Goal: Task Accomplishment & Management: Manage account settings

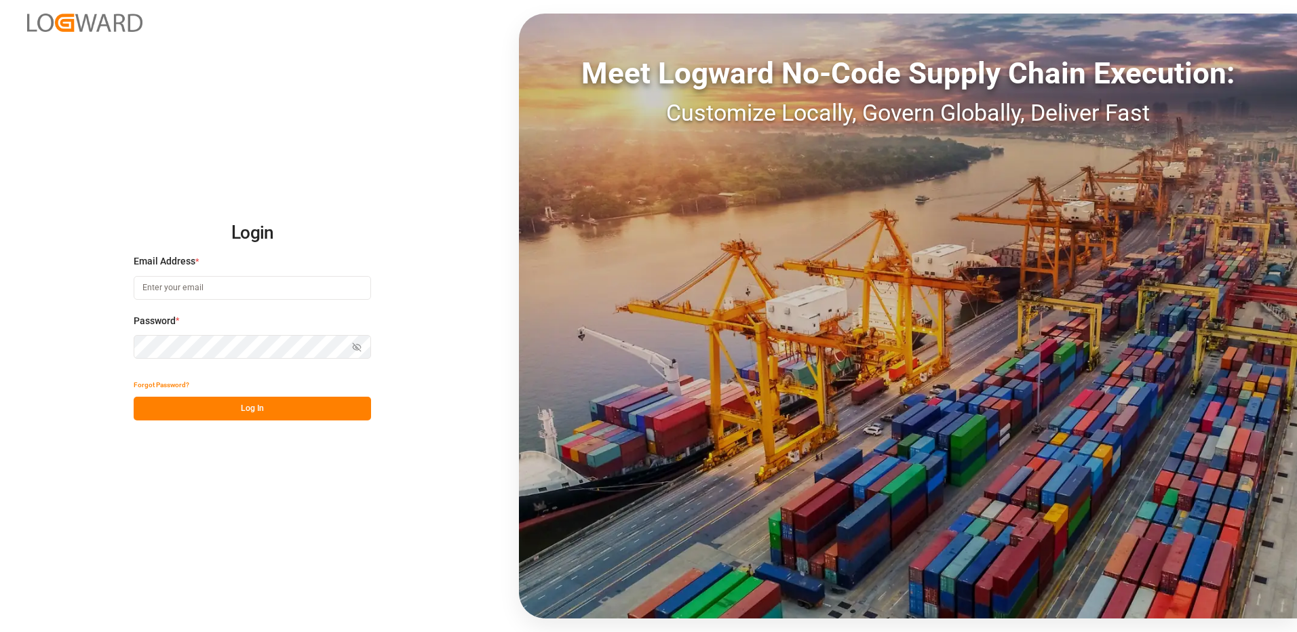
click at [221, 284] on input at bounding box center [252, 288] width 237 height 24
type input "[PERSON_NAME][EMAIL_ADDRESS][DOMAIN_NAME]"
click at [94, 353] on div "Login Email Address * [EMAIL_ADDRESS][DOMAIN_NAME] Password * Show password For…" at bounding box center [648, 316] width 1297 height 632
click at [144, 412] on button "Log In" at bounding box center [252, 409] width 237 height 24
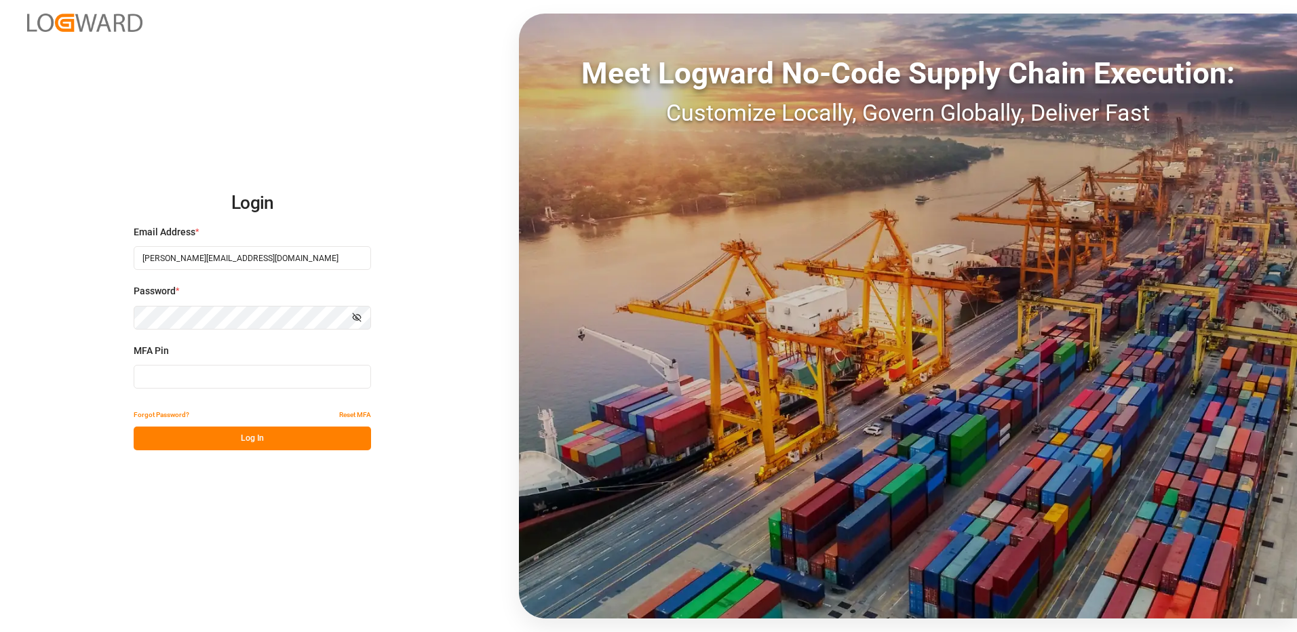
click at [170, 379] on input at bounding box center [252, 377] width 237 height 24
type input "425889"
click at [250, 439] on button "Log In" at bounding box center [252, 439] width 237 height 24
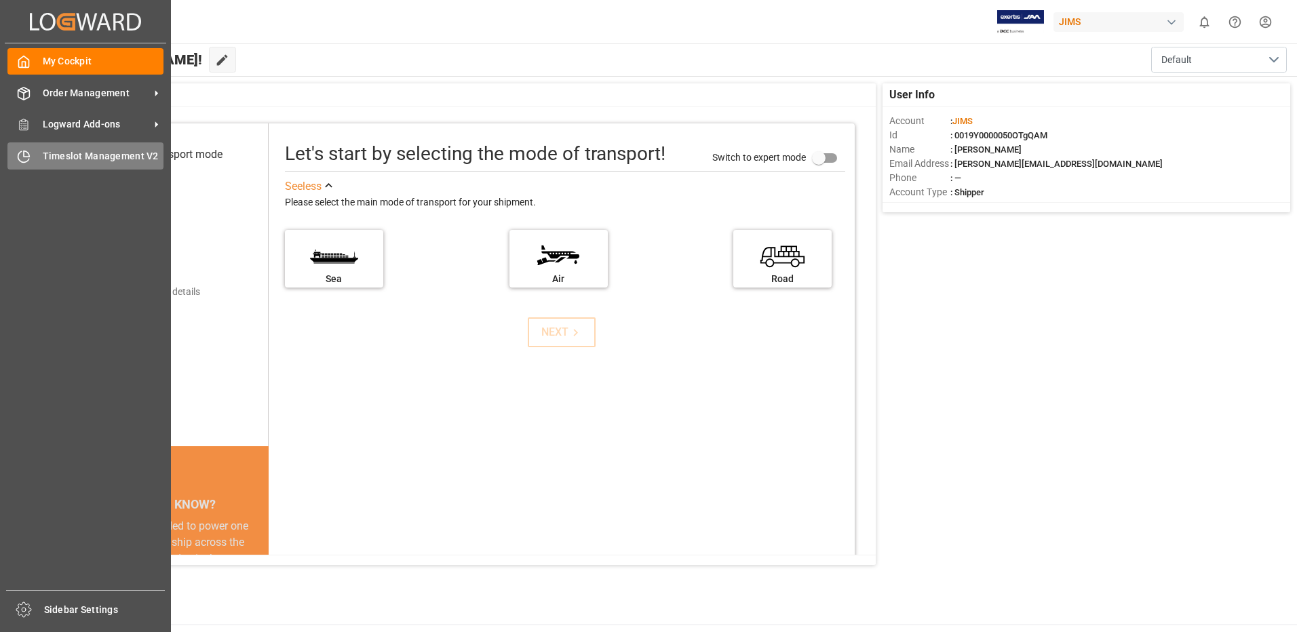
click at [70, 158] on span "Timeslot Management V2" at bounding box center [103, 156] width 121 height 14
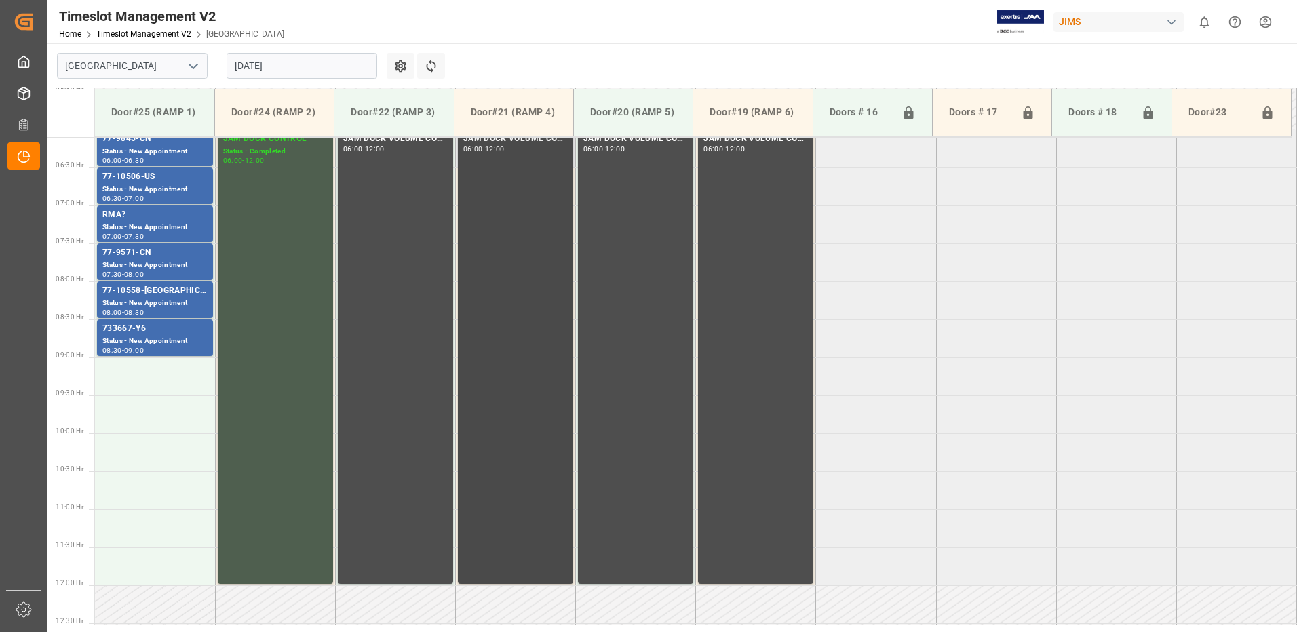
scroll to position [440, 0]
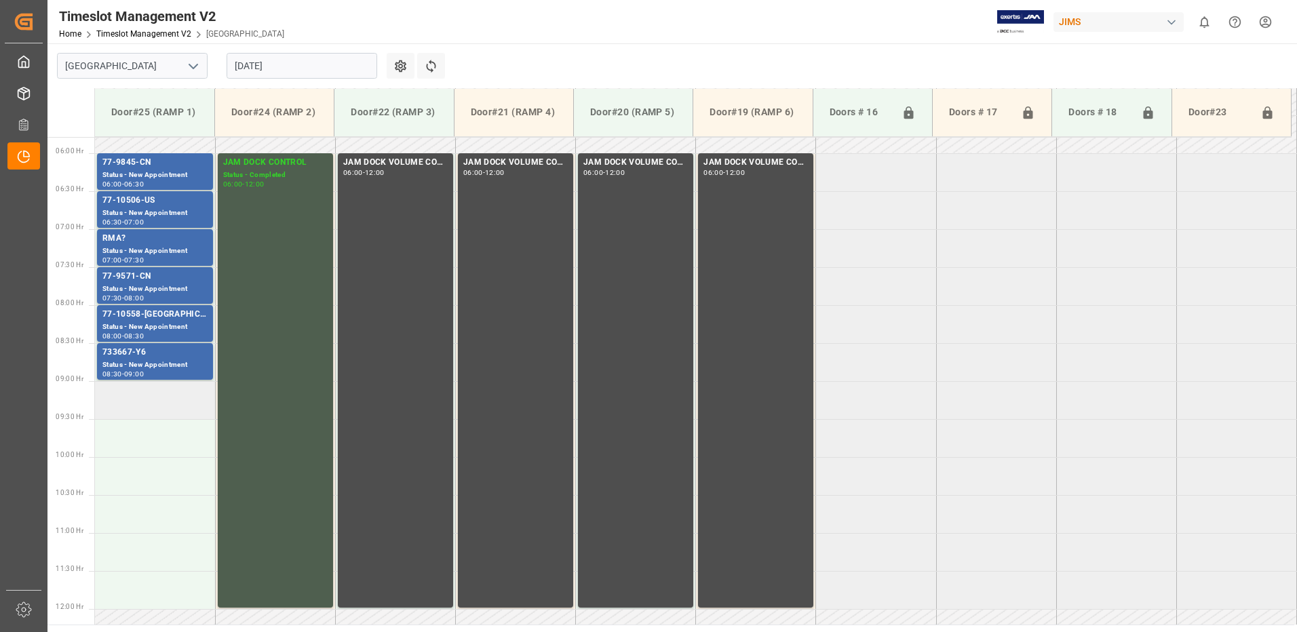
click at [147, 400] on td at bounding box center [155, 400] width 120 height 38
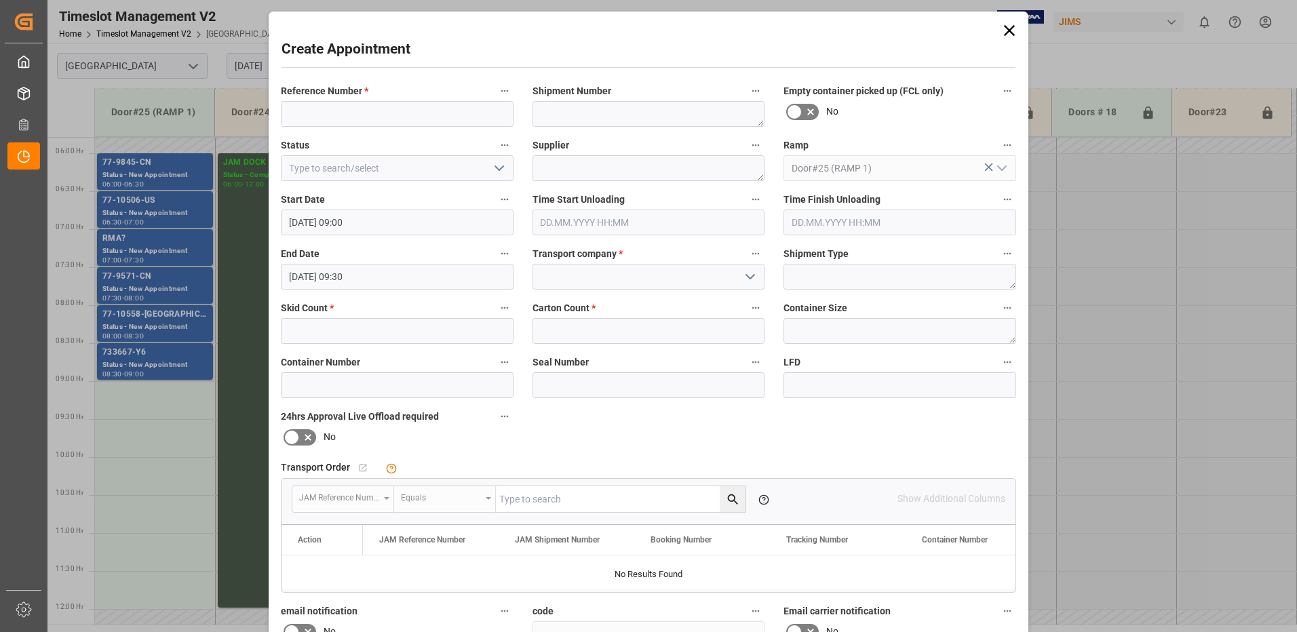
type input "[DATE] 09:00"
type input "[DATE] 09:30"
click at [350, 116] on input at bounding box center [397, 114] width 233 height 26
type input "NO SAMEDAY APPOINTMENT"
click at [496, 170] on polyline "open menu" at bounding box center [499, 168] width 8 height 4
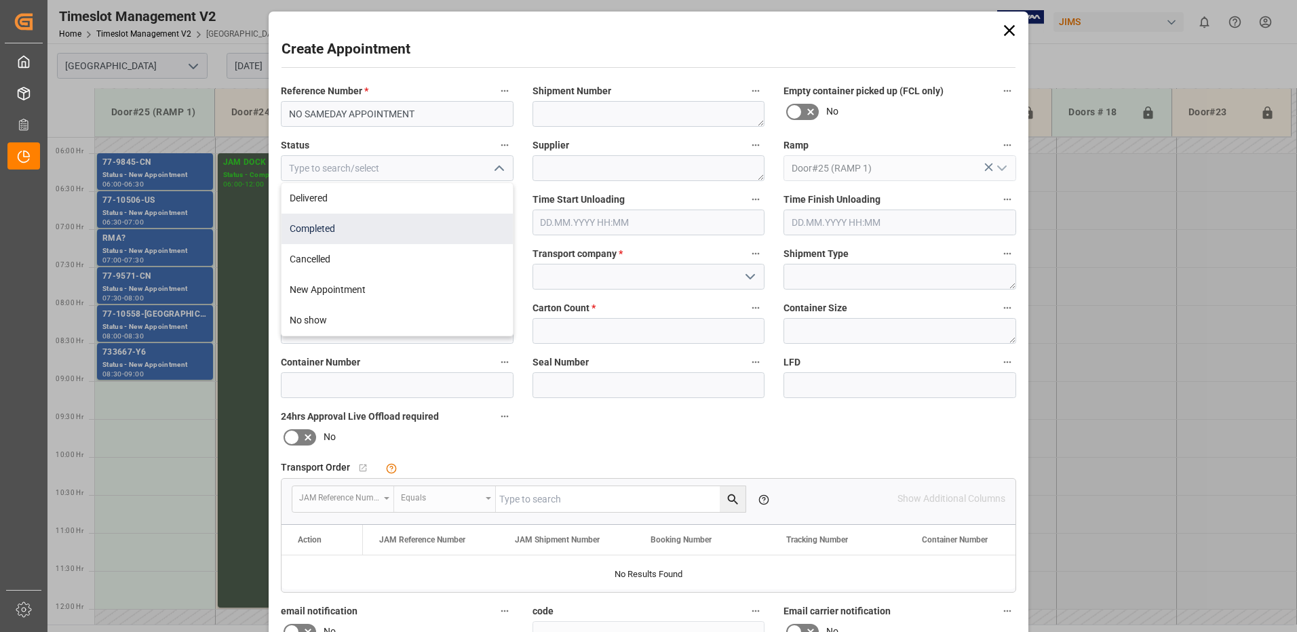
click at [361, 226] on div "Completed" at bounding box center [397, 229] width 231 height 31
type input "Completed"
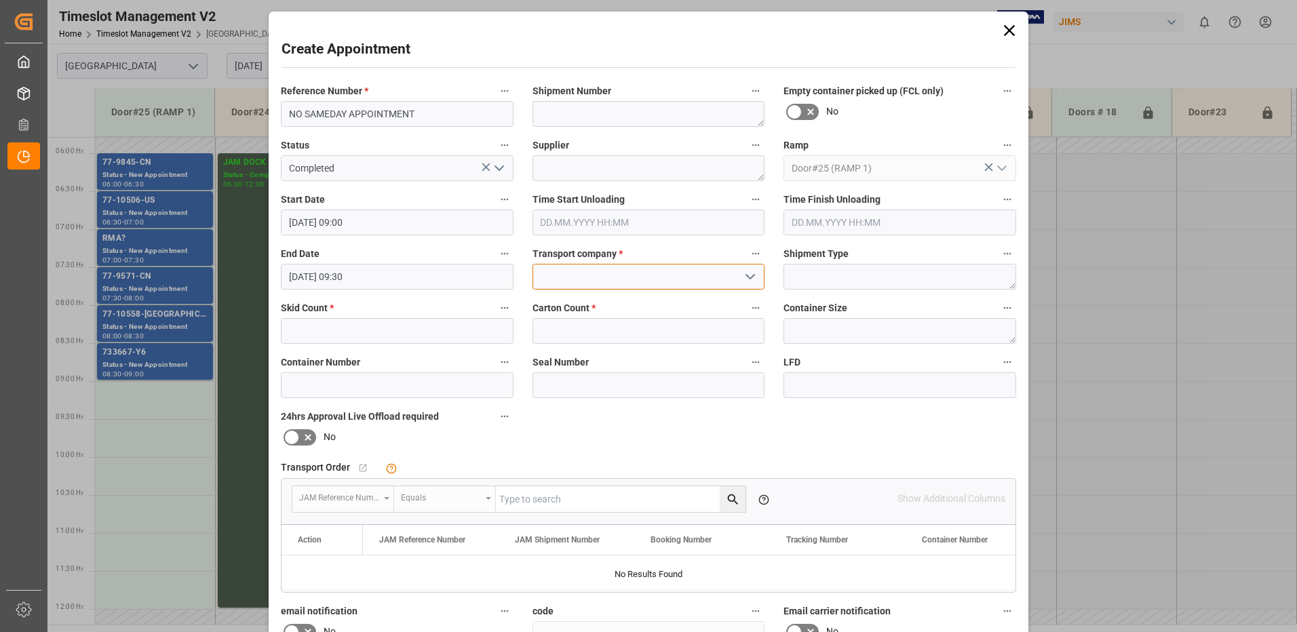
click at [670, 270] on input at bounding box center [649, 277] width 233 height 26
click at [592, 305] on div "JAM RESERVATION (NOT A CARRIER)" at bounding box center [648, 307] width 231 height 31
type input "JAM RESERVATION (NOT A CARRIER)"
click at [478, 332] on input "text" at bounding box center [397, 331] width 233 height 26
type input "0"
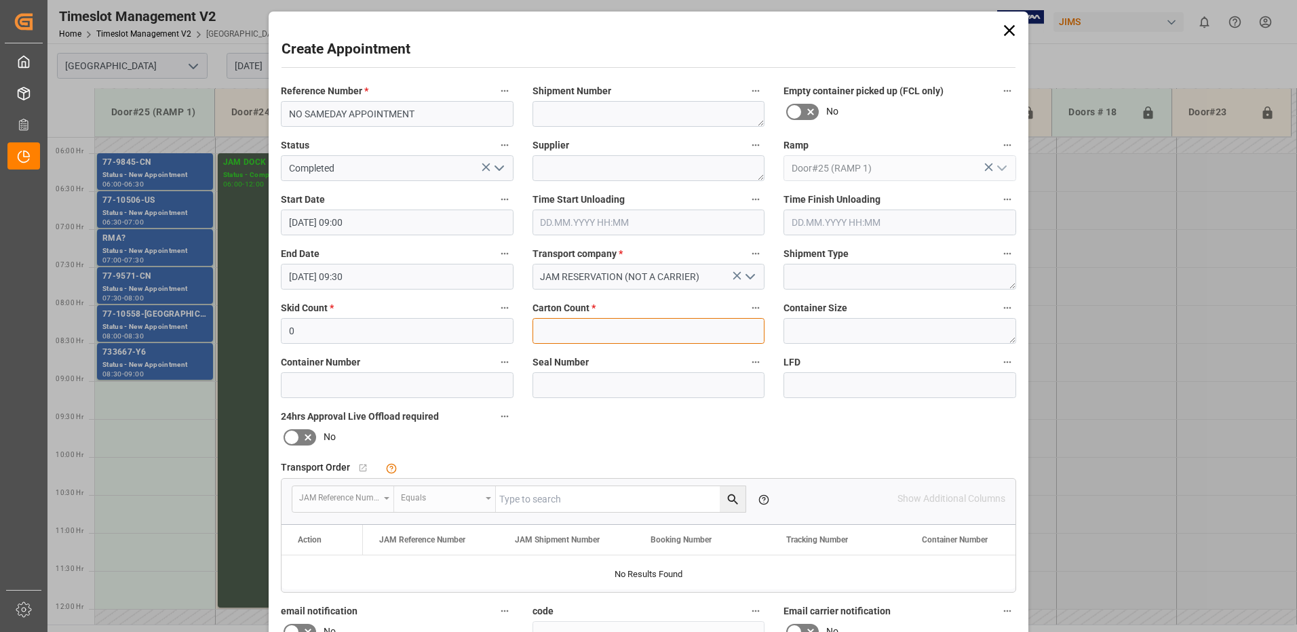
click at [577, 332] on input "text" at bounding box center [649, 331] width 233 height 26
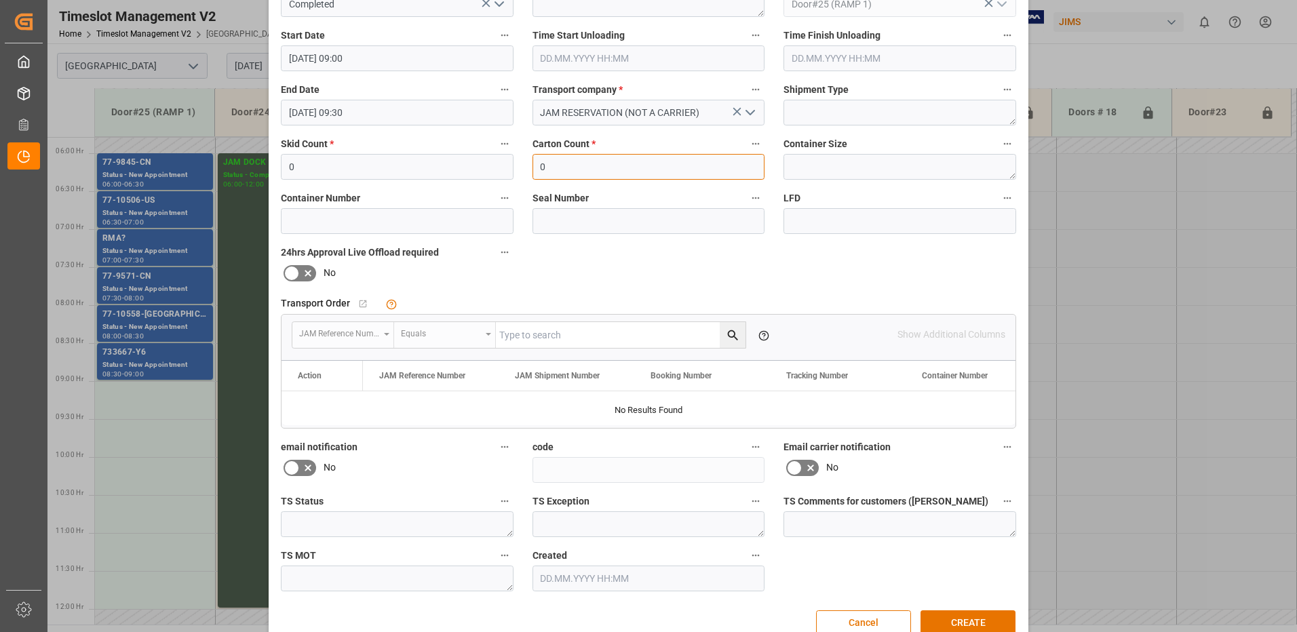
scroll to position [193, 0]
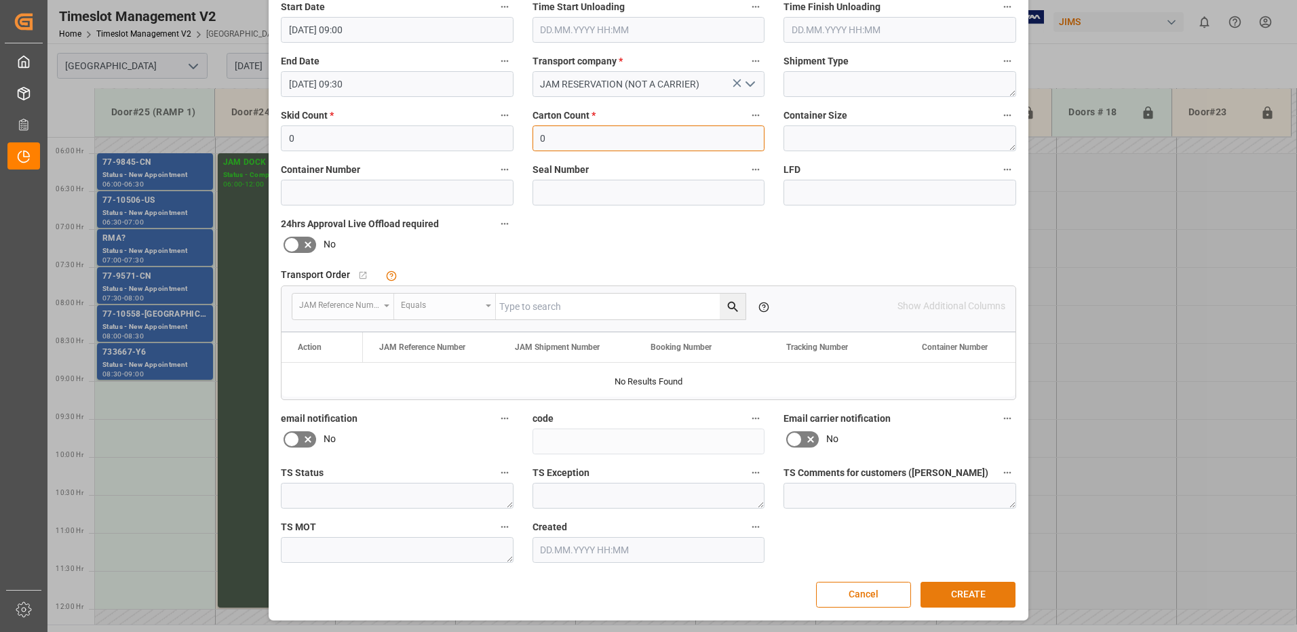
type input "0"
click at [973, 592] on button "CREATE" at bounding box center [968, 595] width 95 height 26
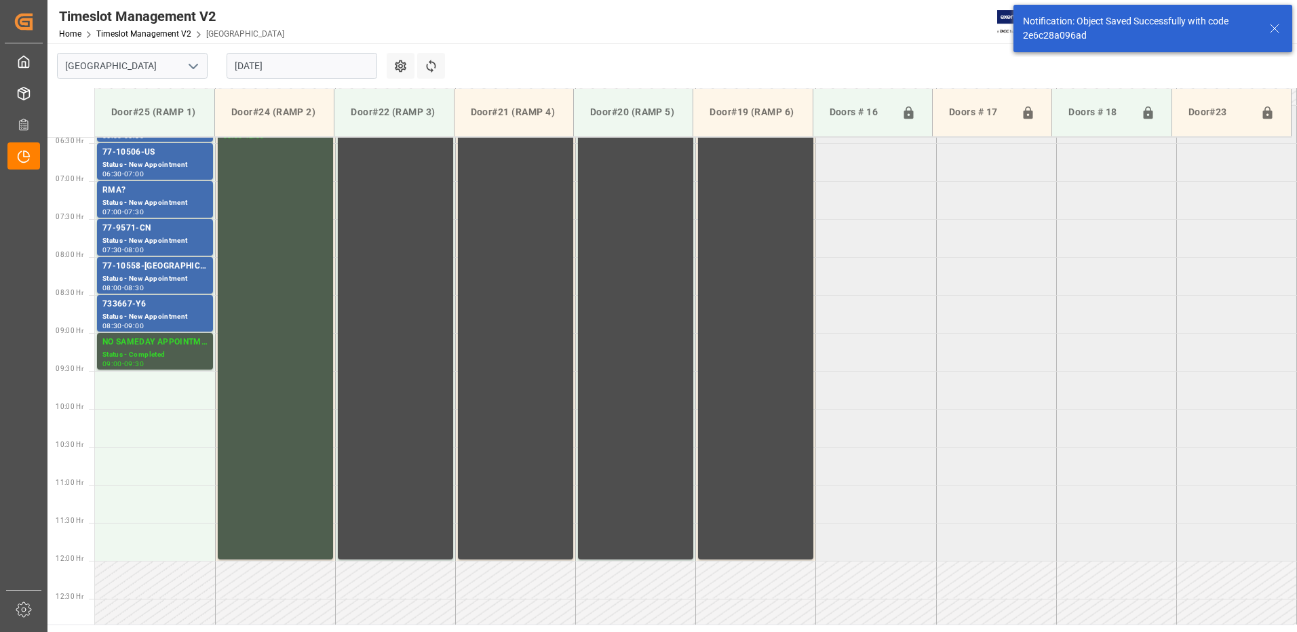
scroll to position [464, 0]
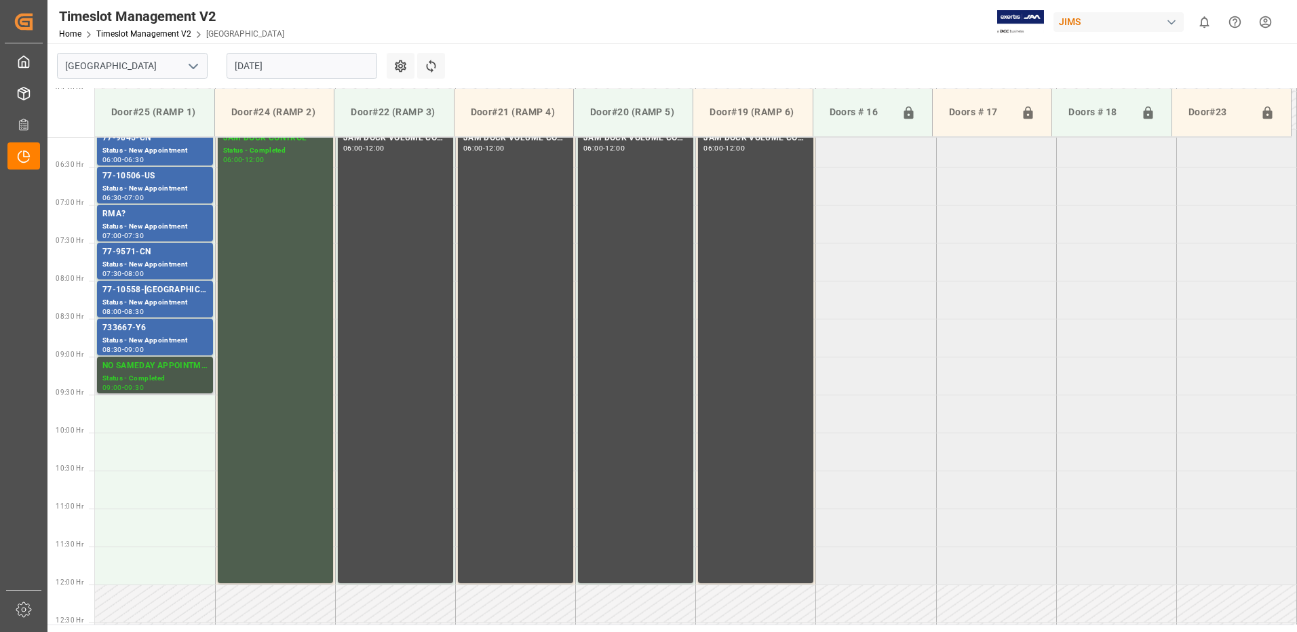
click at [150, 379] on div "Status - Completed" at bounding box center [154, 379] width 105 height 12
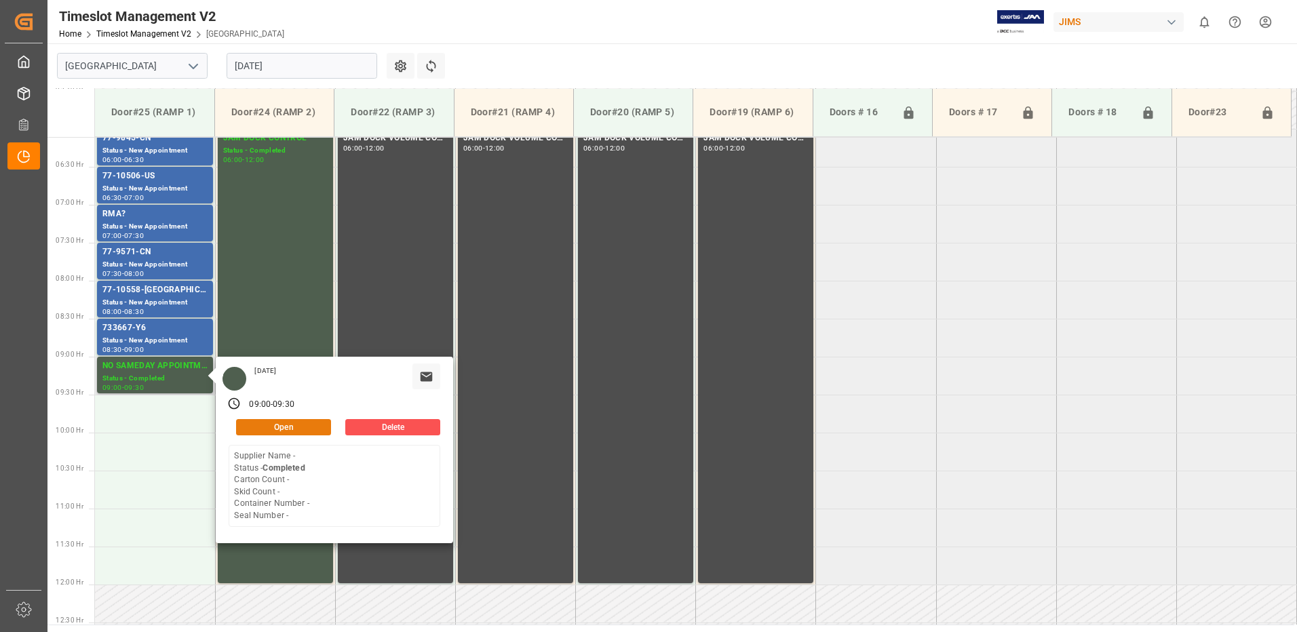
click at [293, 427] on button "Open" at bounding box center [283, 427] width 95 height 16
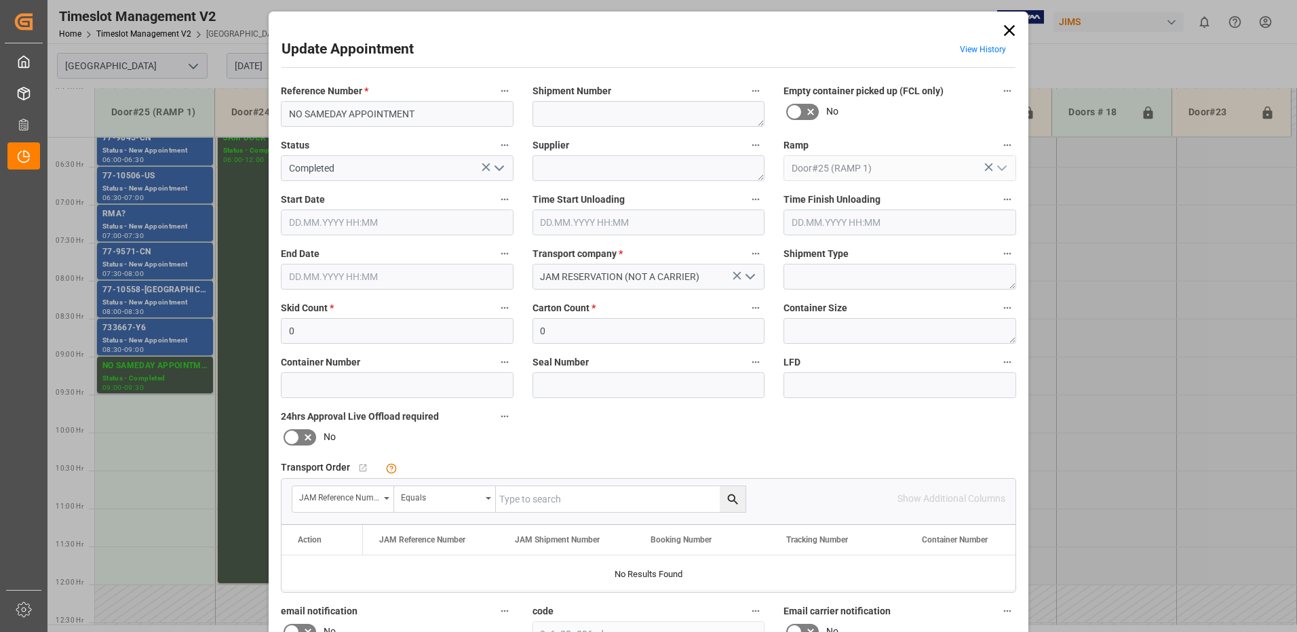
type input "0"
type input "[DATE] 09:00"
type input "[DATE] 09:30"
type input "[DATE] 10:18"
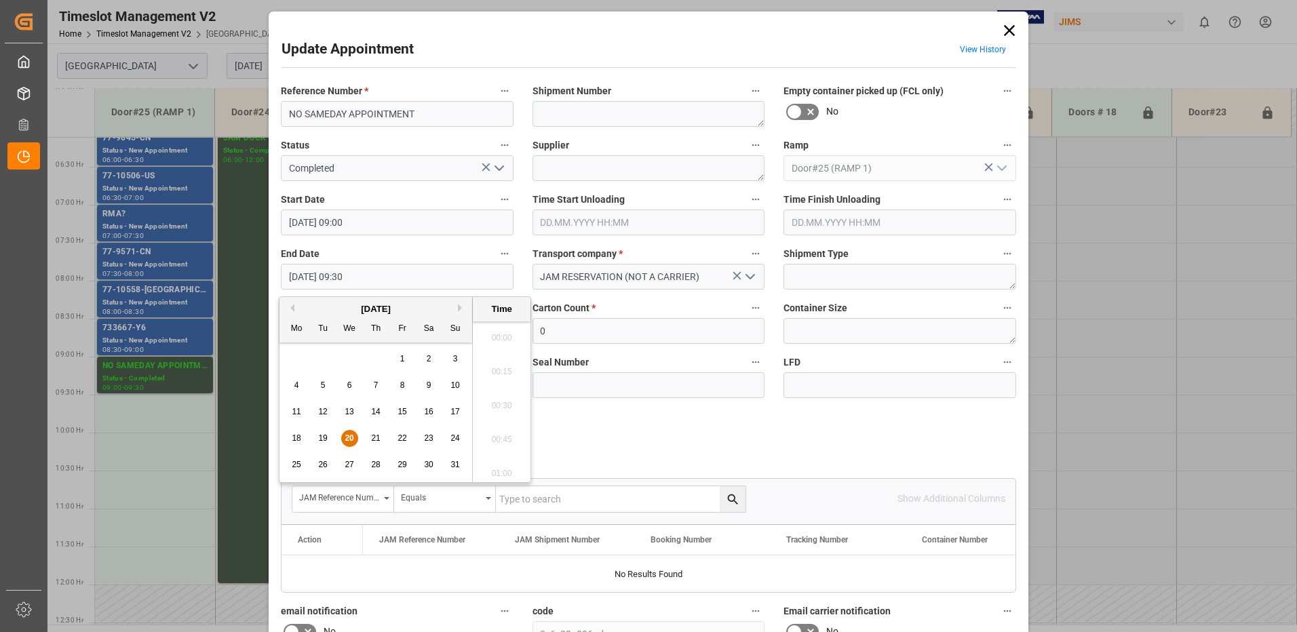
click at [379, 277] on input "[DATE] 09:30" at bounding box center [397, 277] width 233 height 26
click at [349, 438] on span "20" at bounding box center [349, 437] width 9 height 9
click at [498, 400] on li "12:00" at bounding box center [502, 402] width 58 height 34
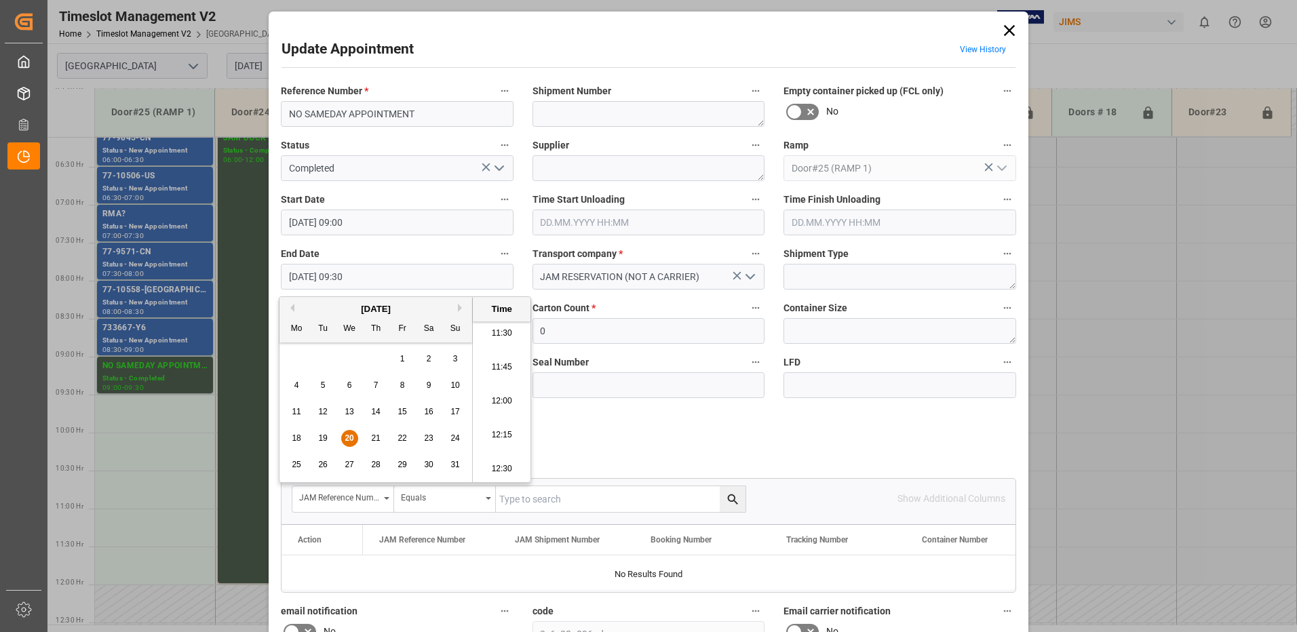
type input "[DATE] 12:00"
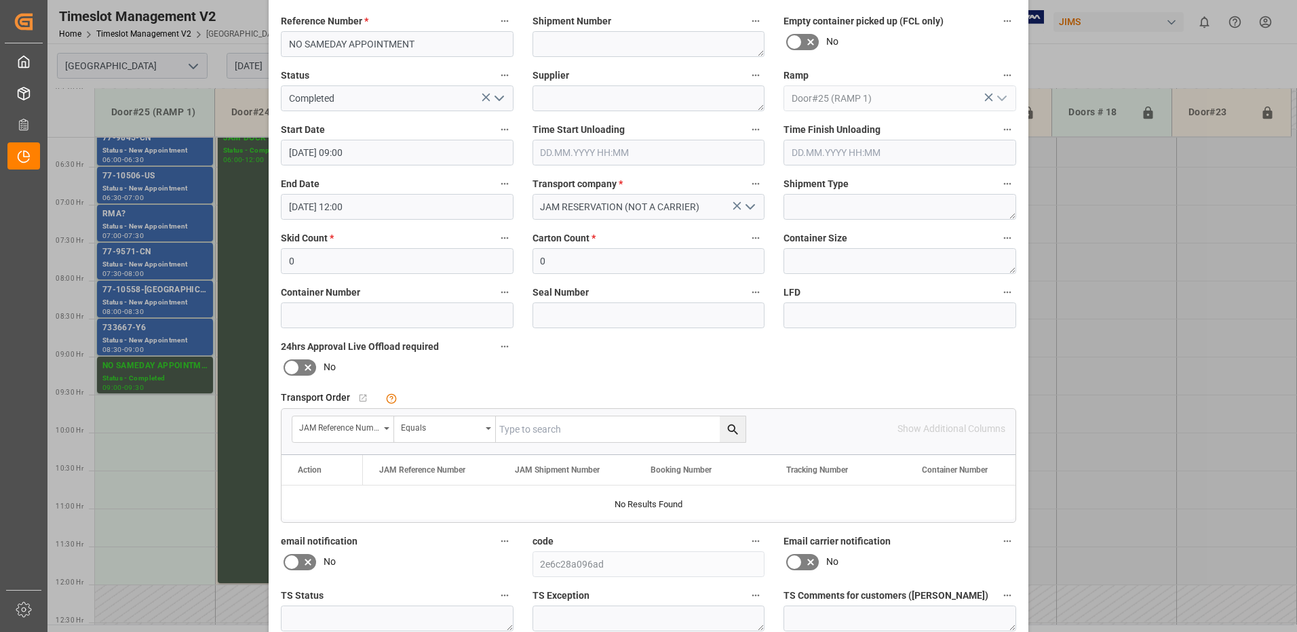
scroll to position [193, 0]
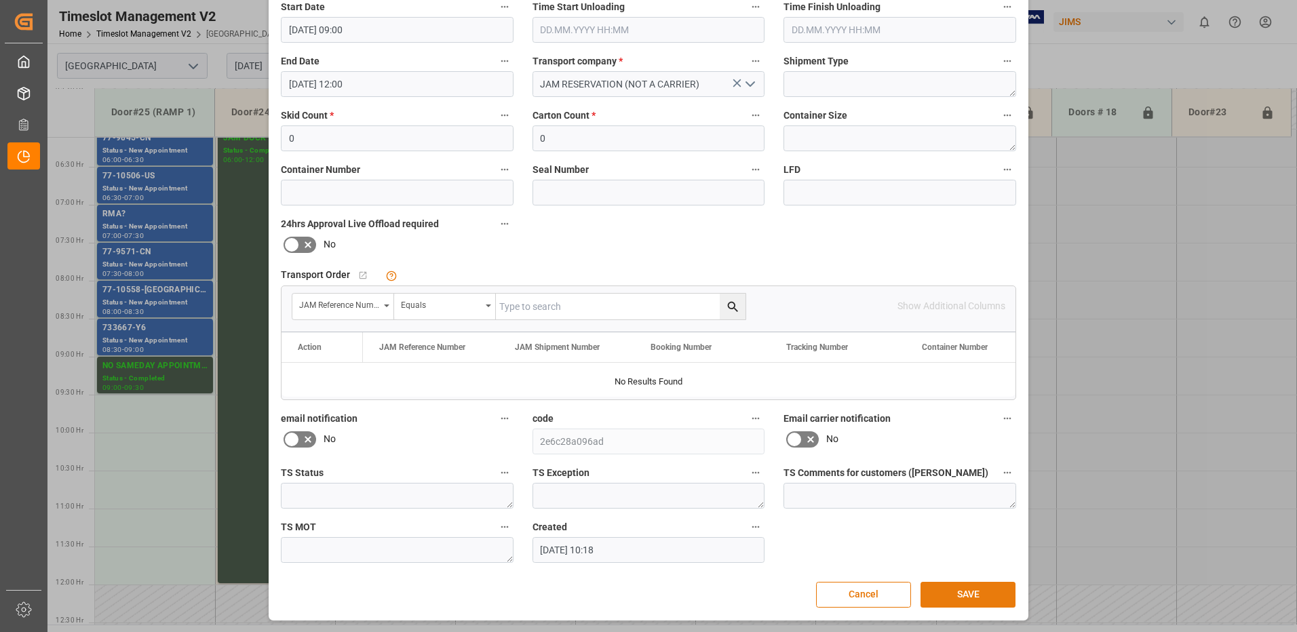
click at [980, 596] on button "SAVE" at bounding box center [968, 595] width 95 height 26
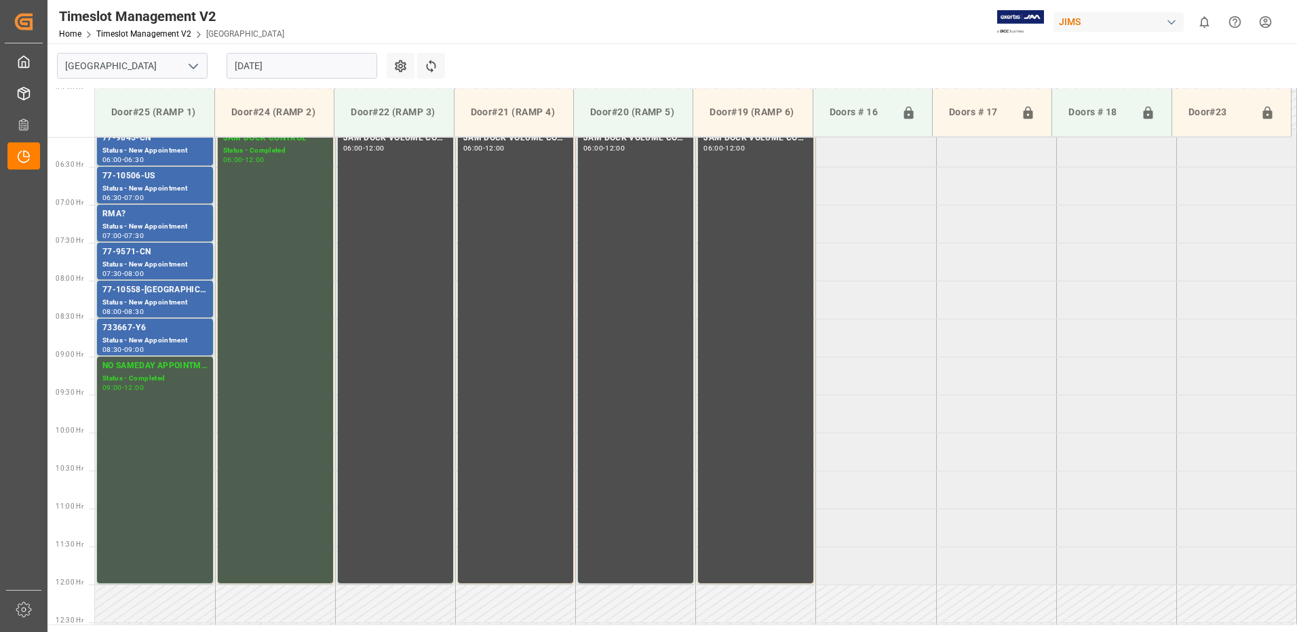
scroll to position [396, 0]
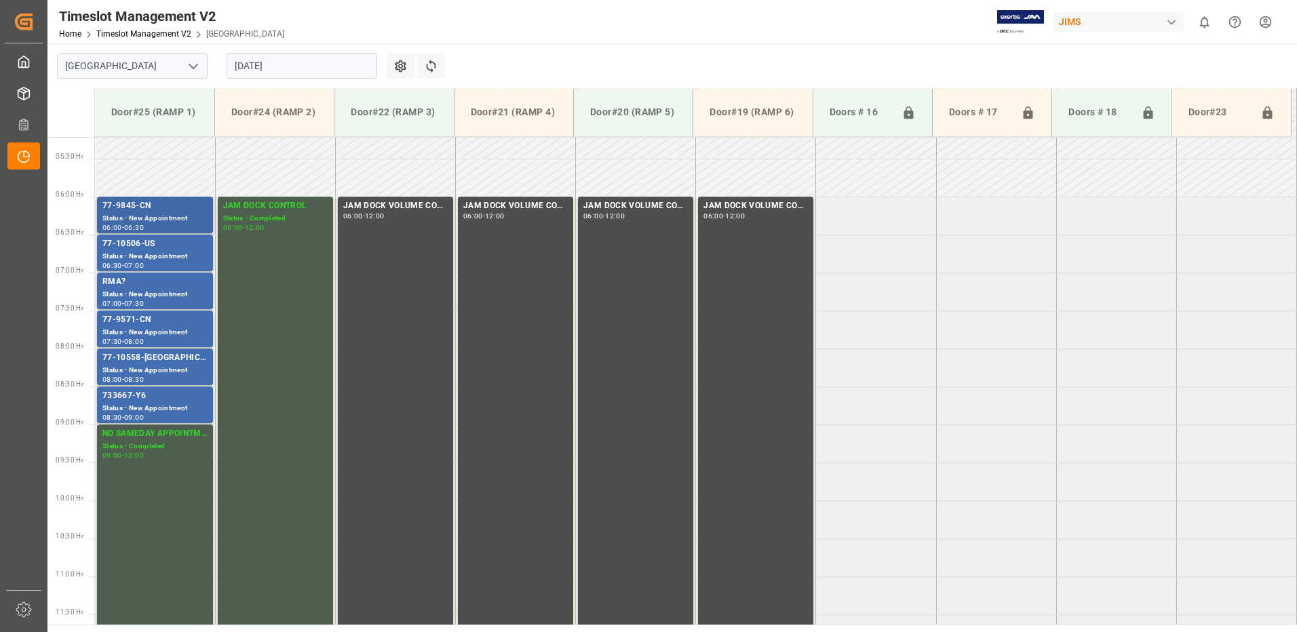
click at [132, 211] on div "77-9845-CN" at bounding box center [154, 206] width 105 height 14
click at [142, 251] on div "Status - New Appointment" at bounding box center [154, 257] width 105 height 12
click at [153, 286] on div "RMA?" at bounding box center [154, 282] width 105 height 14
click at [158, 321] on div "77-9571-CN" at bounding box center [154, 320] width 105 height 14
click at [161, 366] on div "Status - New Appointment" at bounding box center [154, 371] width 105 height 12
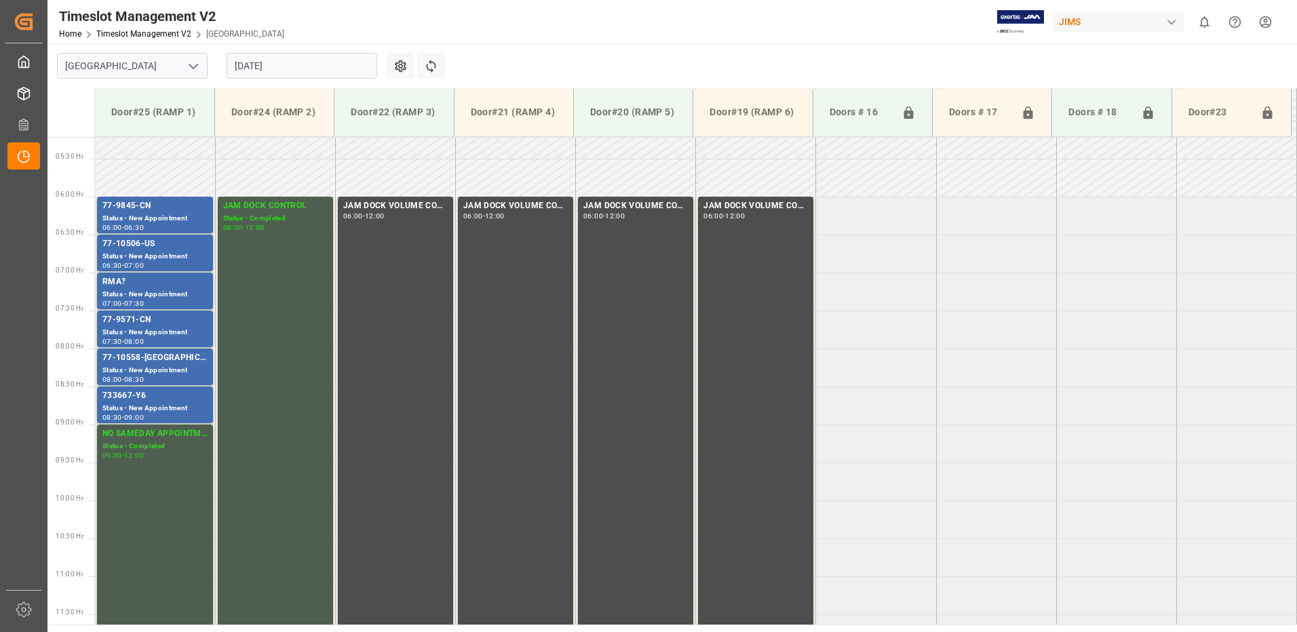
click at [157, 401] on div "733667-Y6" at bounding box center [154, 396] width 105 height 14
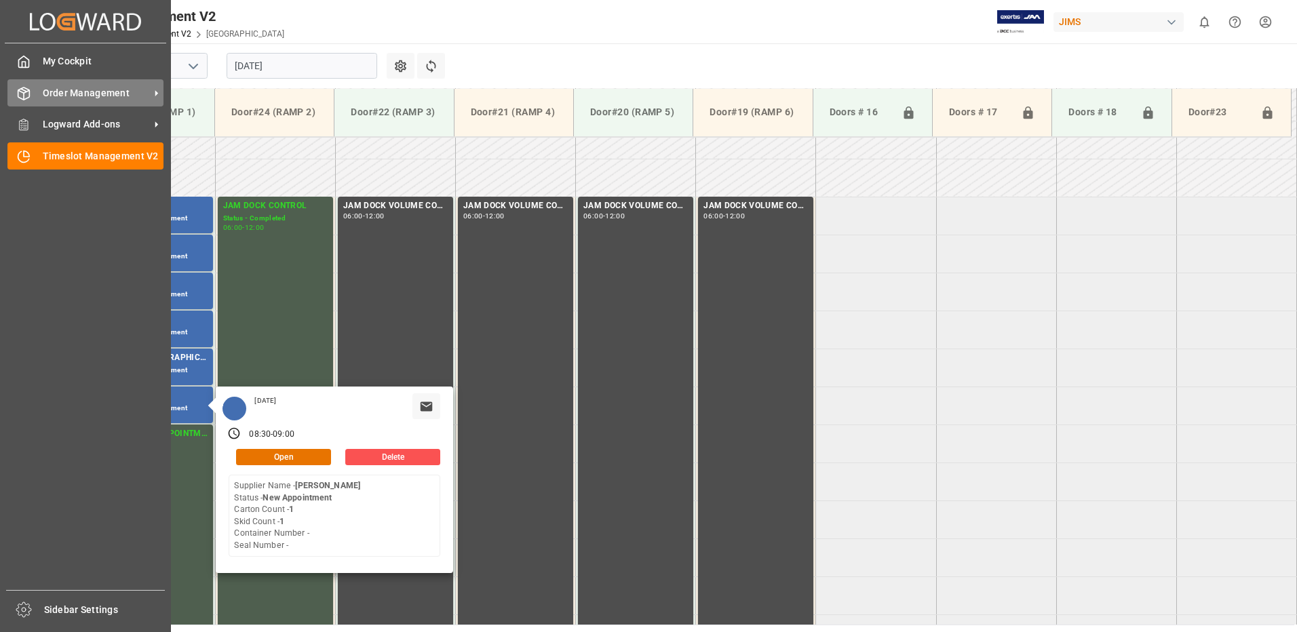
click at [78, 97] on span "Order Management" at bounding box center [96, 93] width 107 height 14
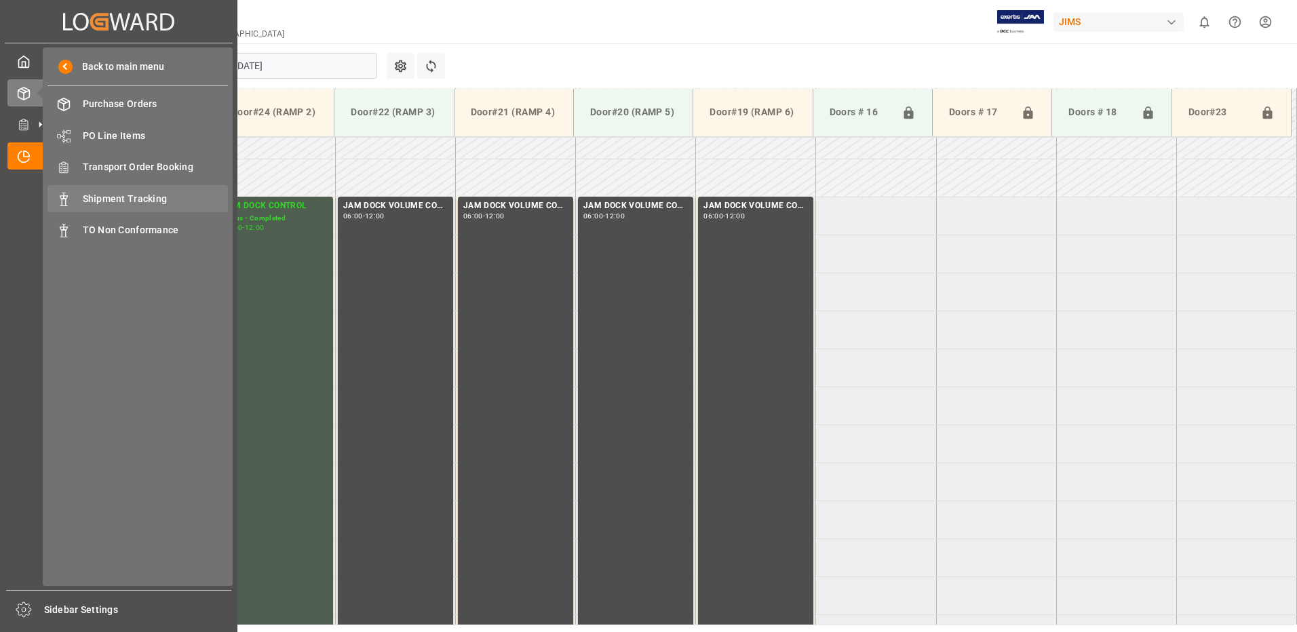
click at [123, 197] on span "Shipment Tracking" at bounding box center [156, 199] width 146 height 14
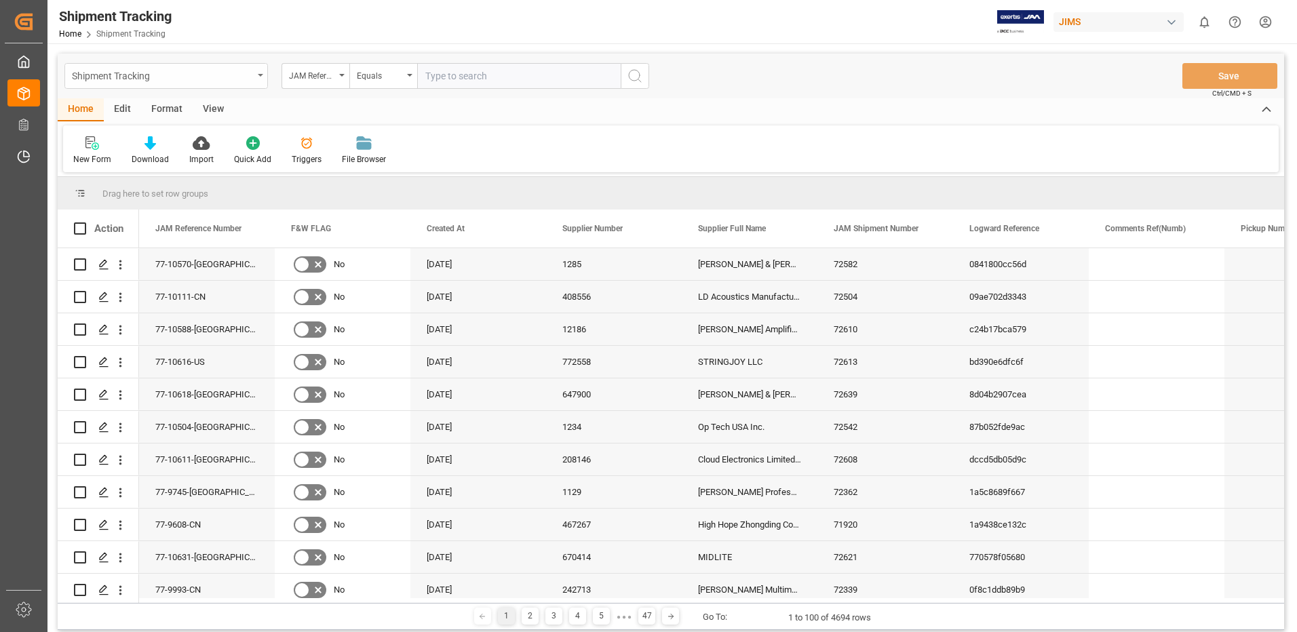
click at [261, 76] on icon "open menu" at bounding box center [260, 75] width 5 height 3
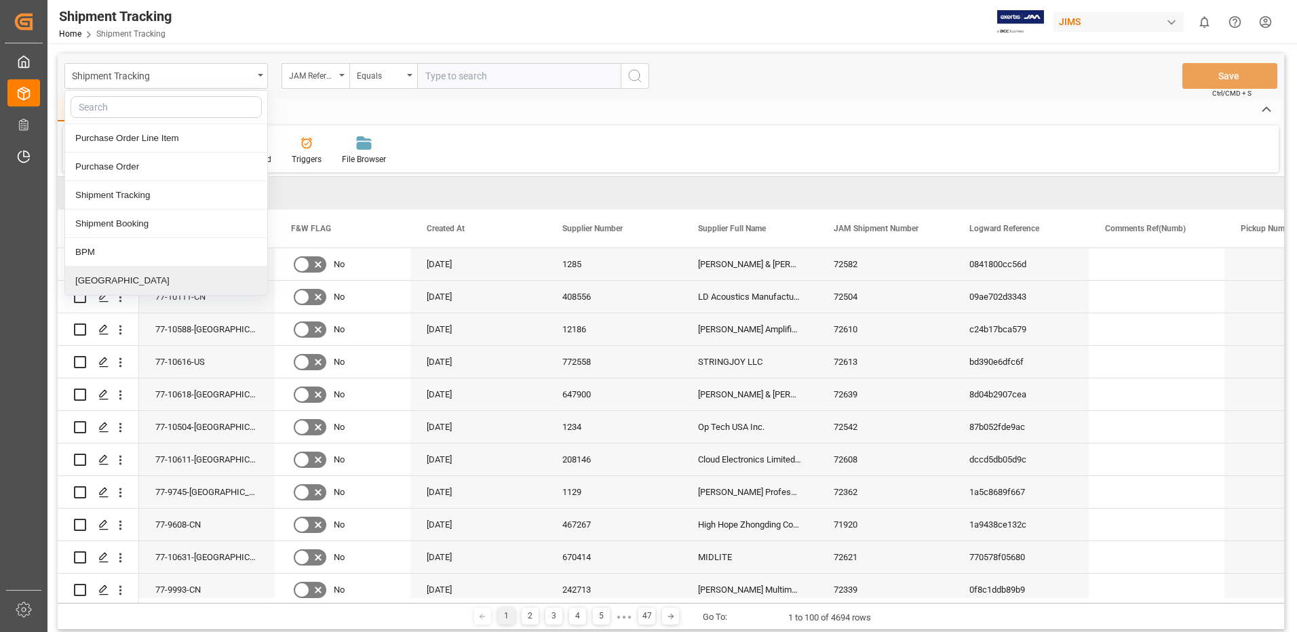
click at [101, 282] on div "[GEOGRAPHIC_DATA]" at bounding box center [166, 281] width 202 height 28
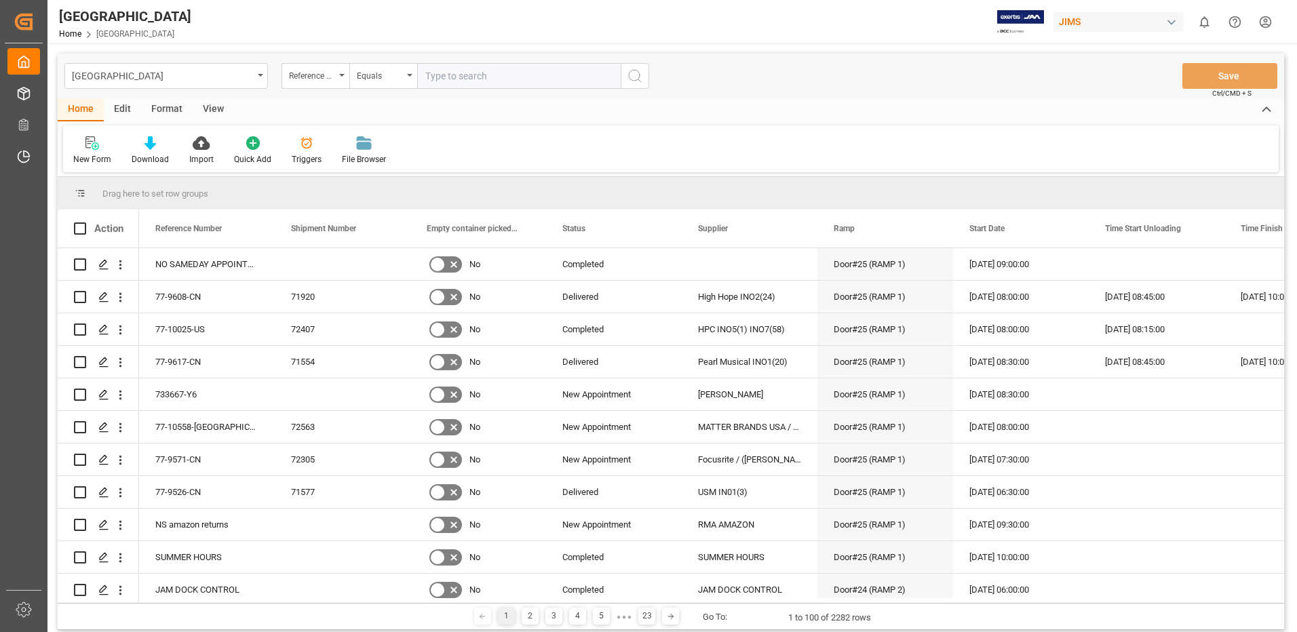
click at [210, 107] on div "View" at bounding box center [213, 109] width 41 height 23
click at [83, 151] on div "Default" at bounding box center [86, 151] width 47 height 30
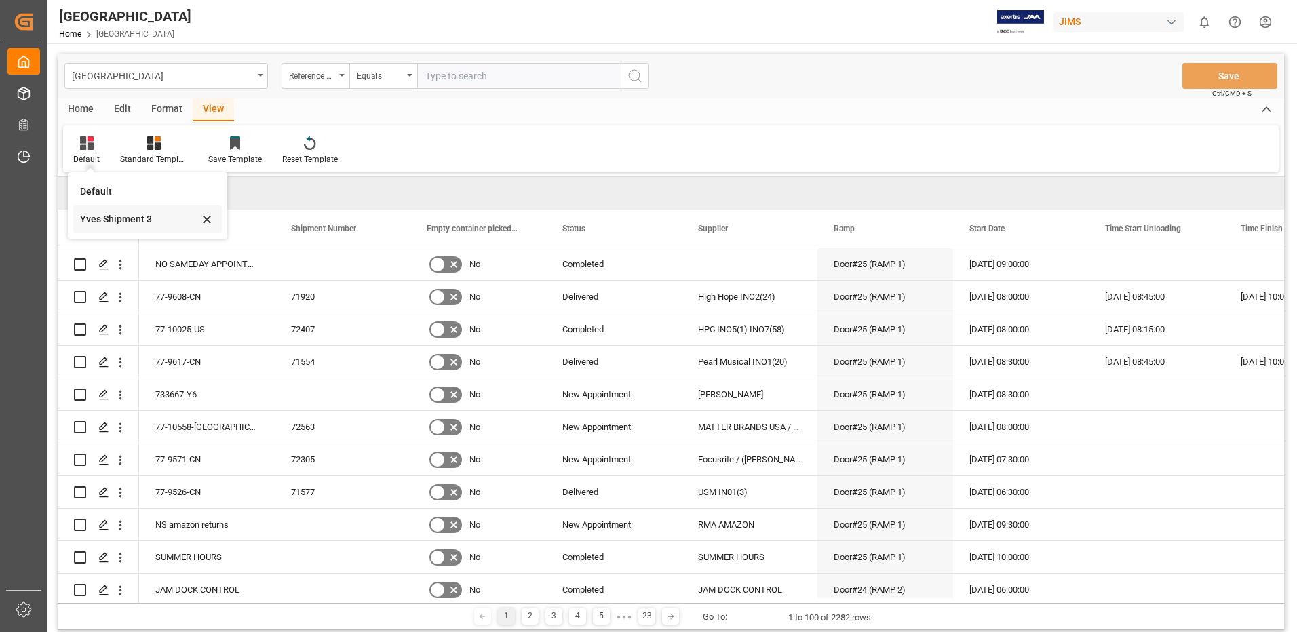
click at [103, 219] on div "Yves Shipment 3" at bounding box center [139, 219] width 119 height 14
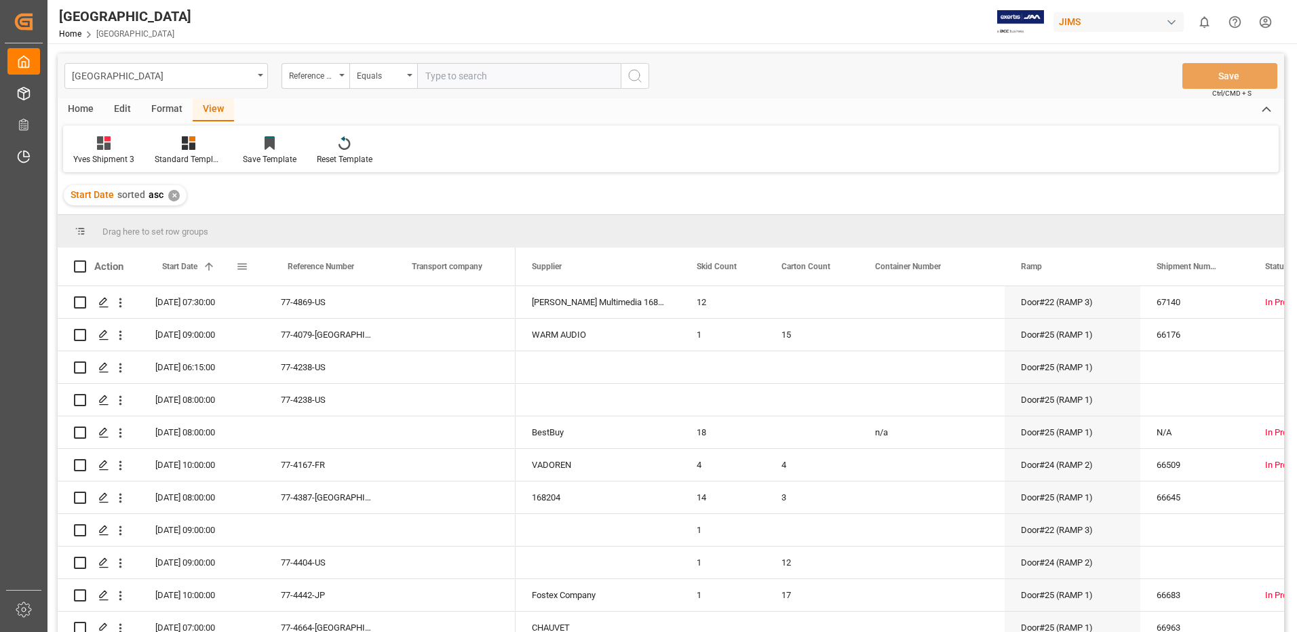
click at [243, 266] on span at bounding box center [242, 267] width 12 height 12
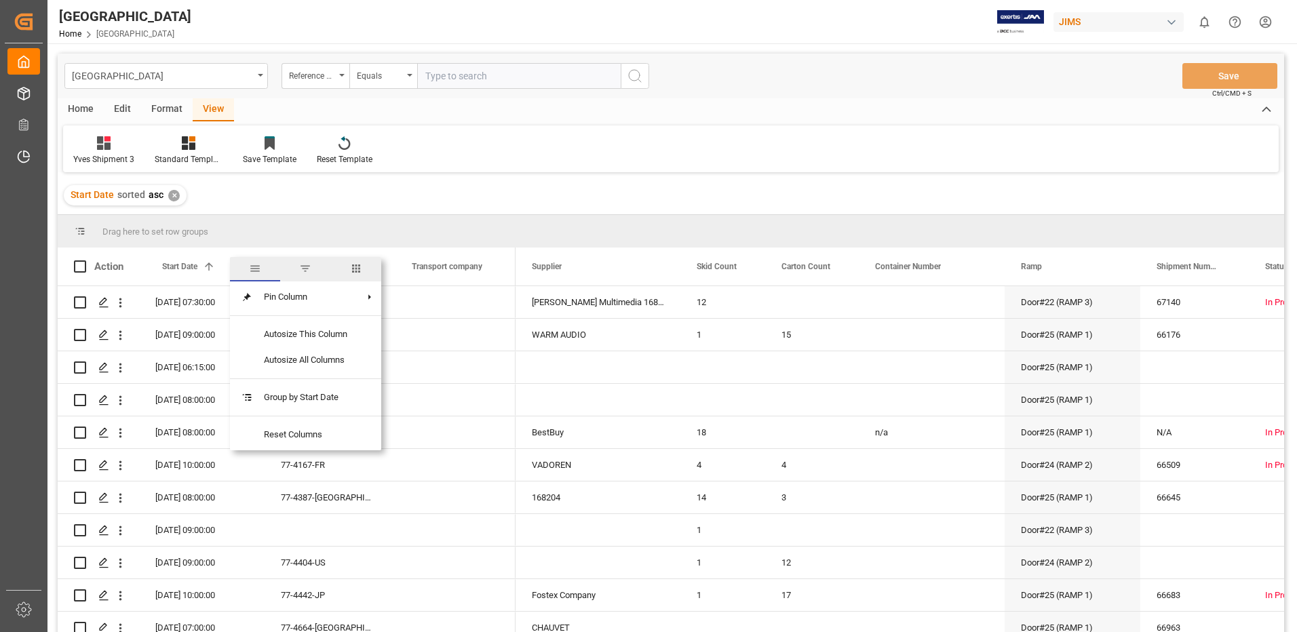
click at [305, 267] on span "filter" at bounding box center [305, 269] width 12 height 12
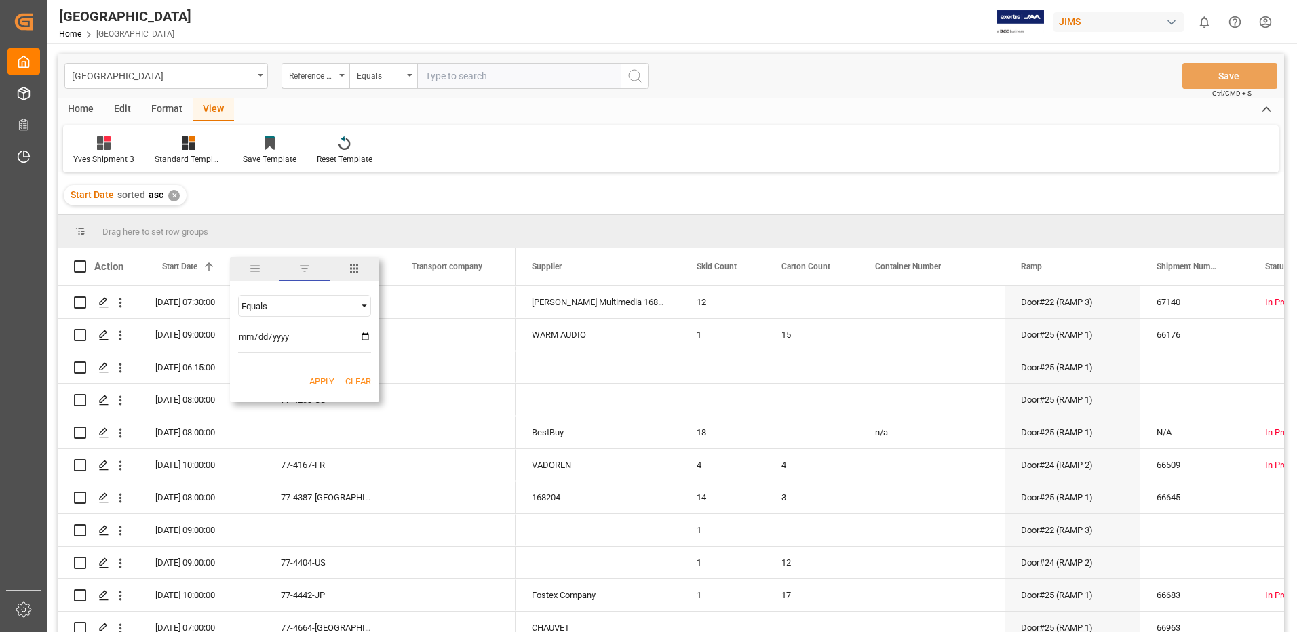
click at [366, 336] on input "date" at bounding box center [304, 339] width 133 height 27
type input "[DATE]"
click at [322, 379] on button "Apply" at bounding box center [321, 382] width 25 height 14
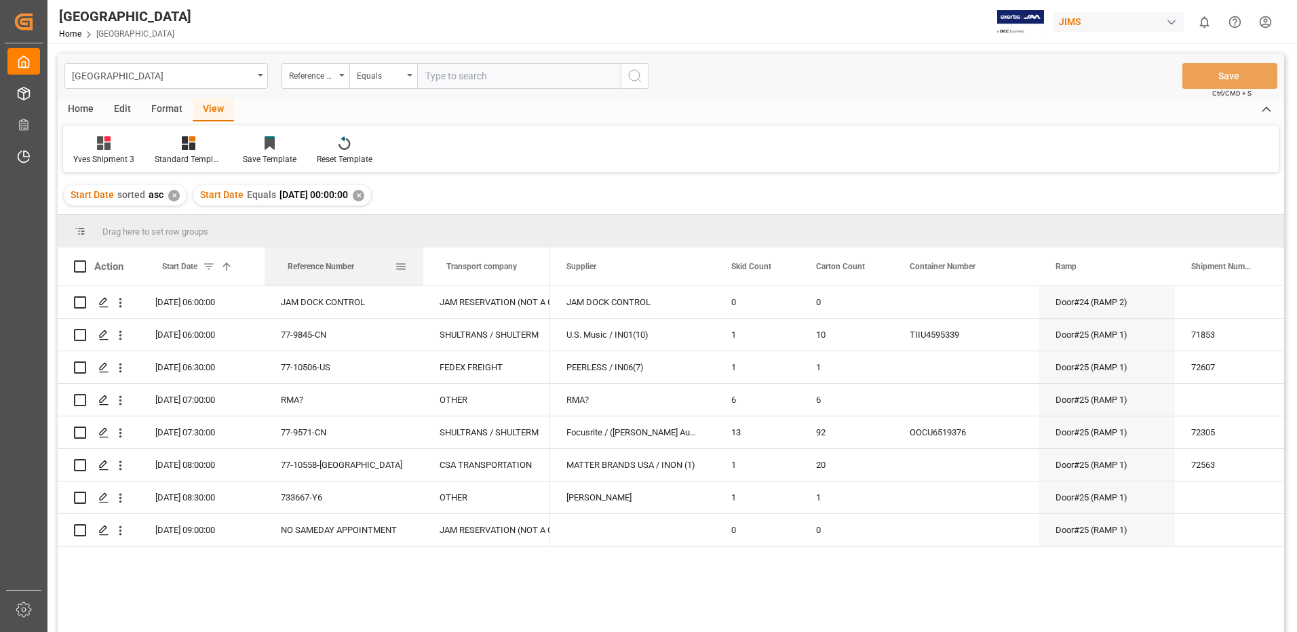
drag, startPoint x: 387, startPoint y: 268, endPoint x: 421, endPoint y: 271, distance: 34.7
click at [421, 271] on div at bounding box center [423, 267] width 5 height 38
click at [550, 269] on div "Supplier" at bounding box center [632, 267] width 165 height 38
click at [546, 269] on div "Transport company" at bounding box center [486, 267] width 127 height 38
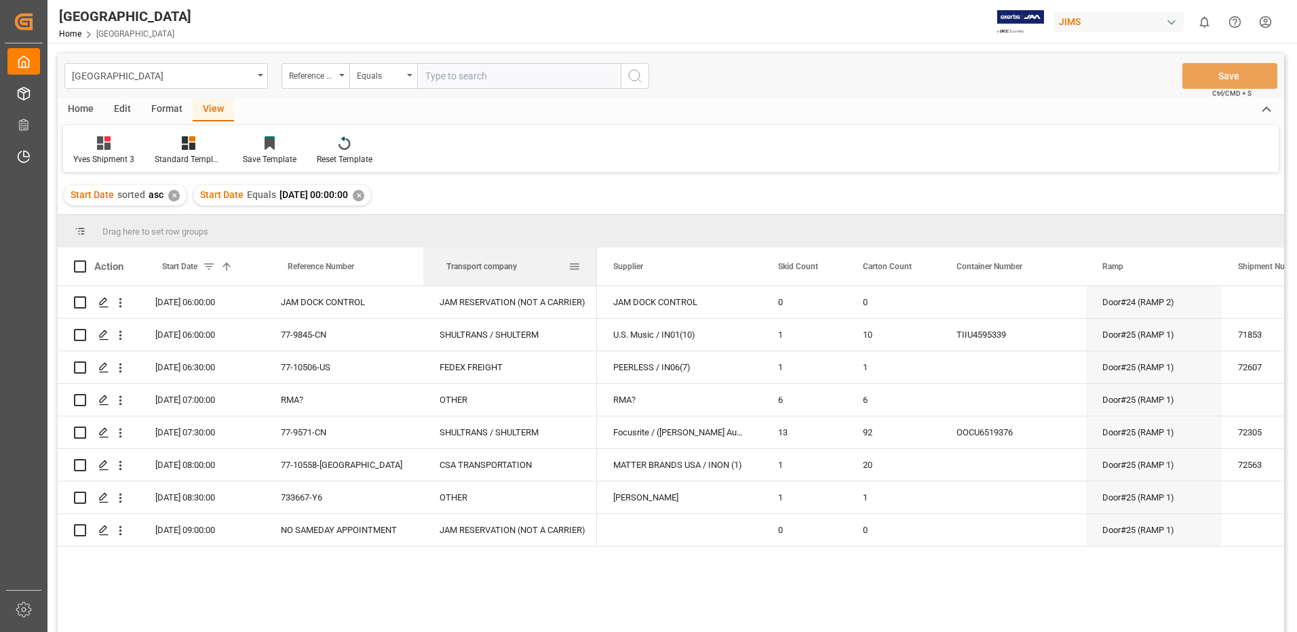
drag, startPoint x: 548, startPoint y: 269, endPoint x: 595, endPoint y: 276, distance: 47.3
click at [595, 276] on div at bounding box center [596, 267] width 5 height 38
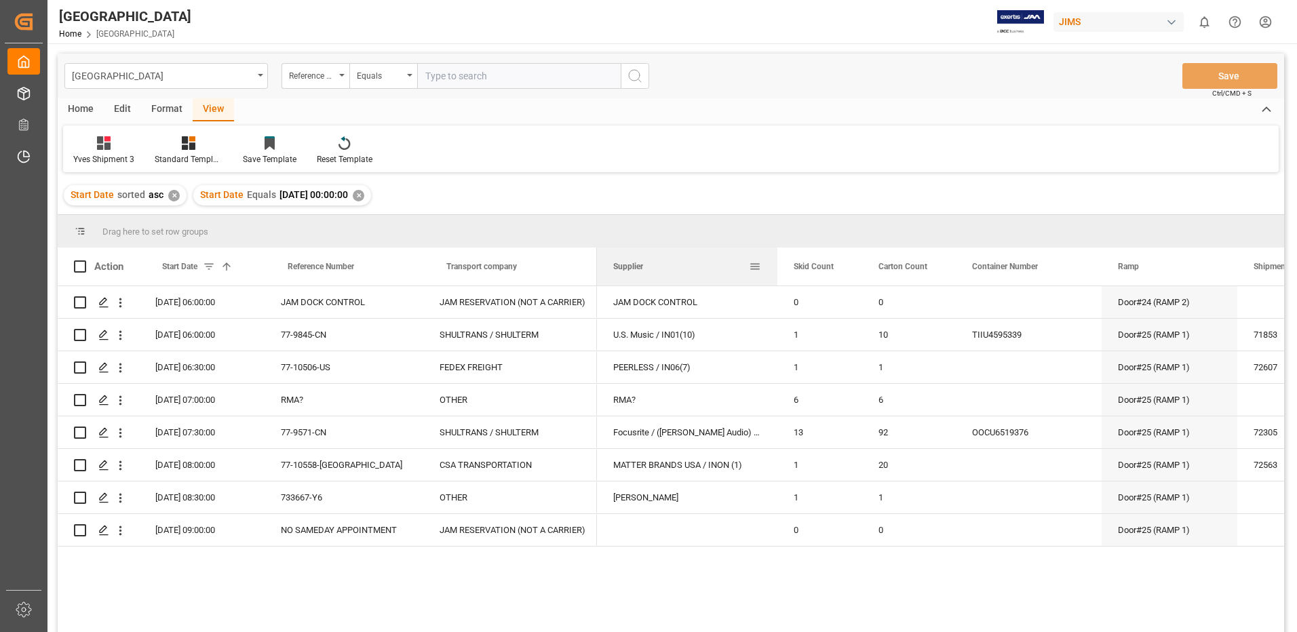
drag, startPoint x: 760, startPoint y: 267, endPoint x: 776, endPoint y: 270, distance: 15.8
click at [776, 270] on div at bounding box center [777, 267] width 5 height 38
click at [81, 268] on span at bounding box center [80, 267] width 12 height 12
click at [84, 261] on input "checkbox" at bounding box center [84, 261] width 0 height 0
checkbox input "true"
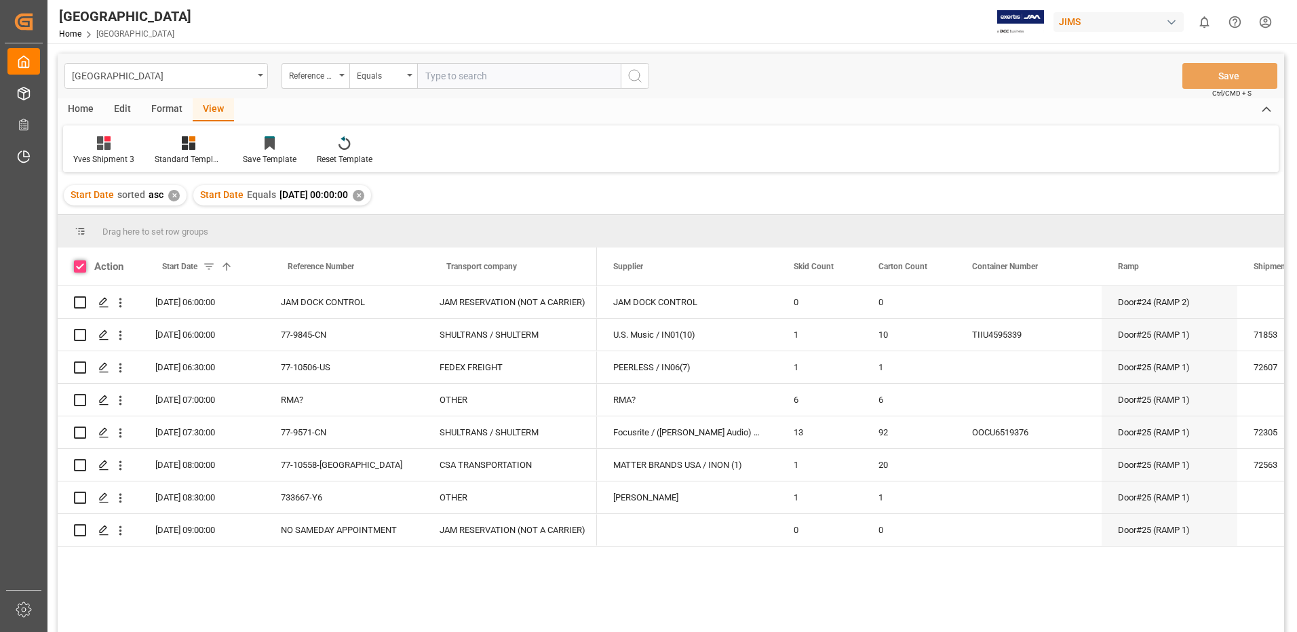
checkbox input "true"
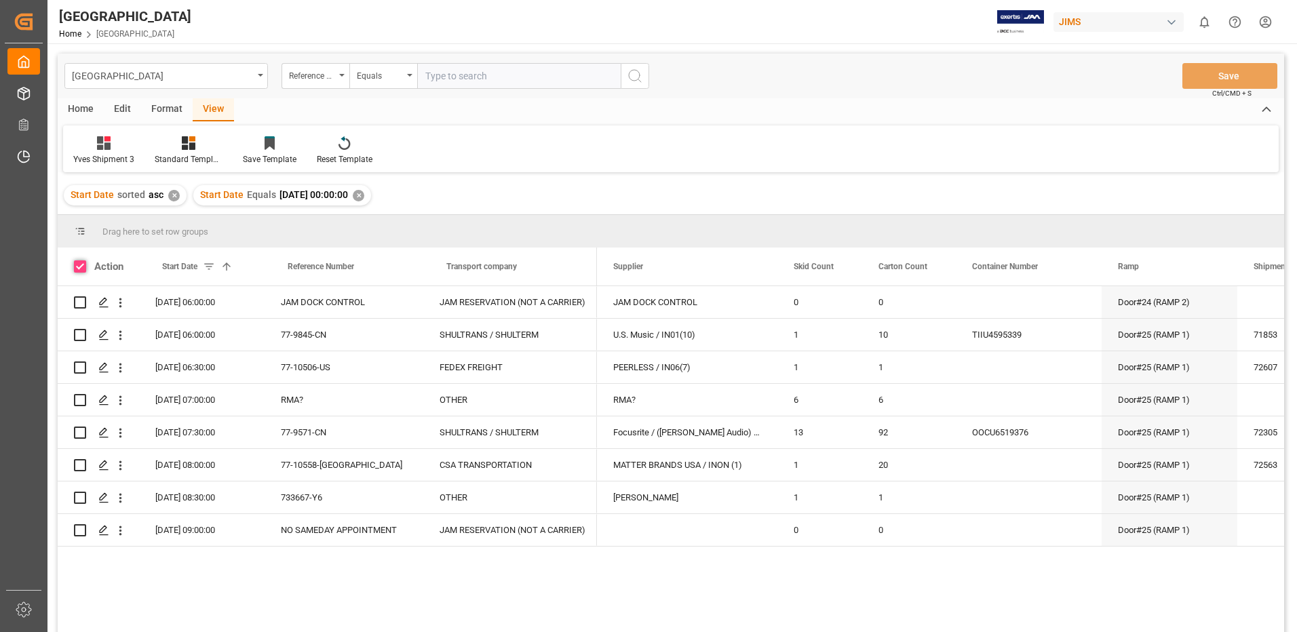
checkbox input "true"
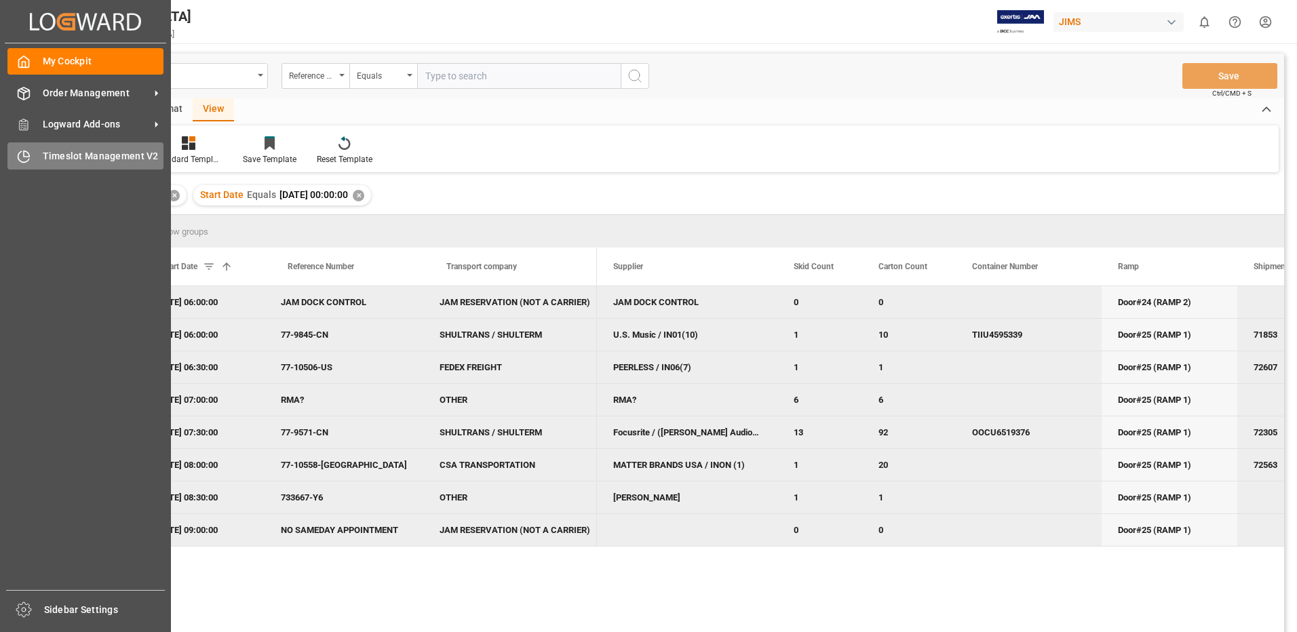
click at [48, 157] on span "Timeslot Management V2" at bounding box center [103, 156] width 121 height 14
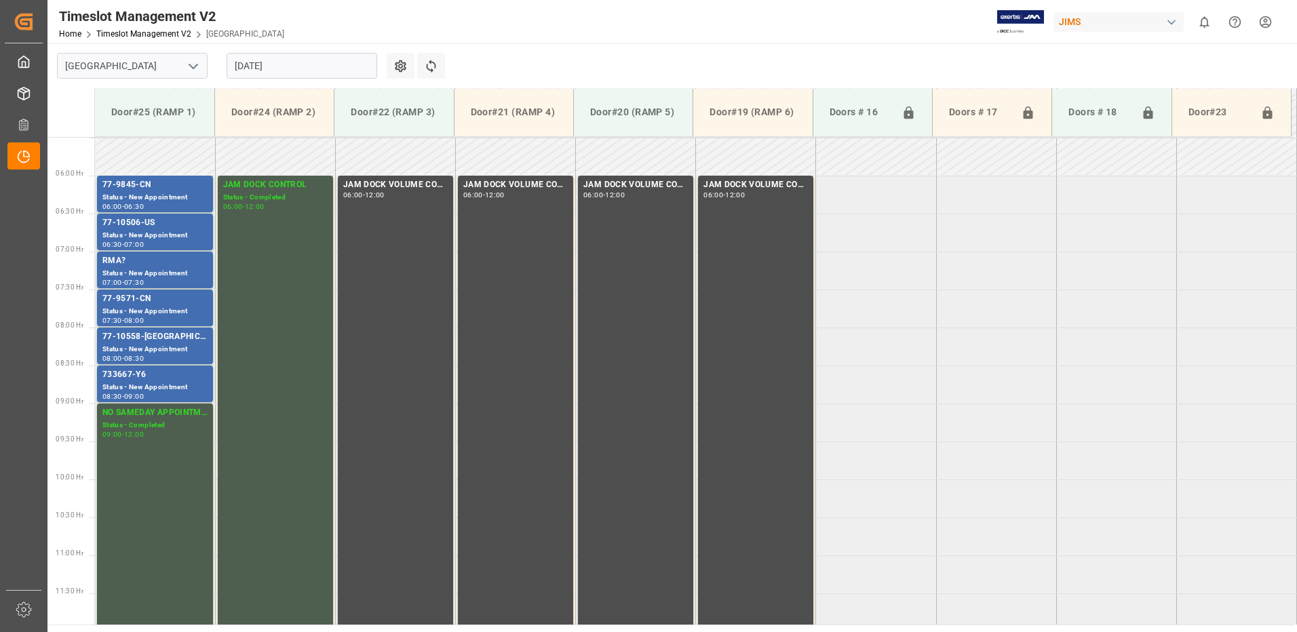
scroll to position [448, 0]
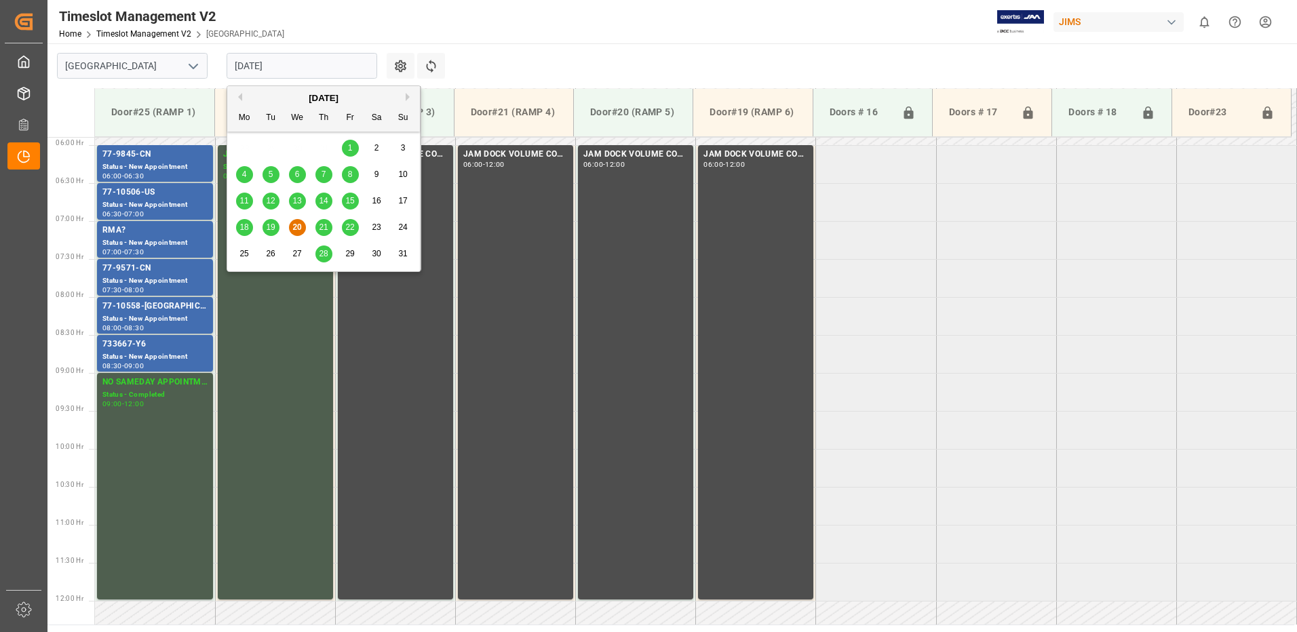
click at [309, 66] on input "[DATE]" at bounding box center [302, 66] width 151 height 26
click at [327, 228] on span "21" at bounding box center [323, 227] width 9 height 9
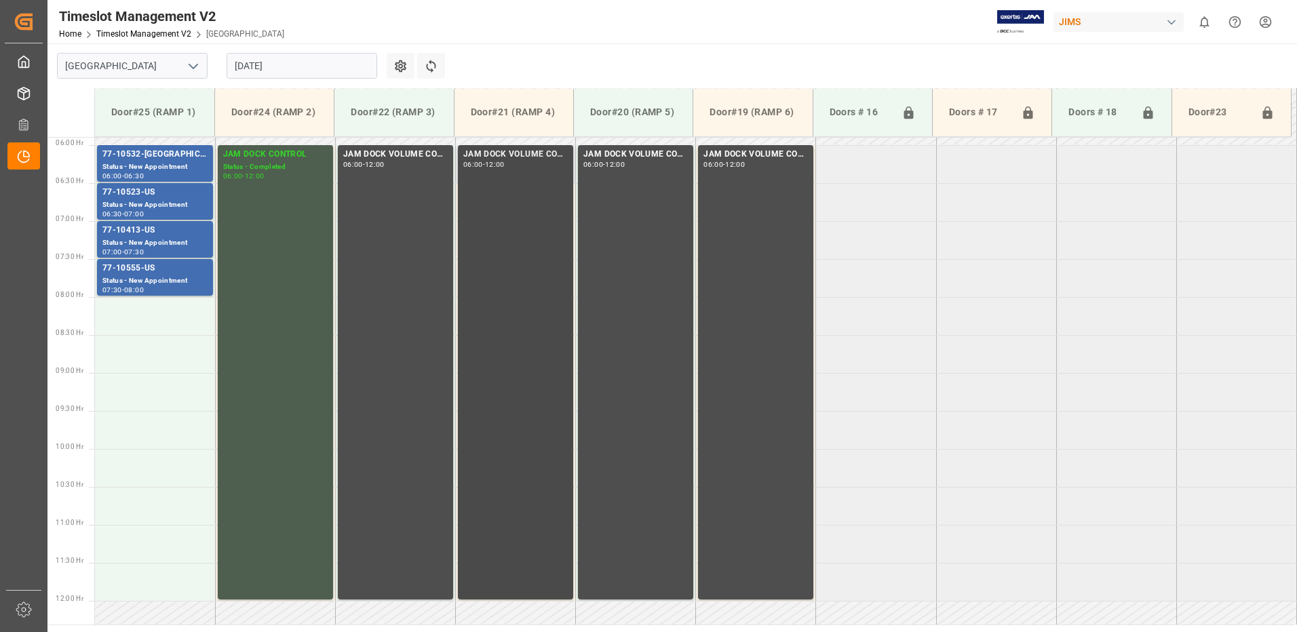
scroll to position [380, 0]
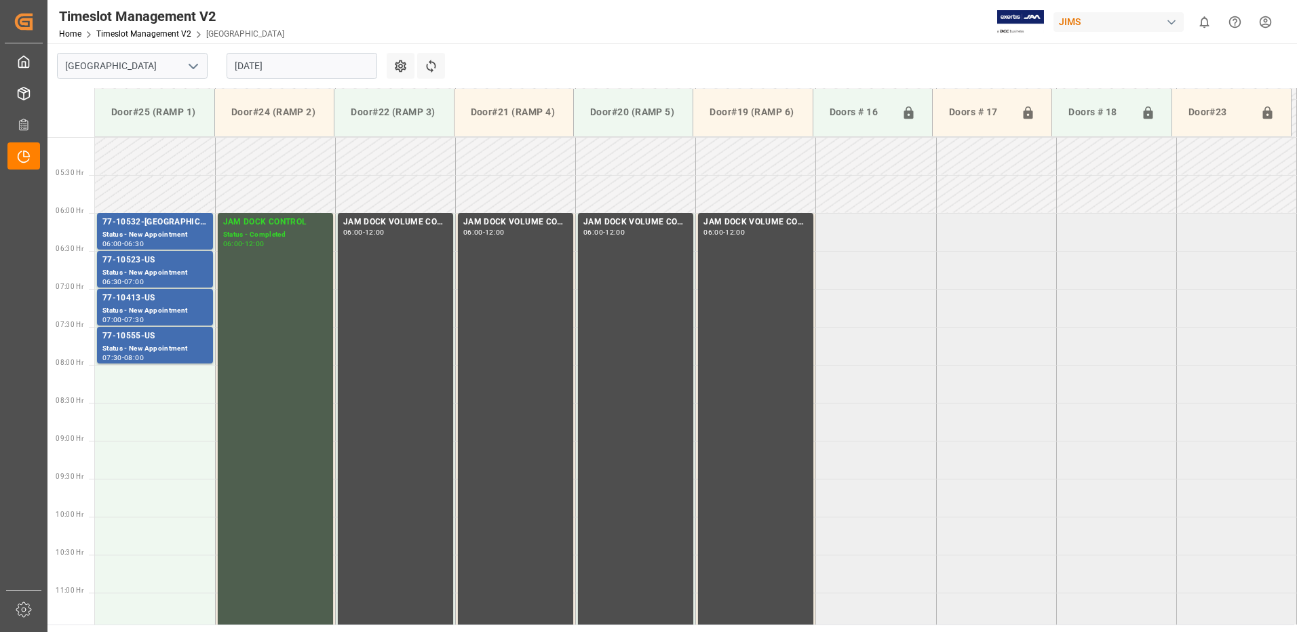
click at [305, 64] on input "[DATE]" at bounding box center [302, 66] width 151 height 26
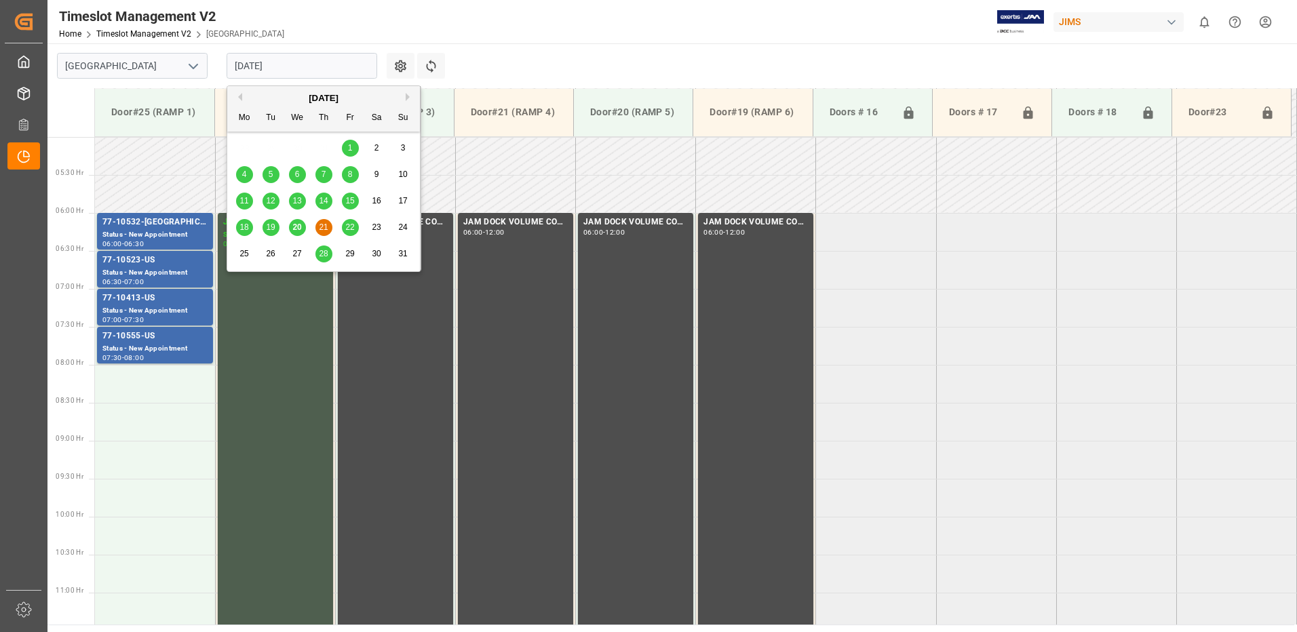
click at [353, 226] on span "22" at bounding box center [349, 227] width 9 height 9
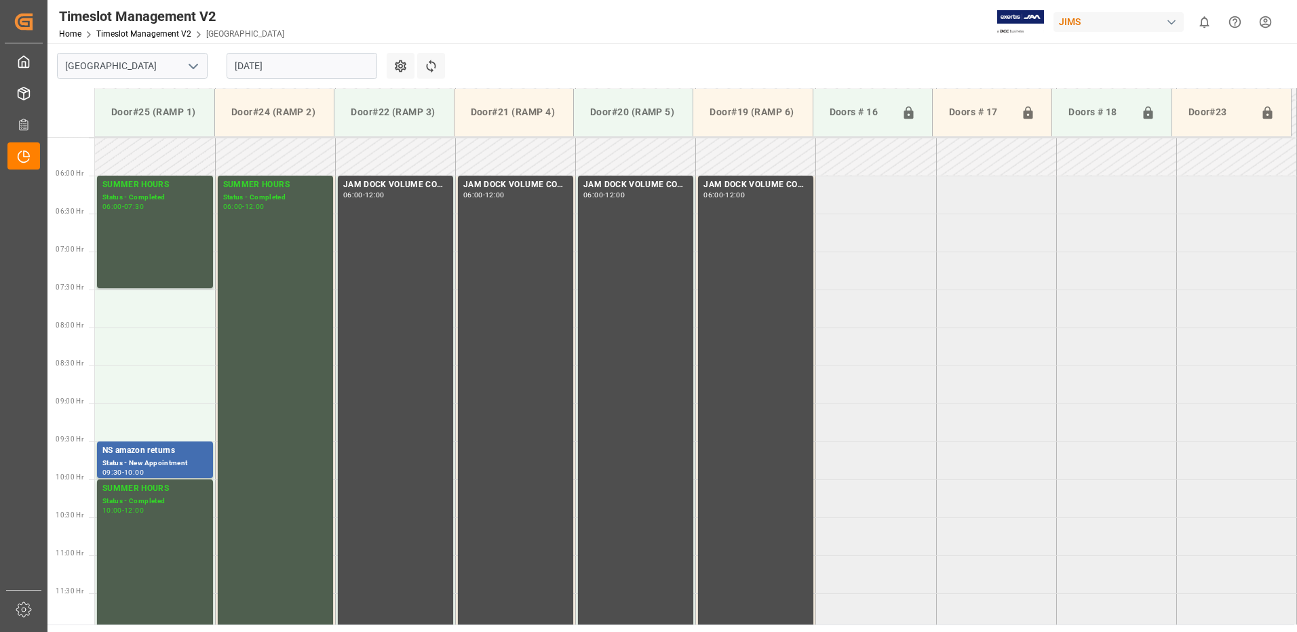
scroll to position [448, 0]
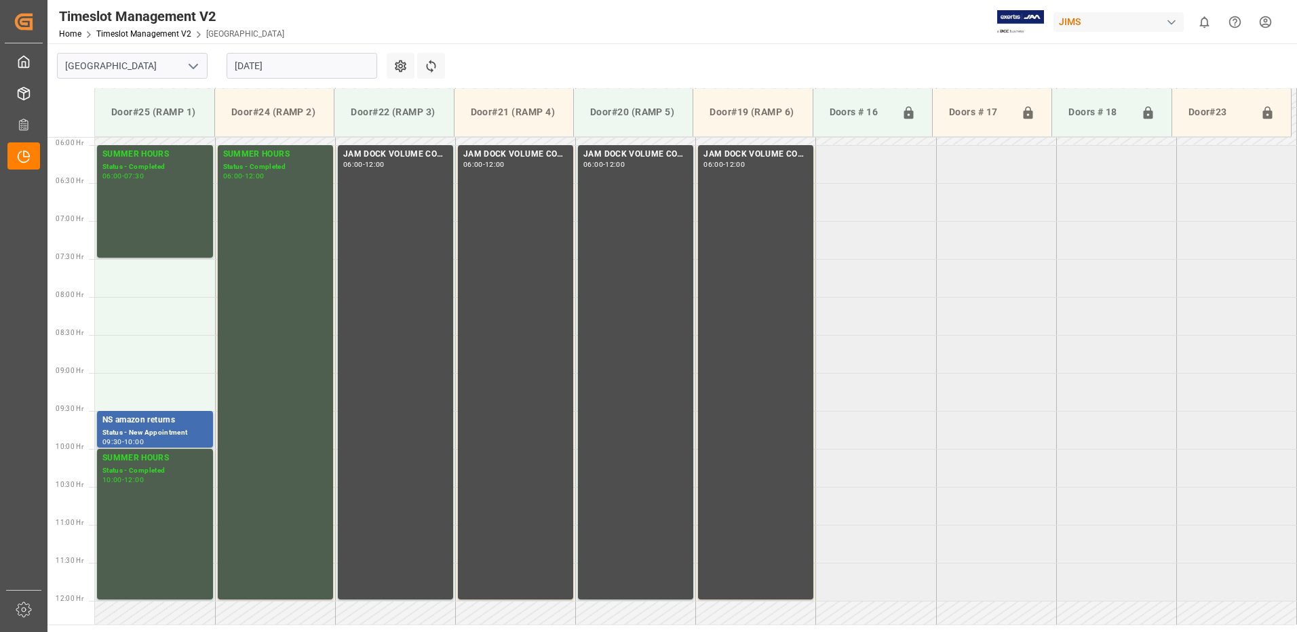
click at [309, 65] on input "[DATE]" at bounding box center [302, 66] width 151 height 26
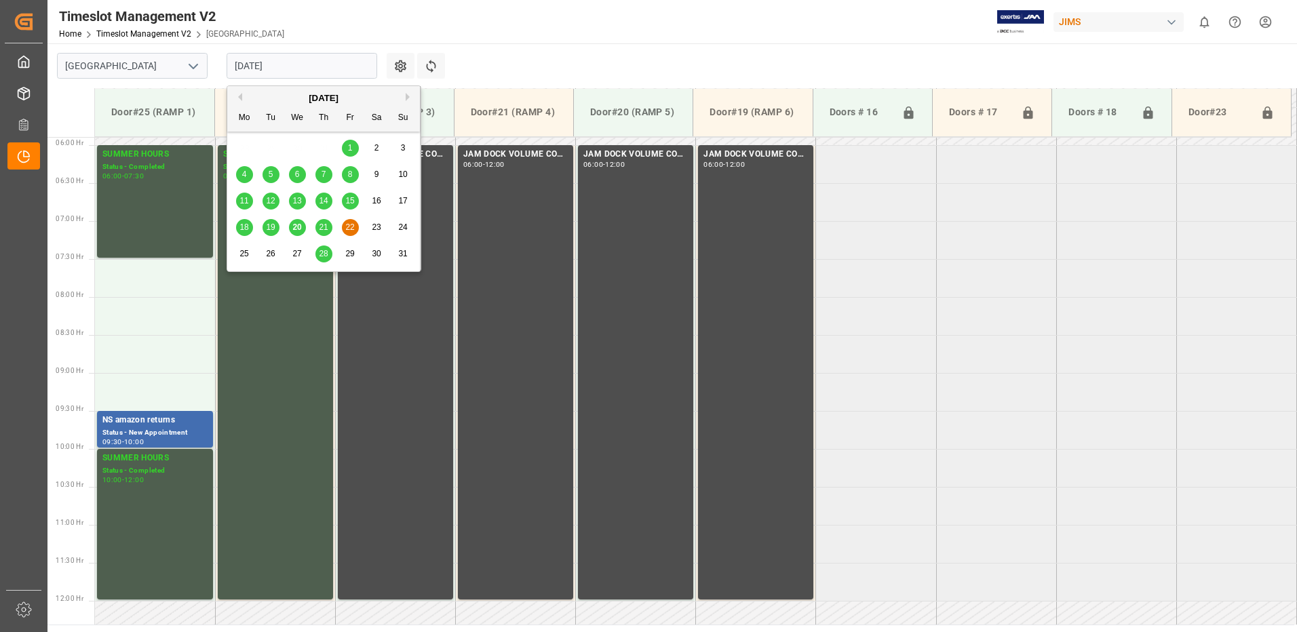
click at [296, 229] on span "20" at bounding box center [296, 227] width 9 height 9
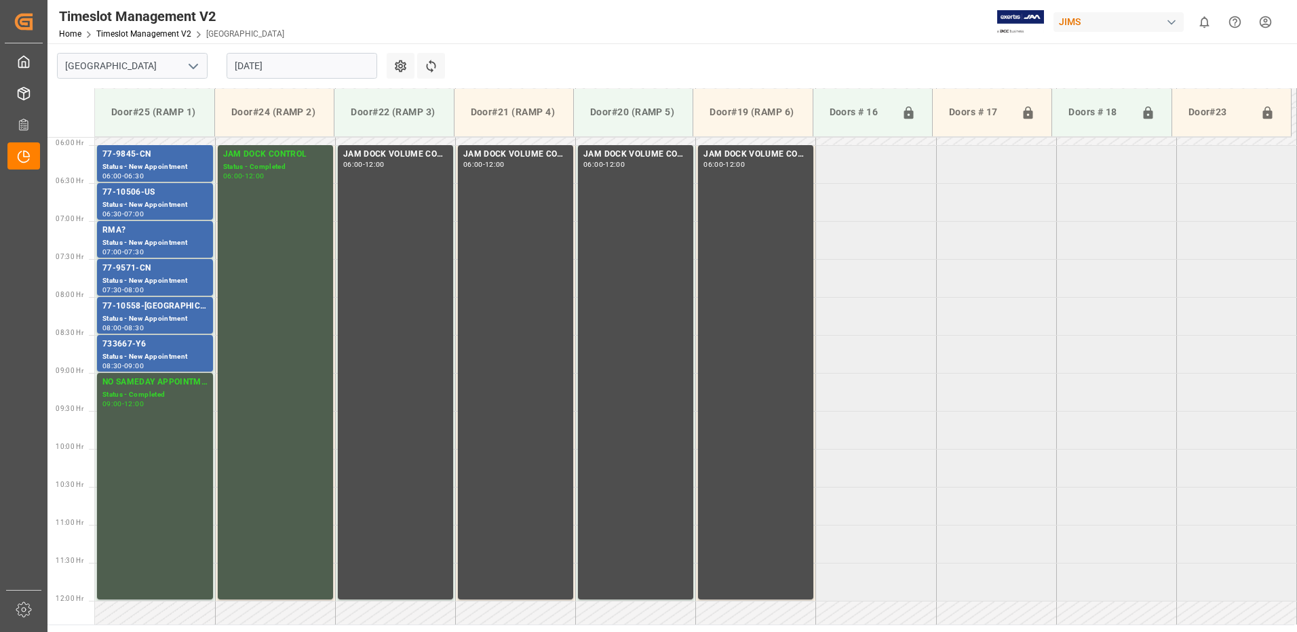
click at [304, 66] on input "[DATE]" at bounding box center [302, 66] width 151 height 26
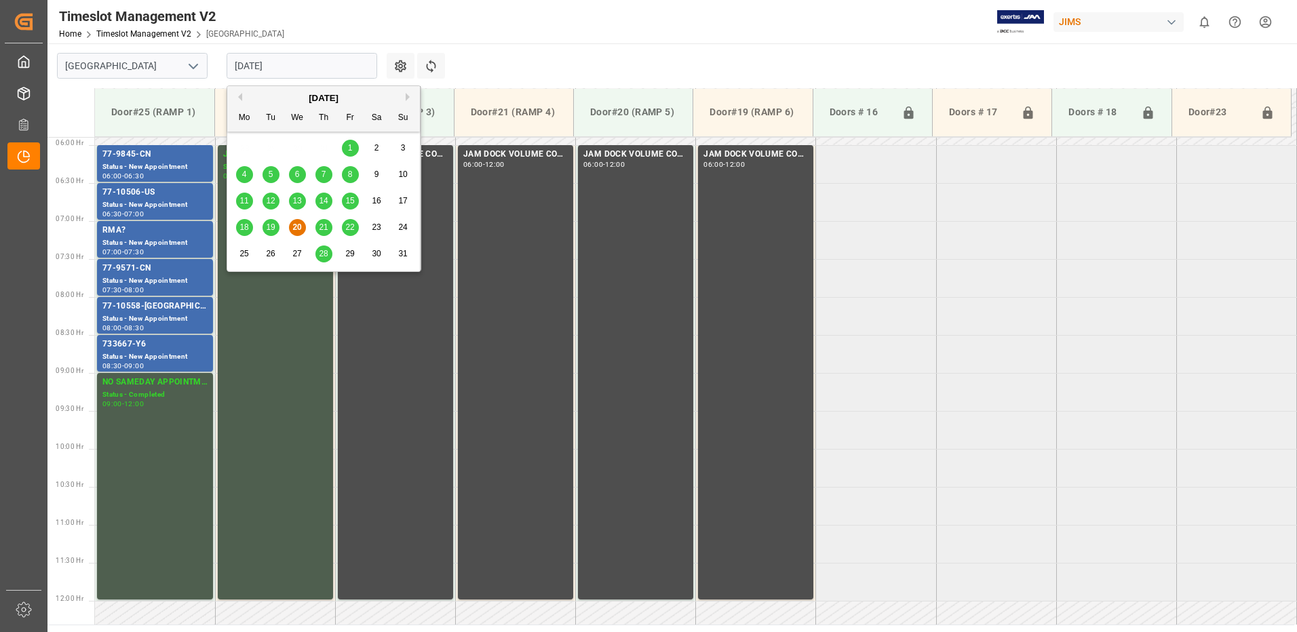
click at [321, 201] on span "14" at bounding box center [323, 200] width 9 height 9
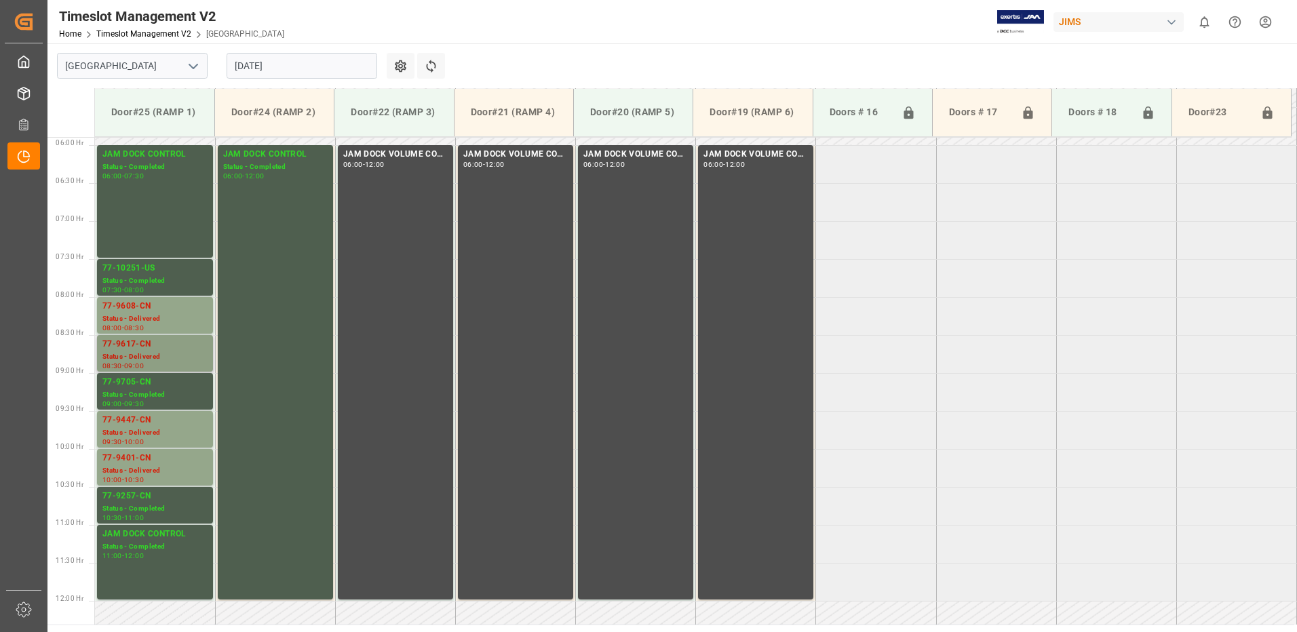
click at [135, 355] on div "Status - Delivered" at bounding box center [154, 357] width 105 height 12
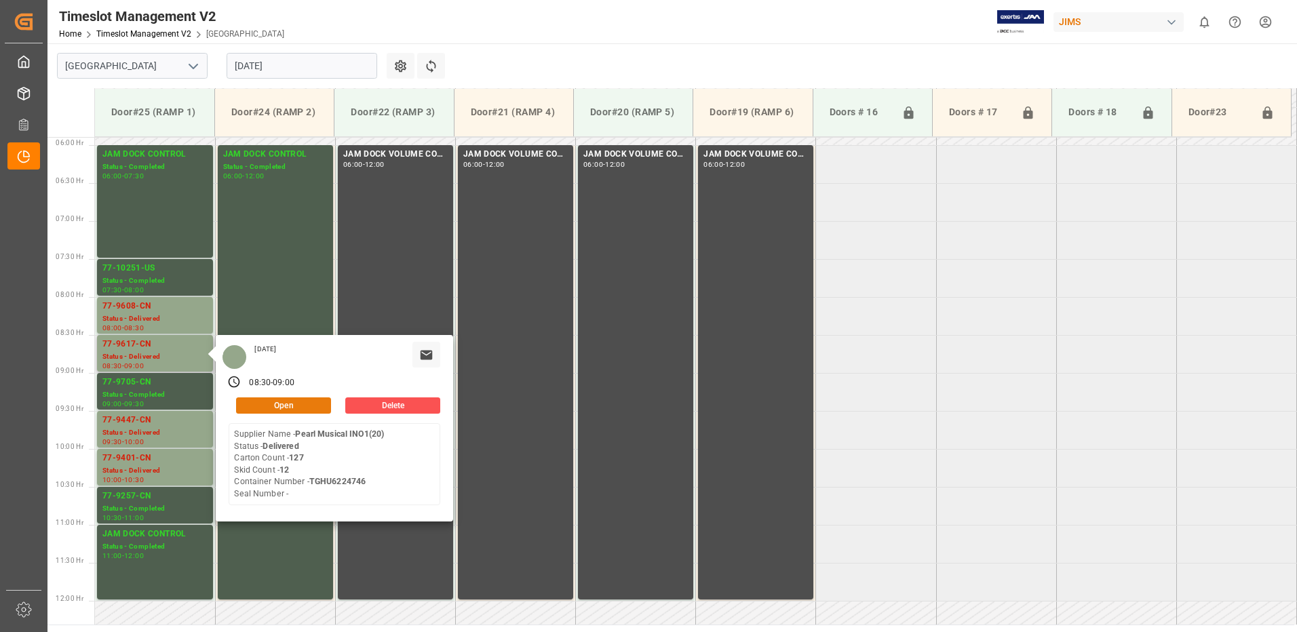
click at [305, 404] on button "Open" at bounding box center [283, 406] width 95 height 16
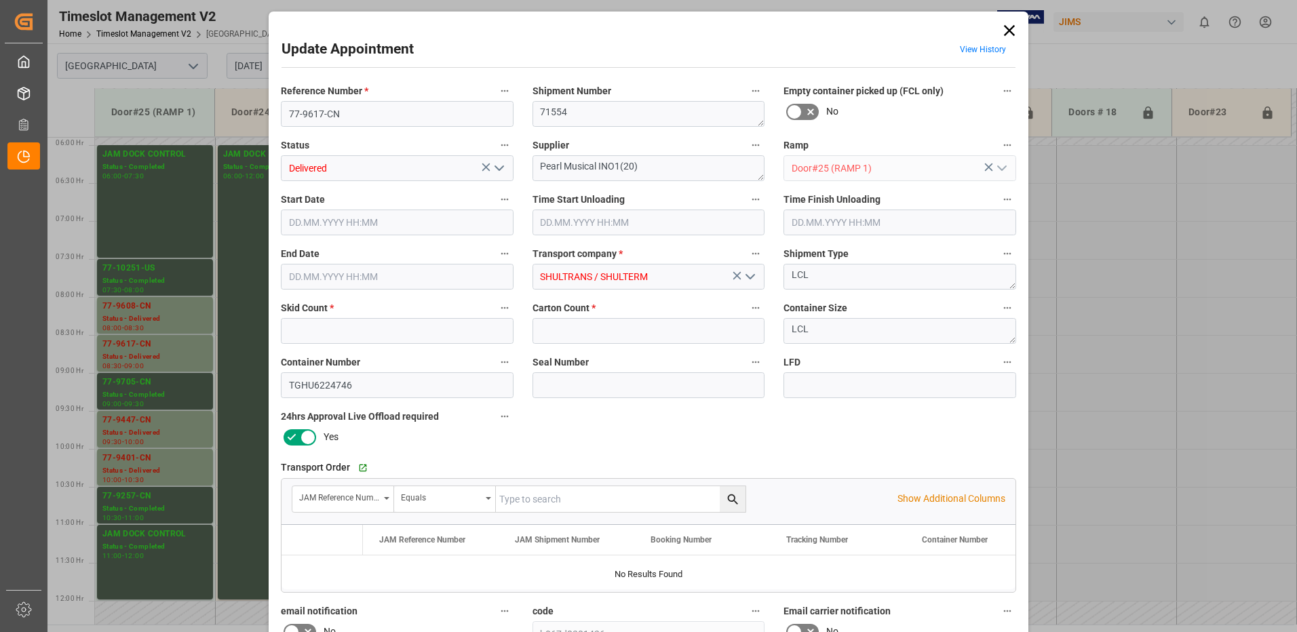
type input "12"
type input "127"
type input "[DATE] 08:30"
type input "[DATE] 08:45"
type input "[DATE] 10:00"
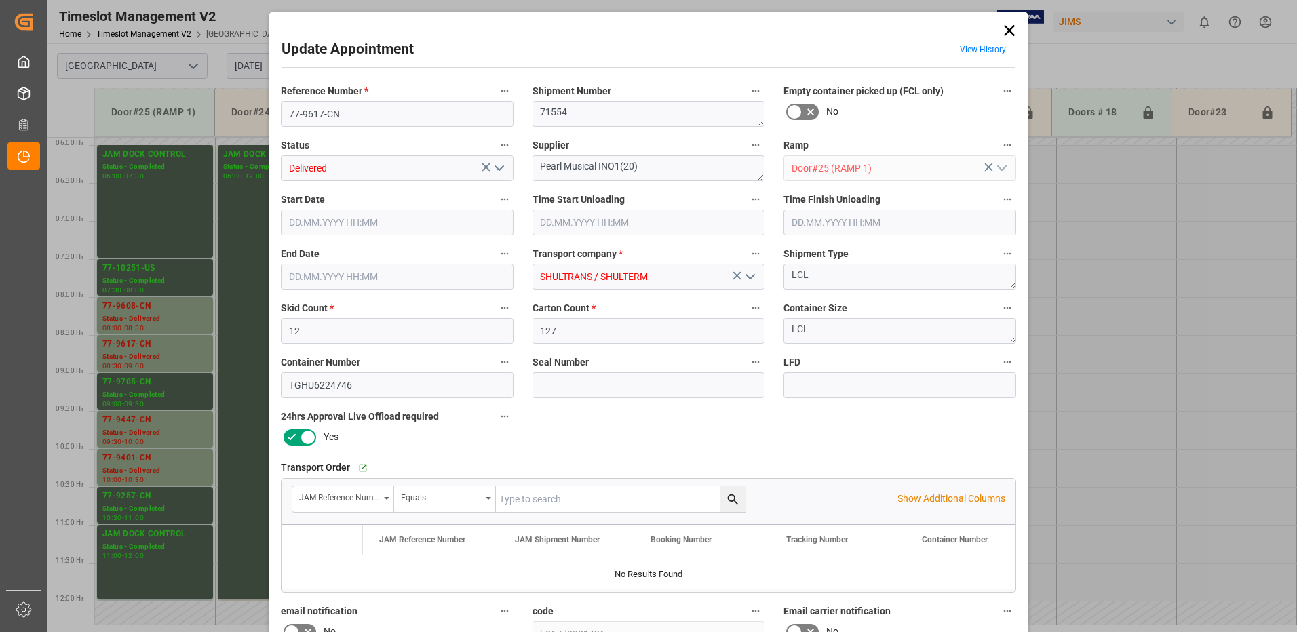
type input "[DATE] 09:00"
type input "[DATE] 11:52"
click at [495, 168] on polyline "open menu" at bounding box center [499, 168] width 8 height 4
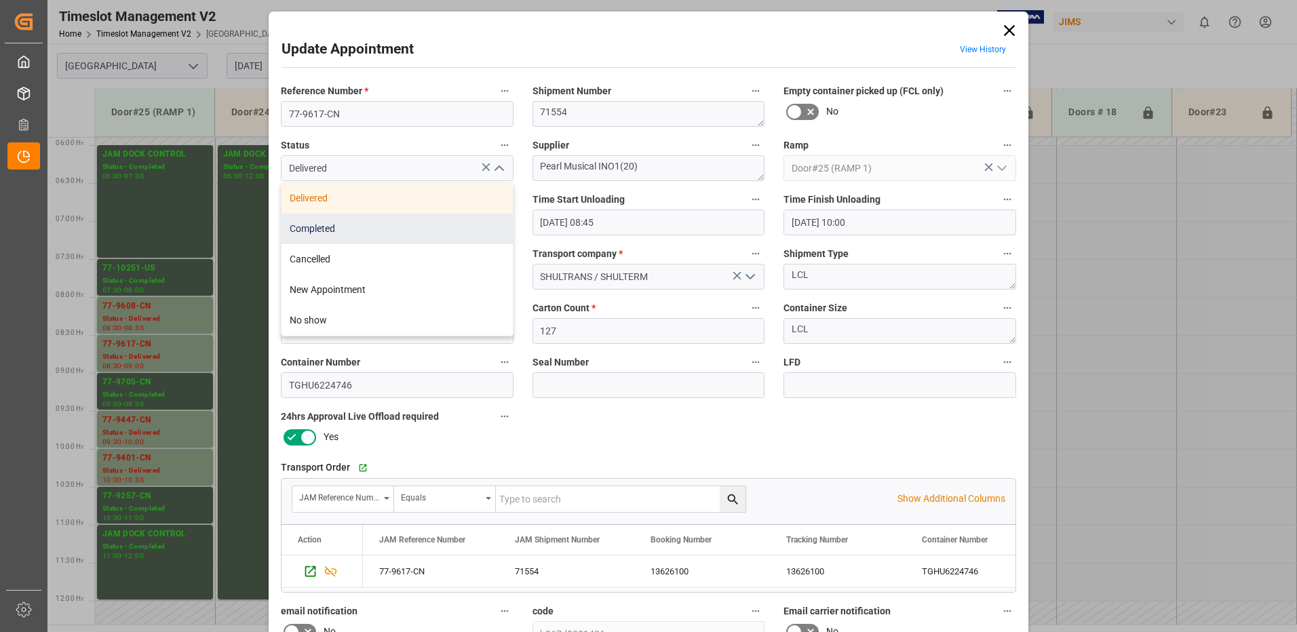
click at [391, 229] on div "Completed" at bounding box center [397, 229] width 231 height 31
type input "Completed"
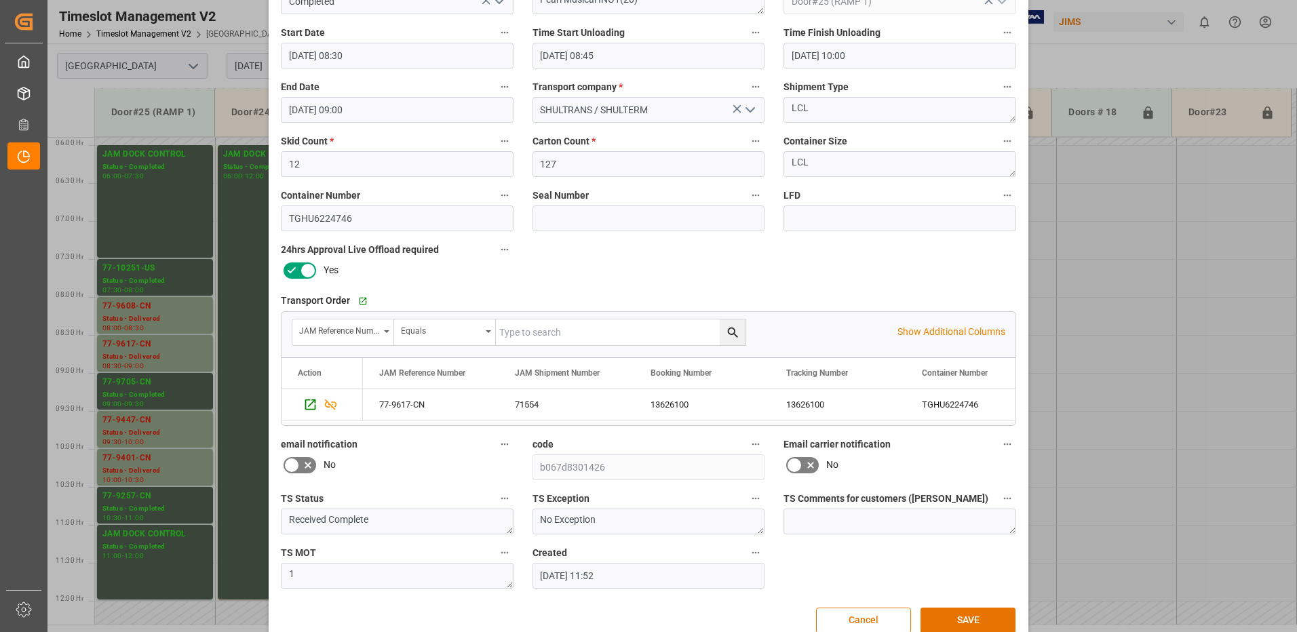
scroll to position [193, 0]
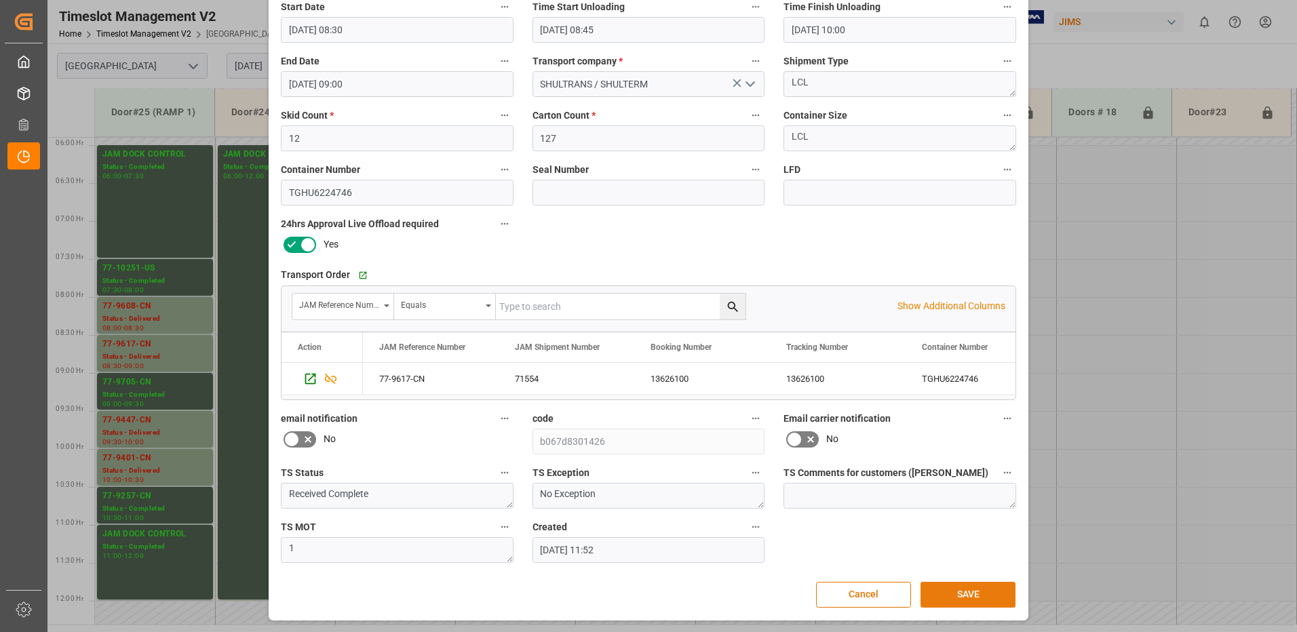
click at [959, 588] on button "SAVE" at bounding box center [968, 595] width 95 height 26
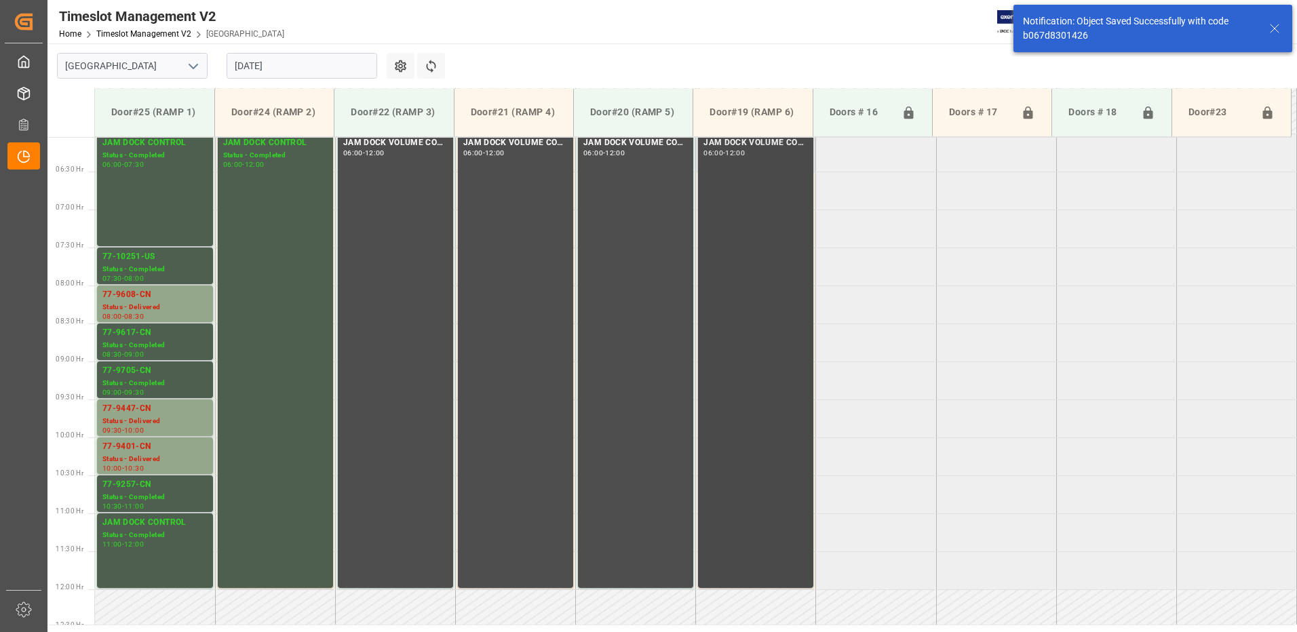
scroll to position [524, 0]
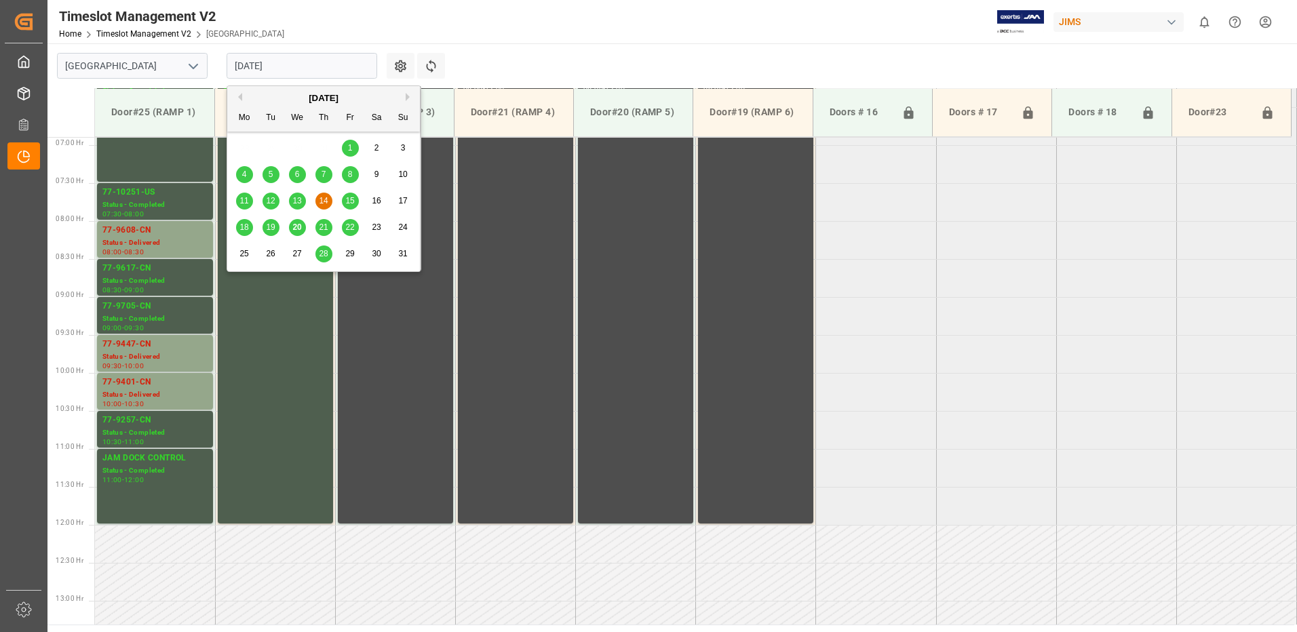
click at [311, 64] on input "[DATE]" at bounding box center [302, 66] width 151 height 26
click at [270, 200] on span "12" at bounding box center [270, 200] width 9 height 9
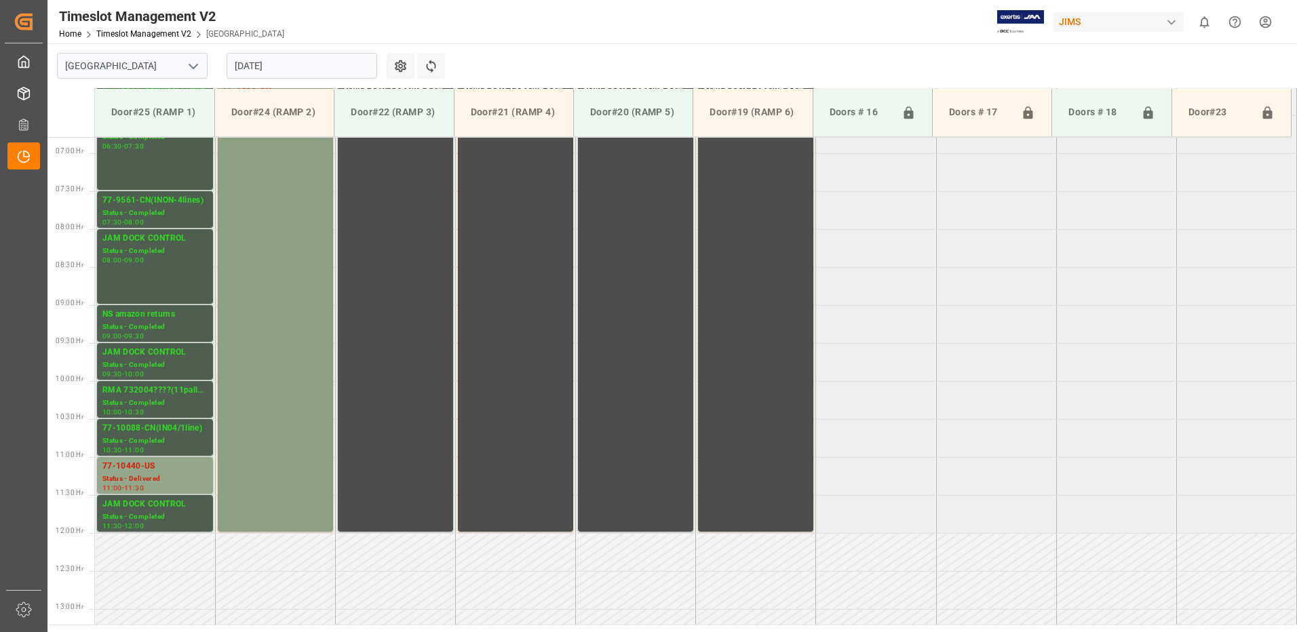
scroll to position [448, 0]
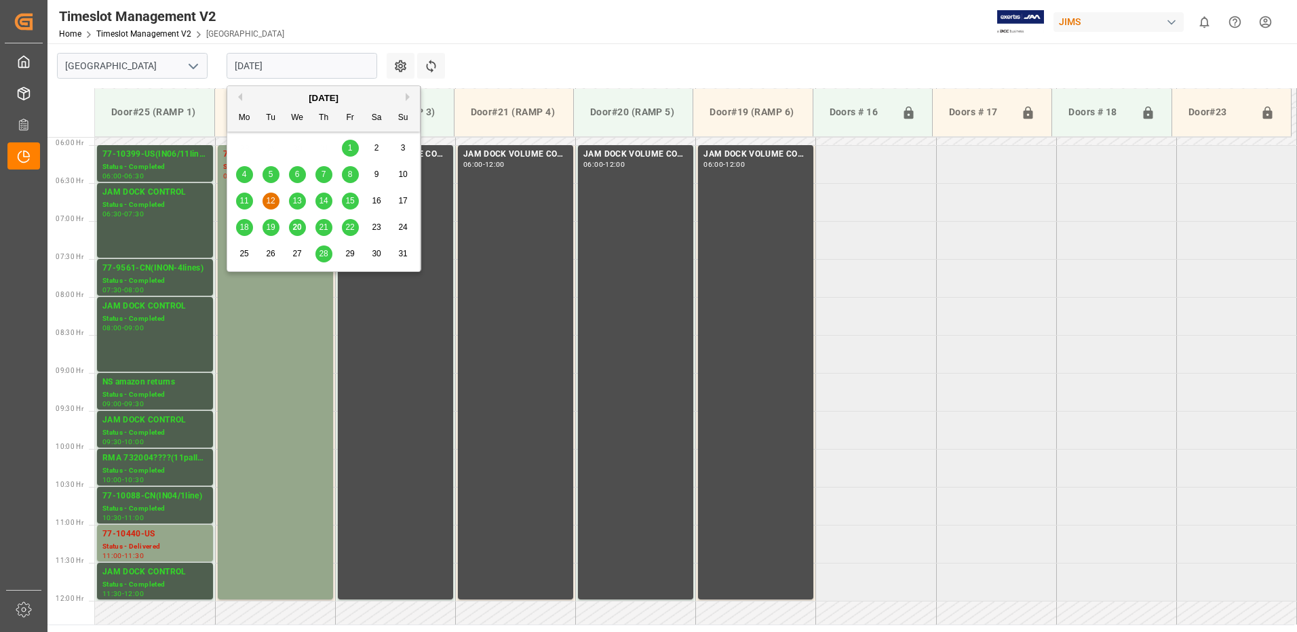
click at [305, 67] on input "[DATE]" at bounding box center [302, 66] width 151 height 26
click at [246, 201] on span "11" at bounding box center [243, 200] width 9 height 9
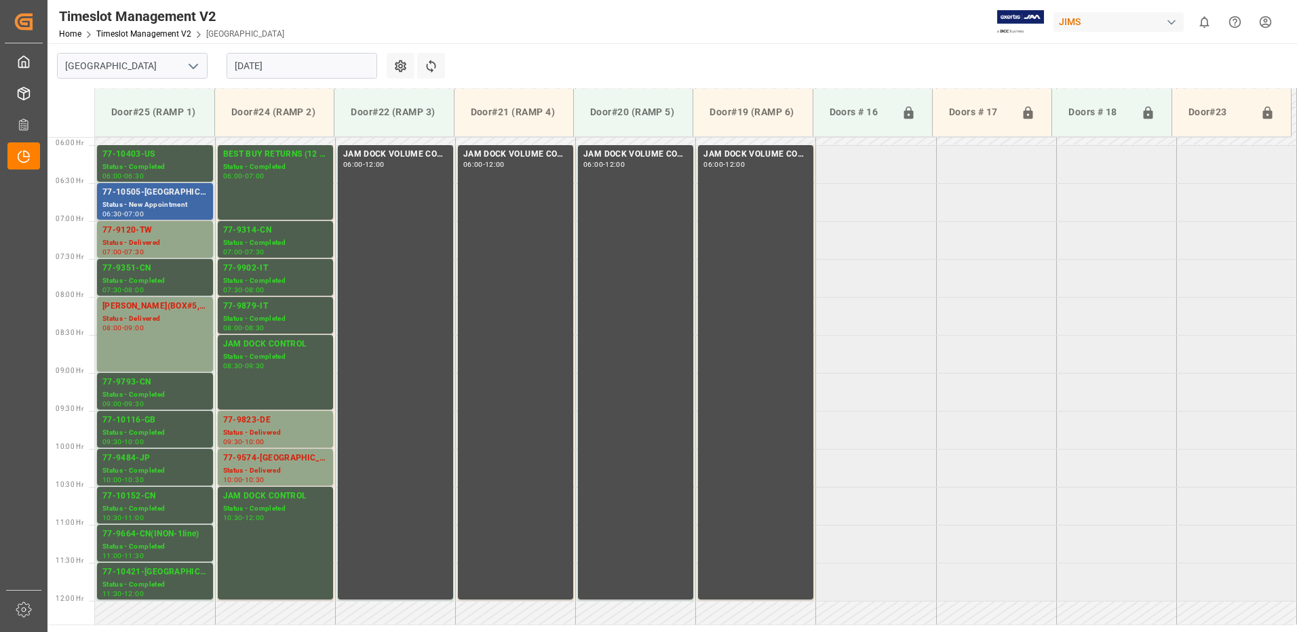
click at [145, 198] on div "77-10505-[GEOGRAPHIC_DATA]" at bounding box center [154, 193] width 105 height 14
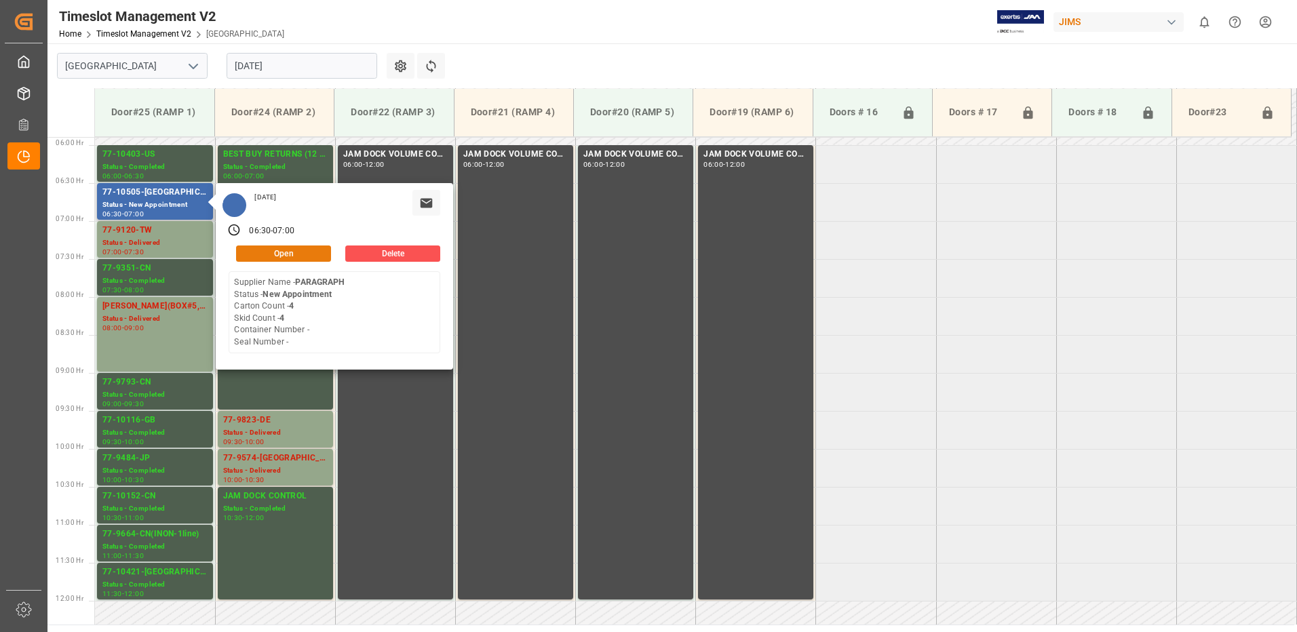
click at [294, 250] on button "Open" at bounding box center [283, 254] width 95 height 16
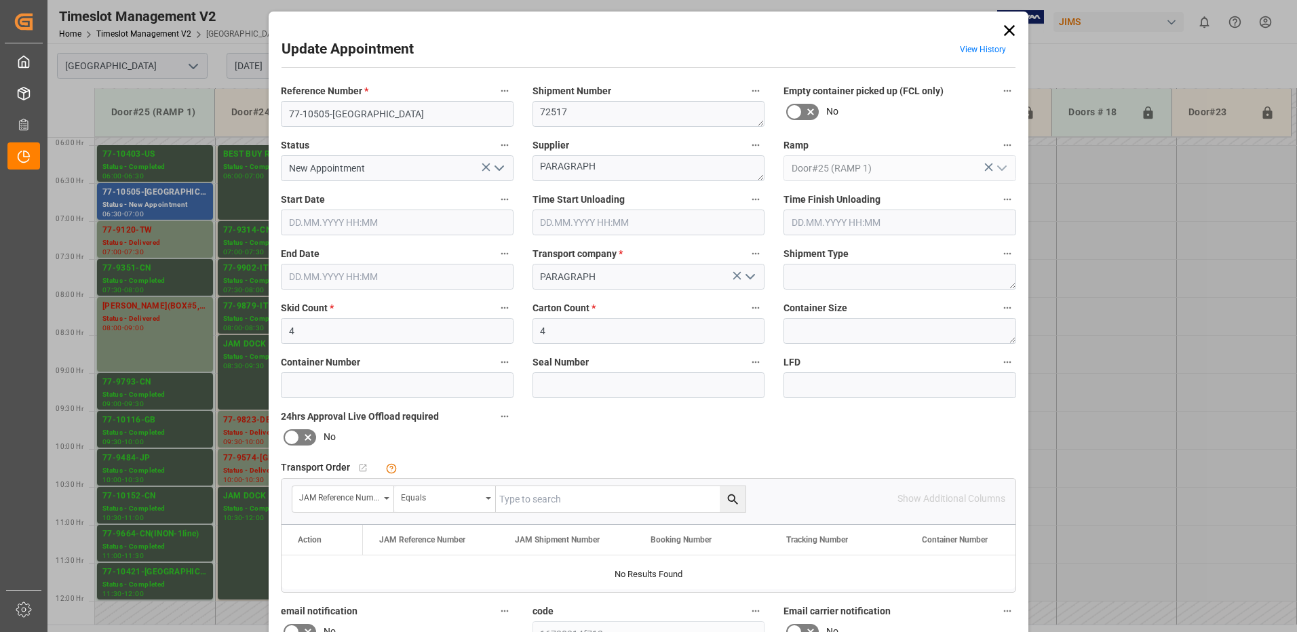
type input "4"
type input "[DATE] 06:30"
type input "[DATE] 07:00"
type input "[DATE] 13:21"
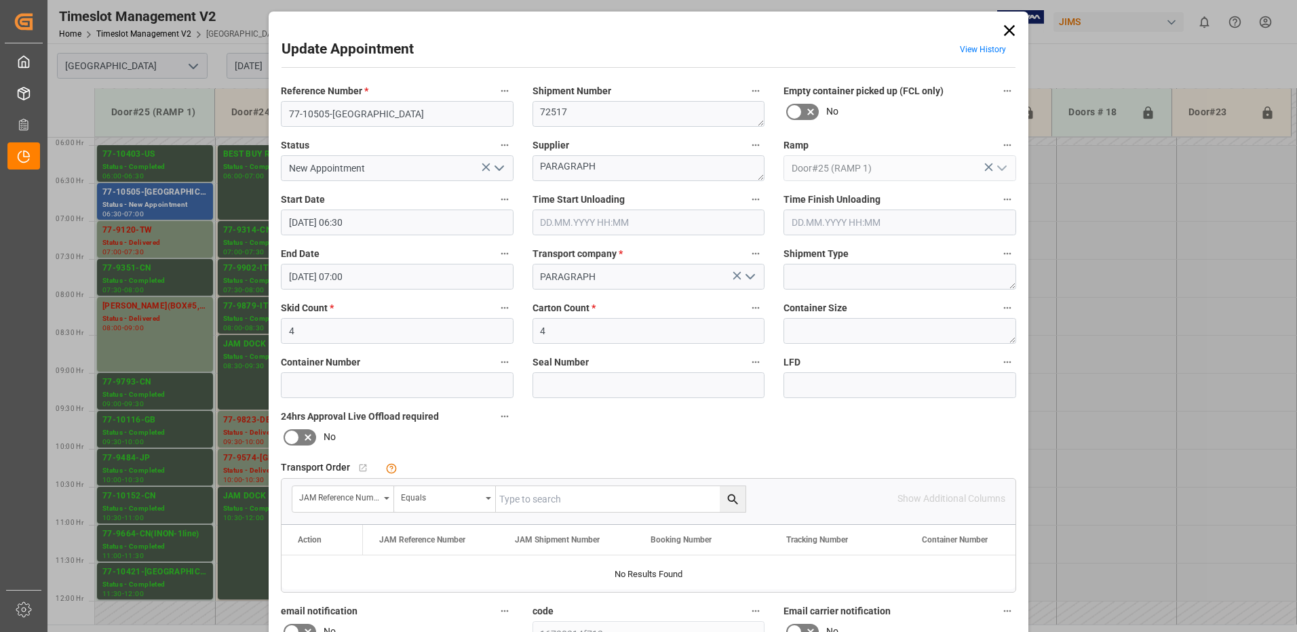
click at [497, 168] on icon "open menu" at bounding box center [499, 168] width 16 height 16
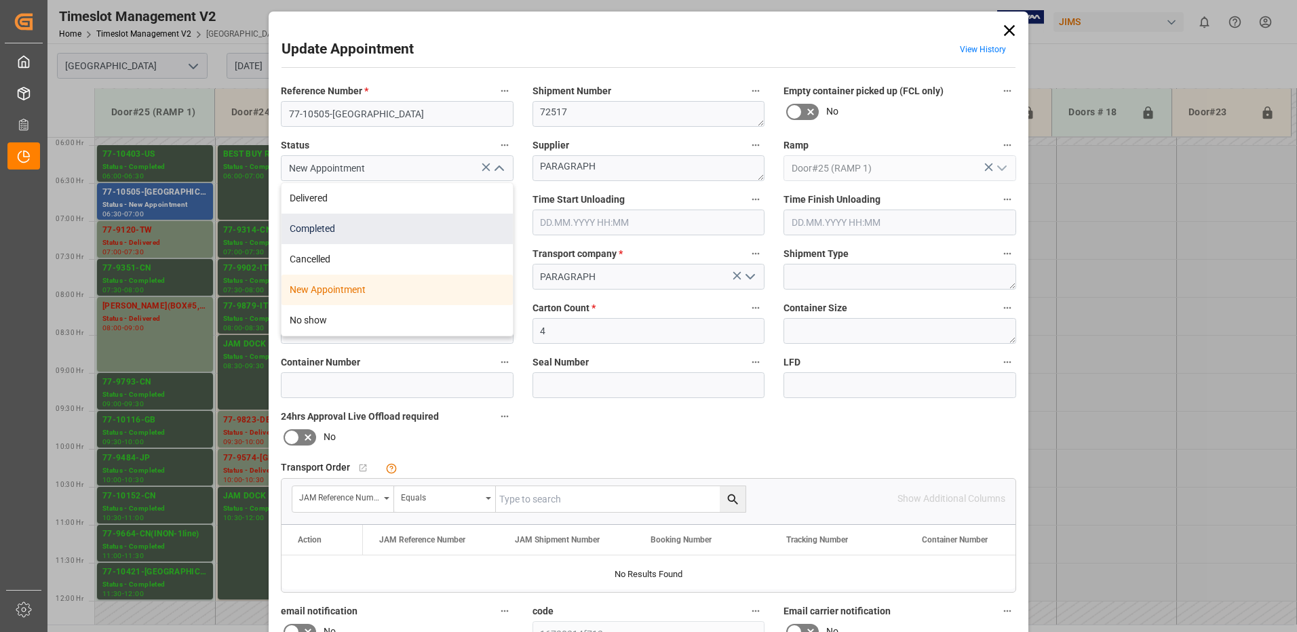
click at [373, 231] on div "Completed" at bounding box center [397, 229] width 231 height 31
type input "Completed"
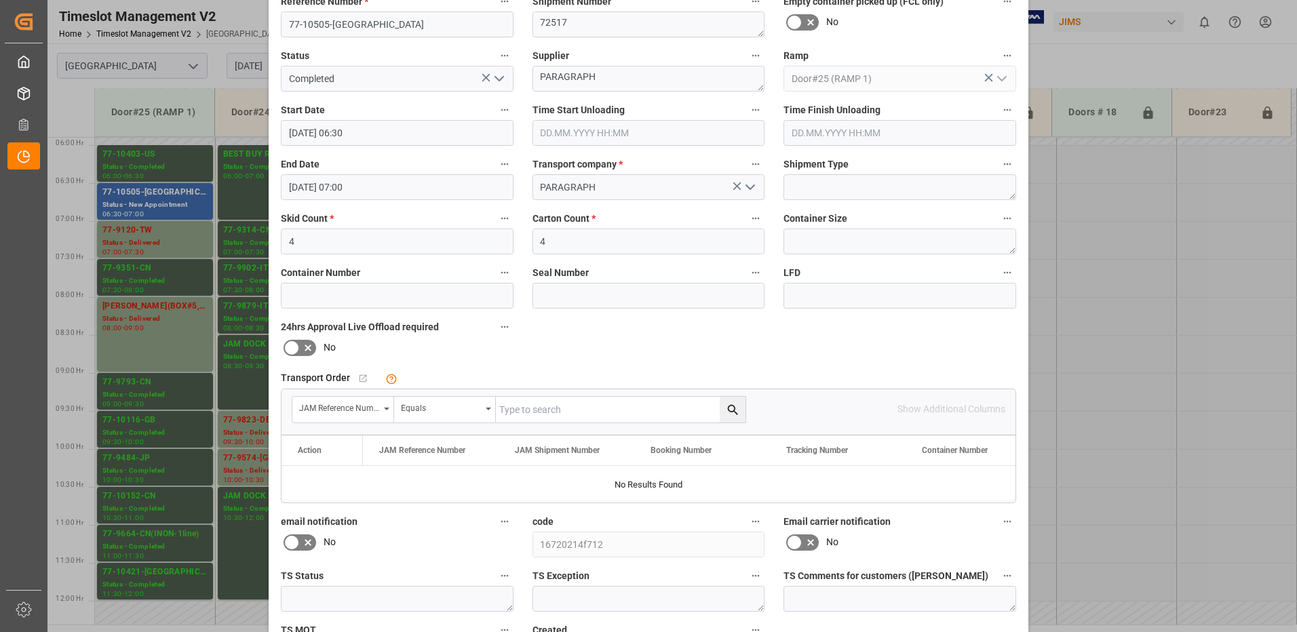
scroll to position [193, 0]
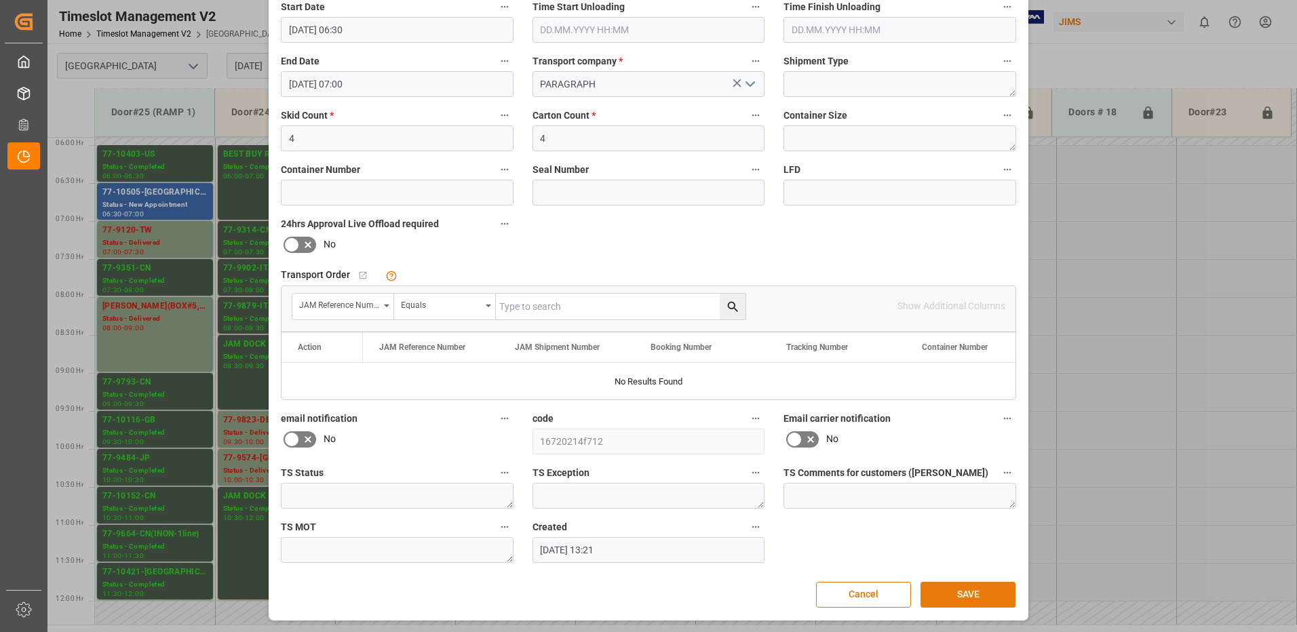
click at [963, 597] on button "SAVE" at bounding box center [968, 595] width 95 height 26
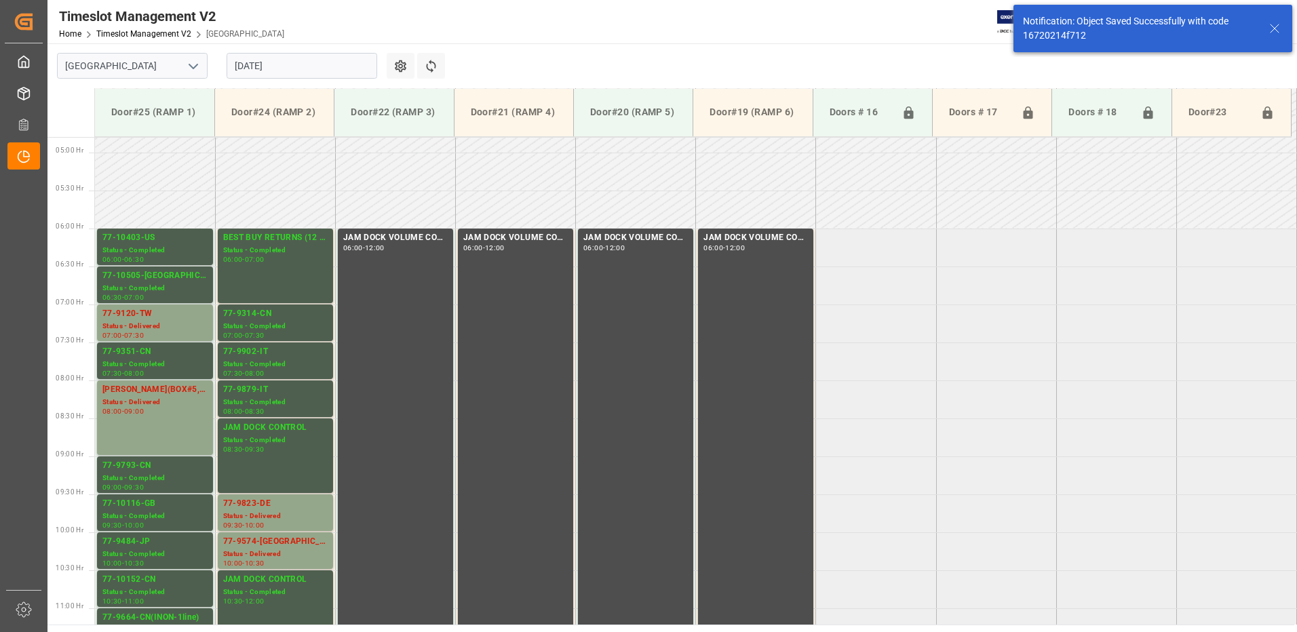
scroll to position [372, 0]
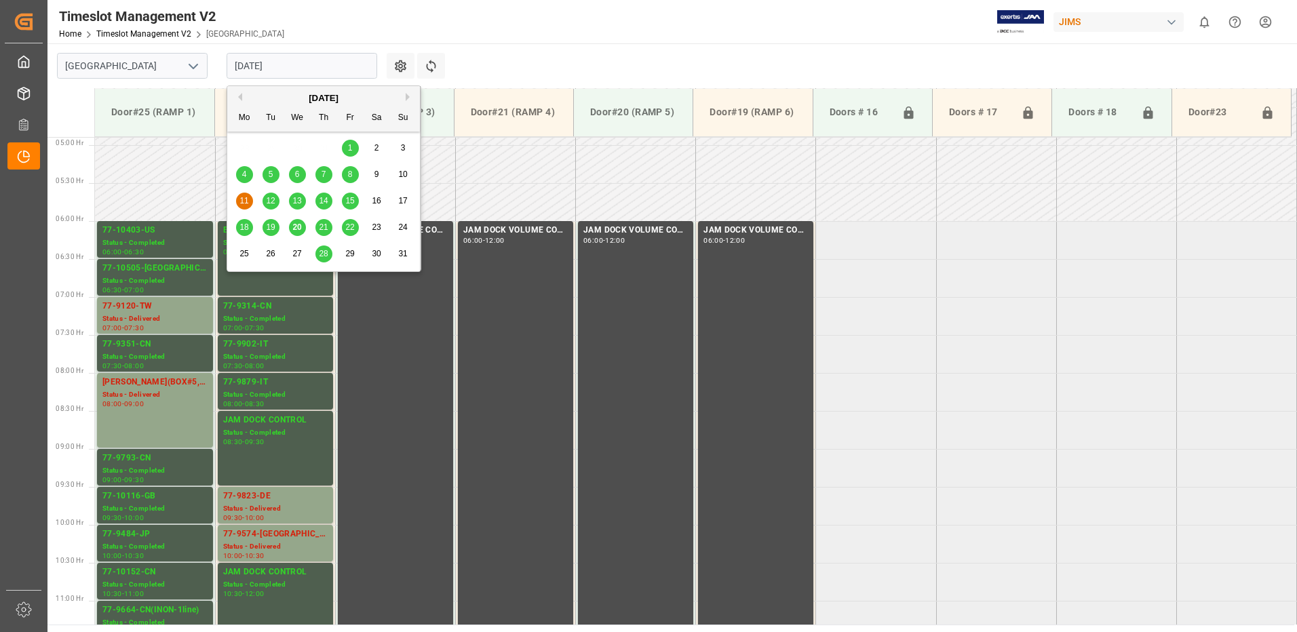
click at [307, 65] on input "[DATE]" at bounding box center [302, 66] width 151 height 26
click at [322, 174] on span "7" at bounding box center [324, 174] width 5 height 9
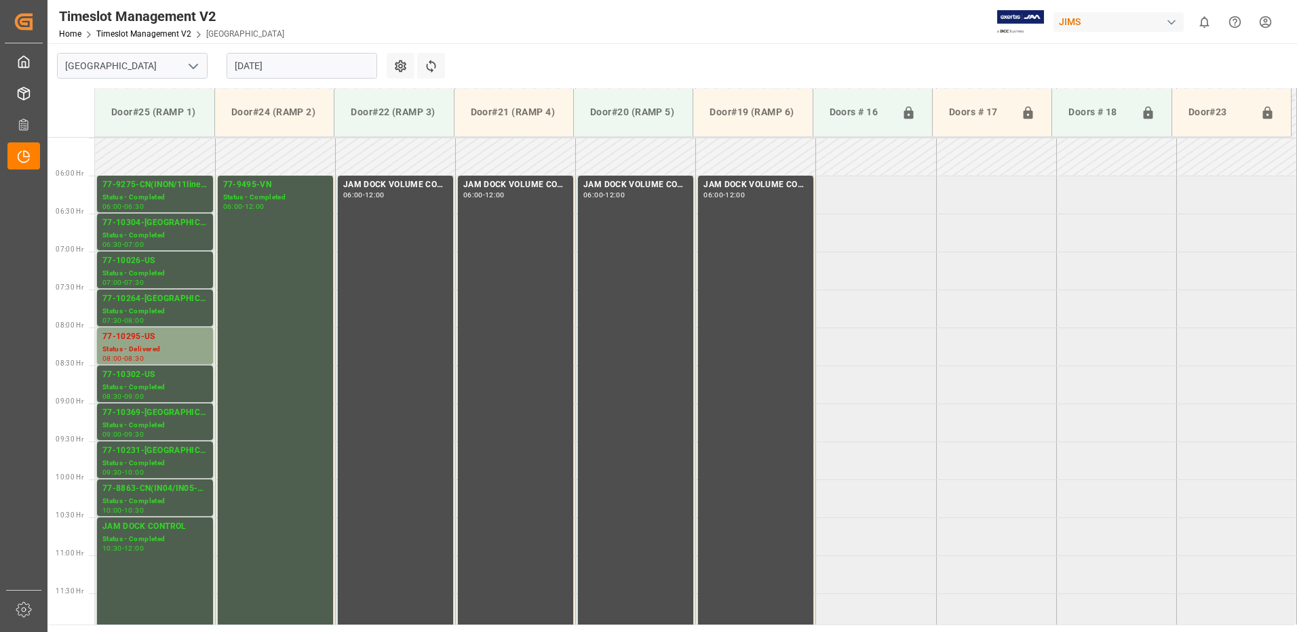
scroll to position [448, 0]
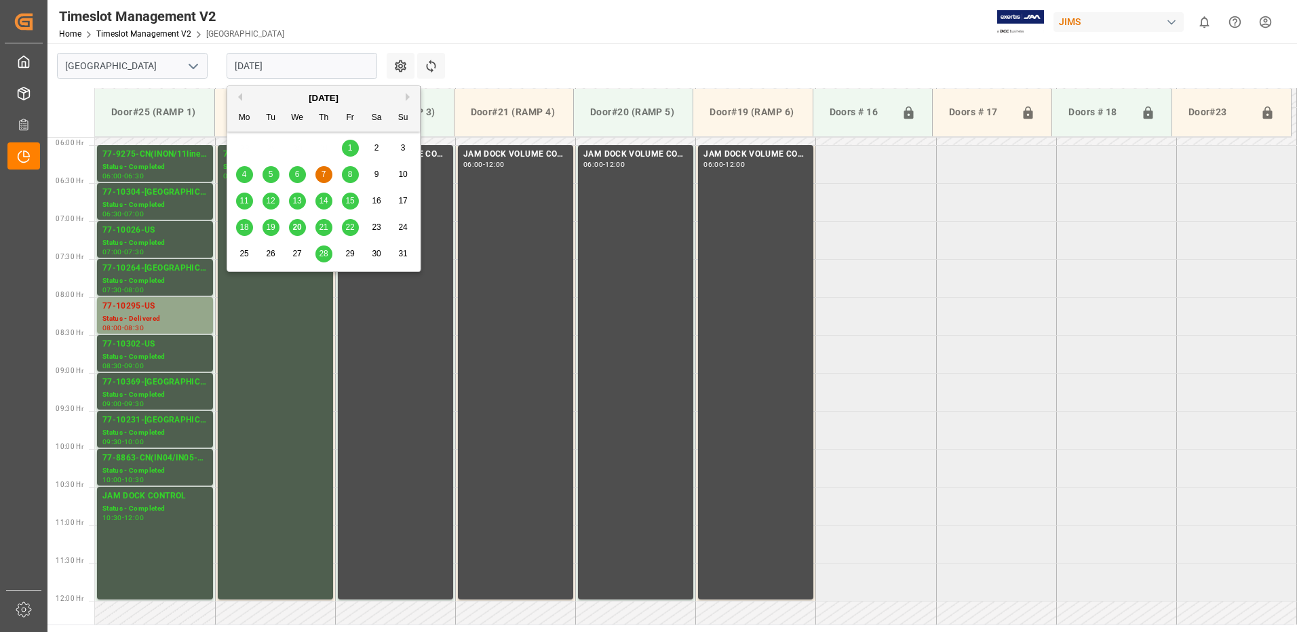
click at [296, 65] on input "[DATE]" at bounding box center [302, 66] width 151 height 26
click at [298, 173] on span "6" at bounding box center [297, 174] width 5 height 9
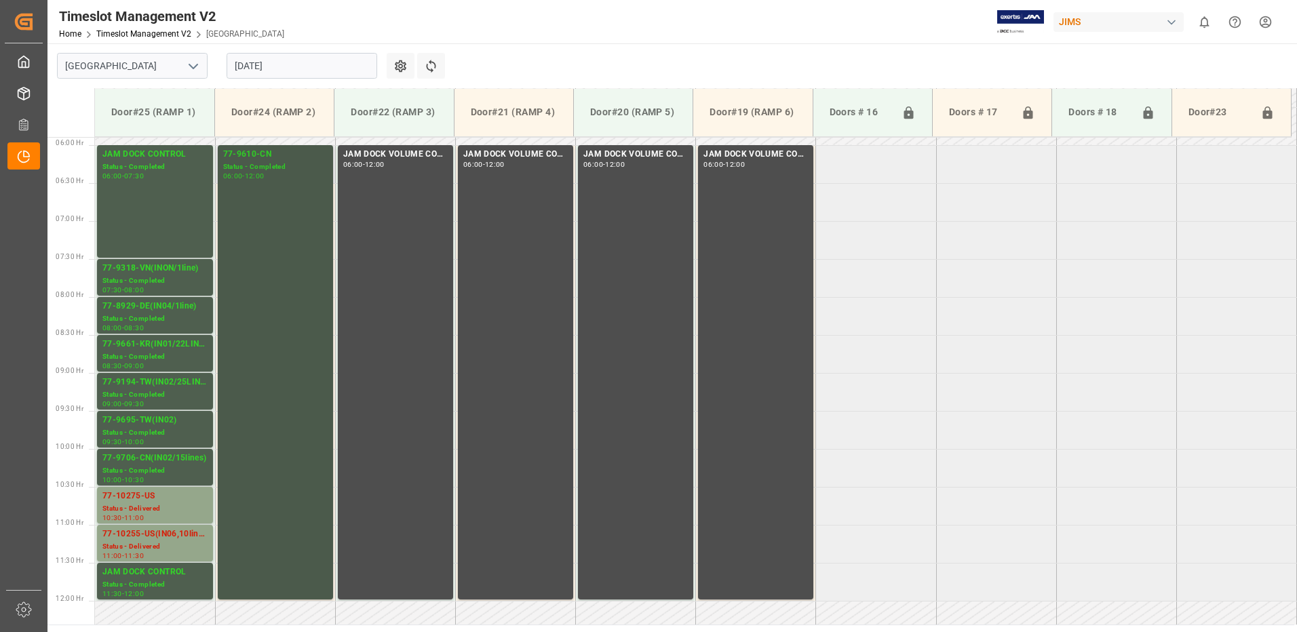
scroll to position [516, 0]
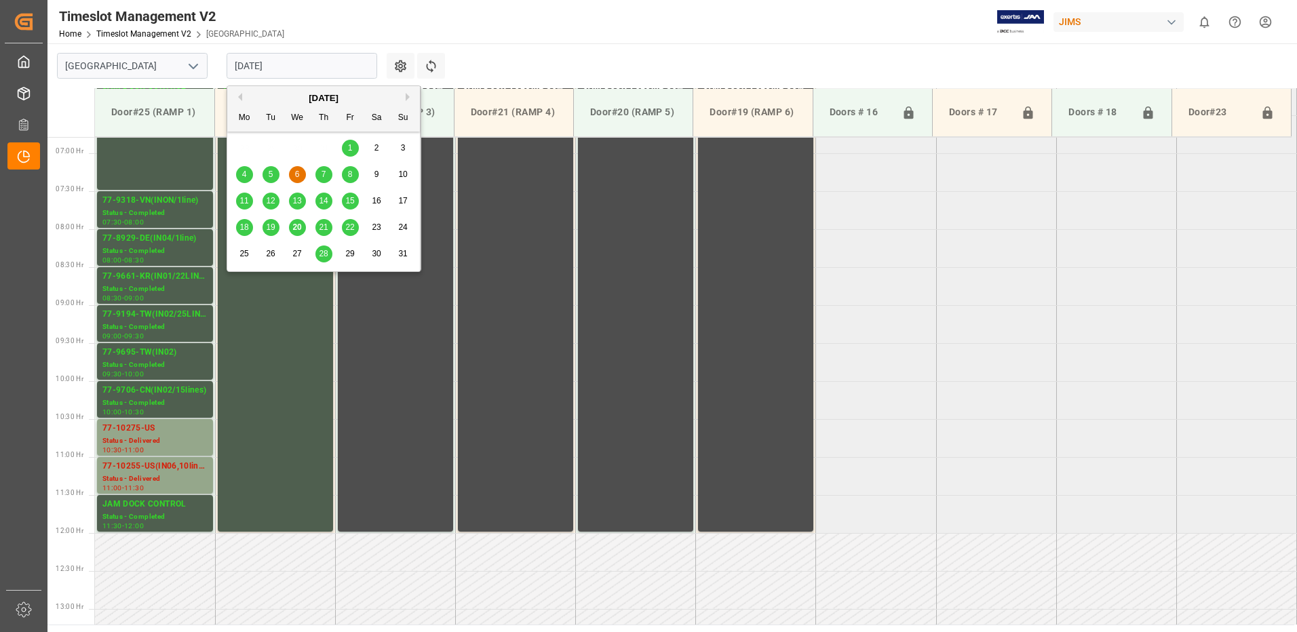
click at [304, 62] on input "[DATE]" at bounding box center [302, 66] width 151 height 26
click at [352, 174] on span "8" at bounding box center [350, 174] width 5 height 9
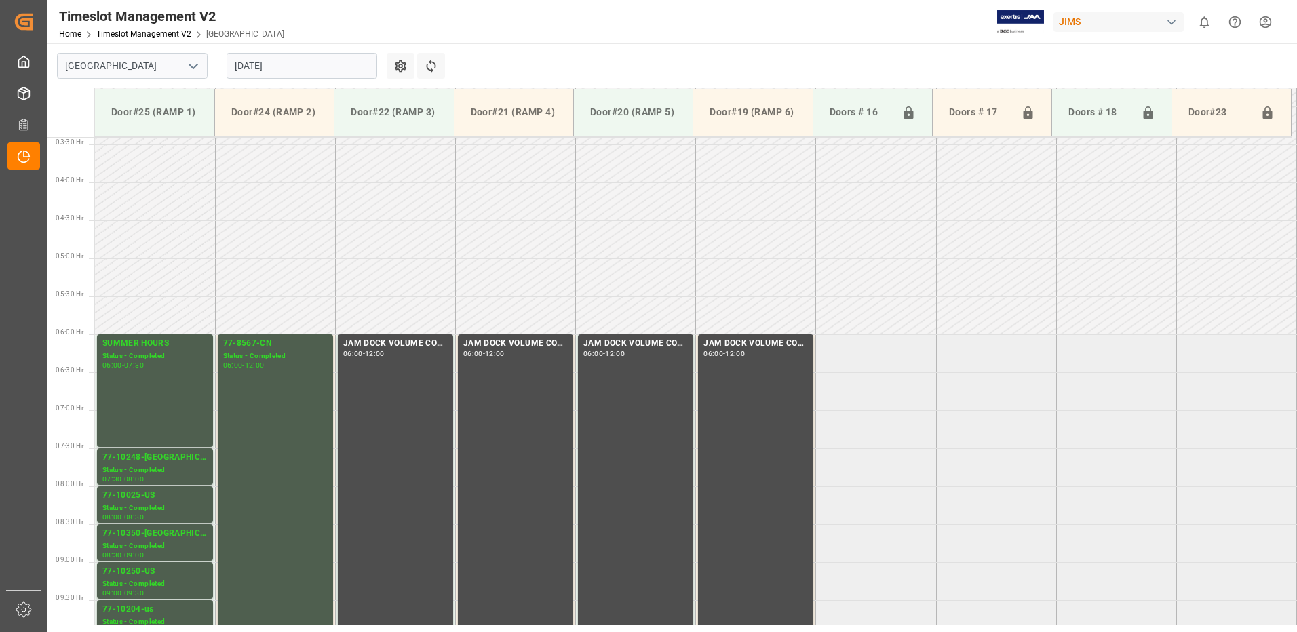
scroll to position [448, 0]
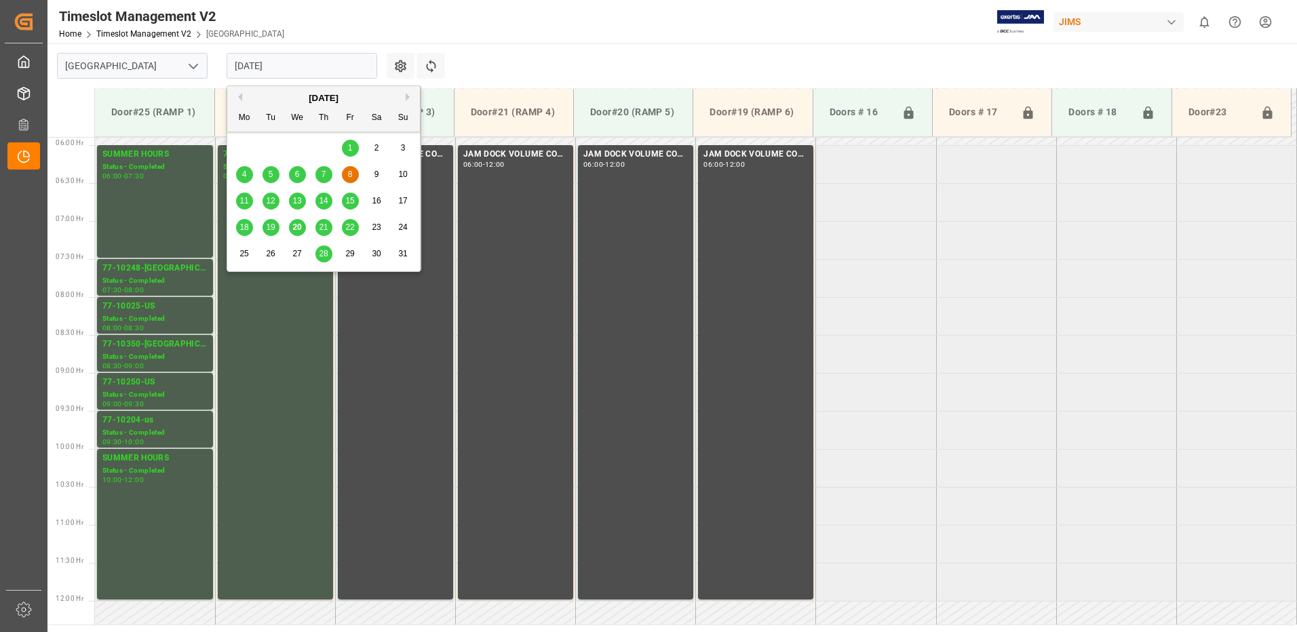
click at [286, 62] on input "[DATE]" at bounding box center [302, 66] width 151 height 26
click at [326, 175] on span "7" at bounding box center [324, 174] width 5 height 9
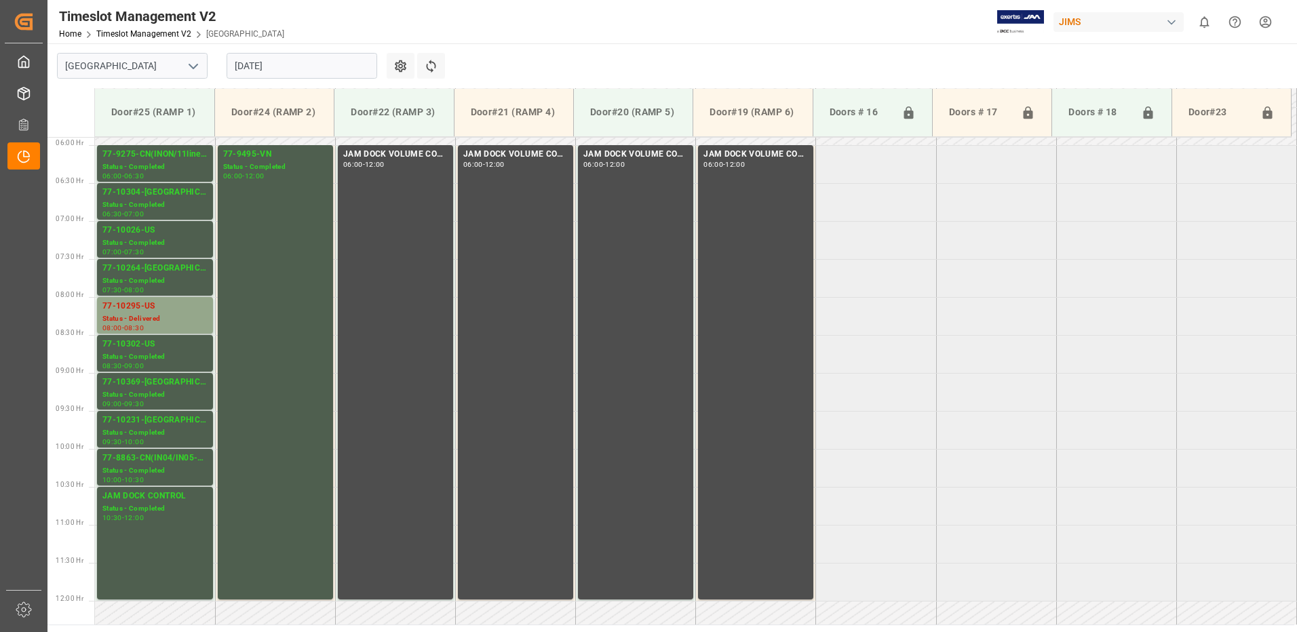
click at [325, 63] on input "[DATE]" at bounding box center [302, 66] width 151 height 26
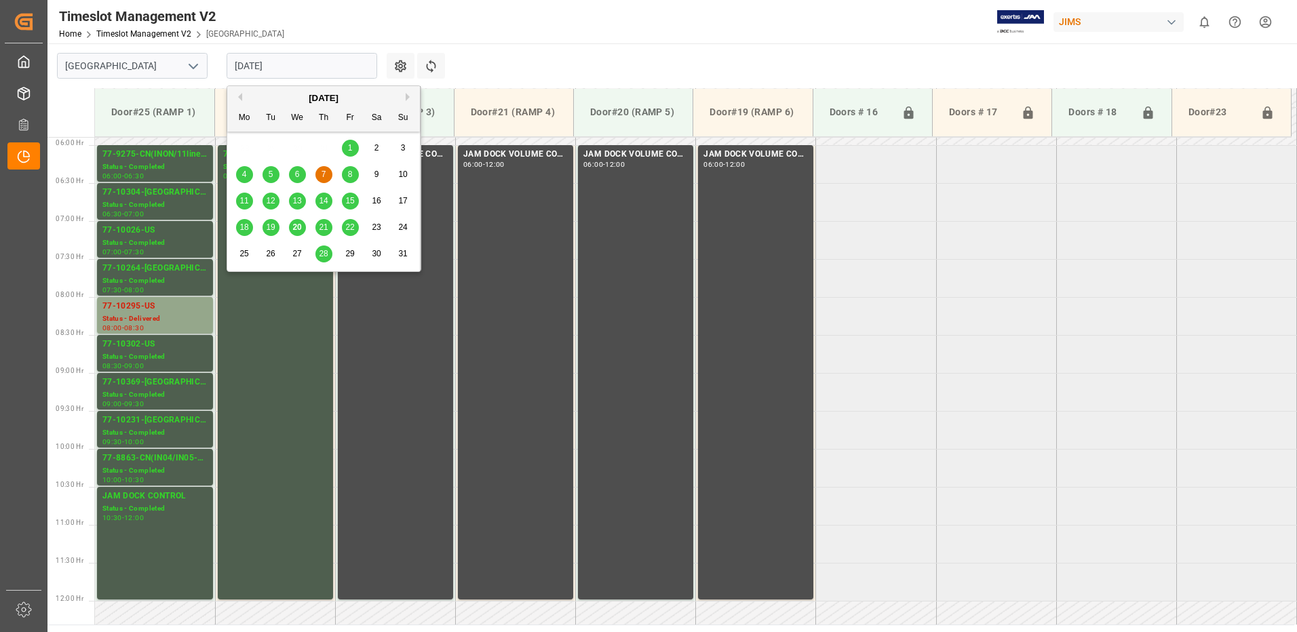
click at [297, 176] on span "6" at bounding box center [297, 174] width 5 height 9
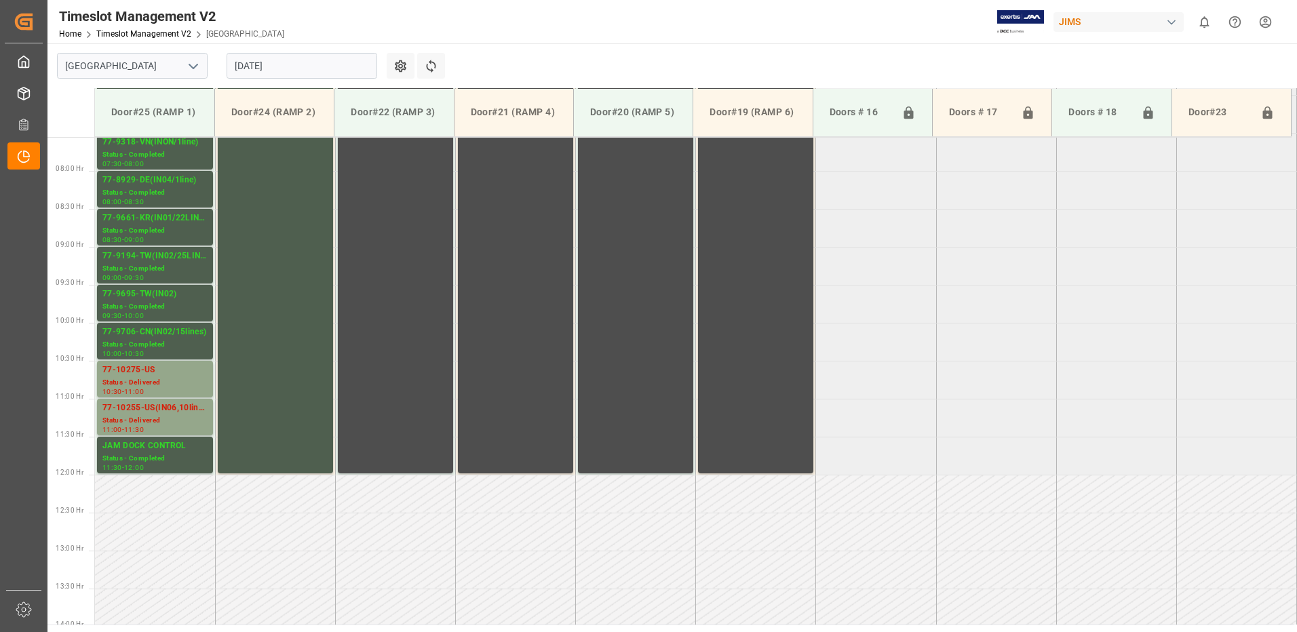
scroll to position [583, 0]
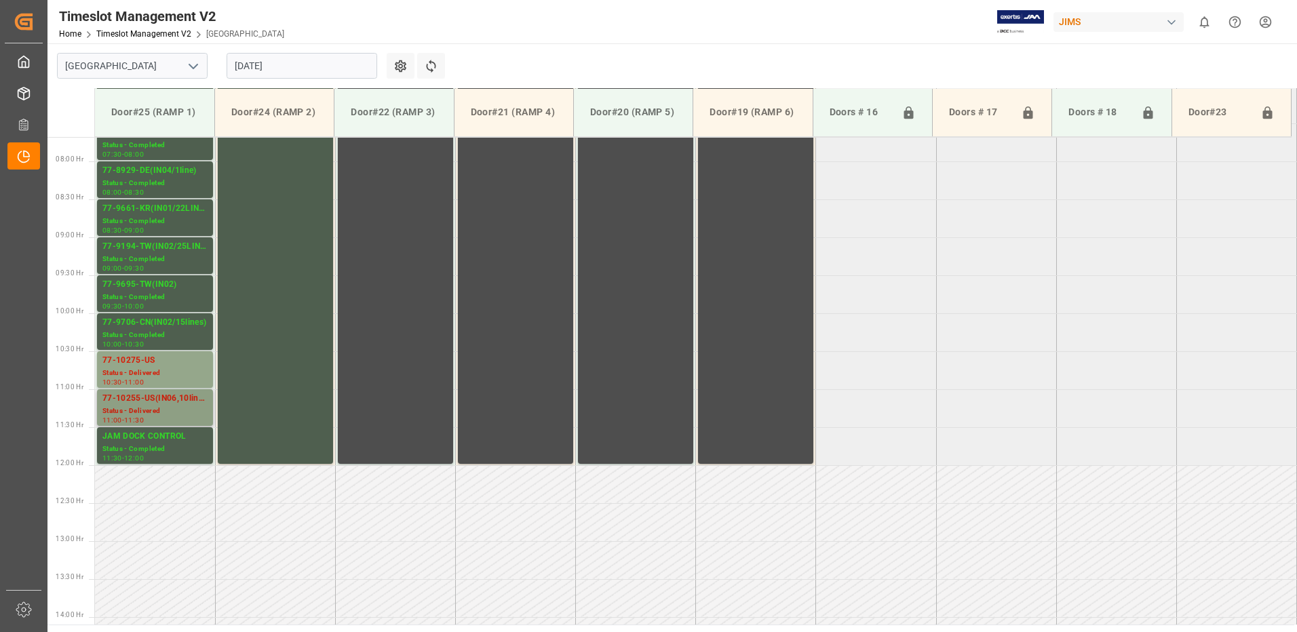
click at [132, 403] on div "77-10255-US(IN06,10lines)" at bounding box center [154, 399] width 105 height 14
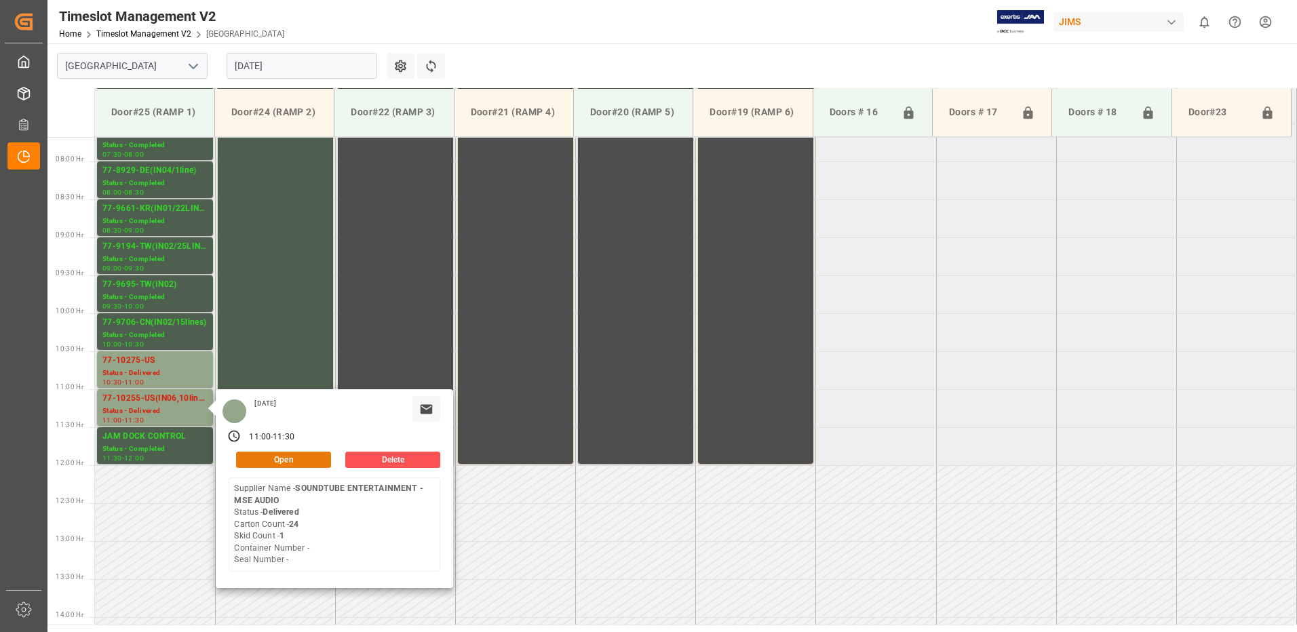
click at [292, 457] on button "Open" at bounding box center [283, 460] width 95 height 16
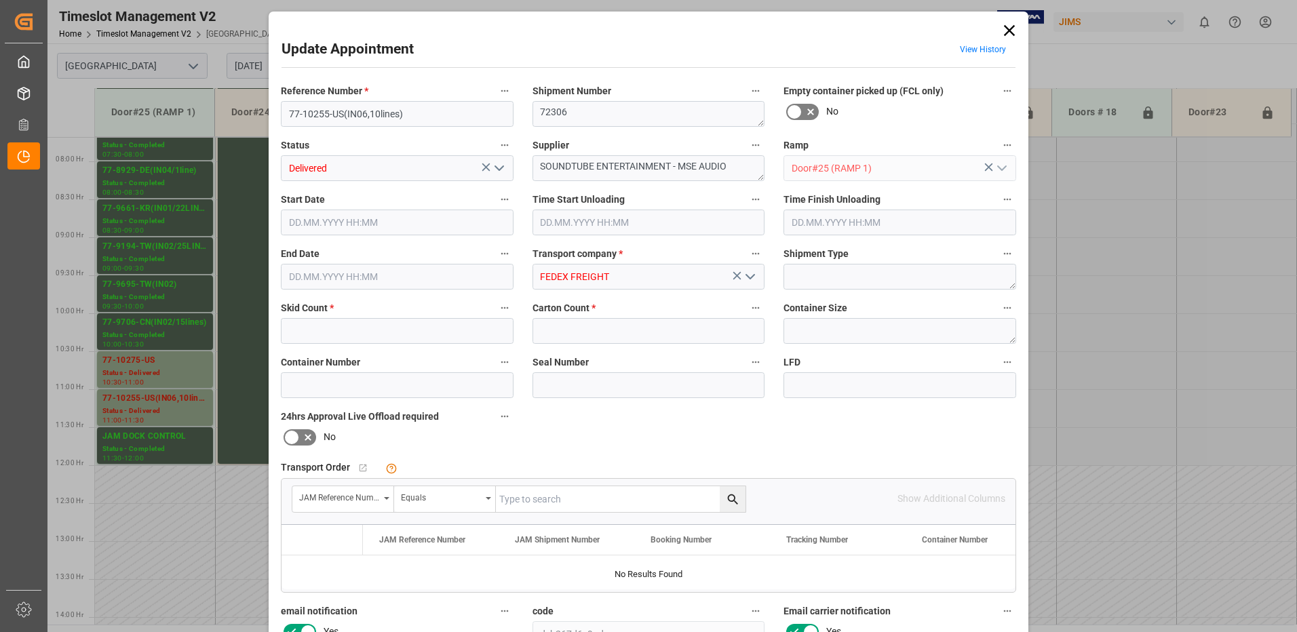
type input "1"
type input "24"
type input "[DATE] 11:00"
type input "[DATE] 10:00"
type input "[DATE] 10:15"
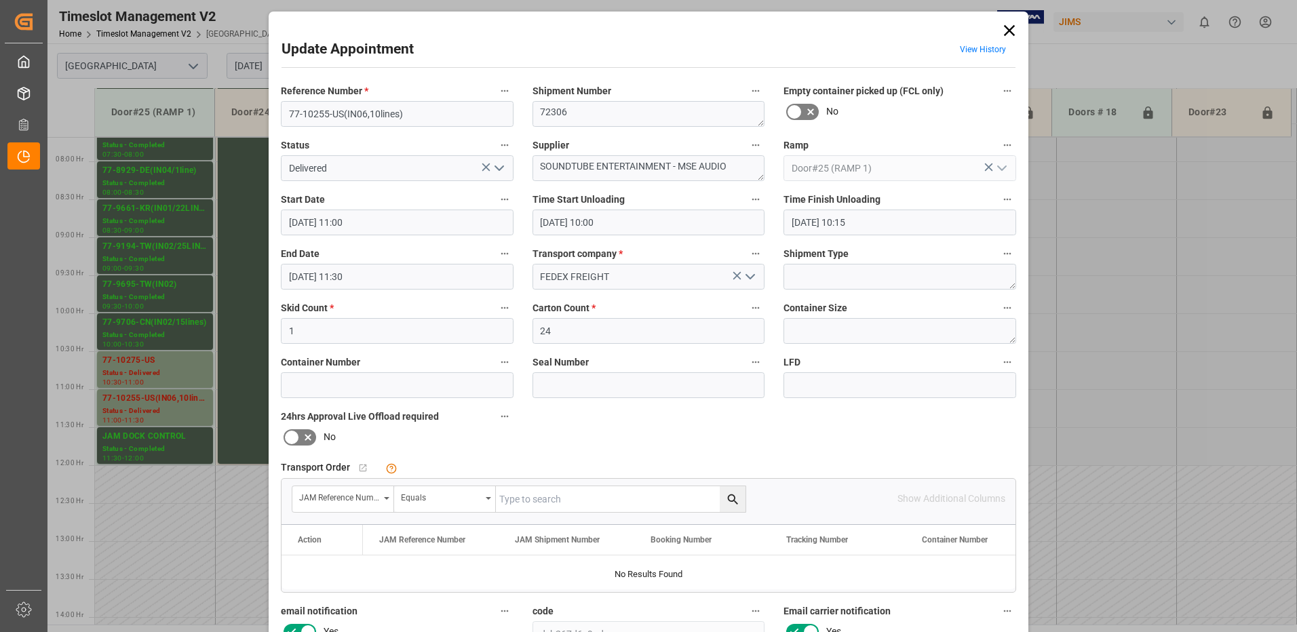
type input "[DATE] 11:30"
type input "[DATE] 15:17"
click at [497, 168] on icon "open menu" at bounding box center [499, 168] width 16 height 16
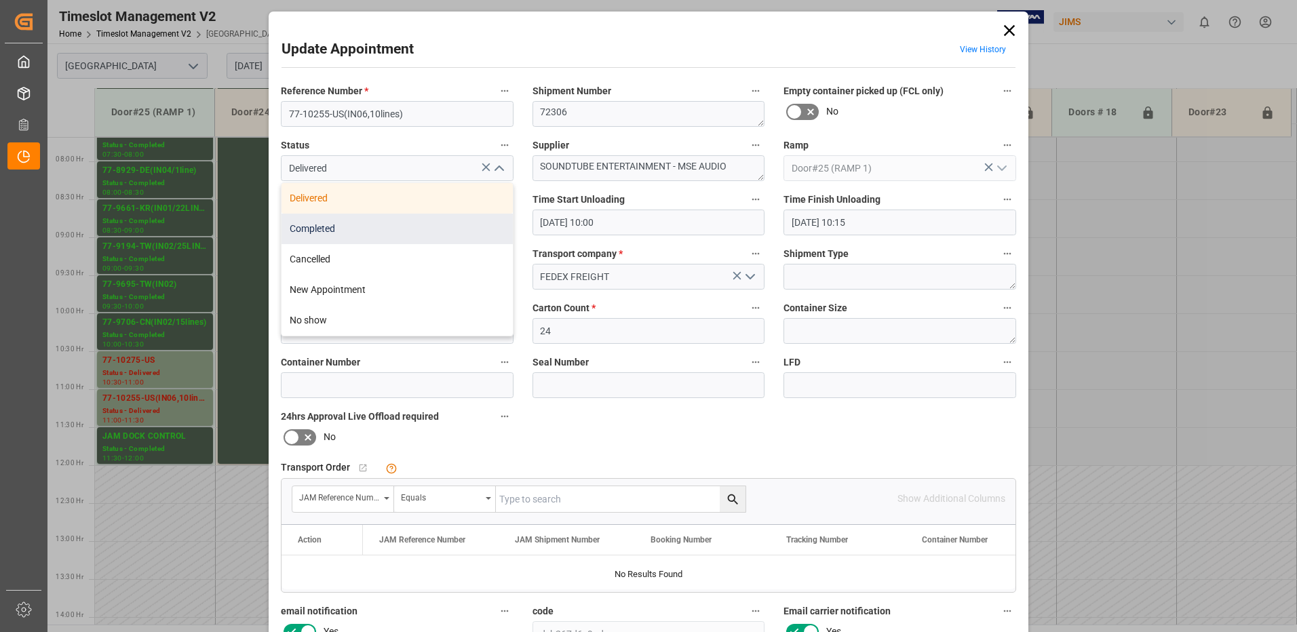
click at [407, 225] on div "Completed" at bounding box center [397, 229] width 231 height 31
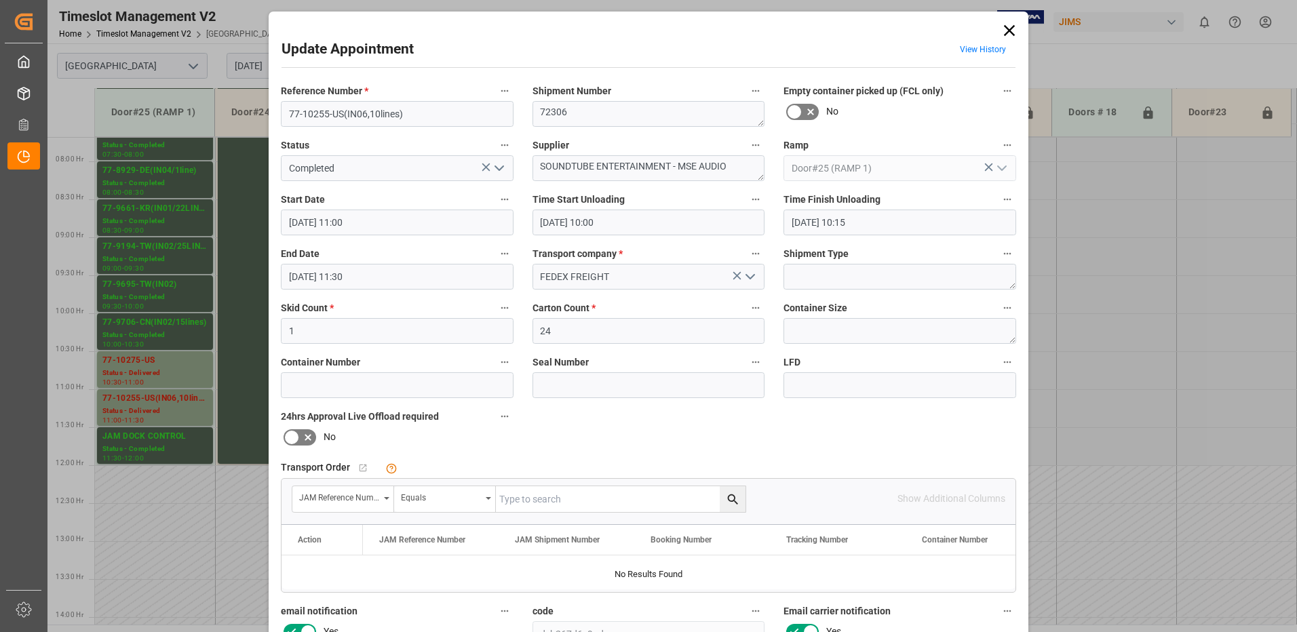
type input "Completed"
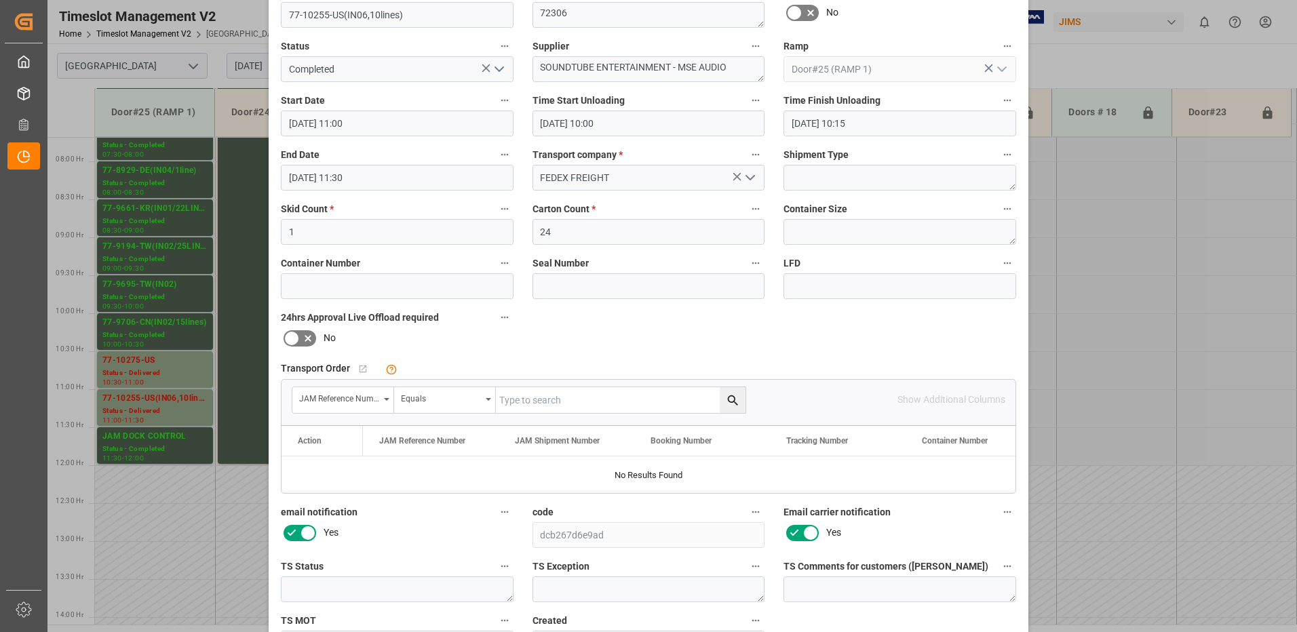
scroll to position [193, 0]
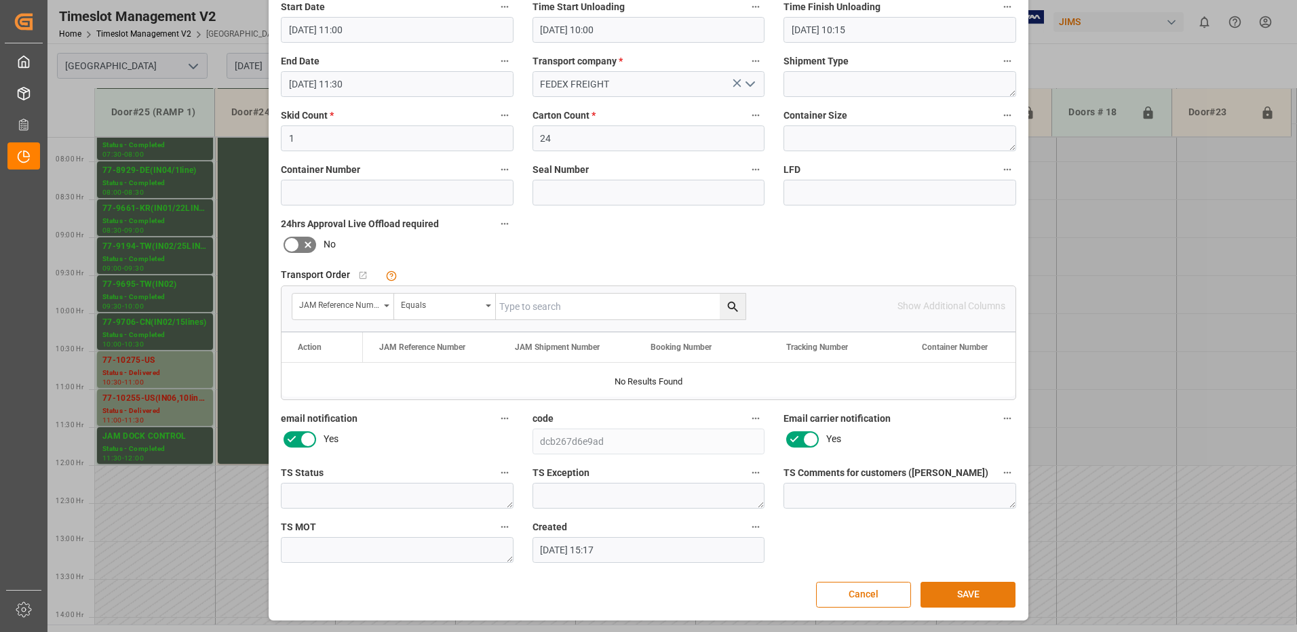
click at [962, 594] on button "SAVE" at bounding box center [968, 595] width 95 height 26
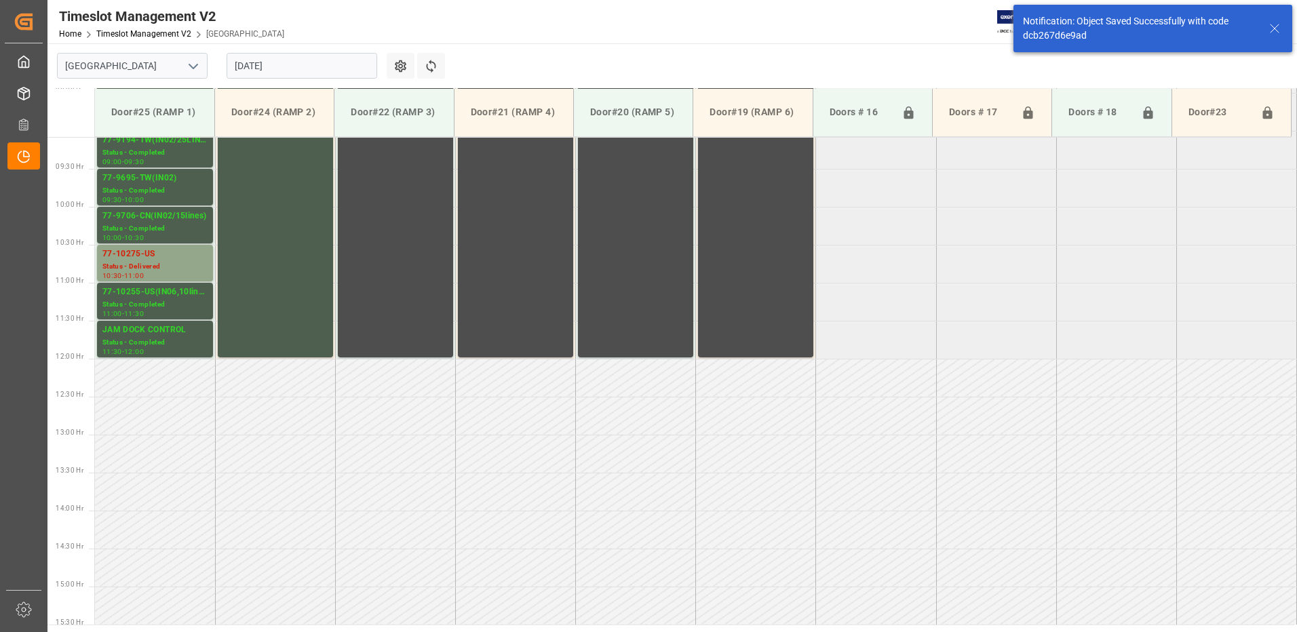
scroll to position [703, 0]
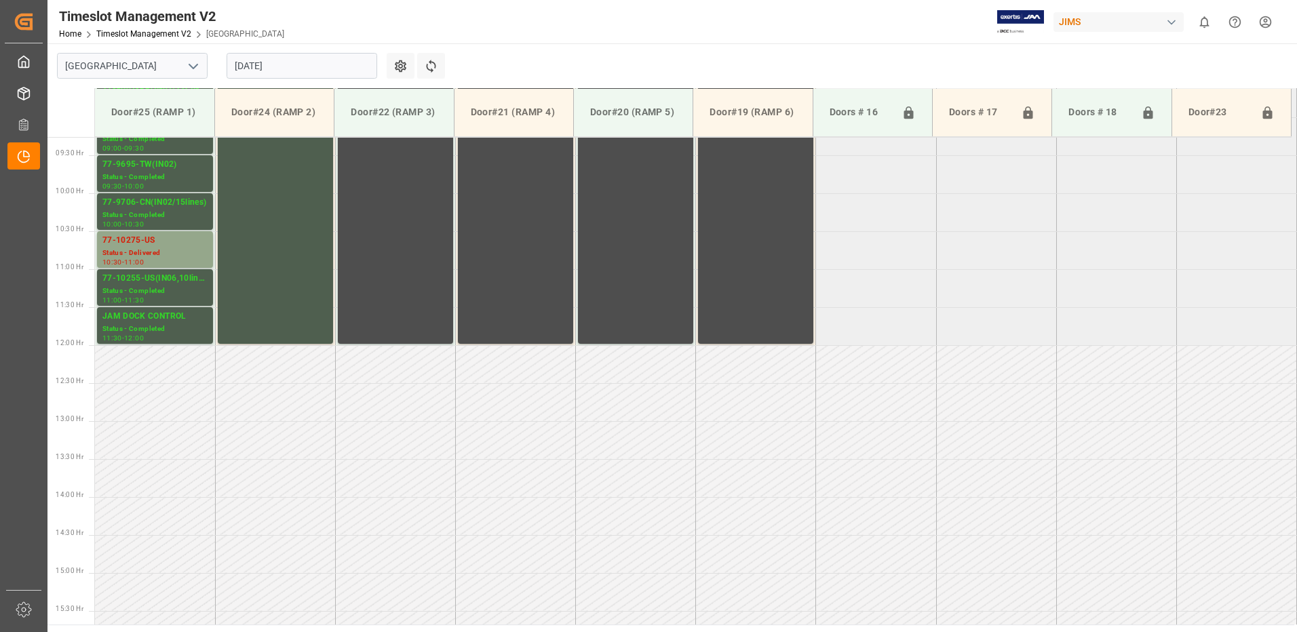
click at [300, 69] on input "[DATE]" at bounding box center [302, 66] width 151 height 26
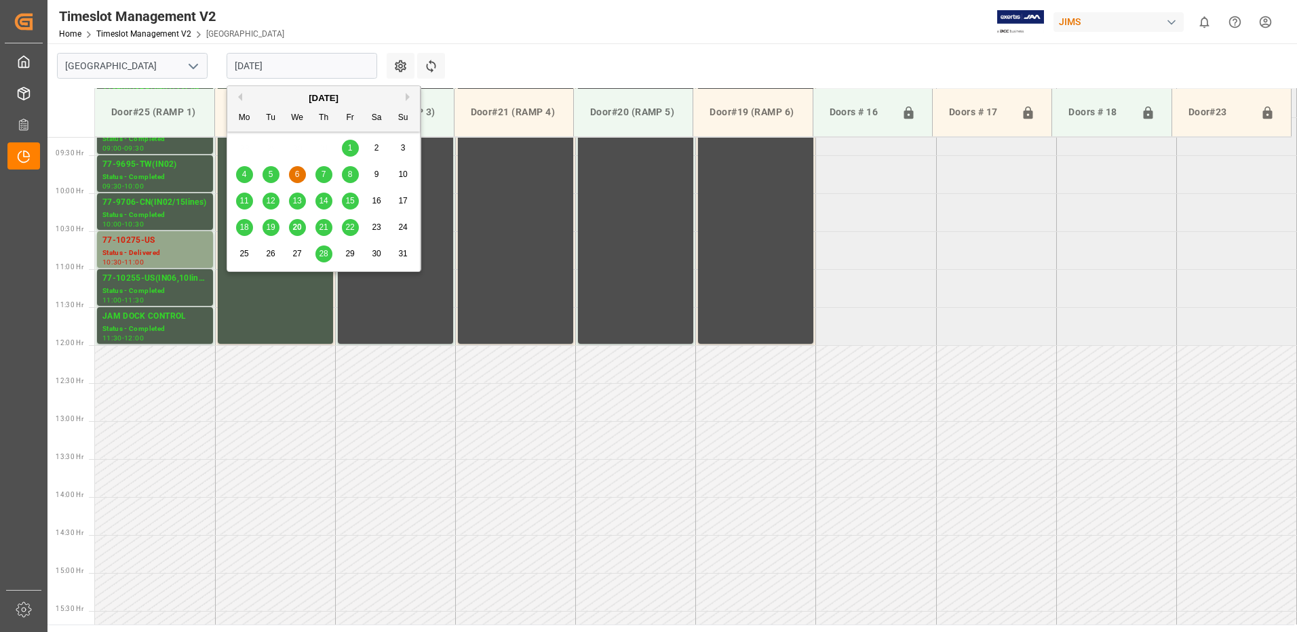
click at [326, 174] on div "7" at bounding box center [323, 175] width 17 height 16
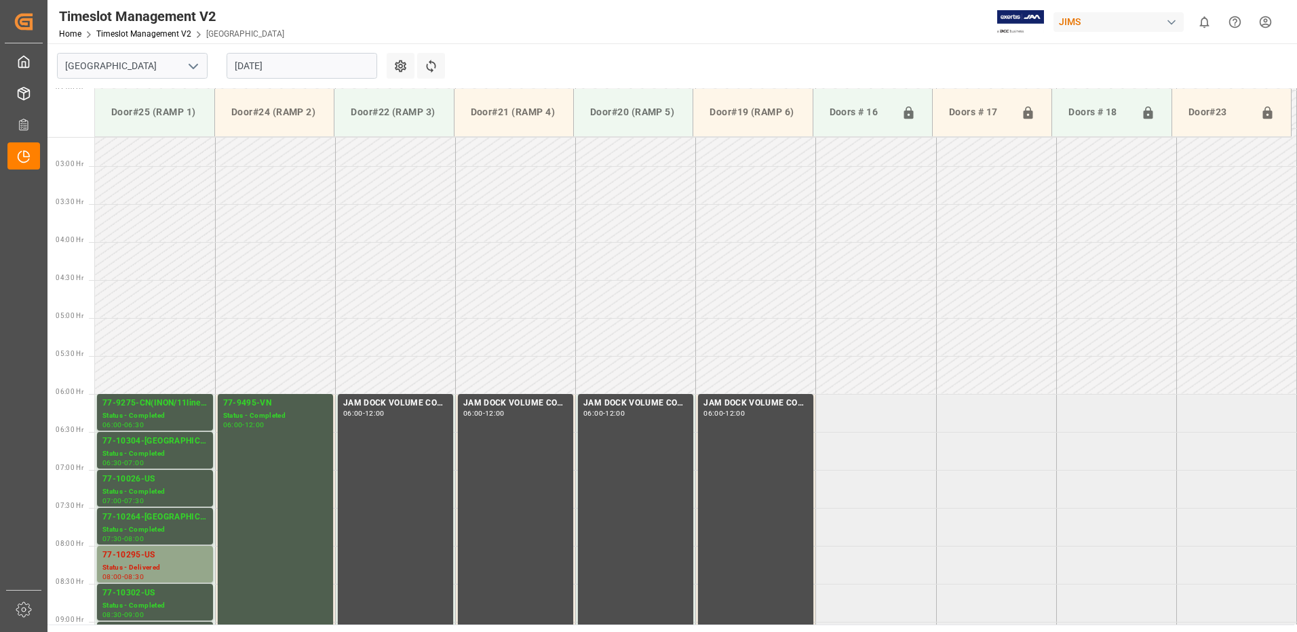
scroll to position [448, 0]
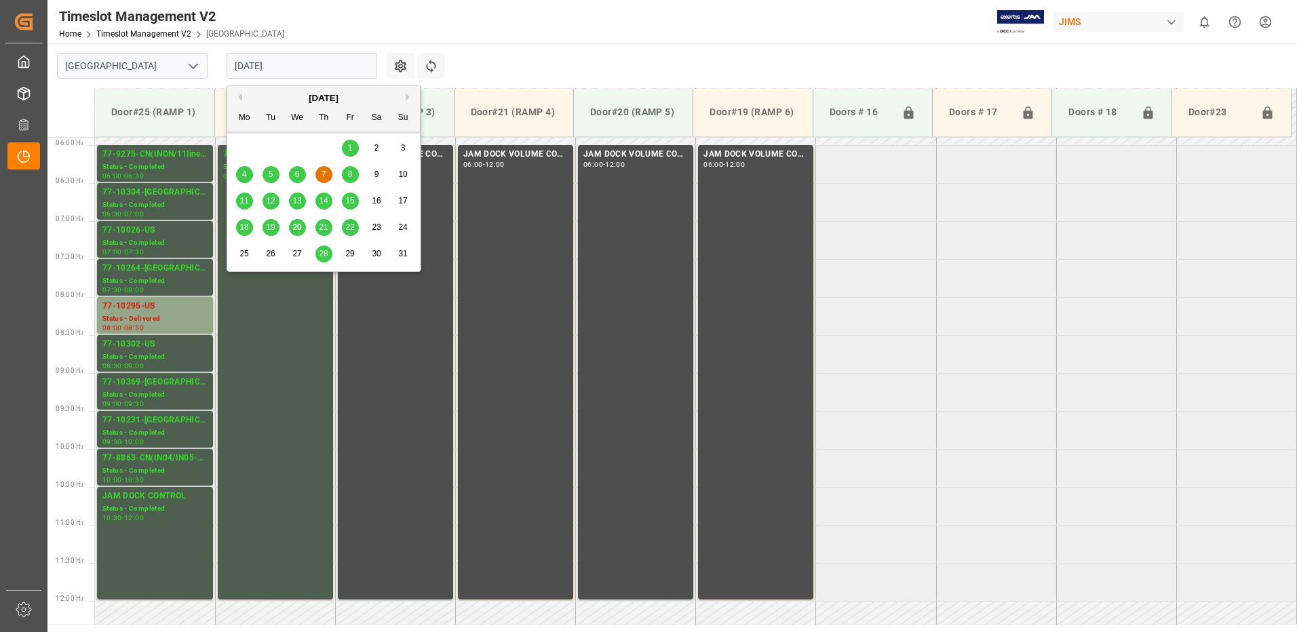
click at [294, 66] on input "[DATE]" at bounding box center [302, 66] width 151 height 26
click at [271, 176] on span "5" at bounding box center [271, 174] width 5 height 9
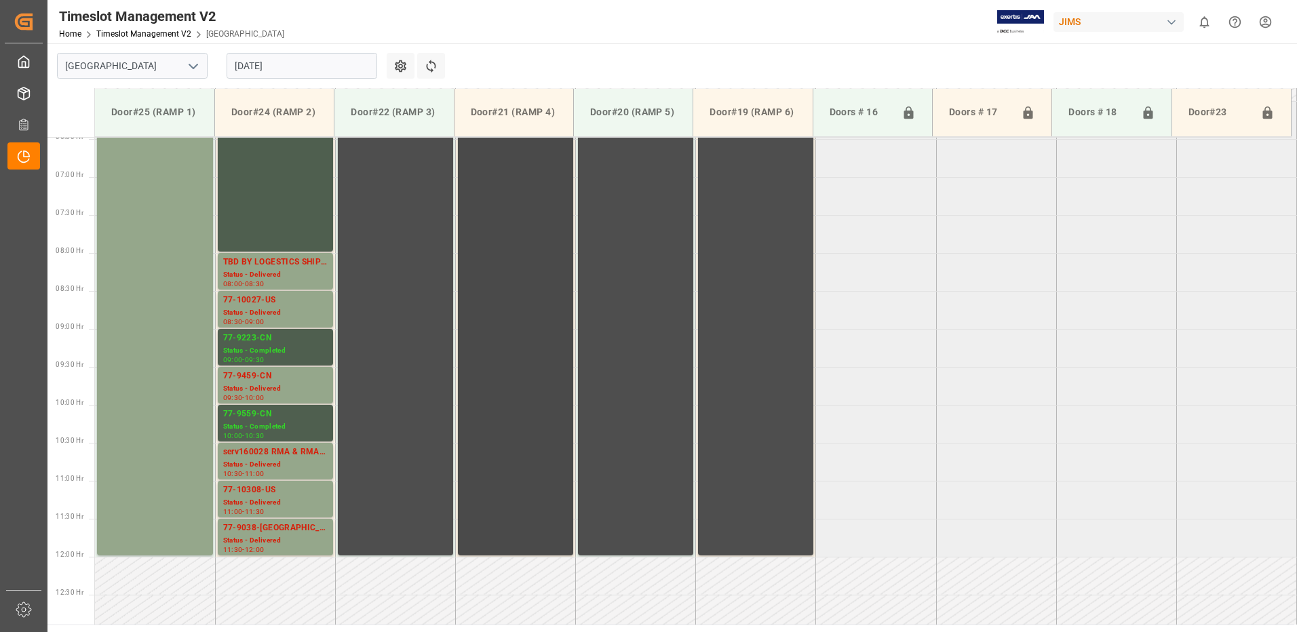
scroll to position [516, 0]
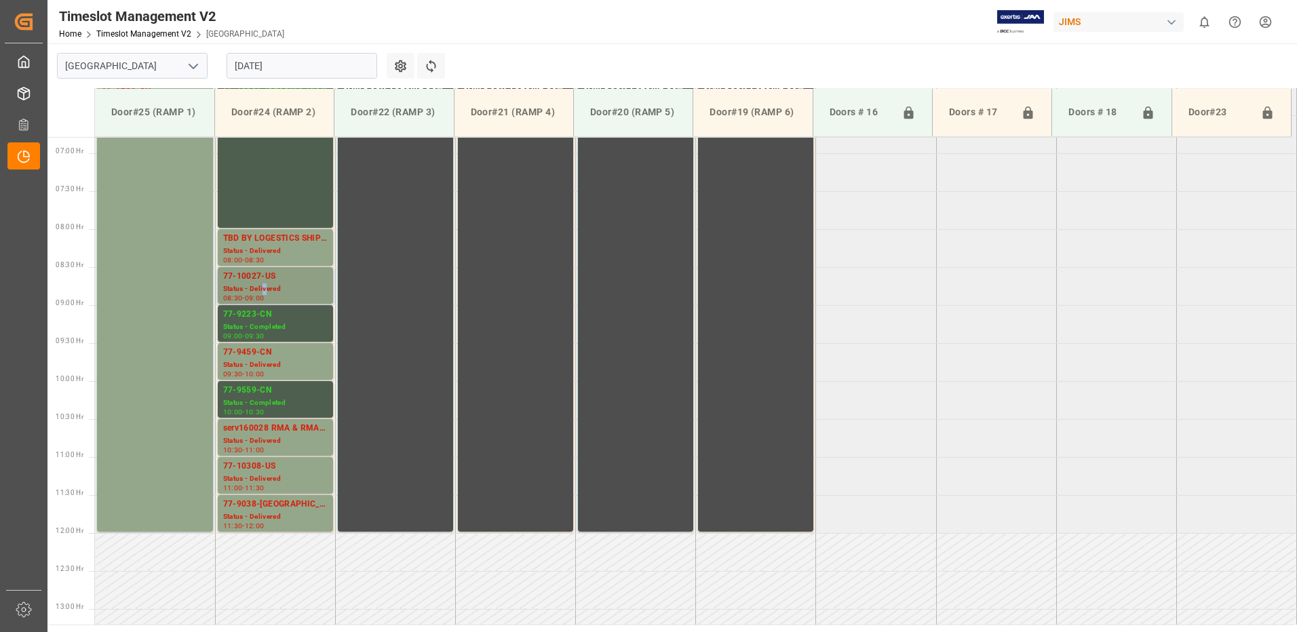
click at [265, 288] on div "Status - Delivered" at bounding box center [275, 290] width 104 height 12
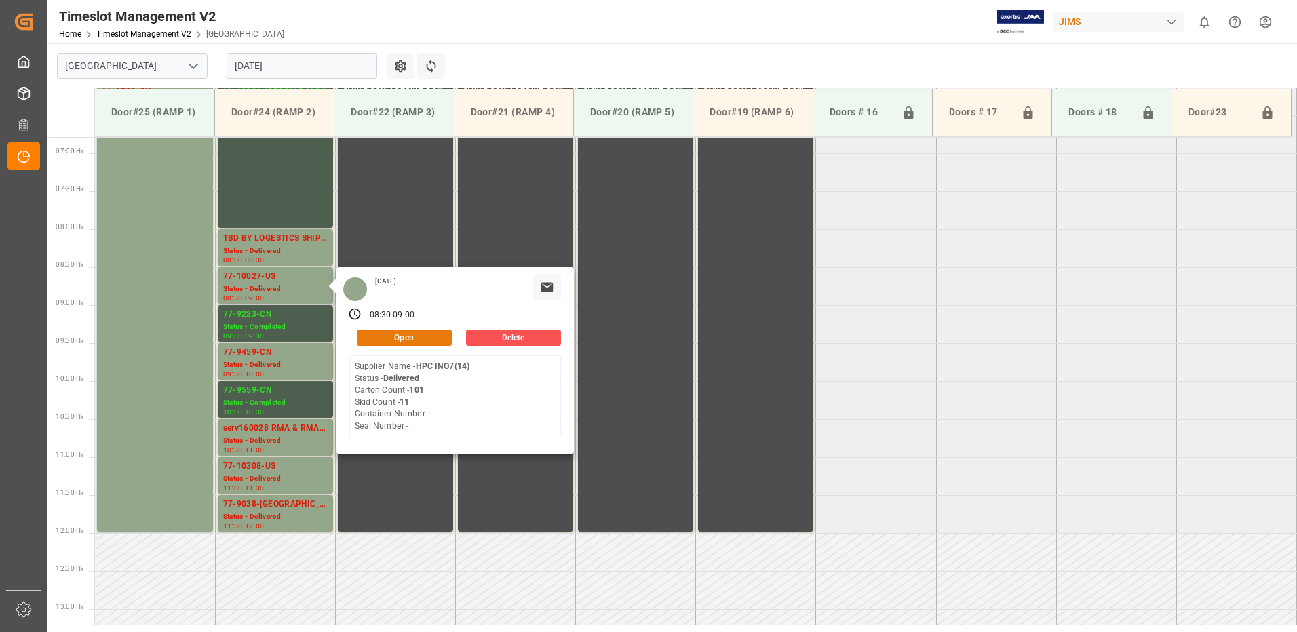
click at [406, 336] on button "Open" at bounding box center [404, 338] width 95 height 16
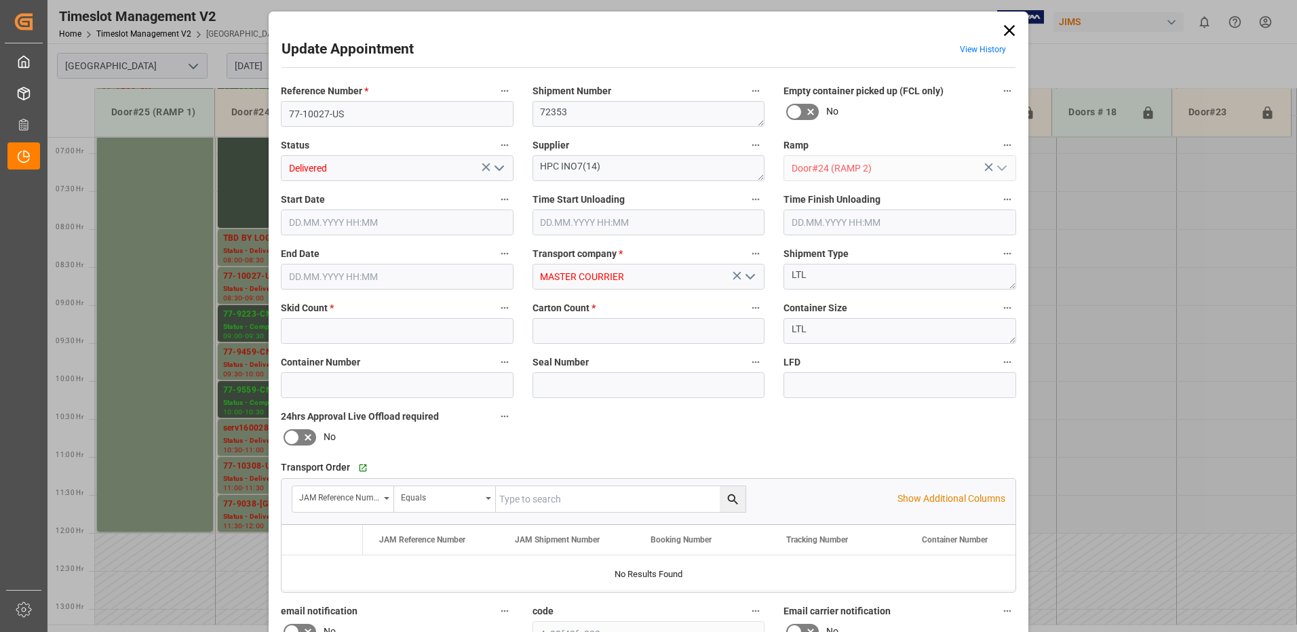
type input "11"
type input "101"
type input "[DATE] 08:30"
type input "[DATE] 09:15"
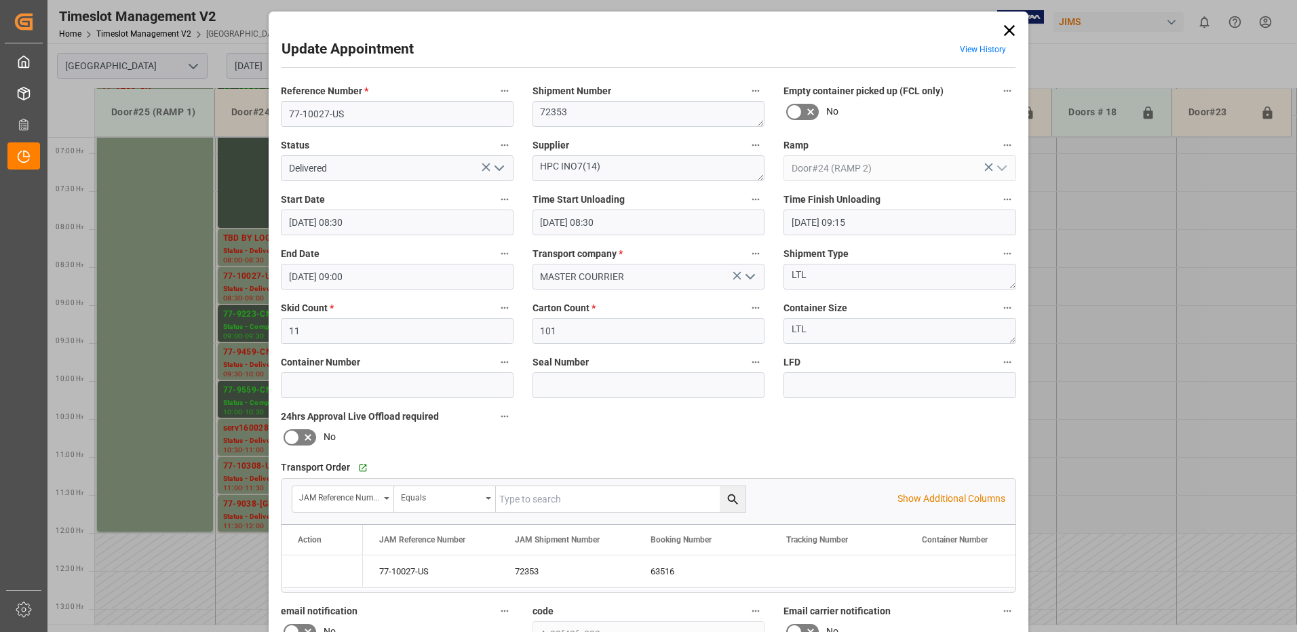
type input "[DATE] 09:00"
type input "[DATE] 22:43"
click at [496, 168] on icon "open menu" at bounding box center [499, 168] width 16 height 16
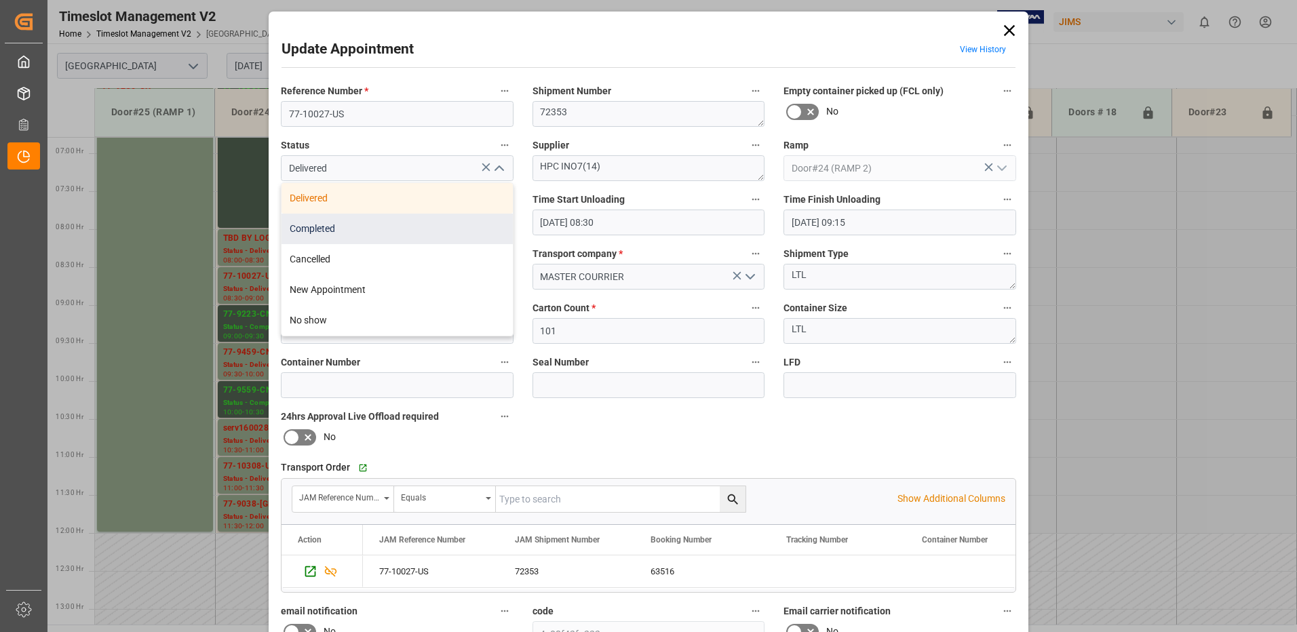
click at [402, 228] on div "Completed" at bounding box center [397, 229] width 231 height 31
type input "Completed"
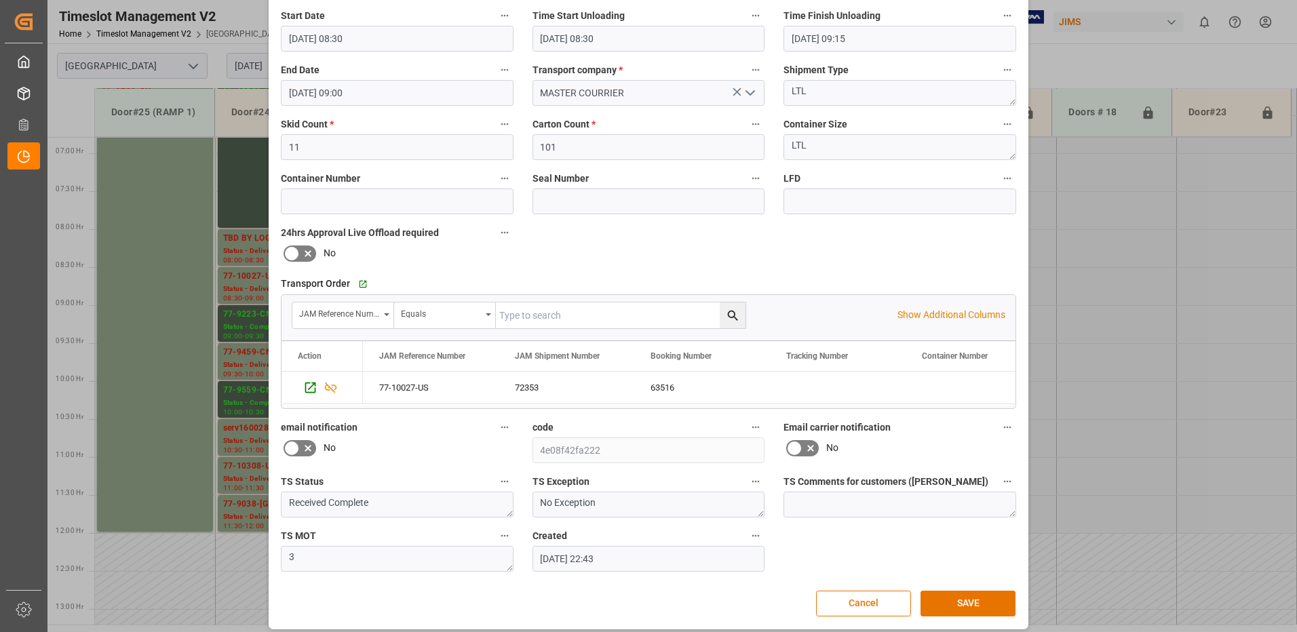
scroll to position [193, 0]
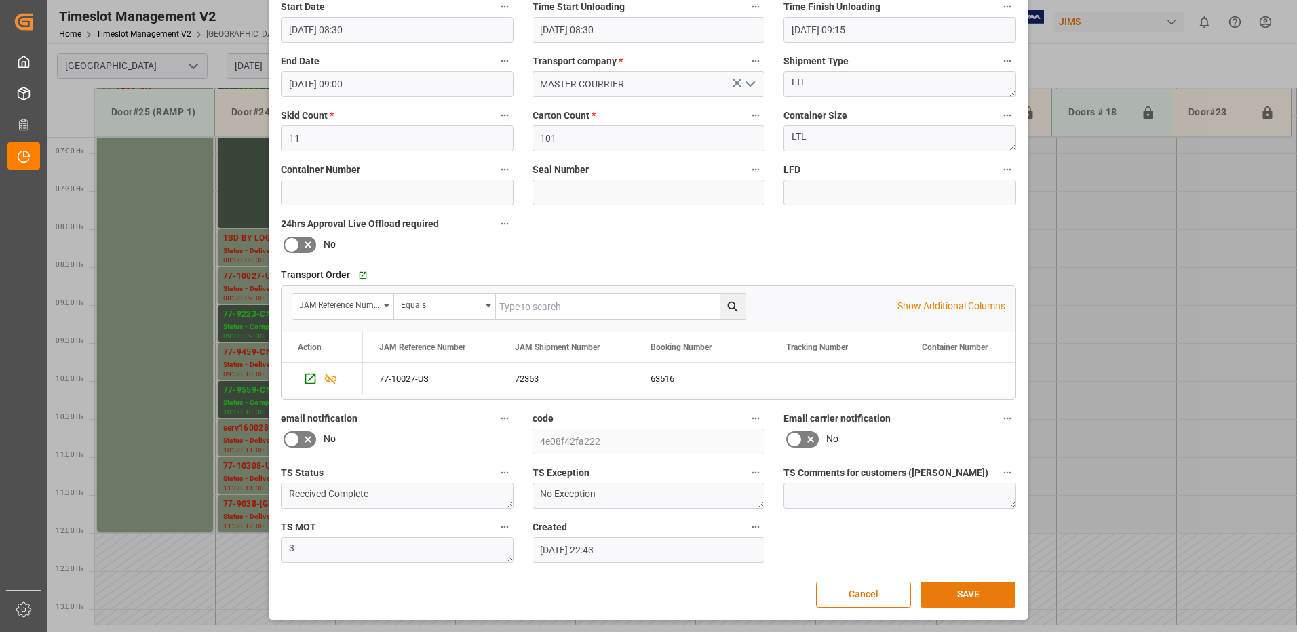
click at [970, 593] on button "SAVE" at bounding box center [968, 595] width 95 height 26
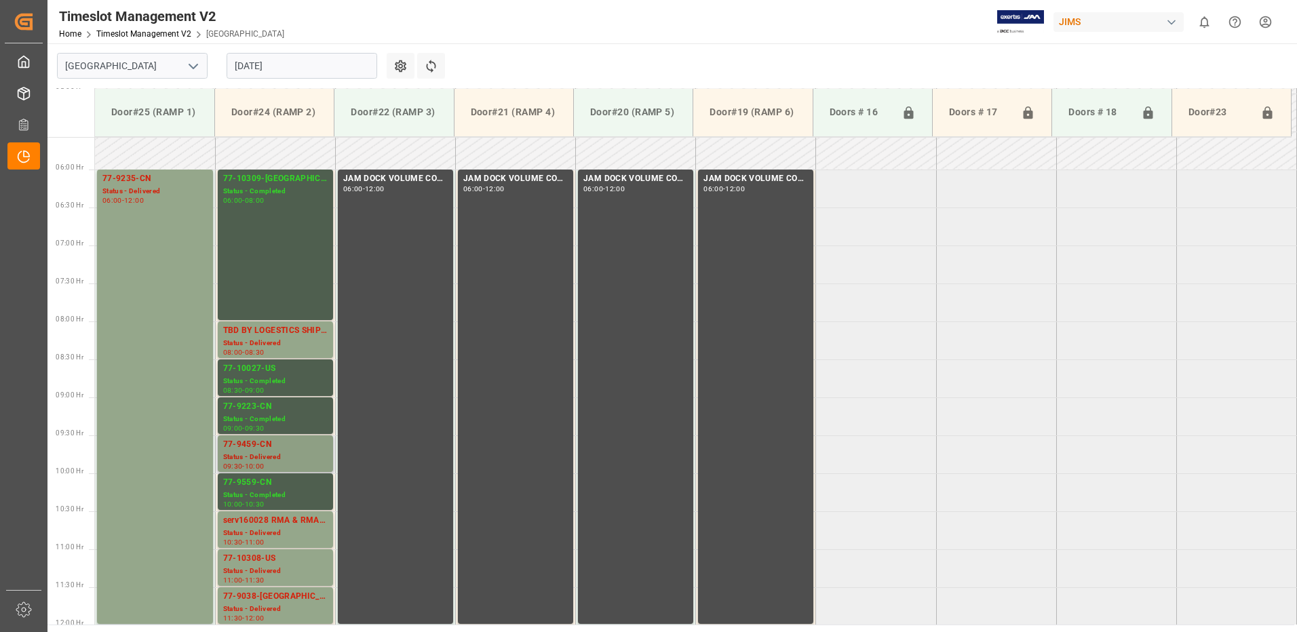
scroll to position [408, 0]
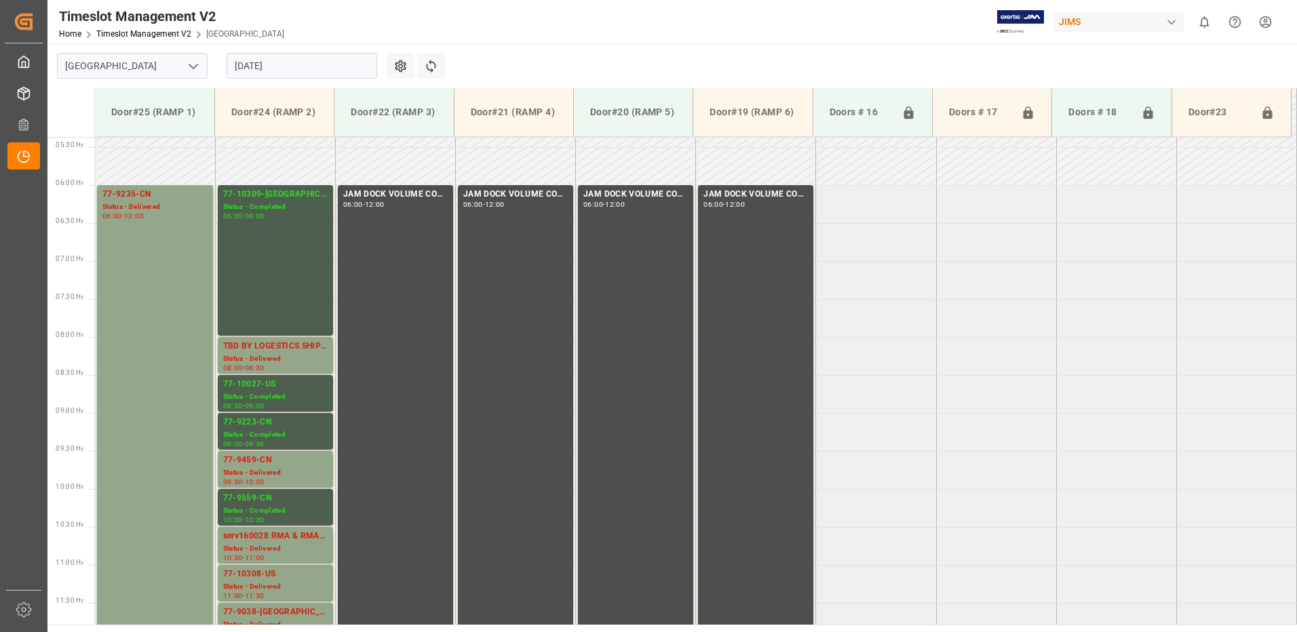
click at [301, 64] on input "[DATE]" at bounding box center [302, 66] width 151 height 26
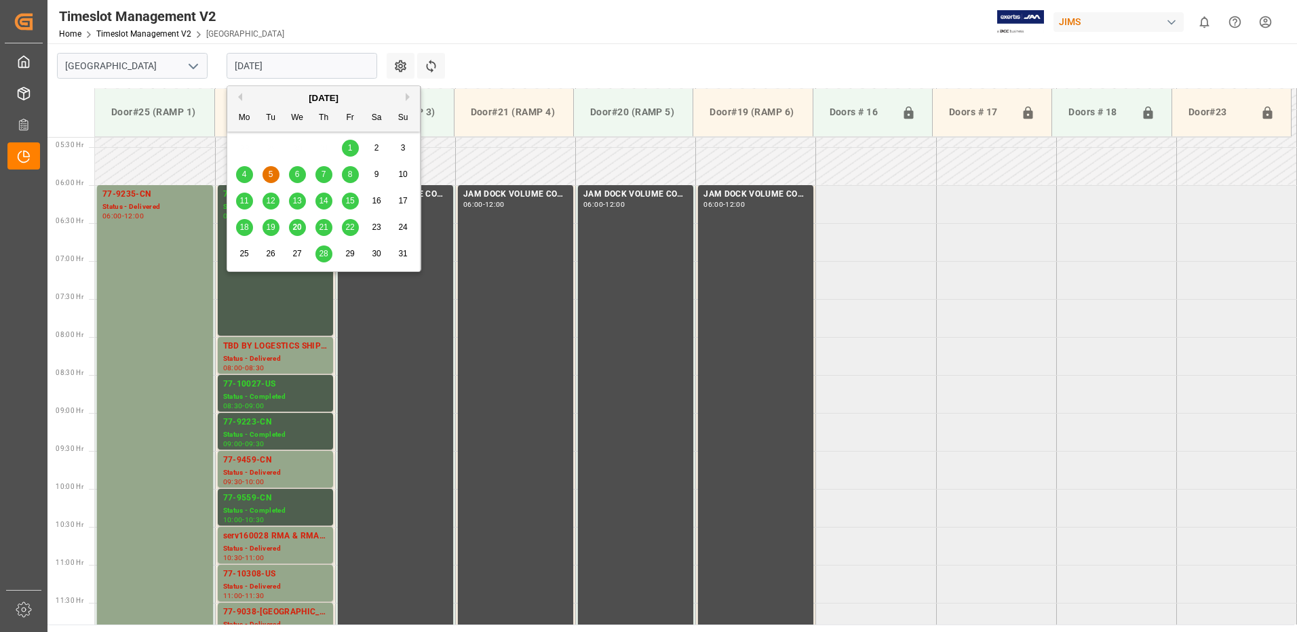
click at [323, 177] on span "7" at bounding box center [324, 174] width 5 height 9
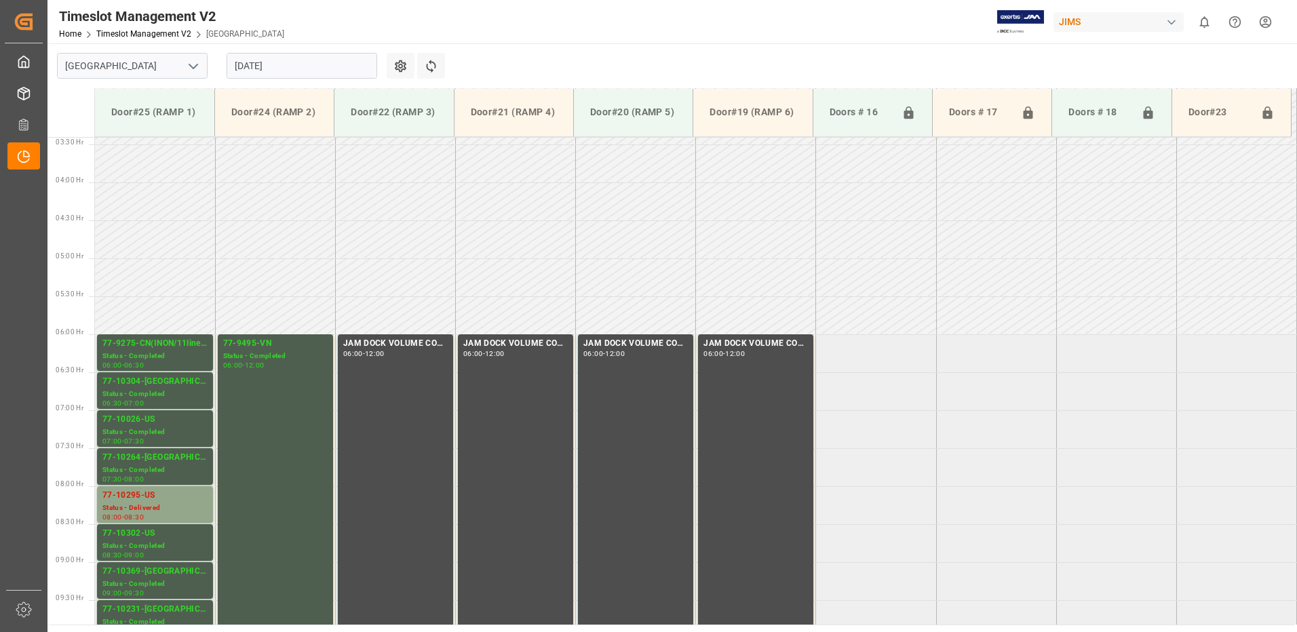
scroll to position [448, 0]
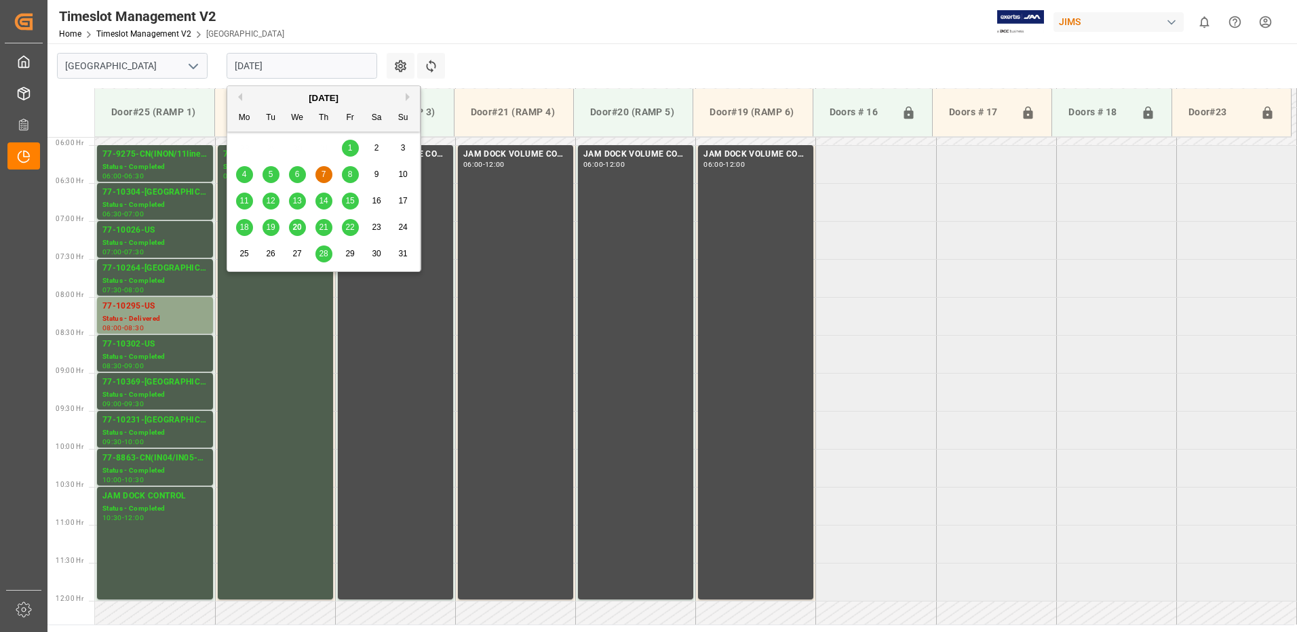
click at [298, 65] on input "[DATE]" at bounding box center [302, 66] width 151 height 26
click at [242, 173] on span "4" at bounding box center [244, 174] width 5 height 9
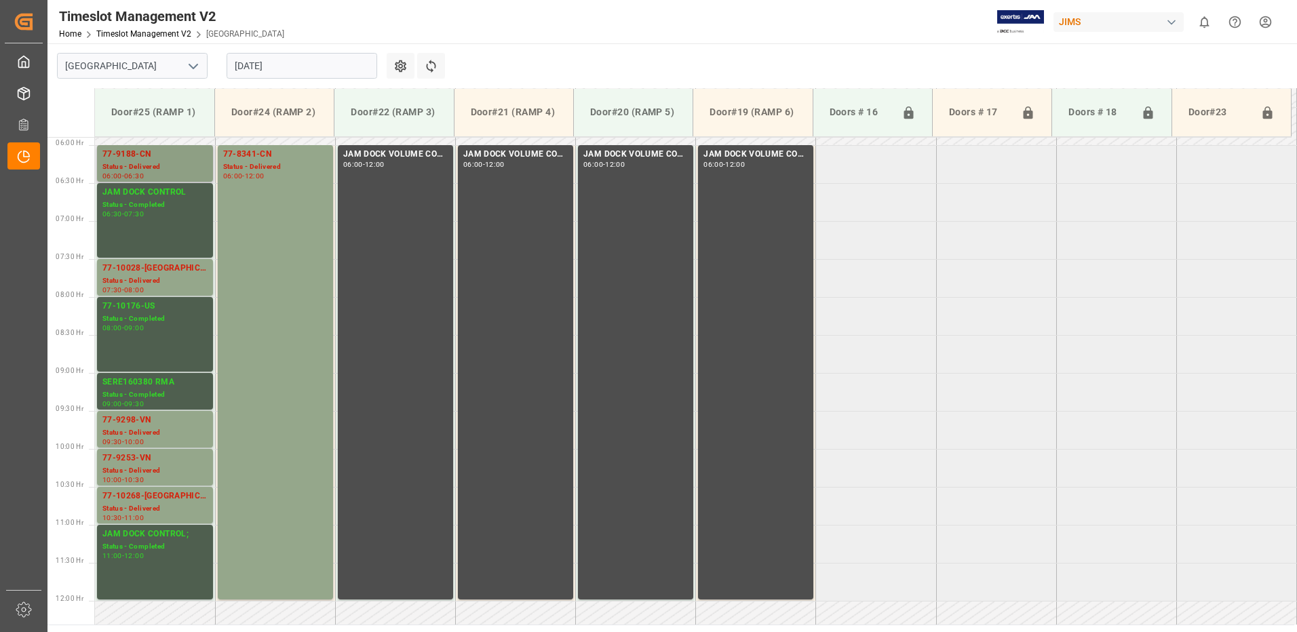
click at [172, 157] on div "77-9188-CN" at bounding box center [154, 155] width 105 height 14
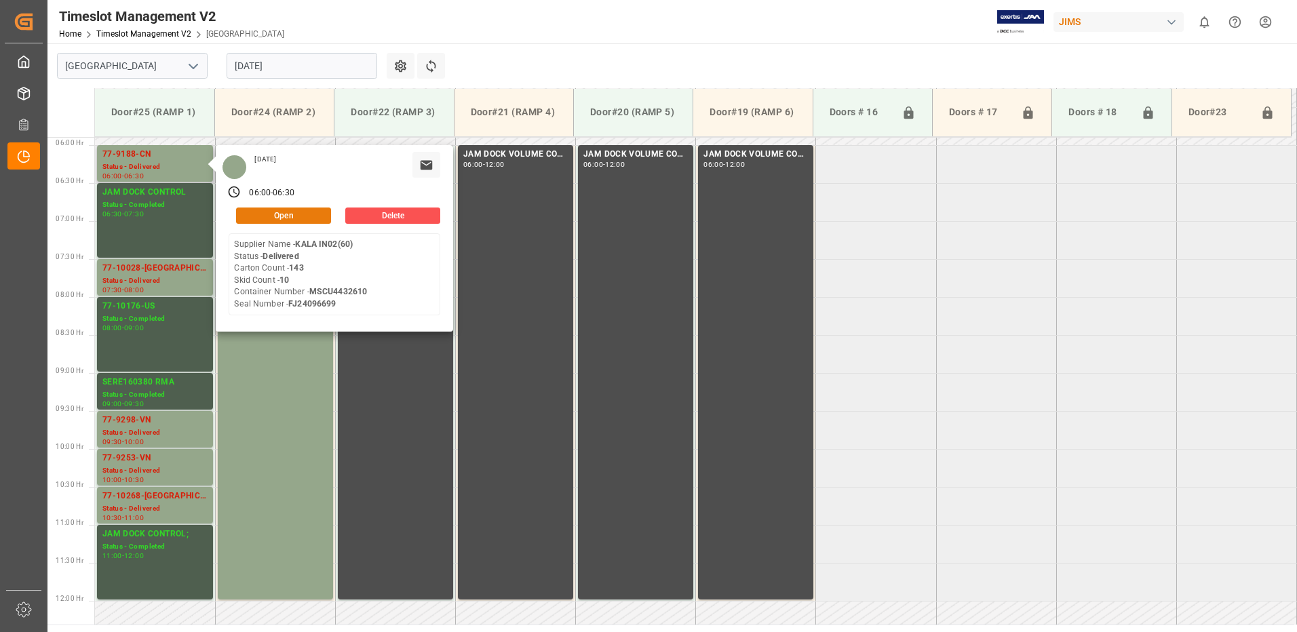
click at [271, 213] on button "Open" at bounding box center [283, 216] width 95 height 16
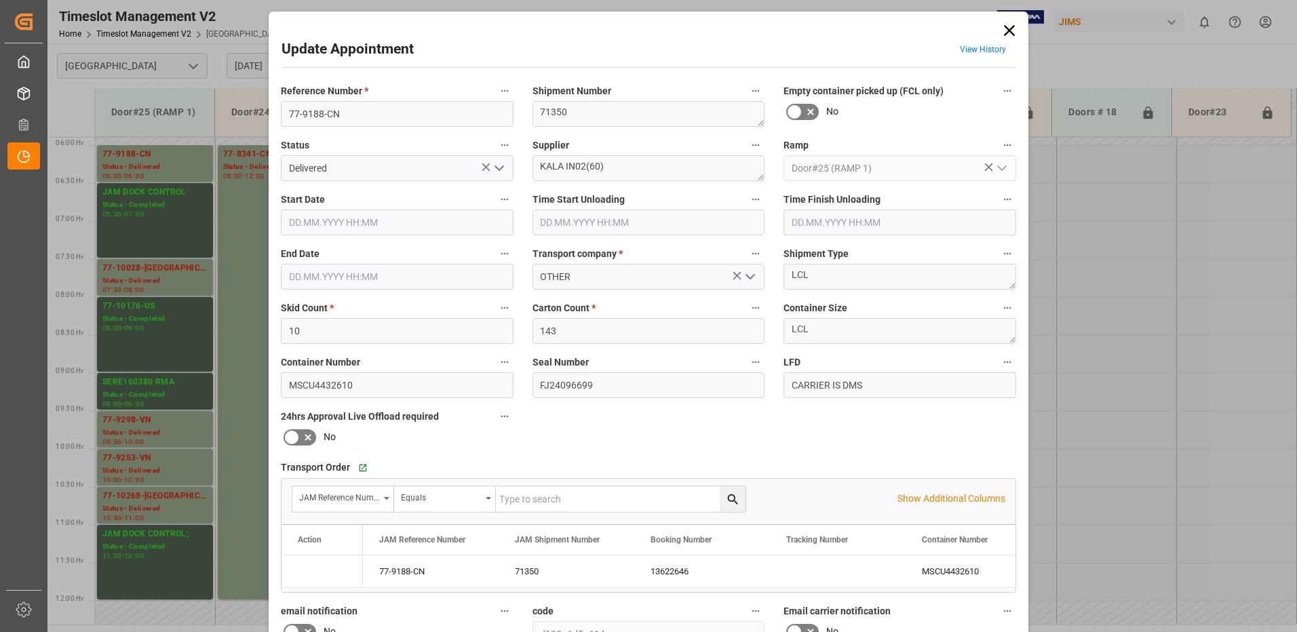
type input "10"
type input "143"
type input "[DATE] 06:00"
type input "[DATE] 07:00"
type input "[DATE] 08:00"
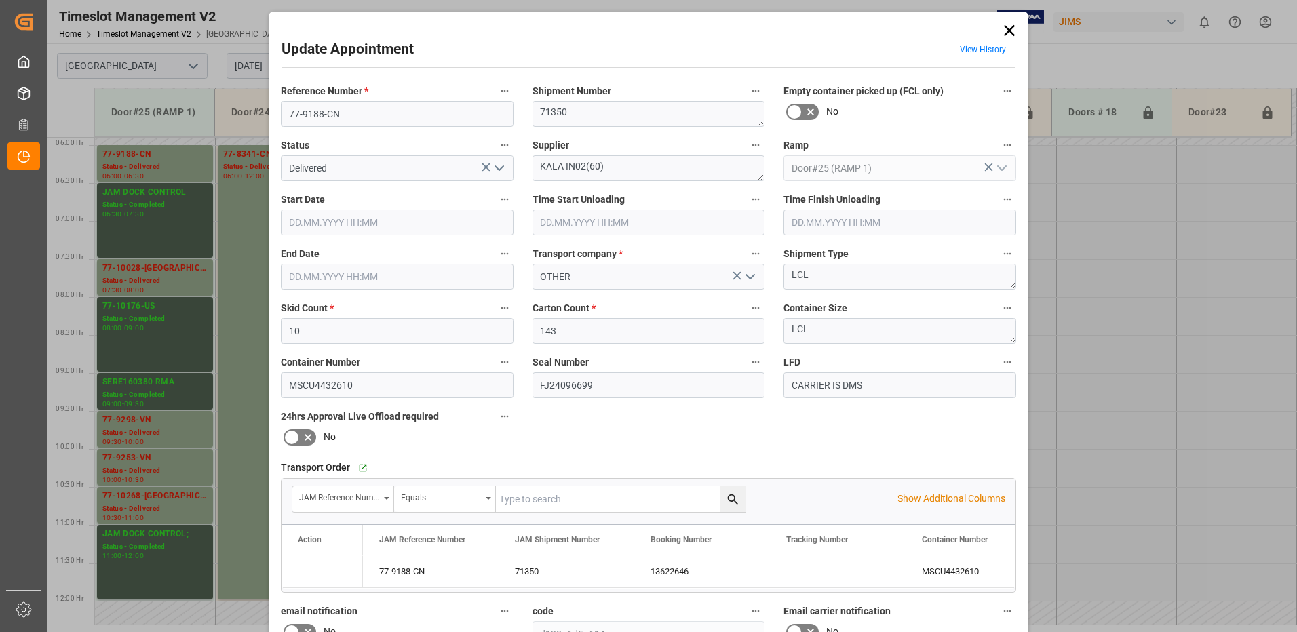
type input "[DATE] 06:30"
type input "[DATE] 17:19"
click at [497, 168] on icon "open menu" at bounding box center [499, 168] width 16 height 16
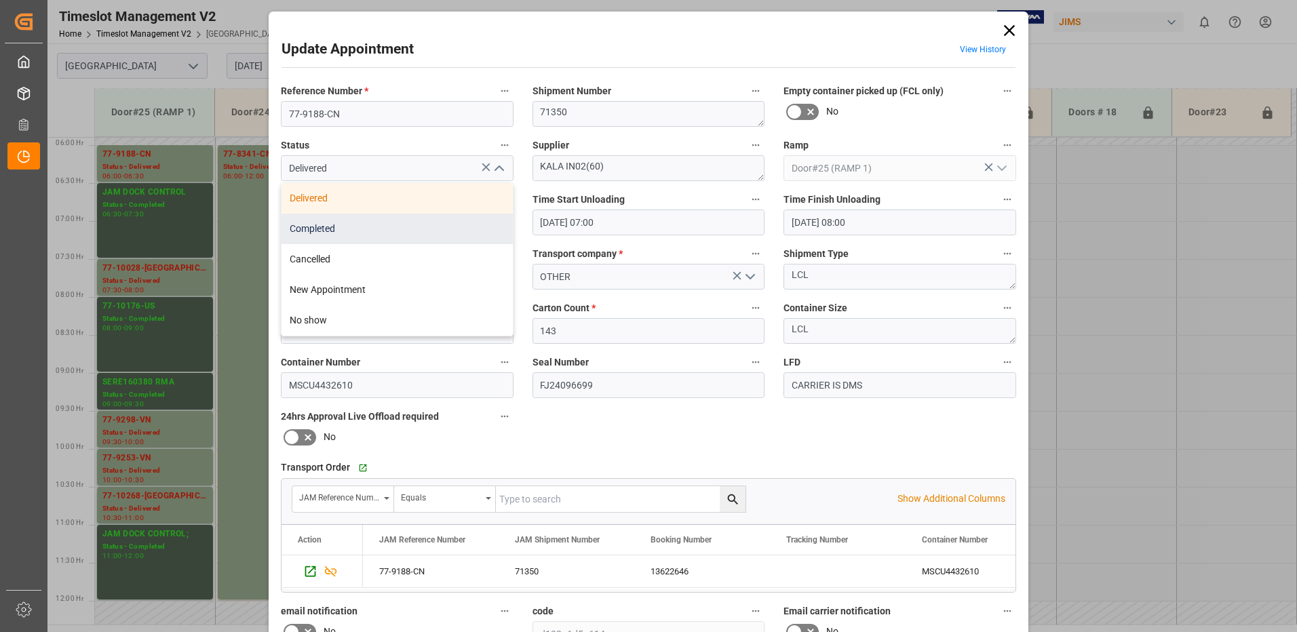
click at [465, 235] on div "Completed" at bounding box center [397, 229] width 231 height 31
type input "Completed"
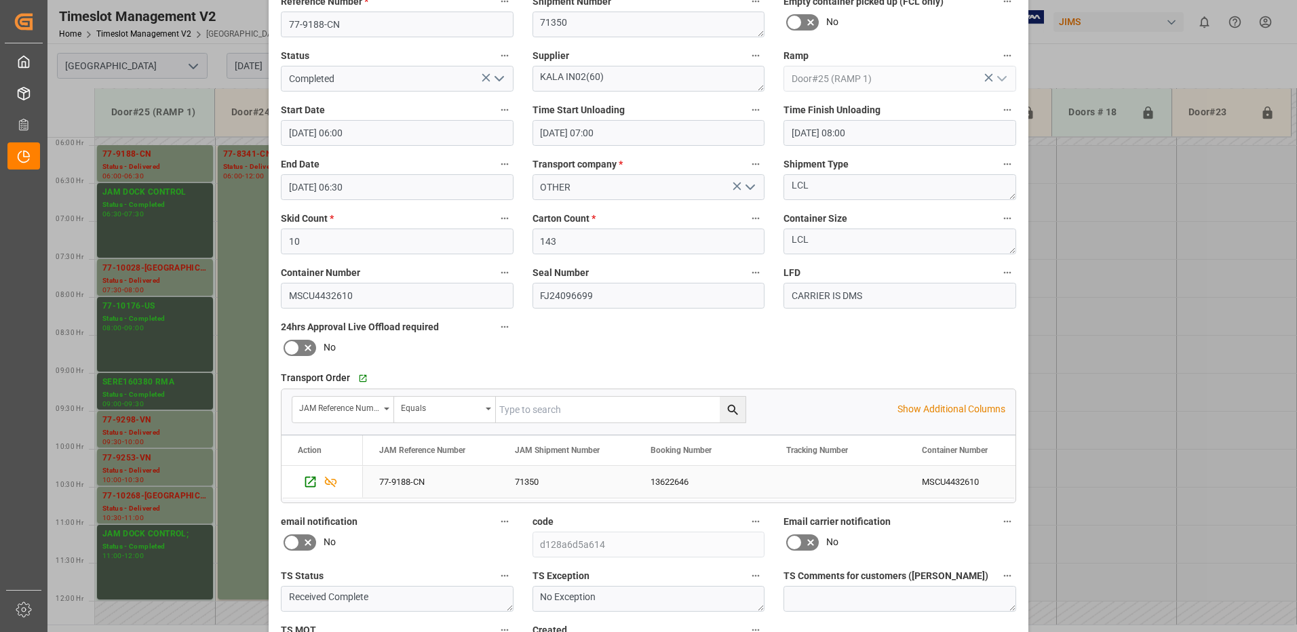
scroll to position [193, 0]
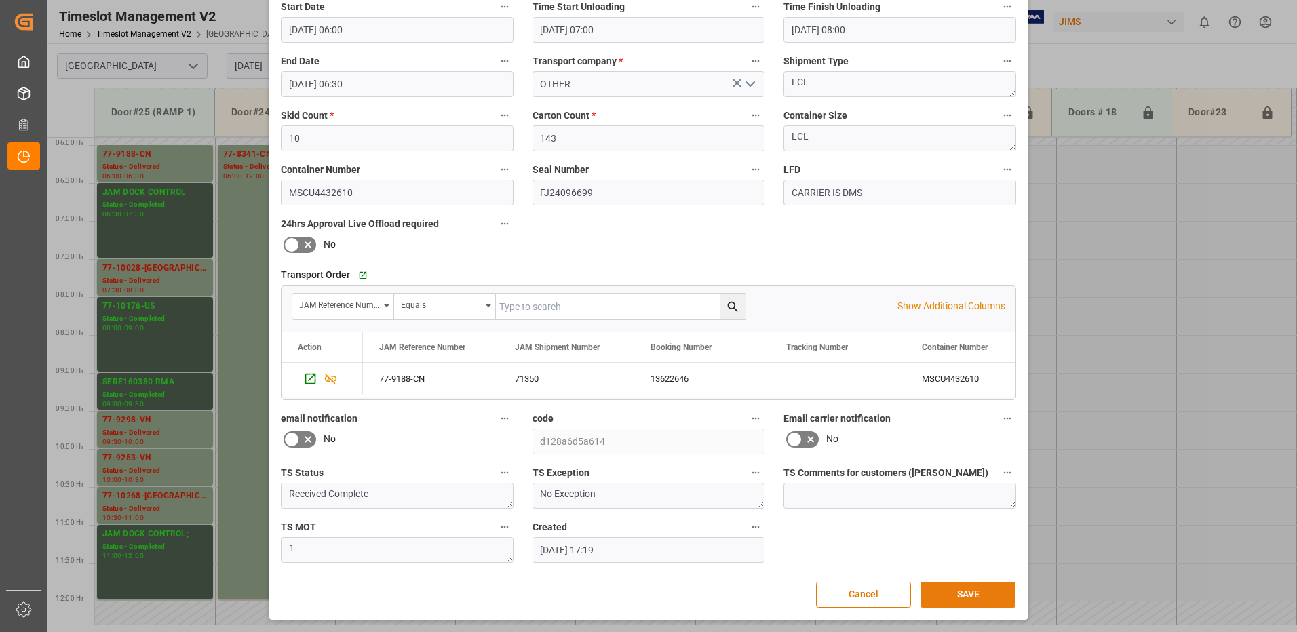
click at [988, 597] on button "SAVE" at bounding box center [968, 595] width 95 height 26
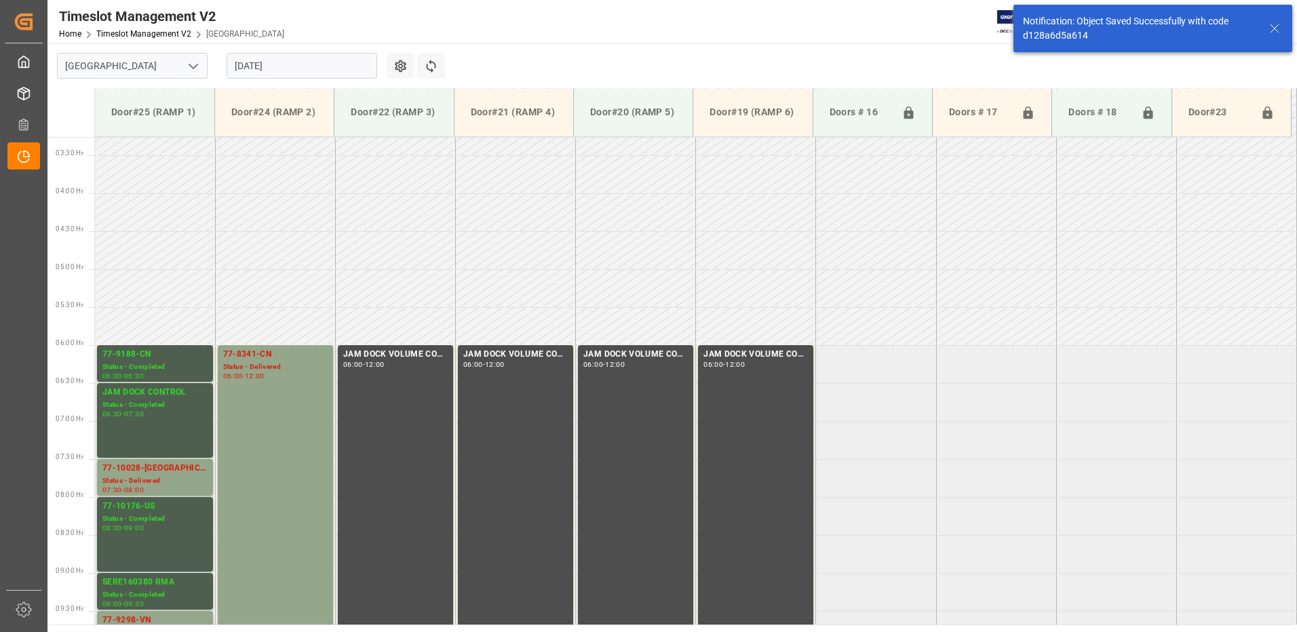
scroll to position [372, 0]
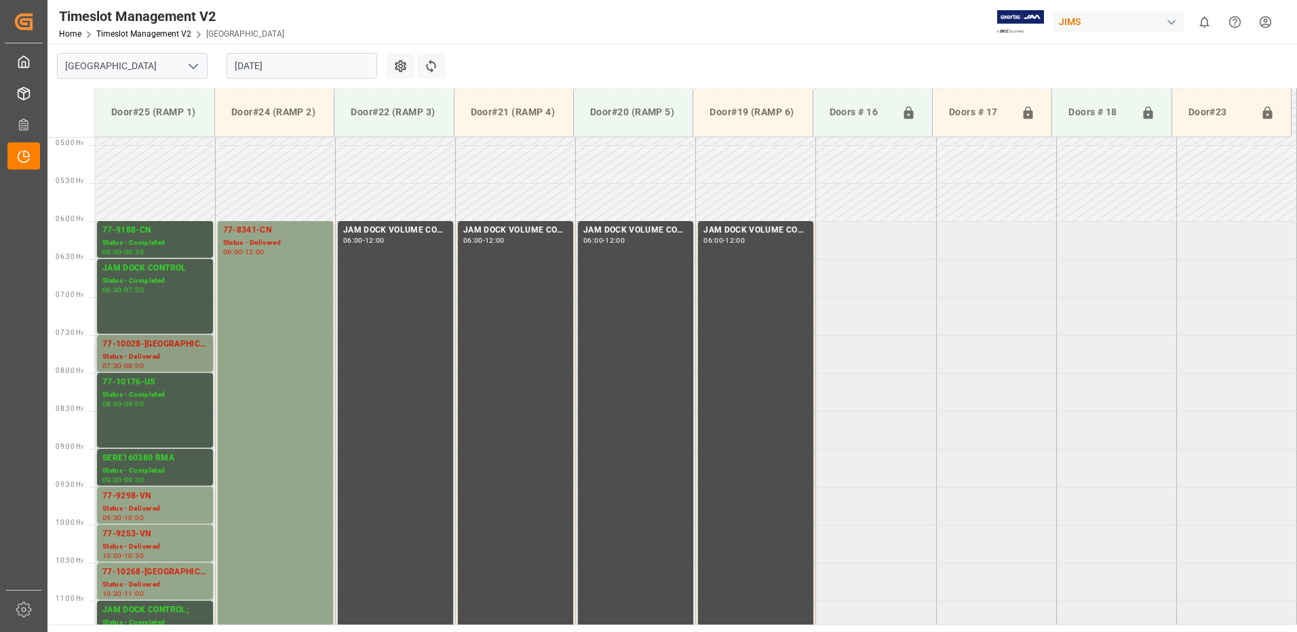
click at [138, 349] on div "77-10028-[GEOGRAPHIC_DATA]" at bounding box center [154, 345] width 105 height 14
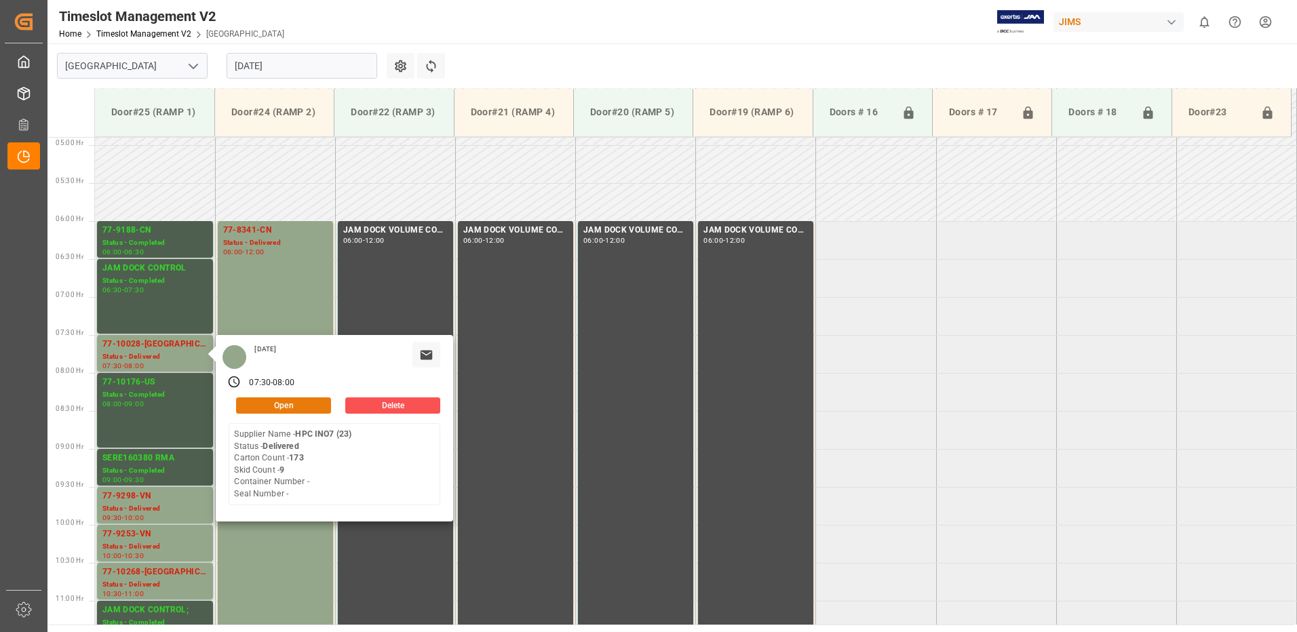
click at [300, 404] on button "Open" at bounding box center [283, 406] width 95 height 16
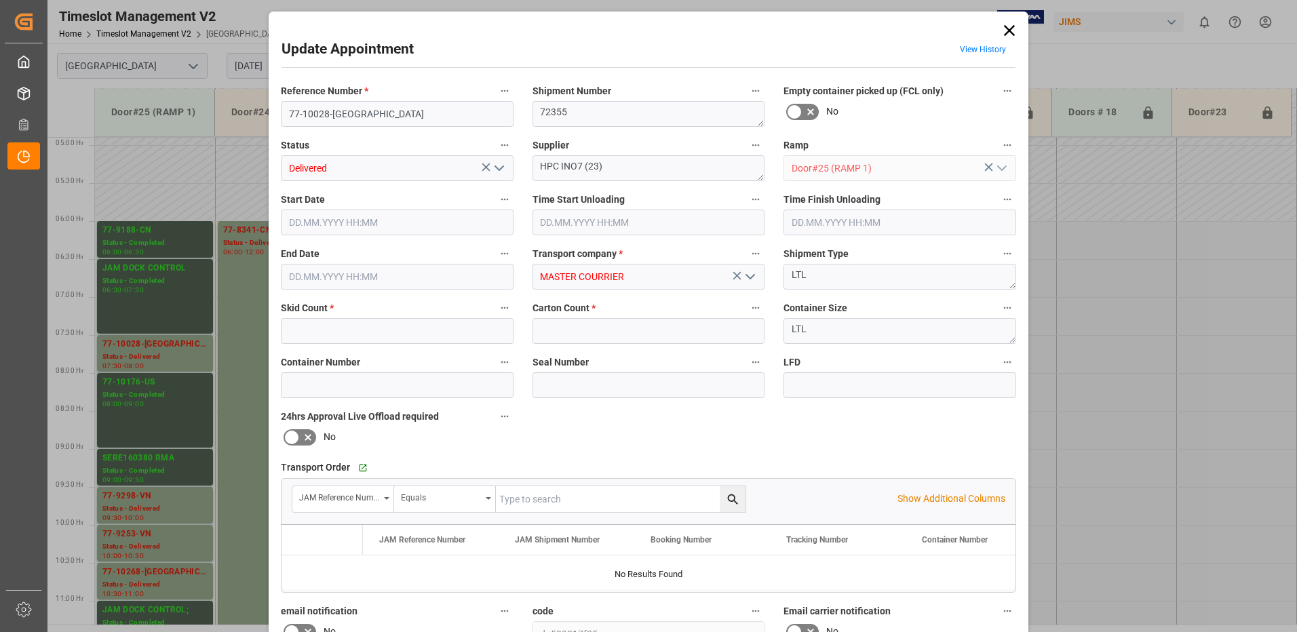
type input "9"
type input "173"
type input "[DATE] 07:30"
type input "[DATE] 08:30"
type input "[DATE] 08:00"
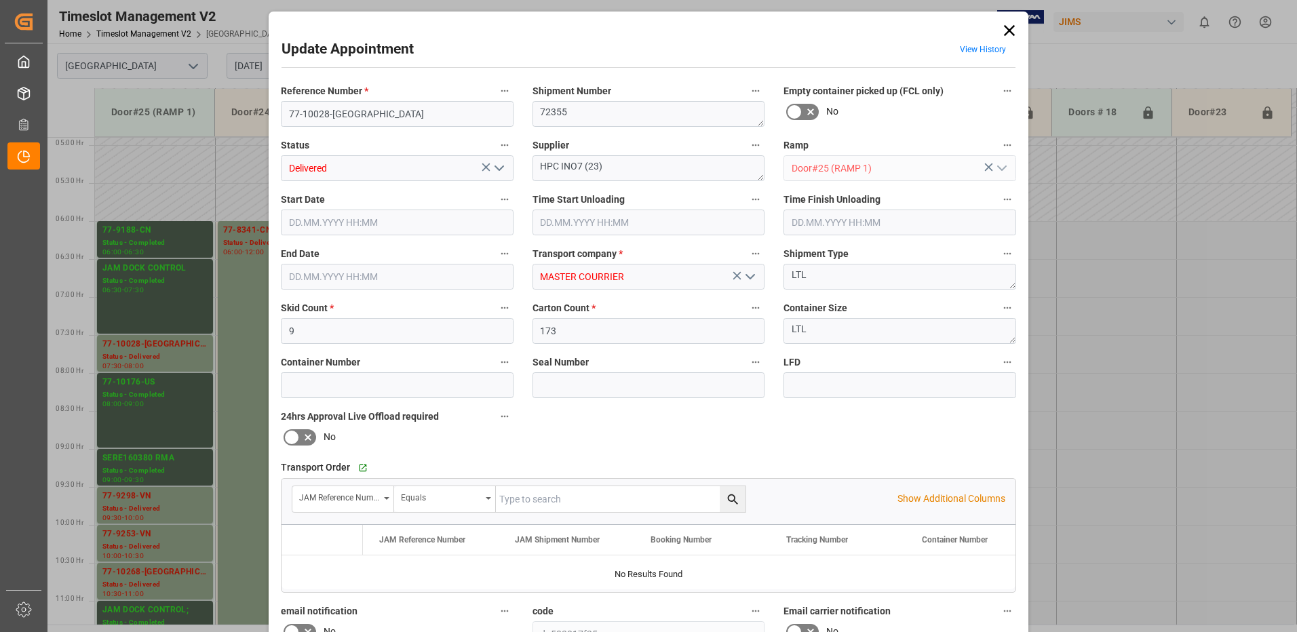
type input "[DATE] 22:39"
click at [499, 167] on icon "open menu" at bounding box center [499, 168] width 16 height 16
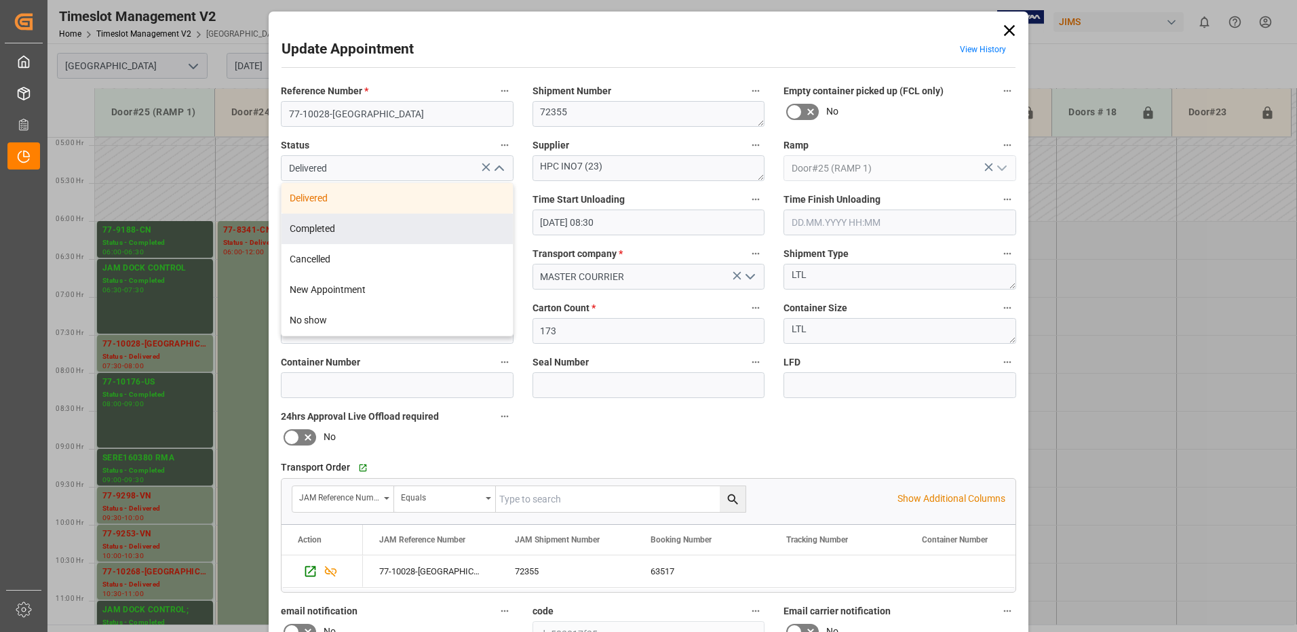
click at [412, 229] on div "Completed" at bounding box center [397, 229] width 231 height 31
type input "Completed"
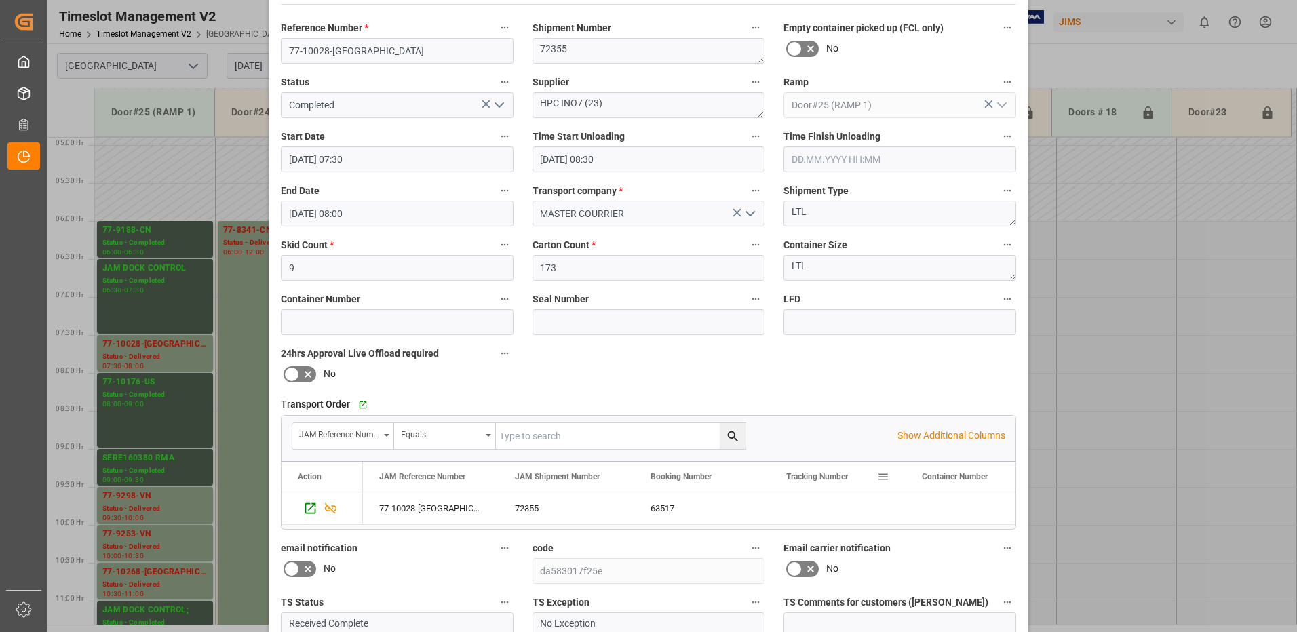
scroll to position [193, 0]
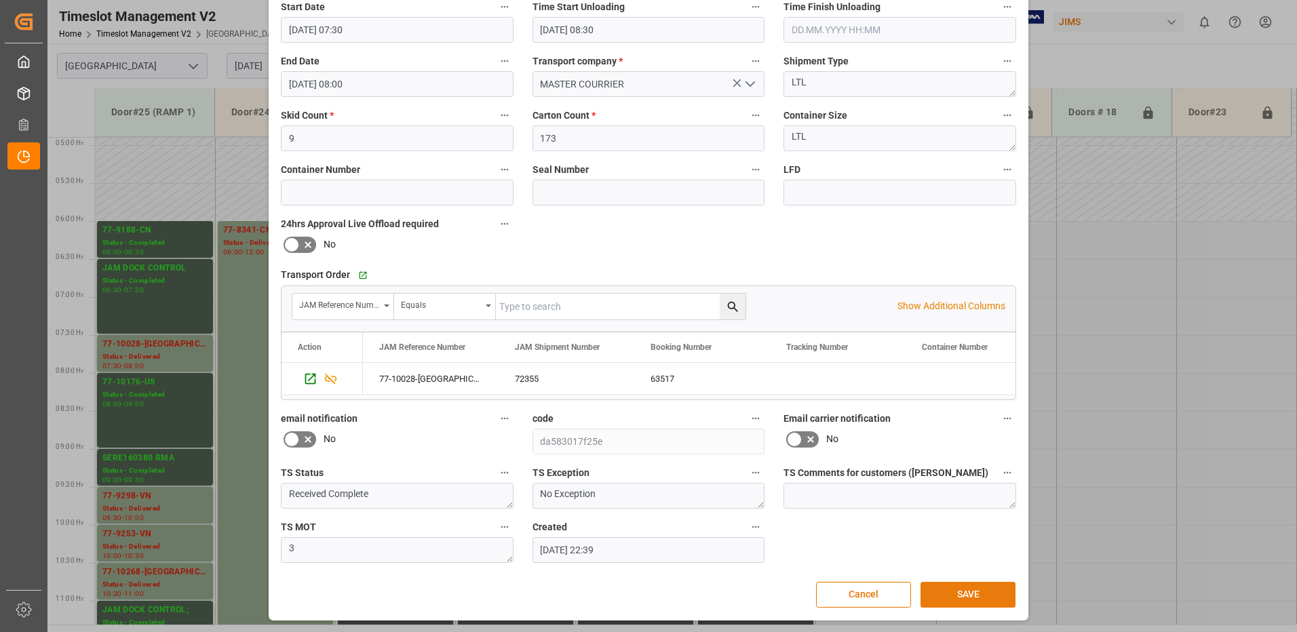
click at [978, 596] on button "SAVE" at bounding box center [968, 595] width 95 height 26
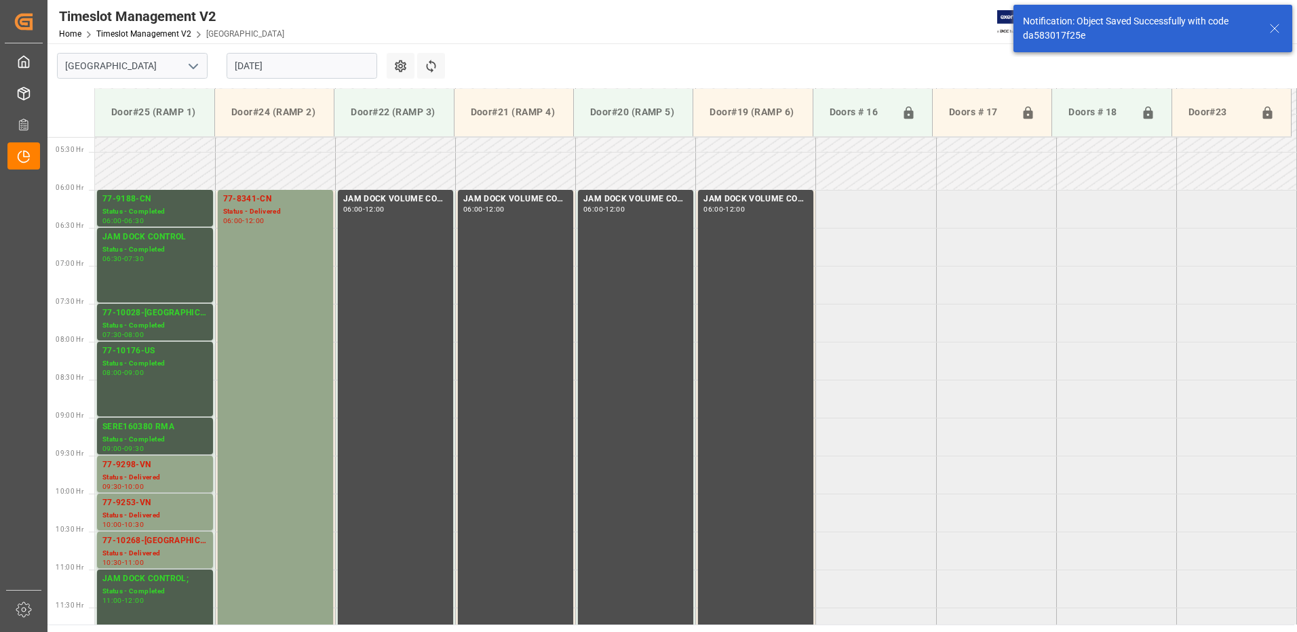
scroll to position [448, 0]
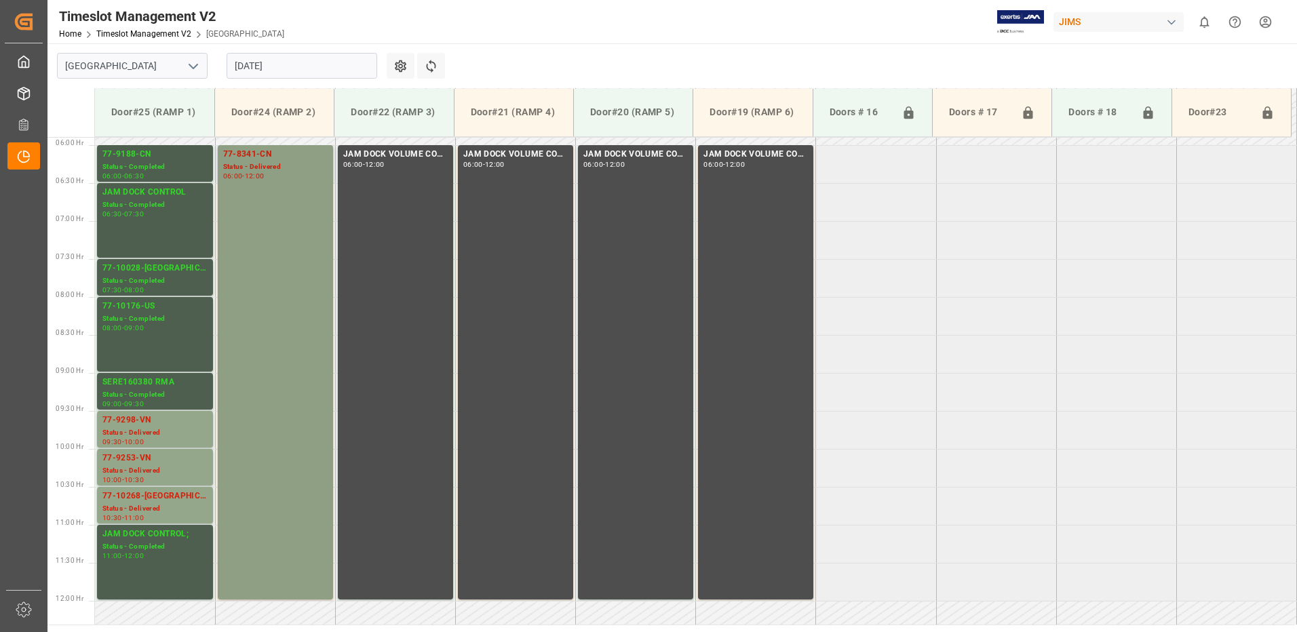
click at [269, 187] on div "77-8341-CN Status - Delivered 06:00 - 12:00" at bounding box center [275, 372] width 104 height 449
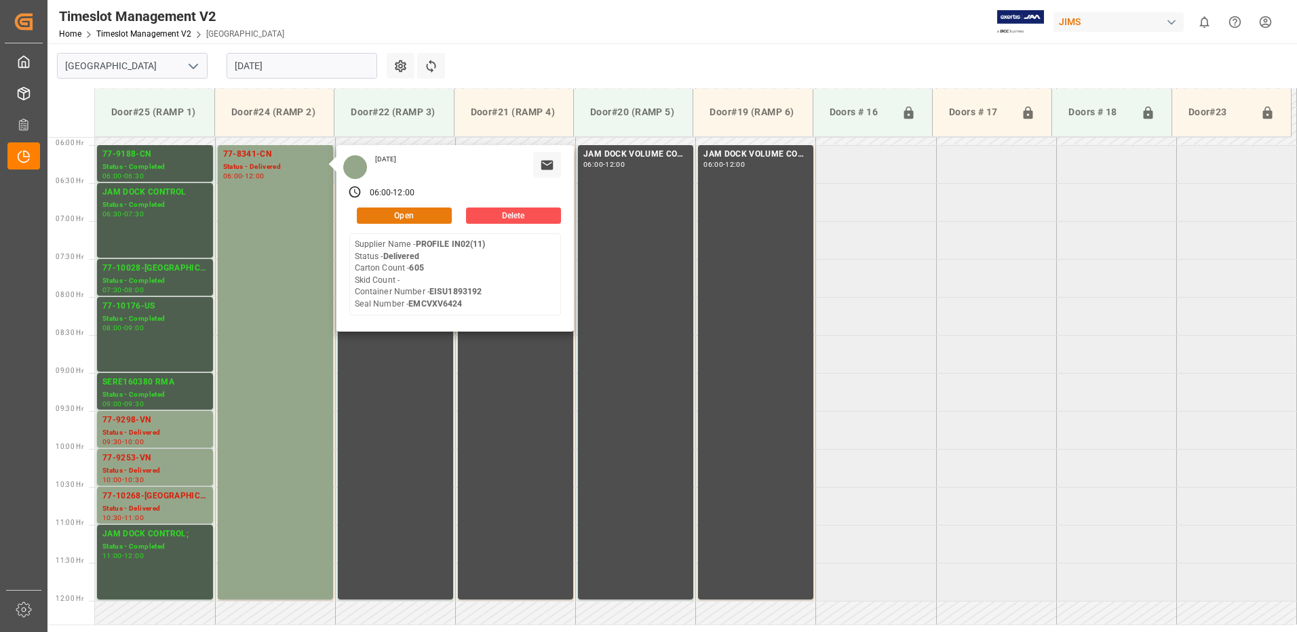
click at [409, 213] on button "Open" at bounding box center [404, 216] width 95 height 16
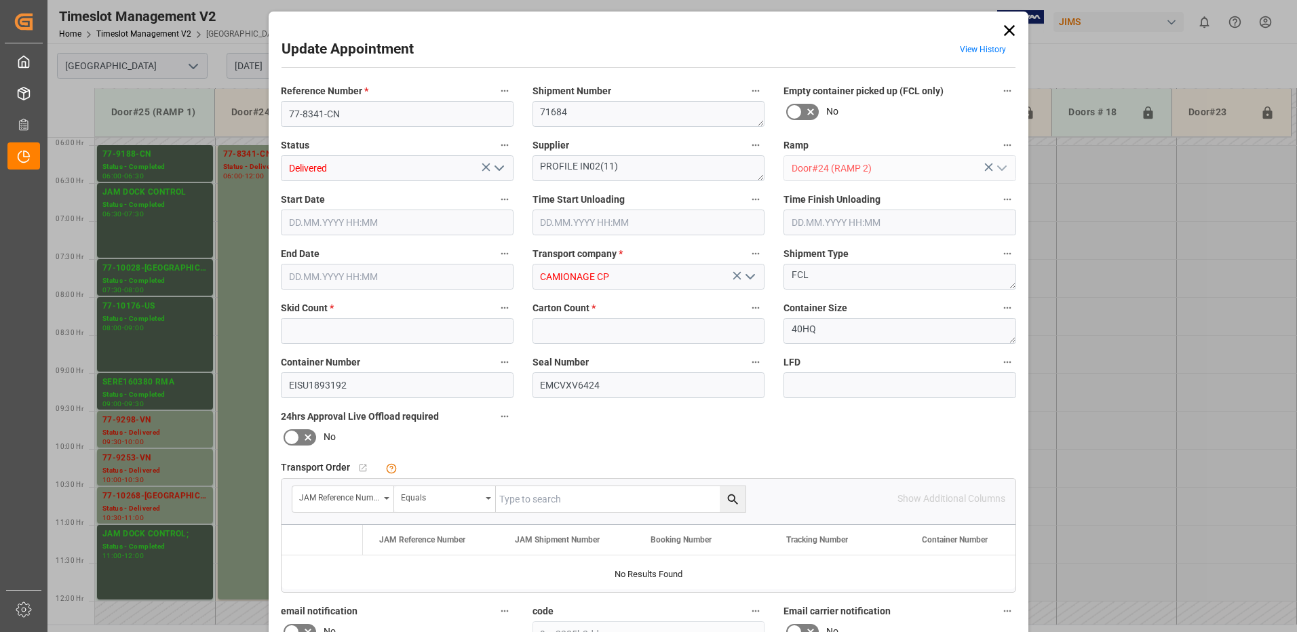
type input "0"
type input "605"
type input "[DATE] 06:00"
type input "[DATE] 07:00"
type input "[DATE] 12:00"
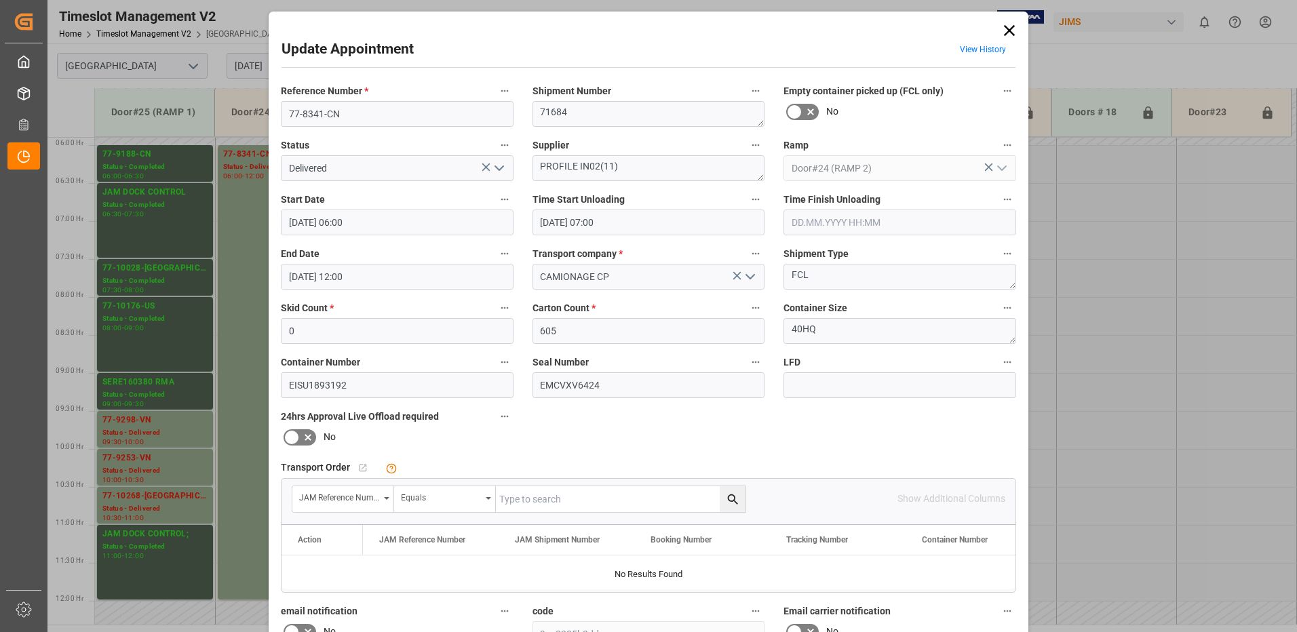
type input "[DATE] 14:22"
click at [495, 168] on polyline "open menu" at bounding box center [499, 168] width 8 height 4
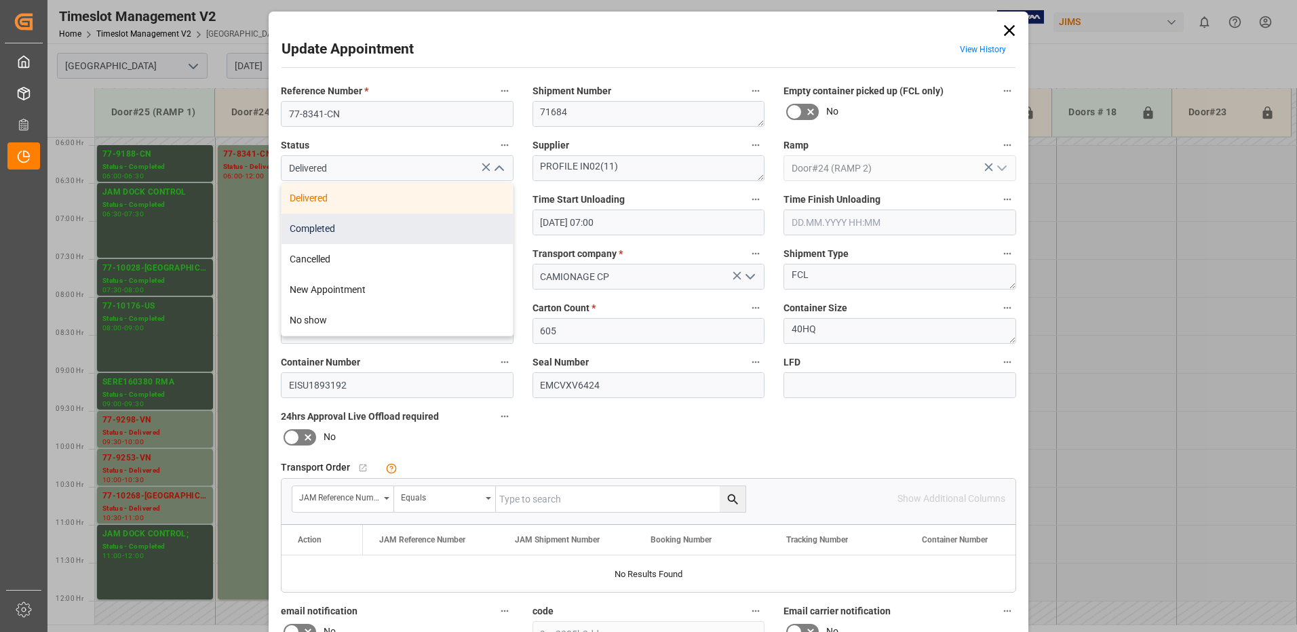
click at [440, 228] on div "Completed" at bounding box center [397, 229] width 231 height 31
type input "Completed"
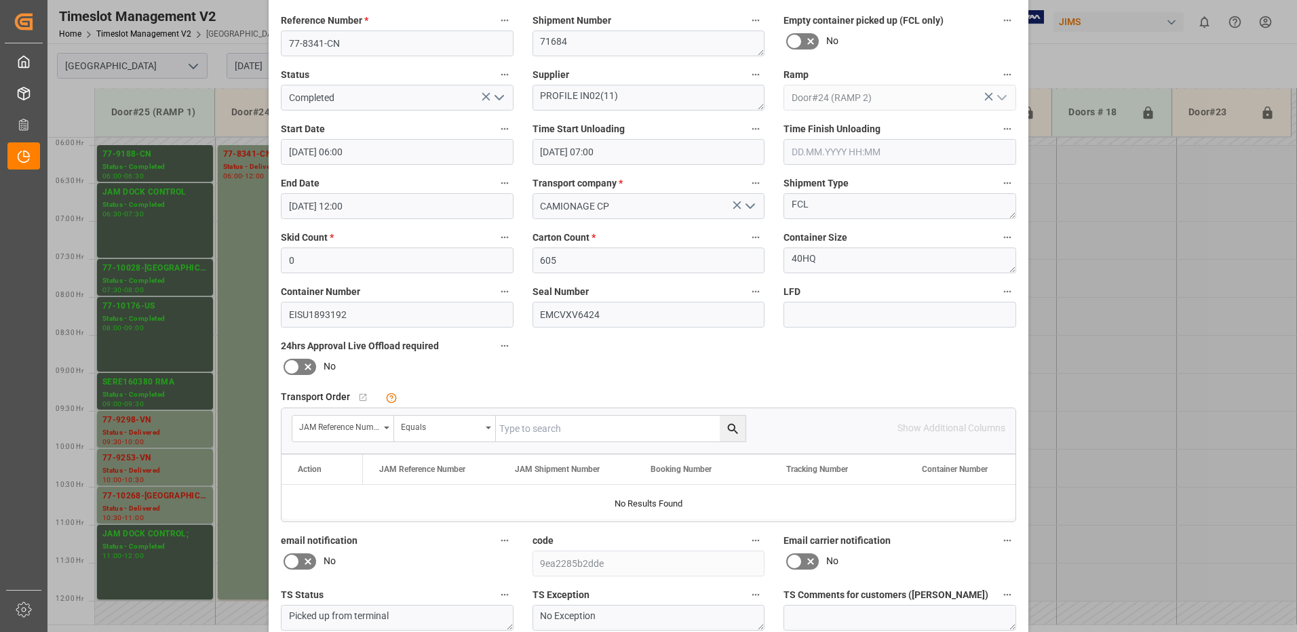
scroll to position [193, 0]
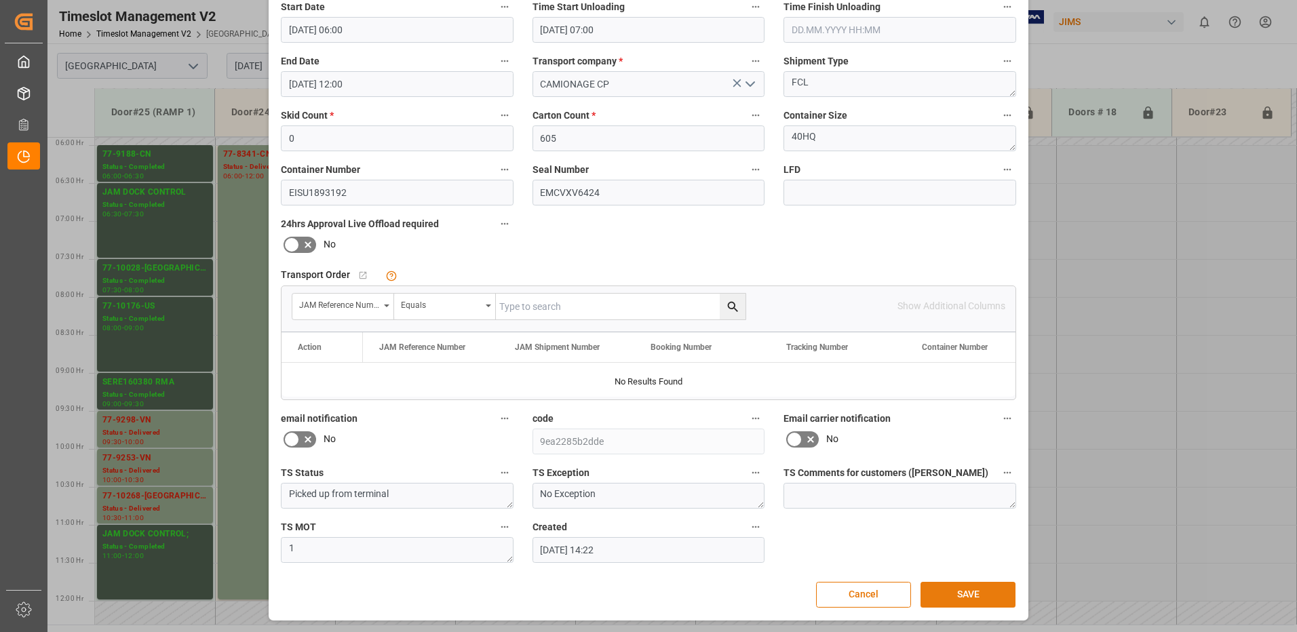
click at [967, 594] on button "SAVE" at bounding box center [968, 595] width 95 height 26
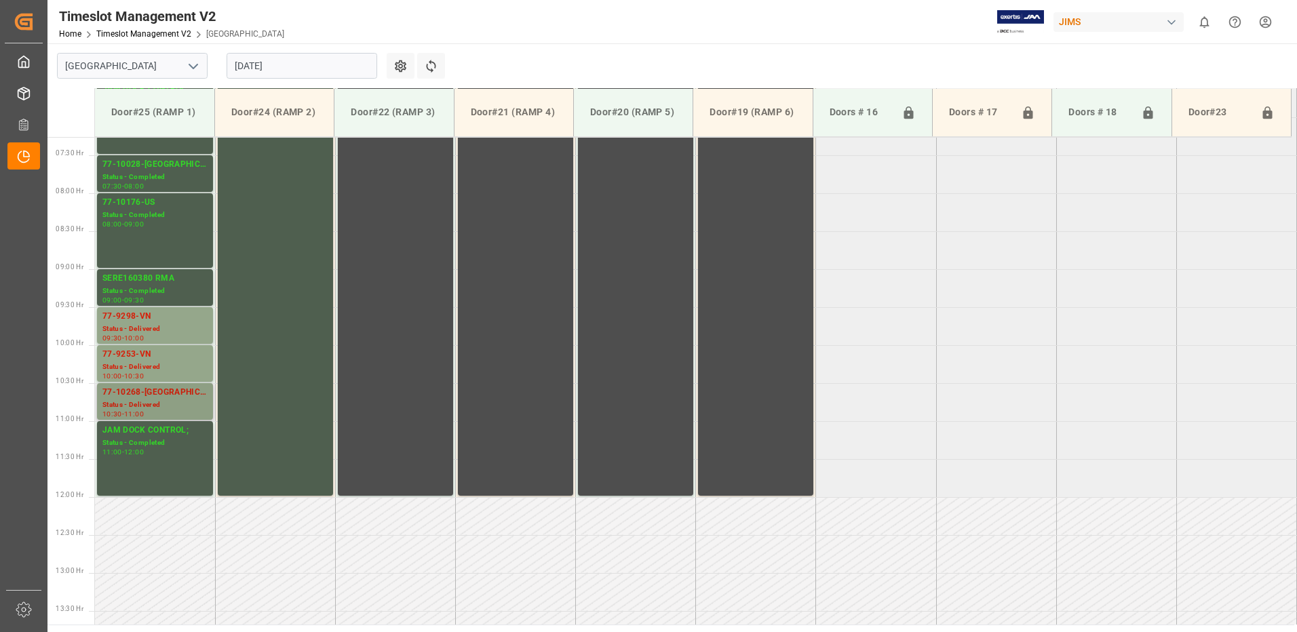
scroll to position [575, 0]
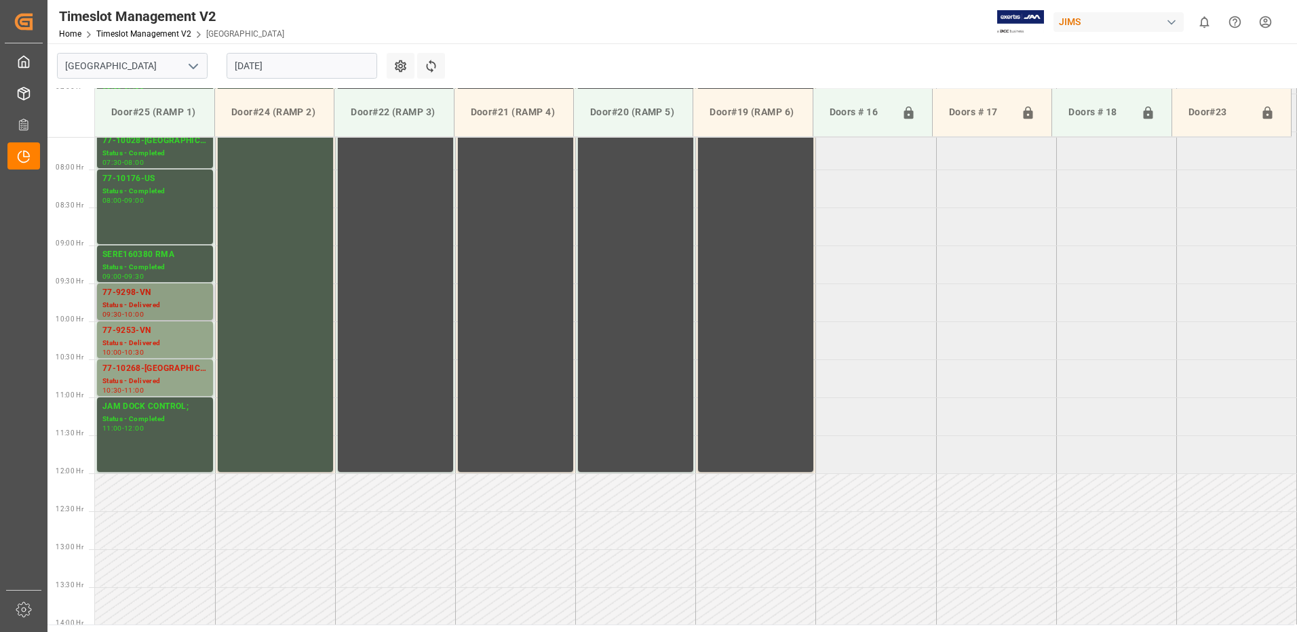
click at [173, 309] on div "Status - Delivered" at bounding box center [154, 306] width 105 height 12
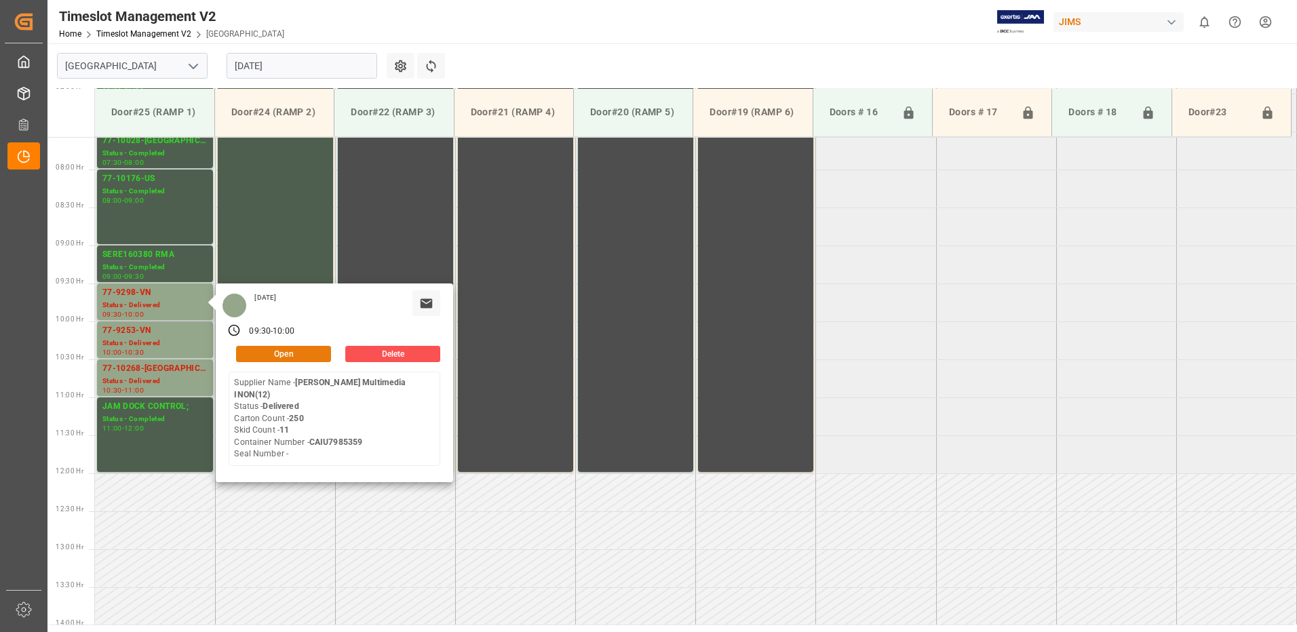
click at [304, 356] on button "Open" at bounding box center [283, 354] width 95 height 16
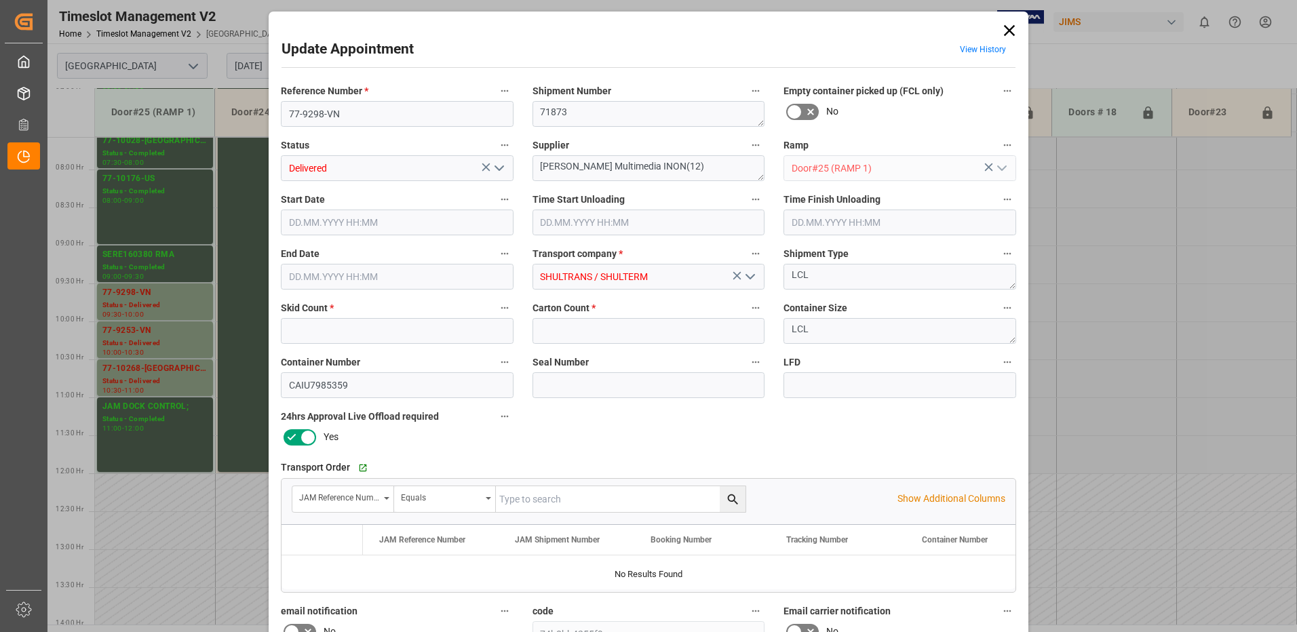
type input "11"
type input "250"
type input "[DATE] 09:30"
type input "[DATE] 09:45"
type input "[DATE] 10:30"
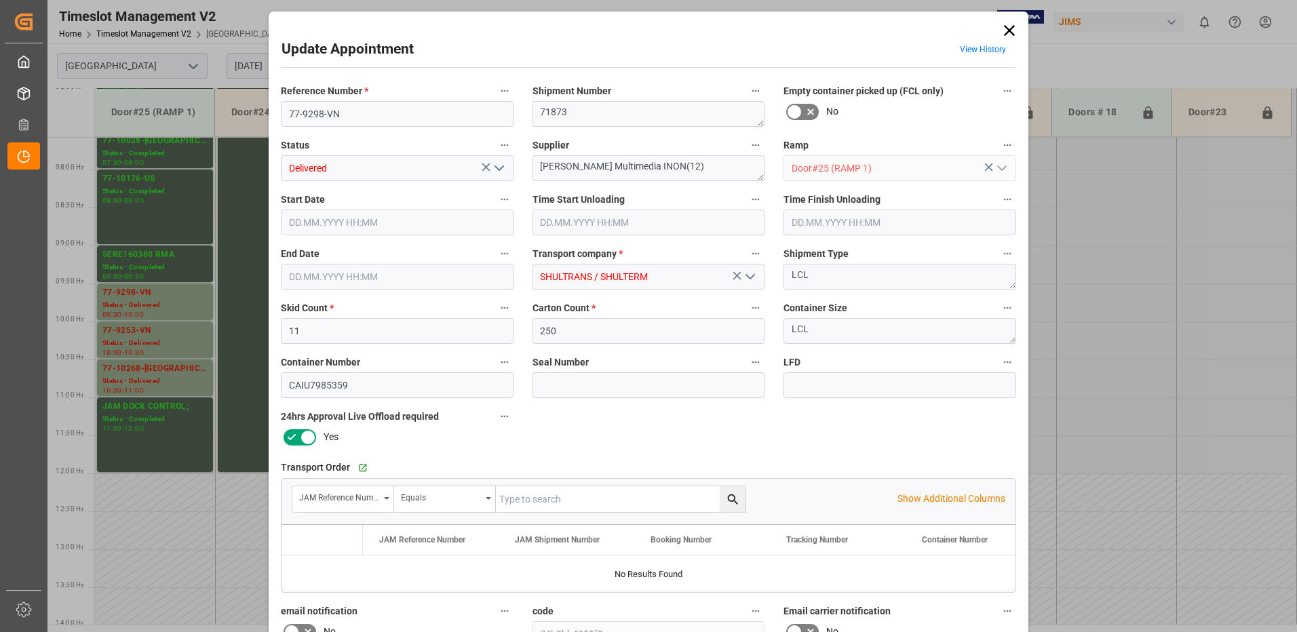
type input "[DATE] 10:00"
type input "[DATE] 12:47"
click at [495, 167] on polyline "open menu" at bounding box center [499, 168] width 8 height 4
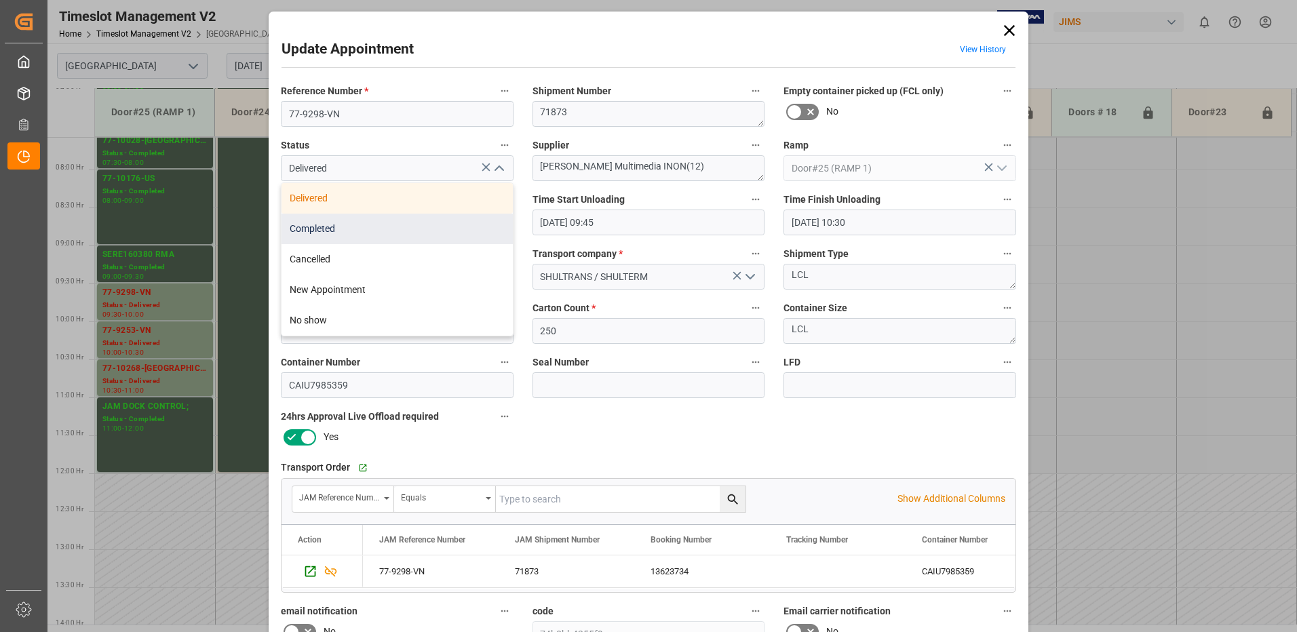
click at [394, 226] on div "Completed" at bounding box center [397, 229] width 231 height 31
type input "Completed"
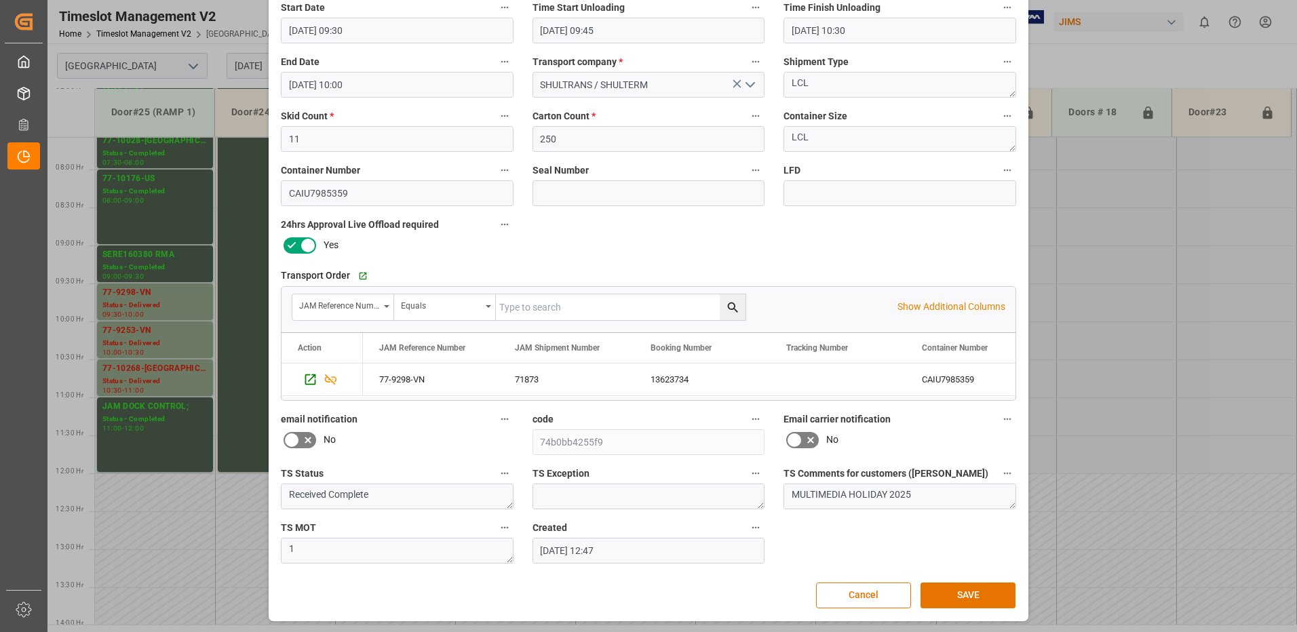
scroll to position [193, 0]
click at [961, 592] on button "SAVE" at bounding box center [968, 595] width 95 height 26
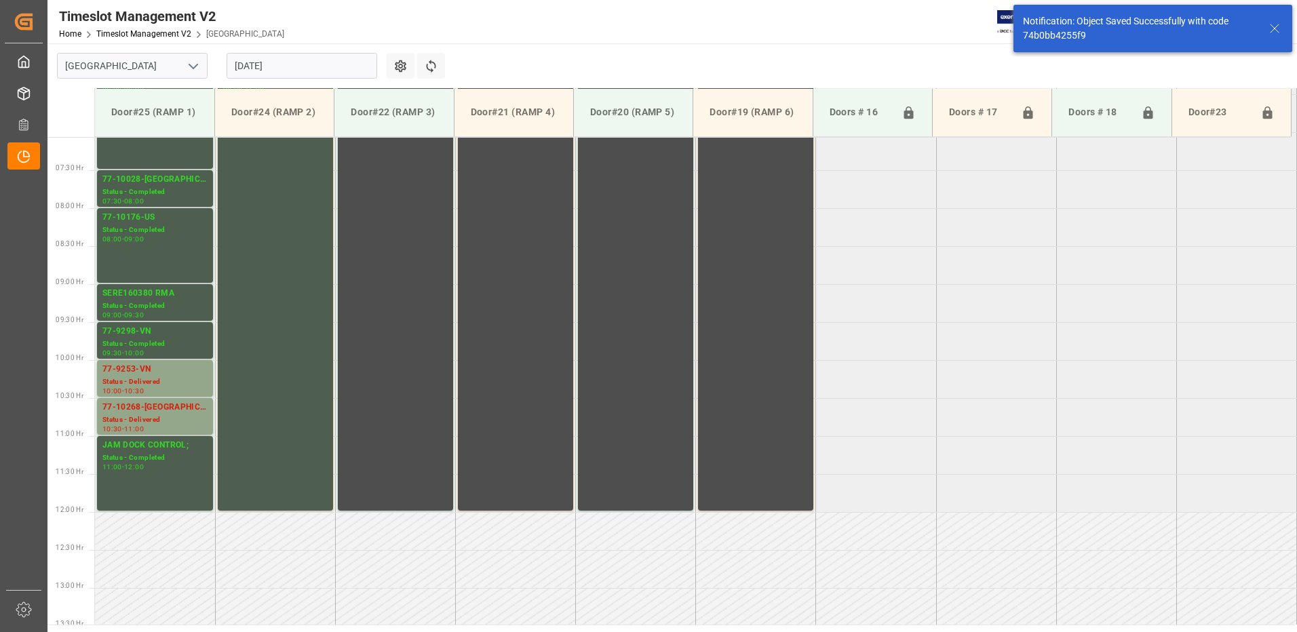
scroll to position [600, 0]
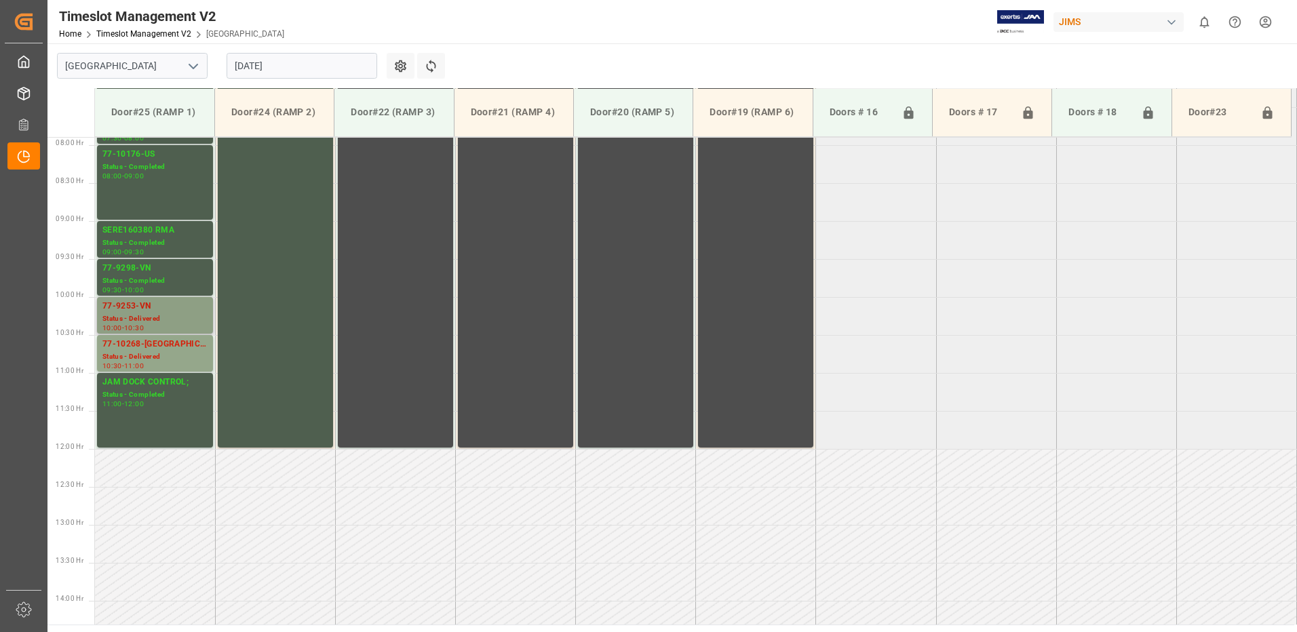
click at [152, 312] on div "77-9253-VN" at bounding box center [154, 307] width 105 height 14
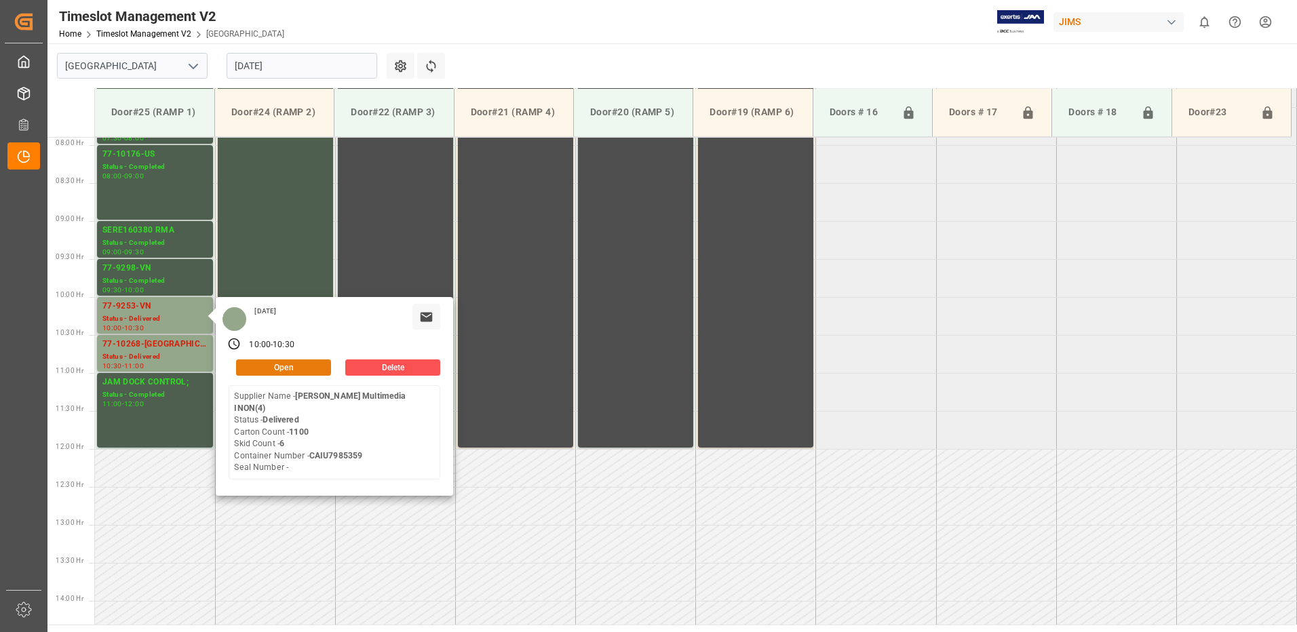
click at [298, 363] on button "Open" at bounding box center [283, 368] width 95 height 16
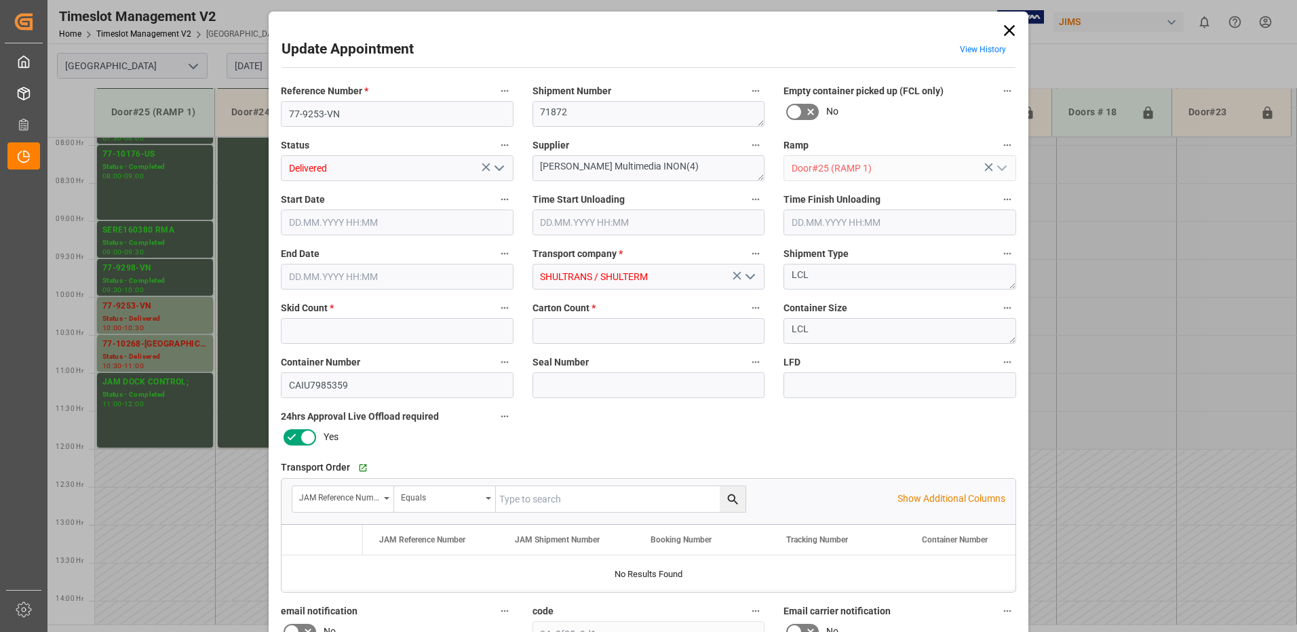
type input "6"
type input "1100"
type input "[DATE] 10:00"
type input "[DATE] 09:45"
type input "[DATE] 10:30"
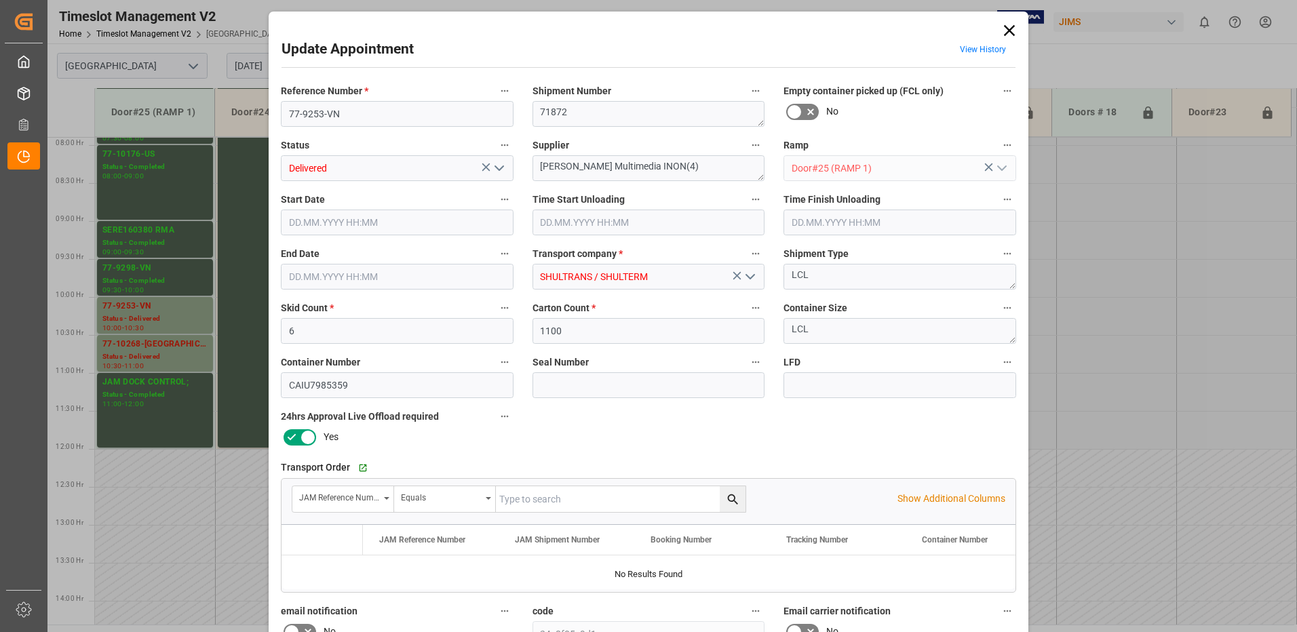
type input "[DATE] 10:30"
type input "[DATE] 12:47"
click at [495, 163] on icon "open menu" at bounding box center [499, 168] width 16 height 16
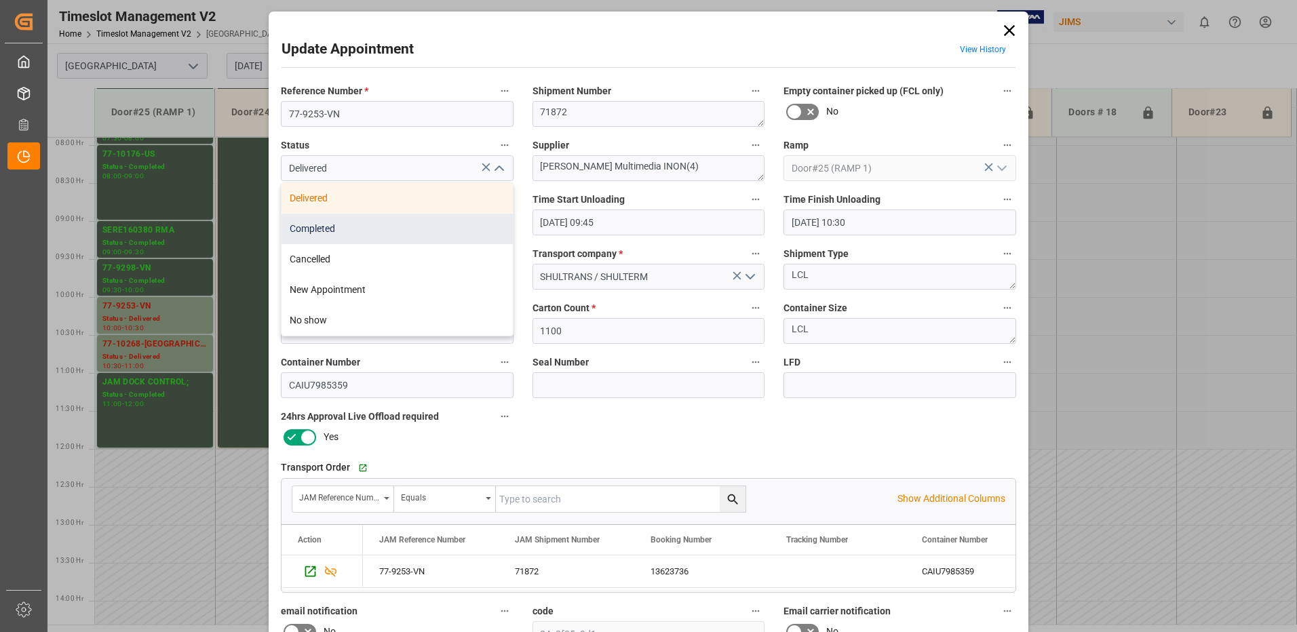
click at [403, 228] on div "Completed" at bounding box center [397, 229] width 231 height 31
type input "Completed"
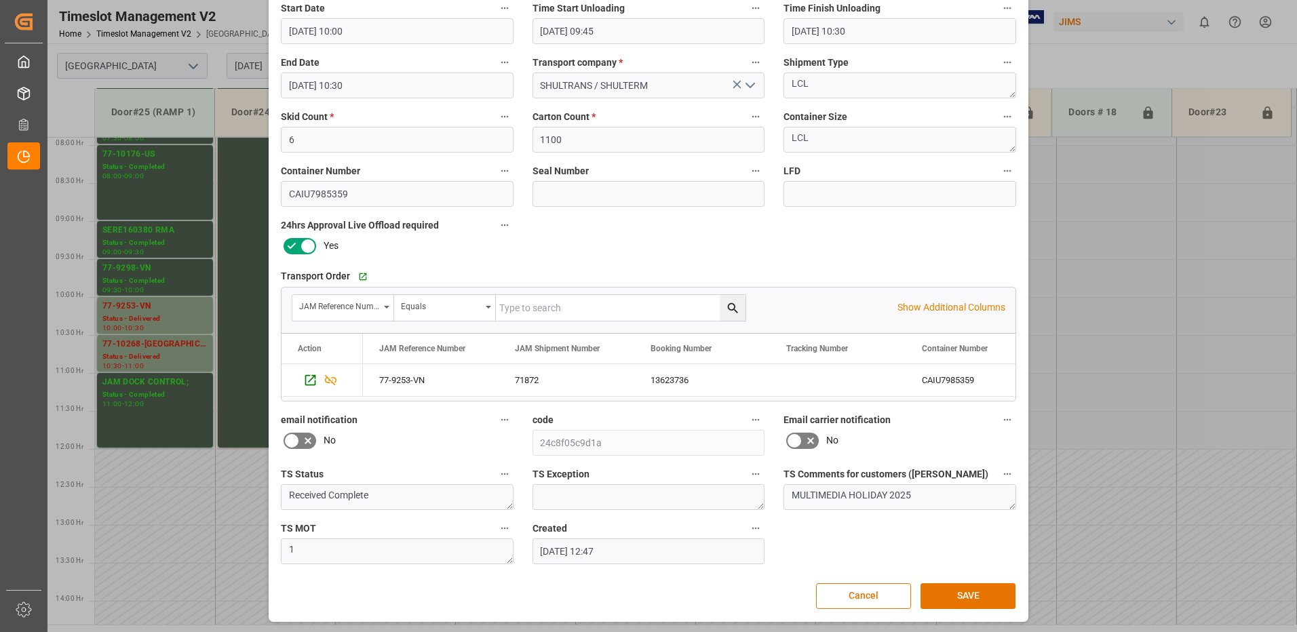
scroll to position [193, 0]
click at [981, 598] on button "SAVE" at bounding box center [968, 595] width 95 height 26
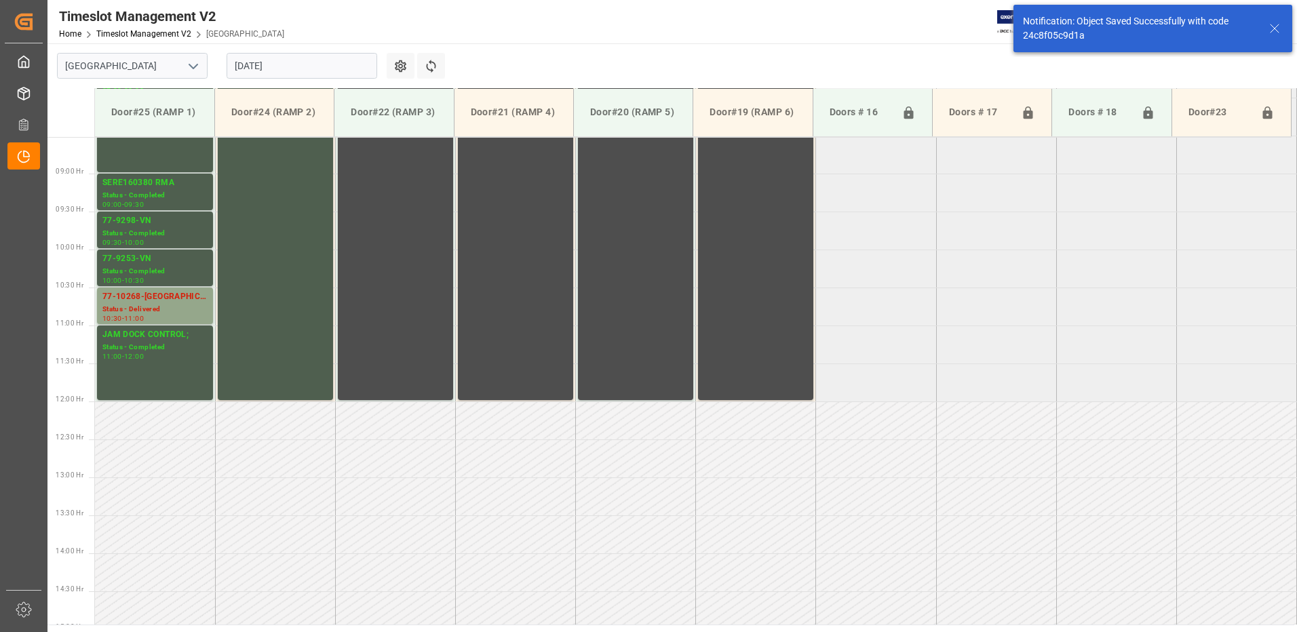
scroll to position [676, 0]
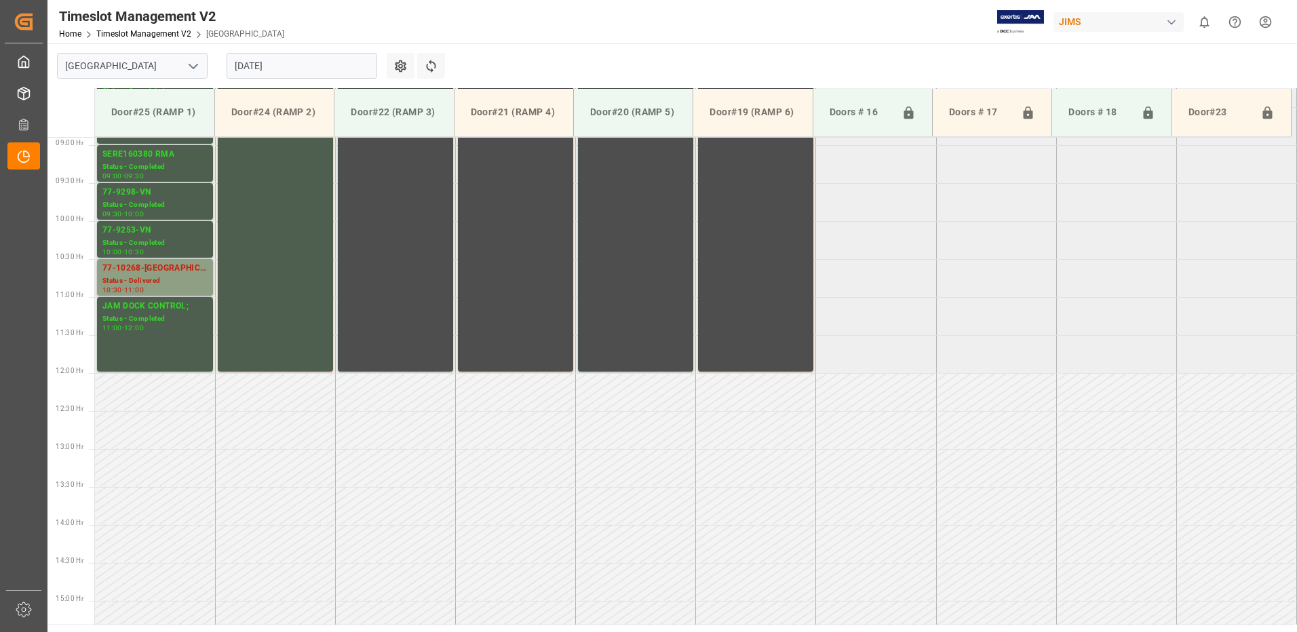
click at [149, 273] on div "77-10268-[GEOGRAPHIC_DATA]" at bounding box center [154, 269] width 105 height 14
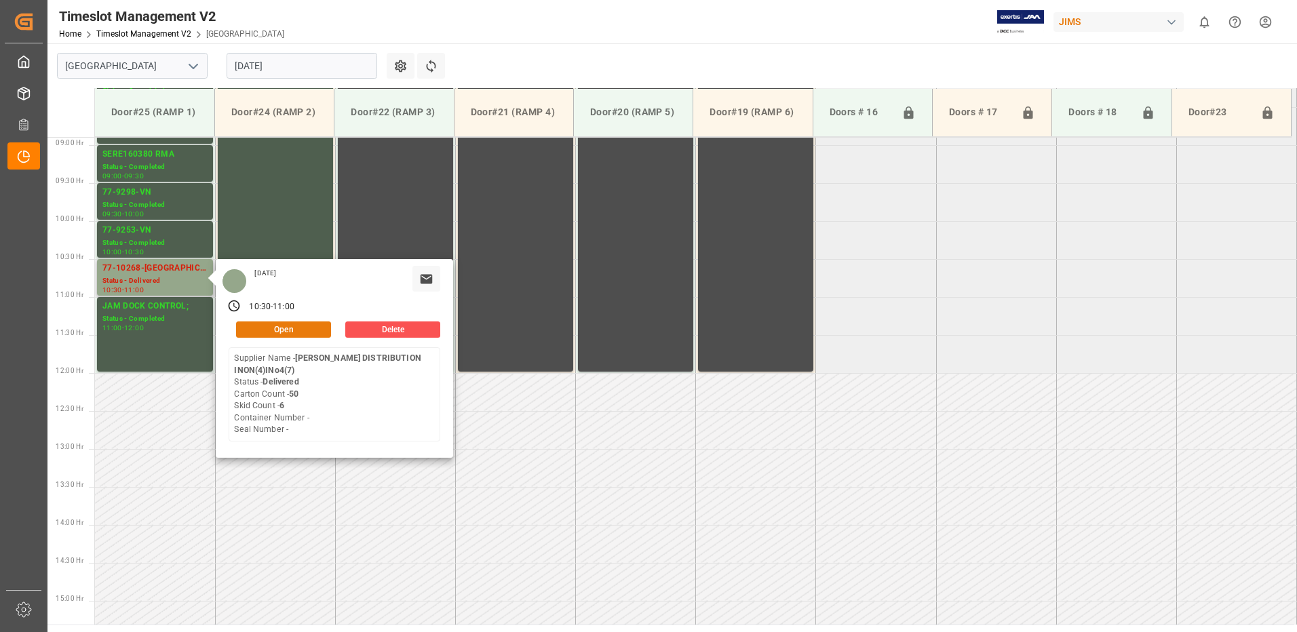
click at [307, 324] on button "Open" at bounding box center [283, 330] width 95 height 16
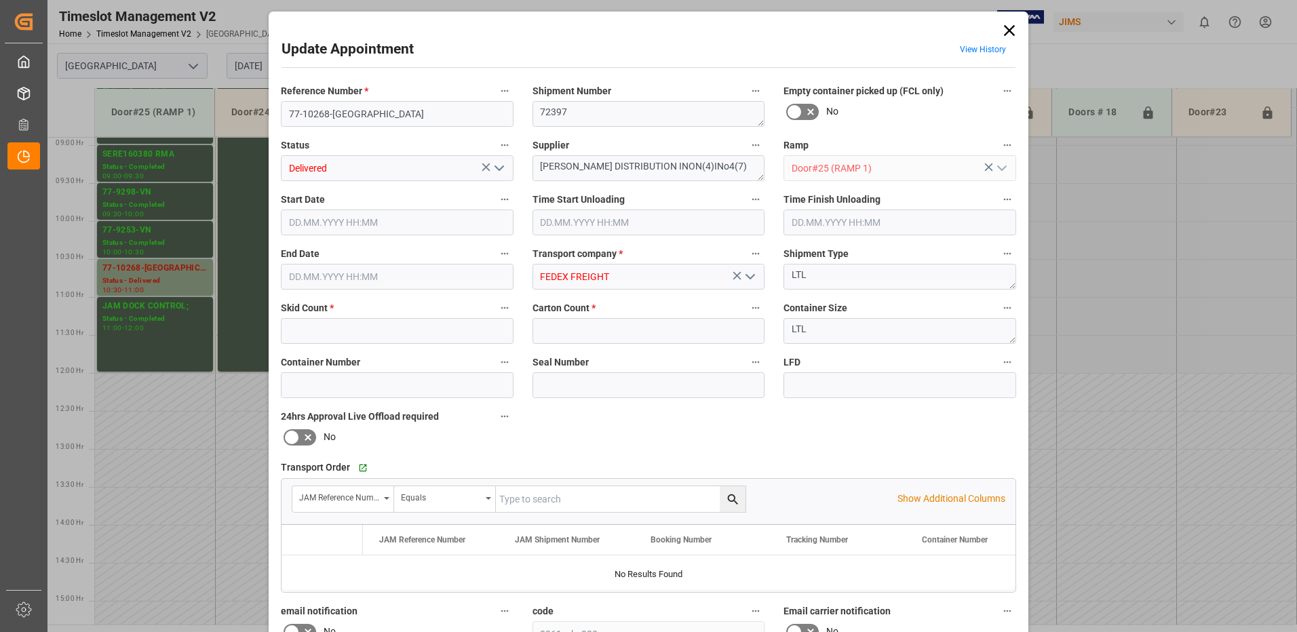
type input "6"
type input "50"
type input "[DATE] 10:30"
type input "[DATE] 10:45"
type input "[DATE] 11:00"
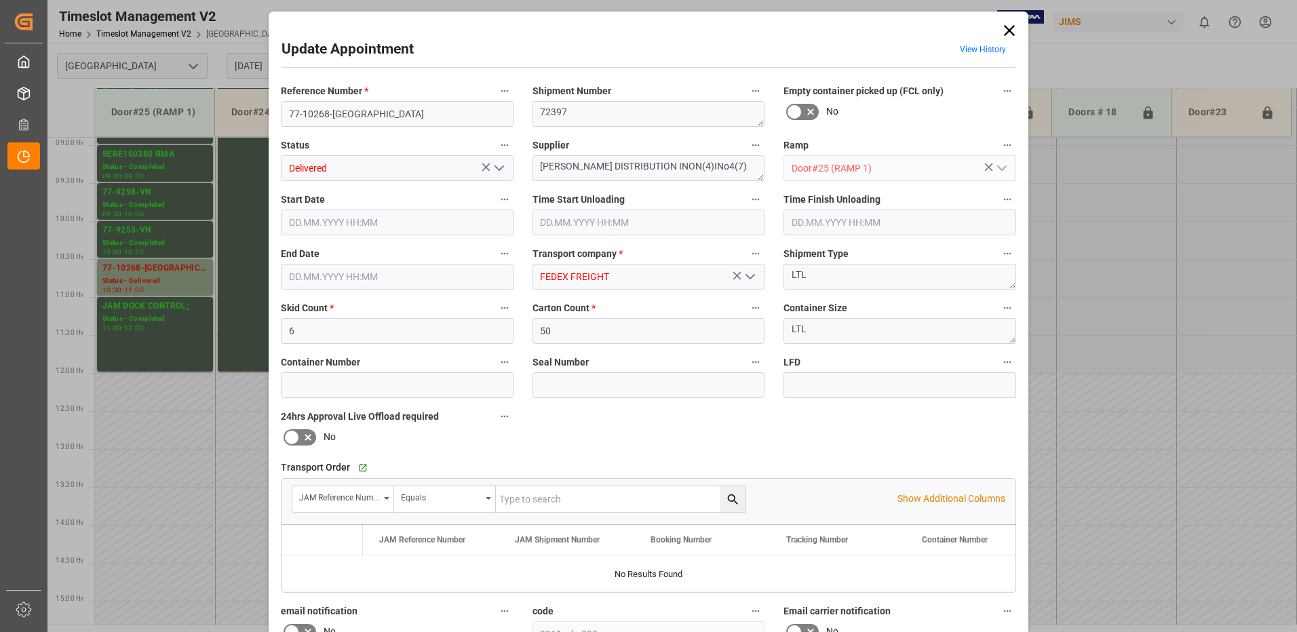
type input "[DATE] 14:31"
click at [499, 165] on icon "open menu" at bounding box center [499, 168] width 16 height 16
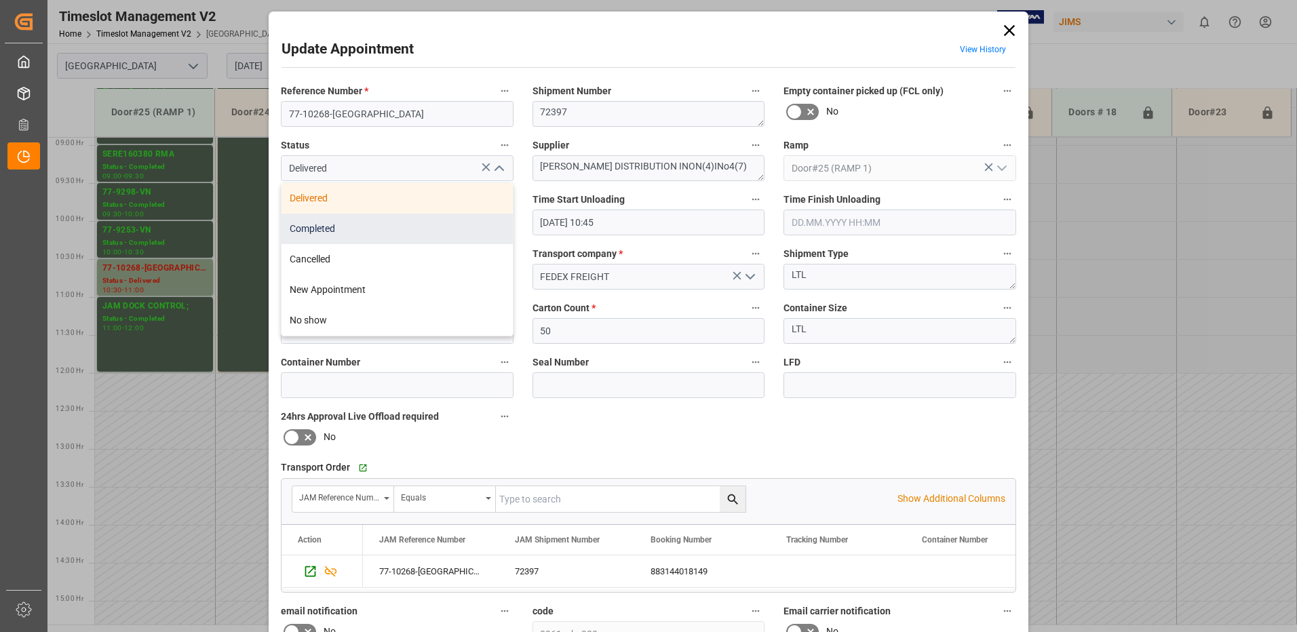
click at [435, 227] on div "Completed" at bounding box center [397, 229] width 231 height 31
type input "Completed"
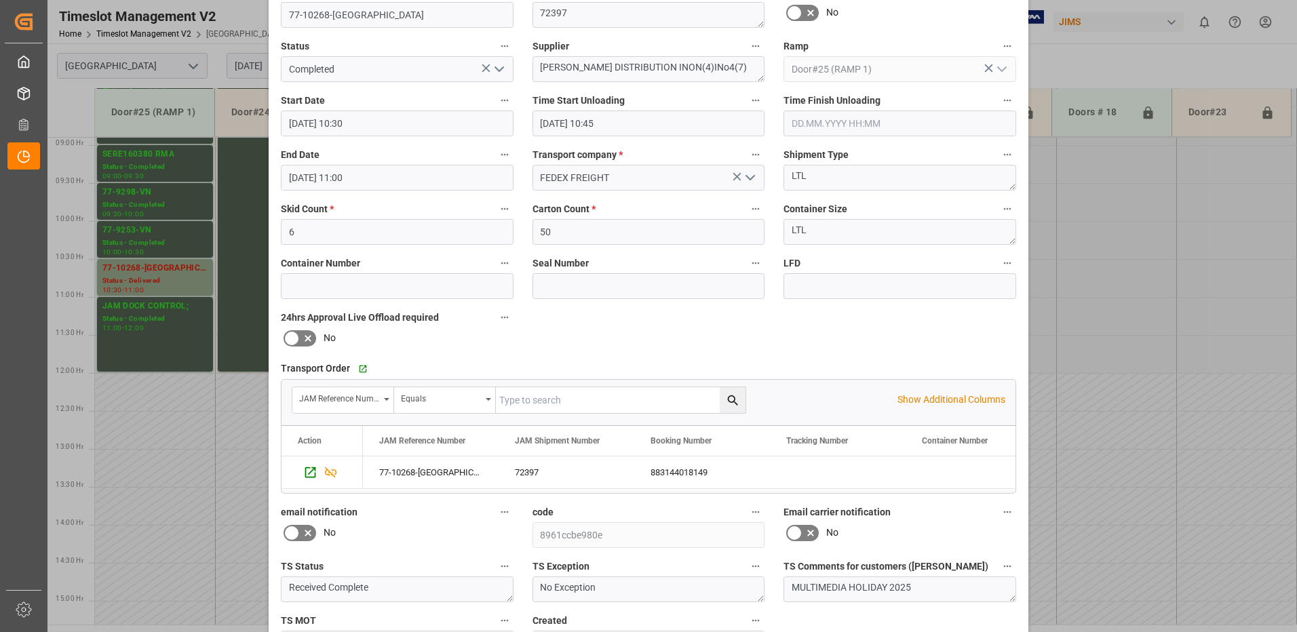
scroll to position [193, 0]
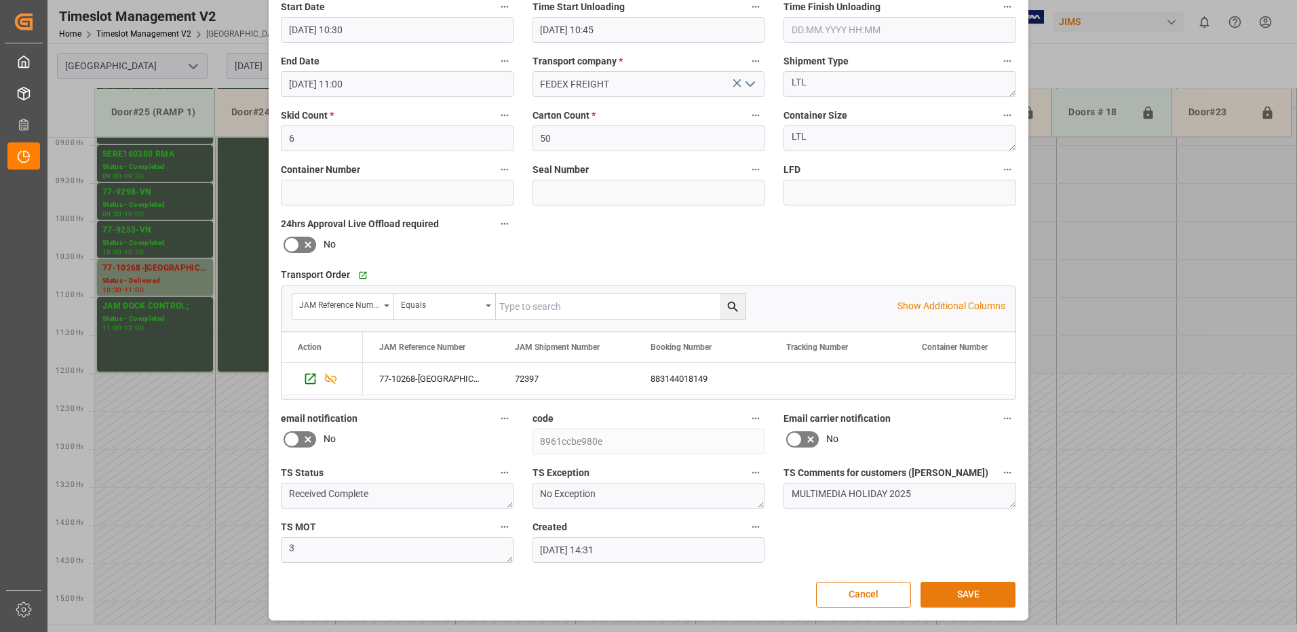
click at [976, 596] on button "SAVE" at bounding box center [968, 595] width 95 height 26
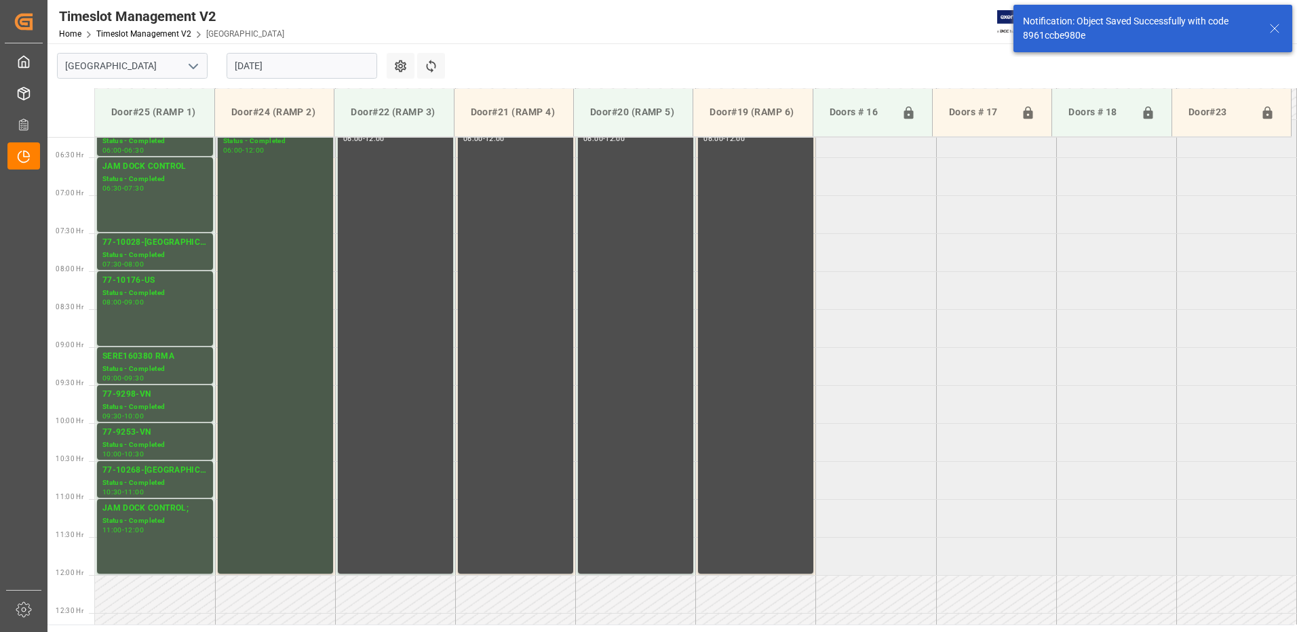
scroll to position [404, 0]
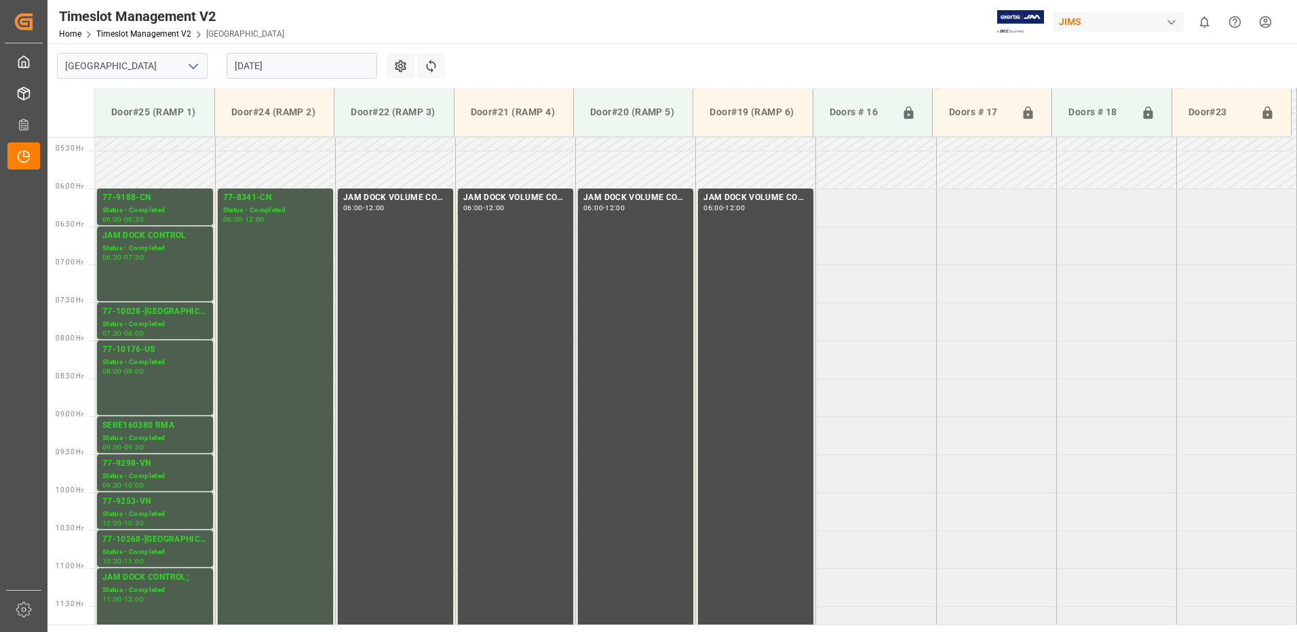
click at [313, 68] on input "[DATE]" at bounding box center [302, 66] width 151 height 26
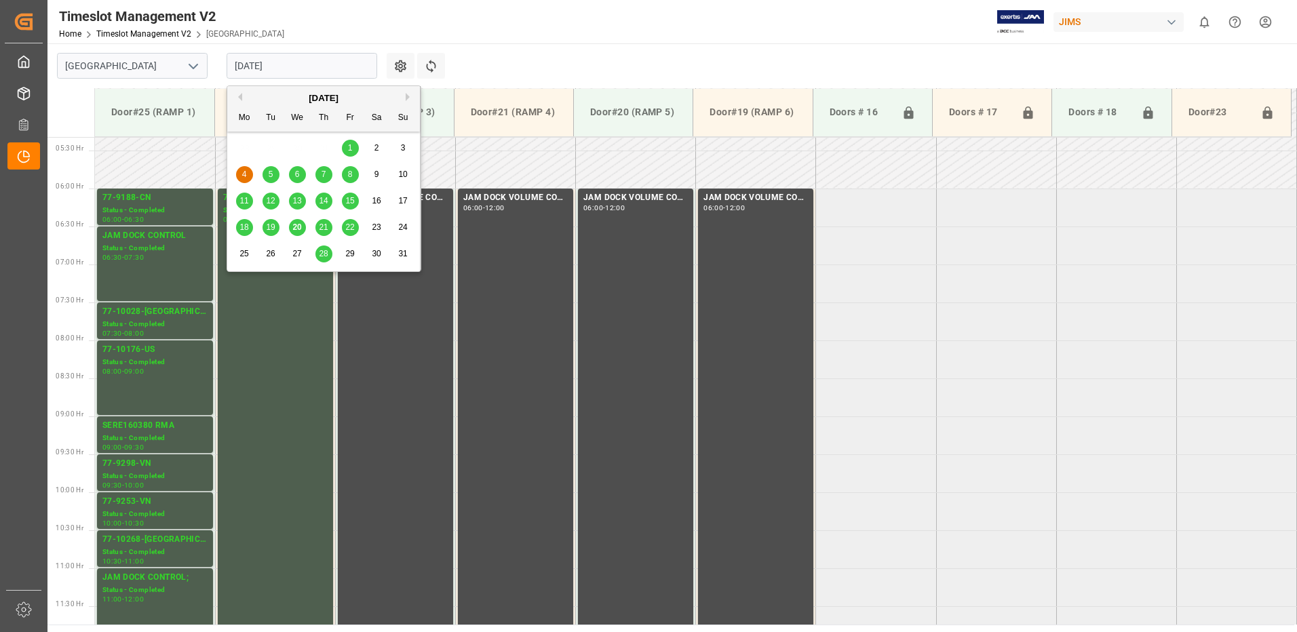
click at [351, 147] on span "1" at bounding box center [350, 147] width 5 height 9
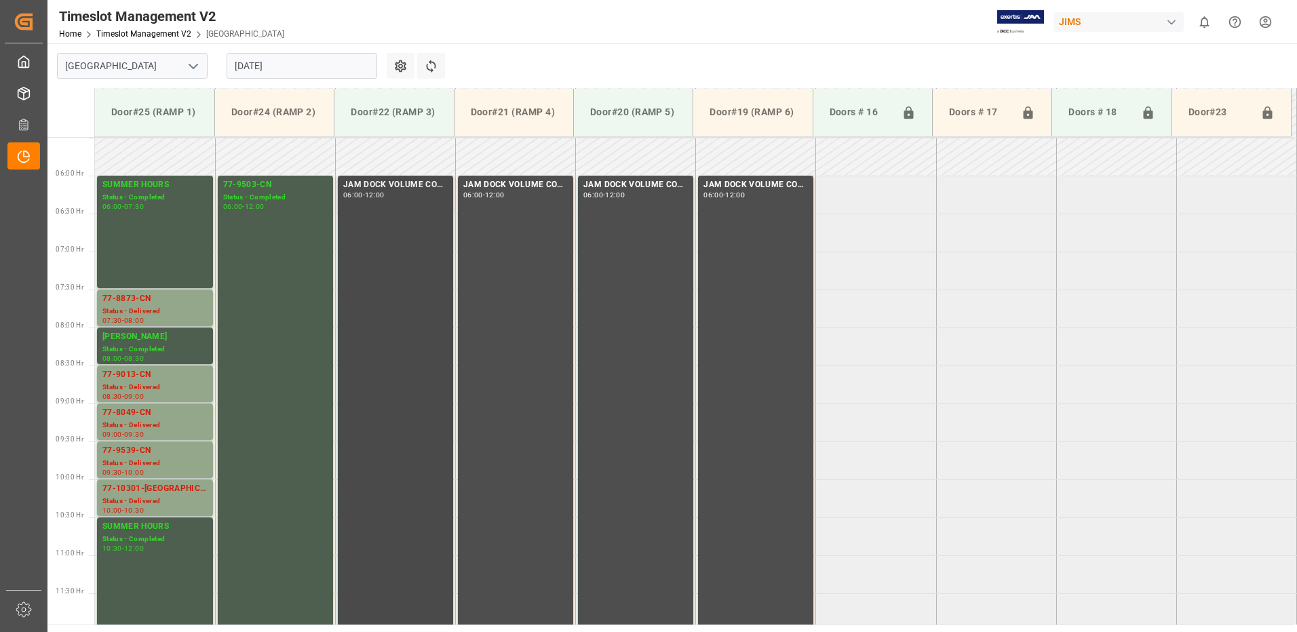
scroll to position [448, 0]
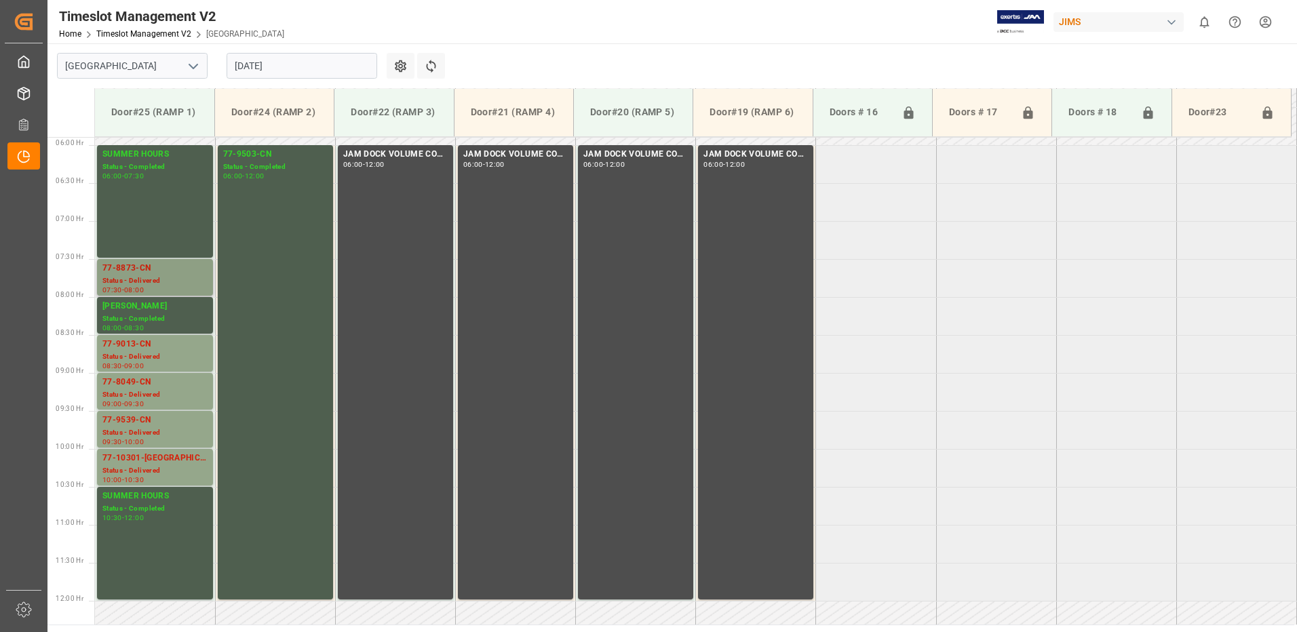
click at [166, 276] on div "Status - Delivered" at bounding box center [154, 281] width 105 height 12
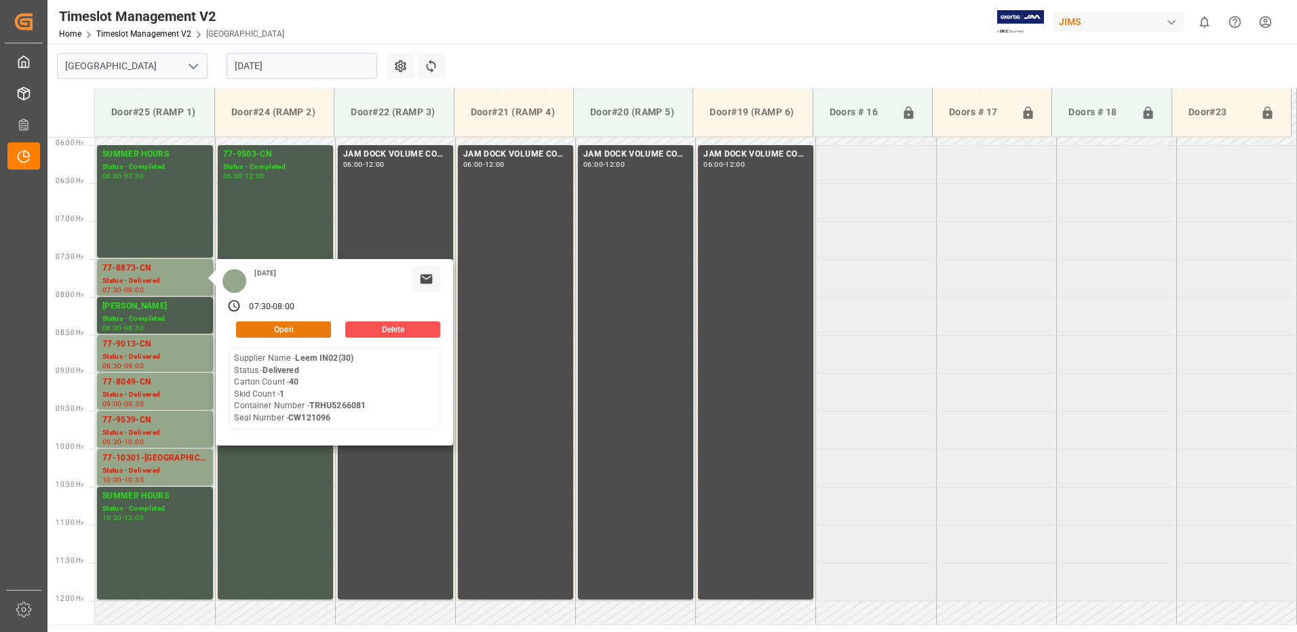
click at [283, 328] on button "Open" at bounding box center [283, 330] width 95 height 16
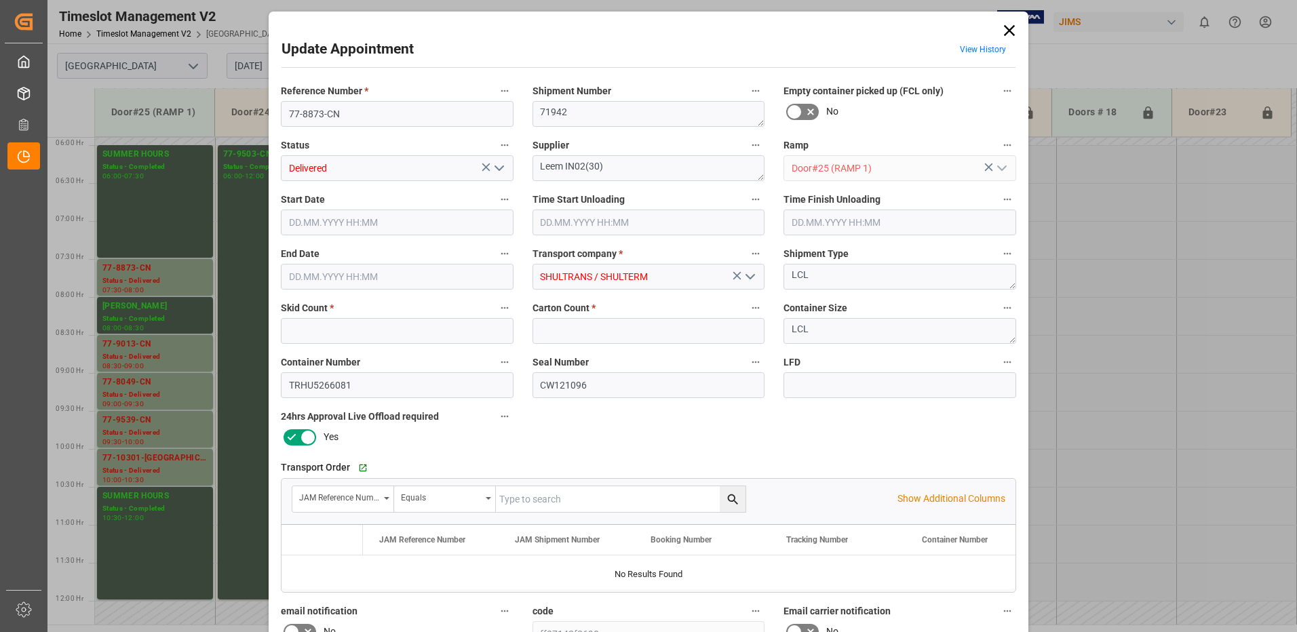
type input "1"
type input "40"
type input "[DATE] 07:30"
type input "[DATE] 08:45"
type input "[DATE] 08:00"
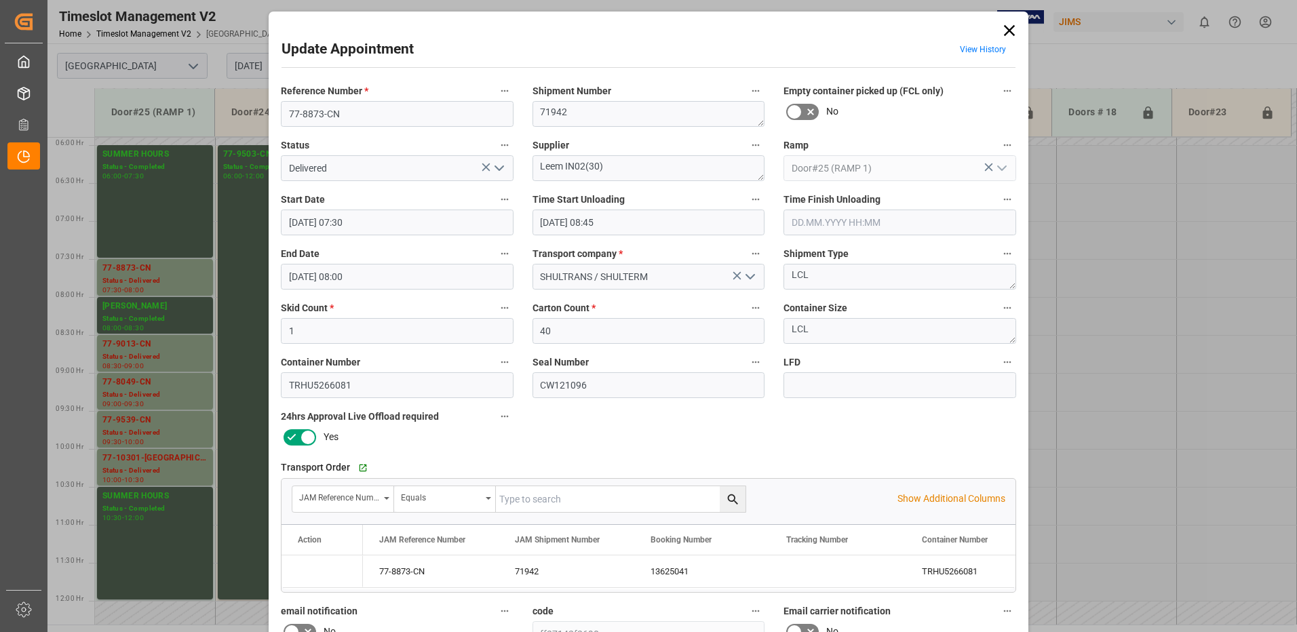
type input "[DATE] 13:59"
click at [497, 166] on icon "open menu" at bounding box center [499, 168] width 16 height 16
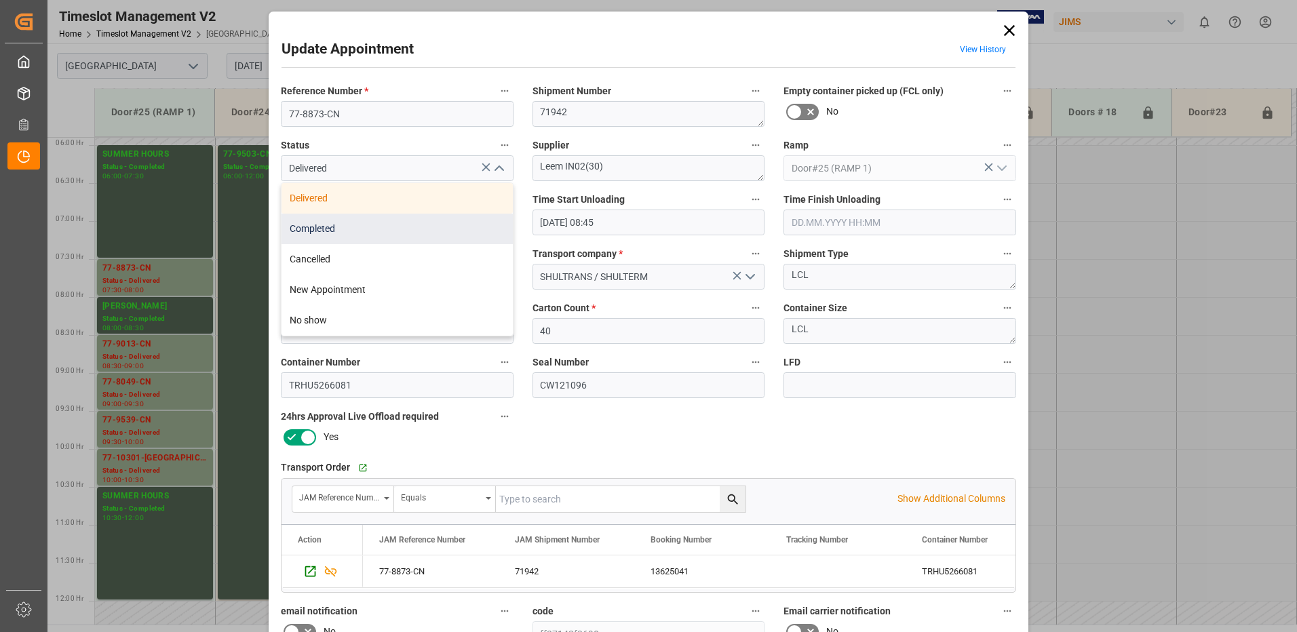
click at [406, 228] on div "Completed" at bounding box center [397, 229] width 231 height 31
type input "Completed"
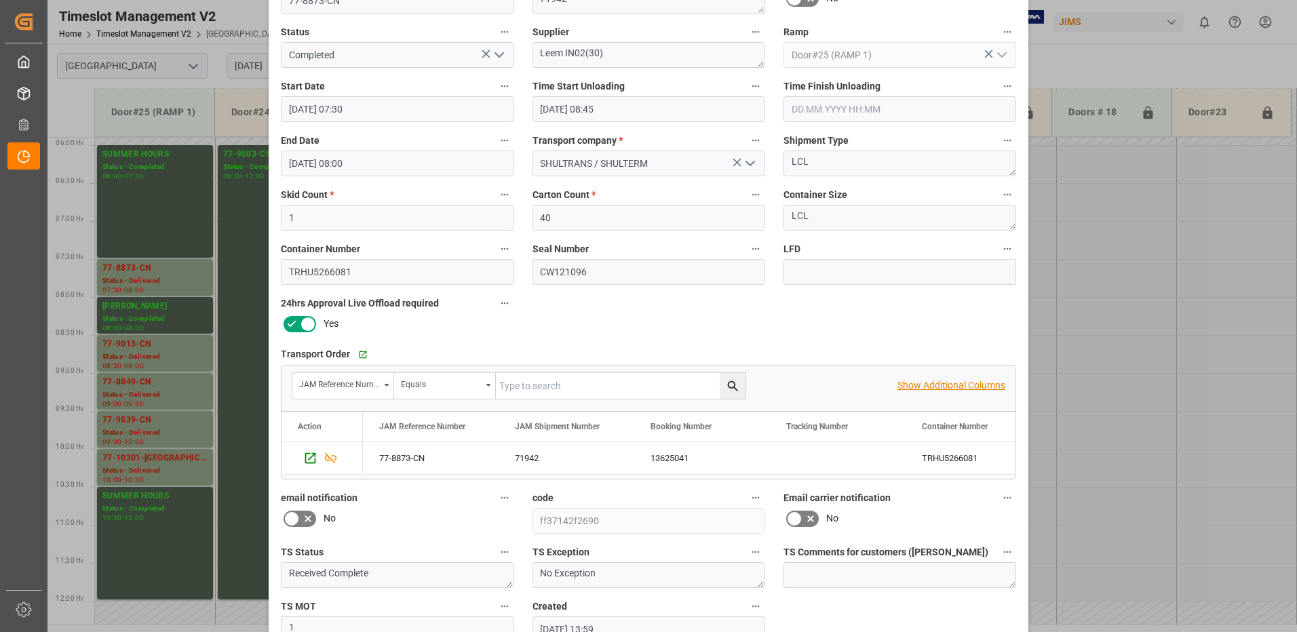
scroll to position [193, 0]
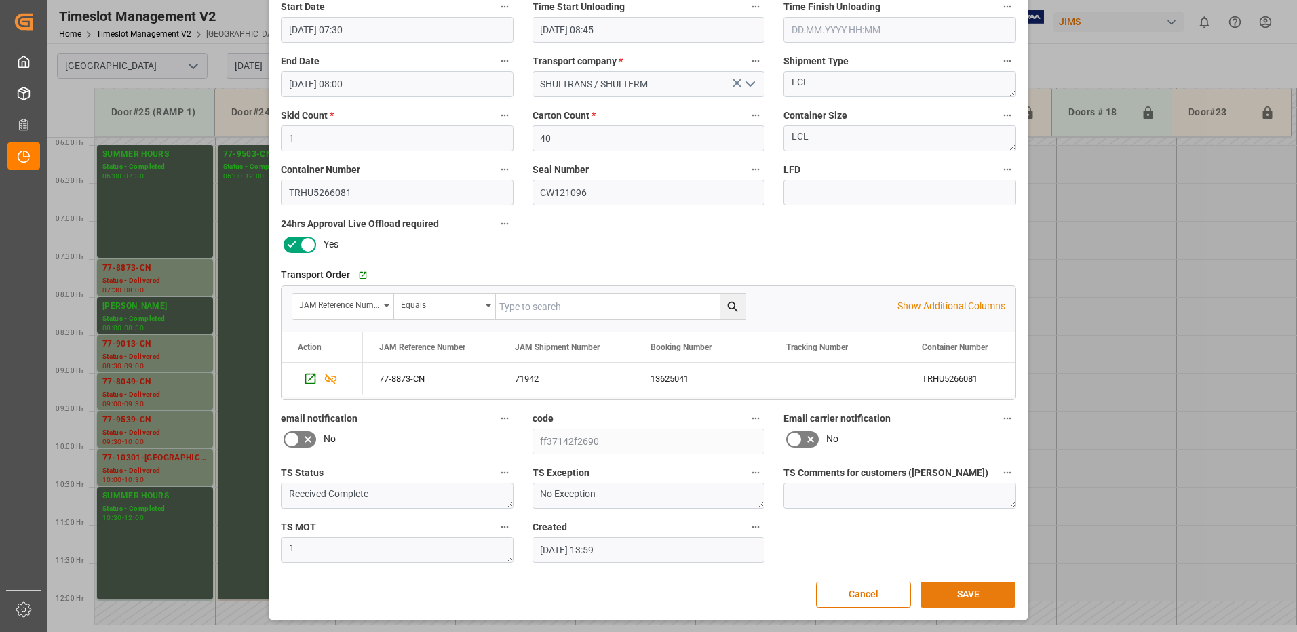
click at [978, 596] on button "SAVE" at bounding box center [968, 595] width 95 height 26
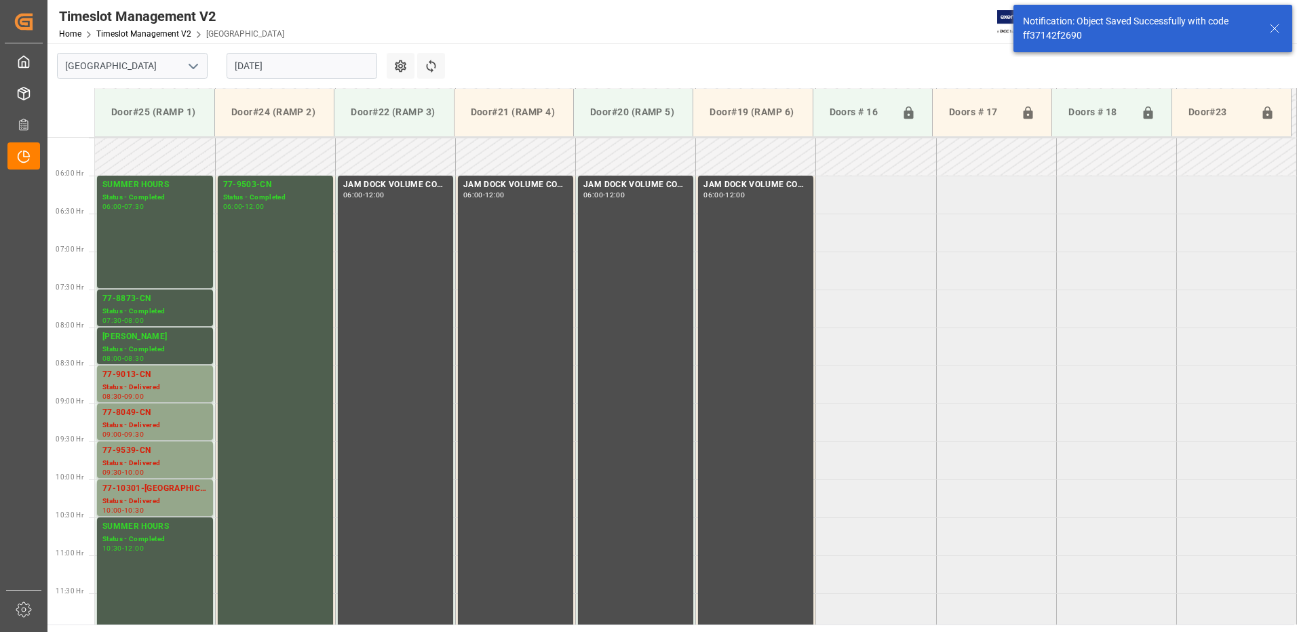
scroll to position [448, 0]
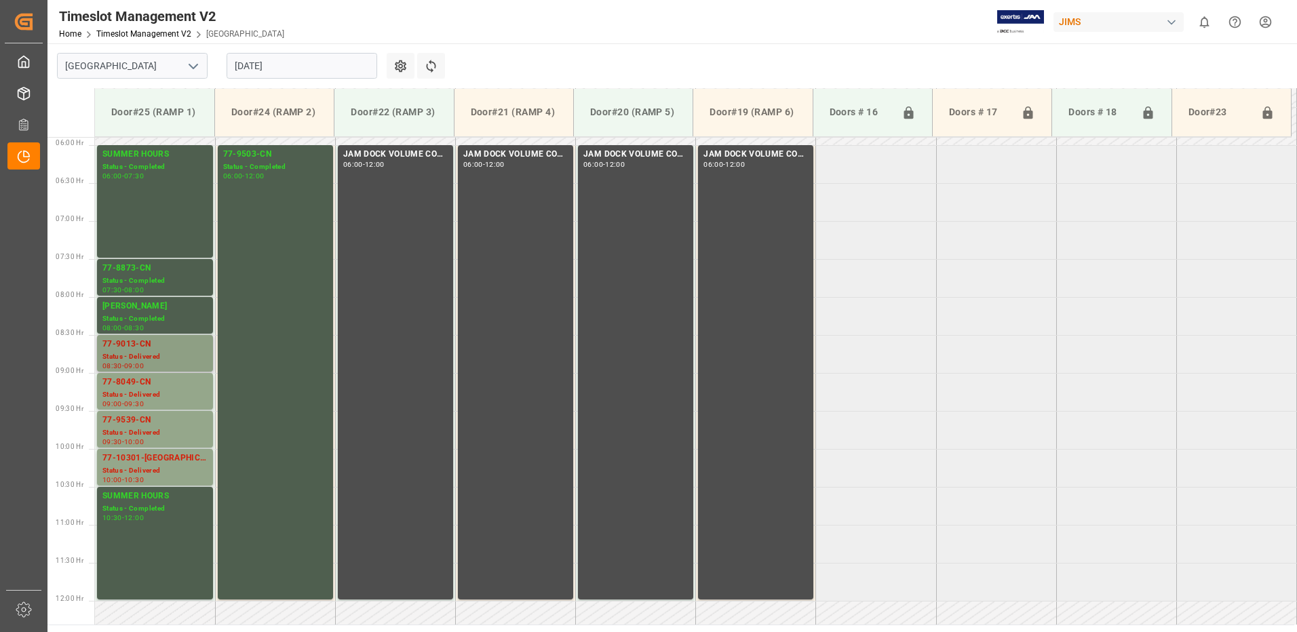
click at [159, 353] on div "Status - Delivered" at bounding box center [154, 357] width 105 height 12
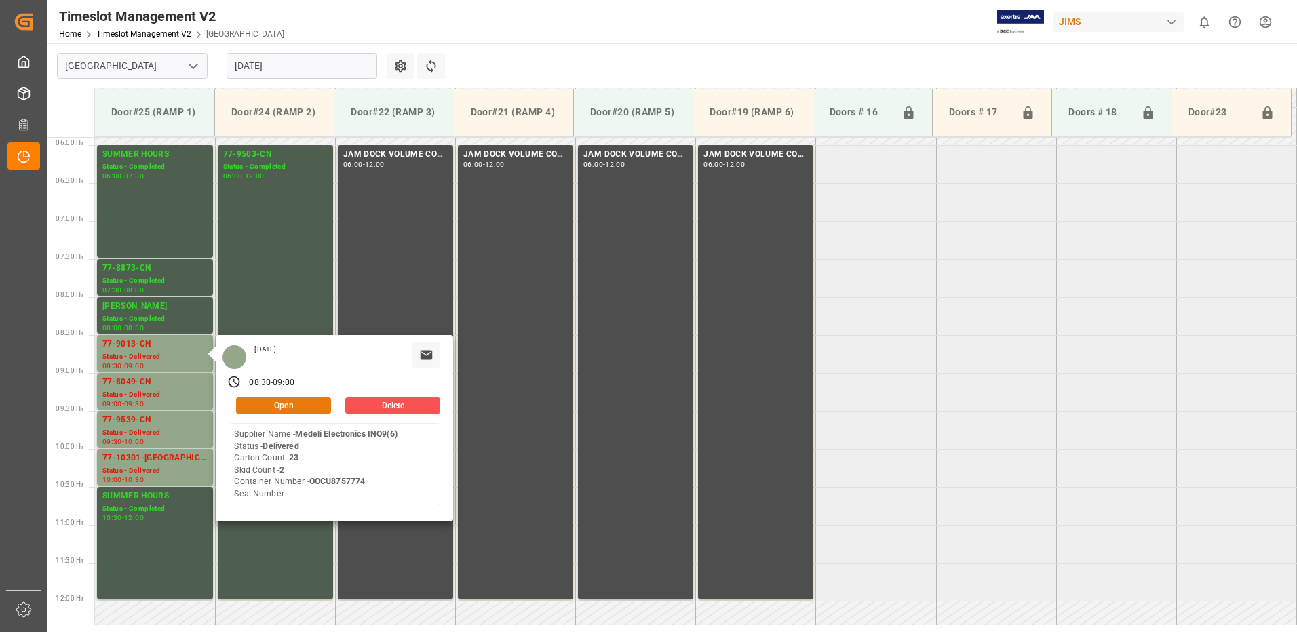
click at [308, 404] on button "Open" at bounding box center [283, 406] width 95 height 16
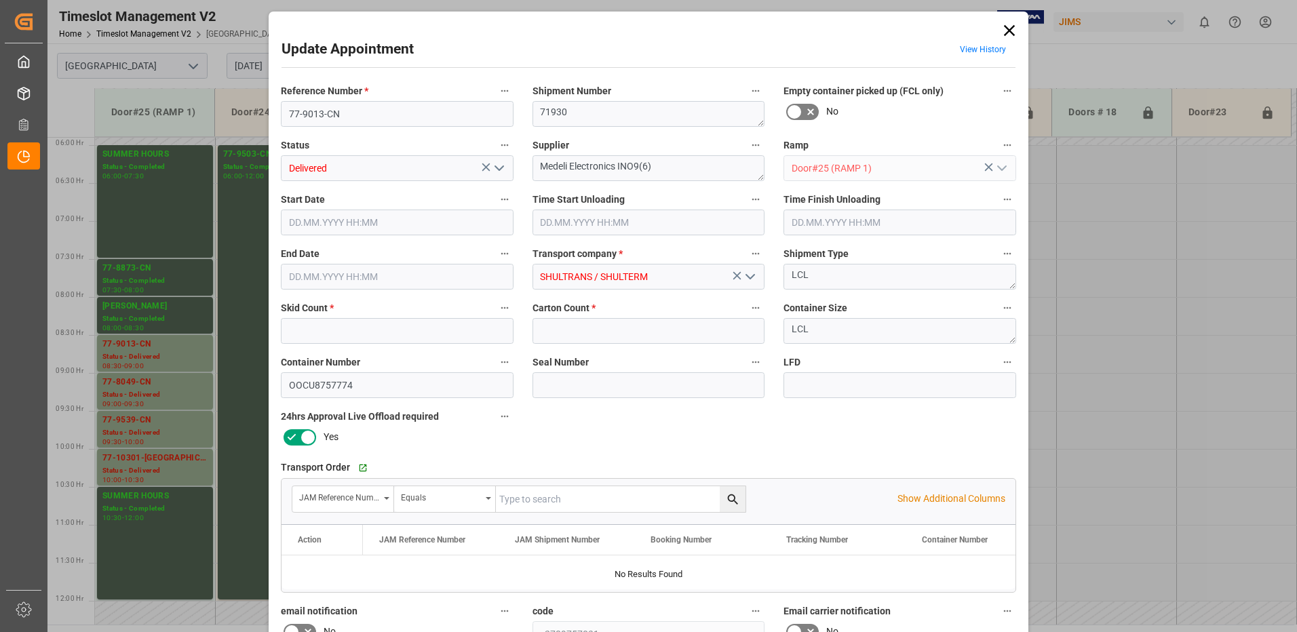
type input "2"
type input "23"
type input "[DATE] 08:30"
type input "[DATE] 08:45"
type input "[DATE] 09:00"
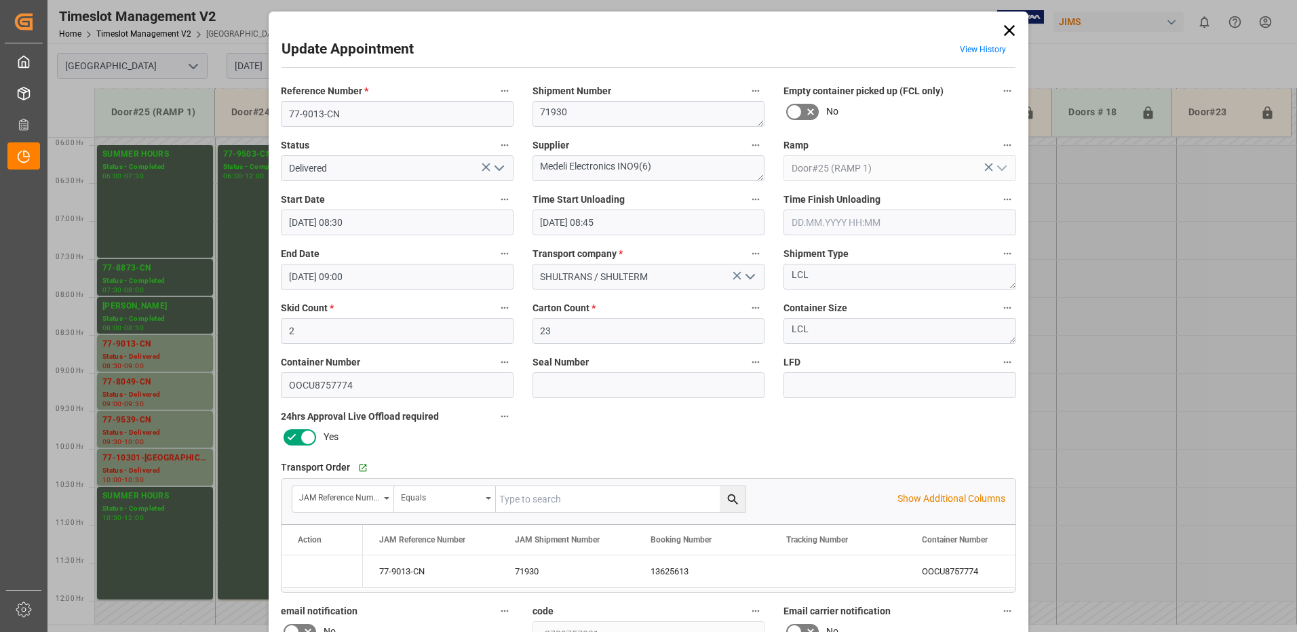
type input "[DATE] 14:40"
click at [499, 168] on polyline "open menu" at bounding box center [499, 168] width 8 height 4
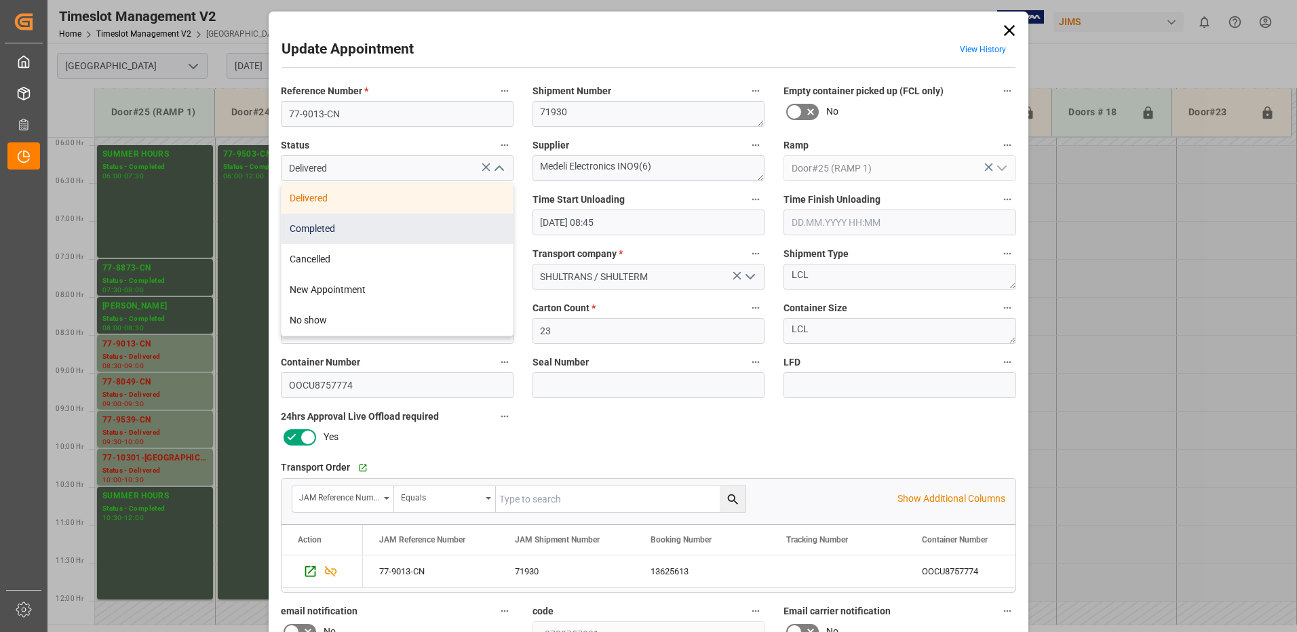
click at [419, 223] on div "Completed" at bounding box center [397, 229] width 231 height 31
type input "Completed"
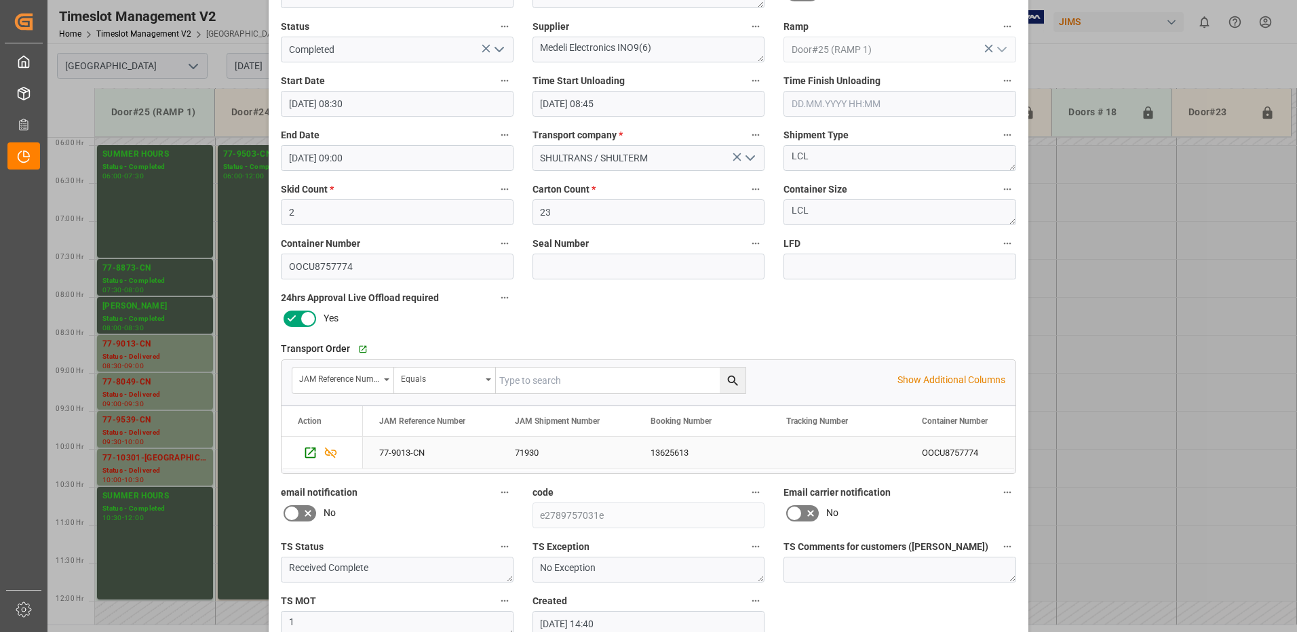
scroll to position [193, 0]
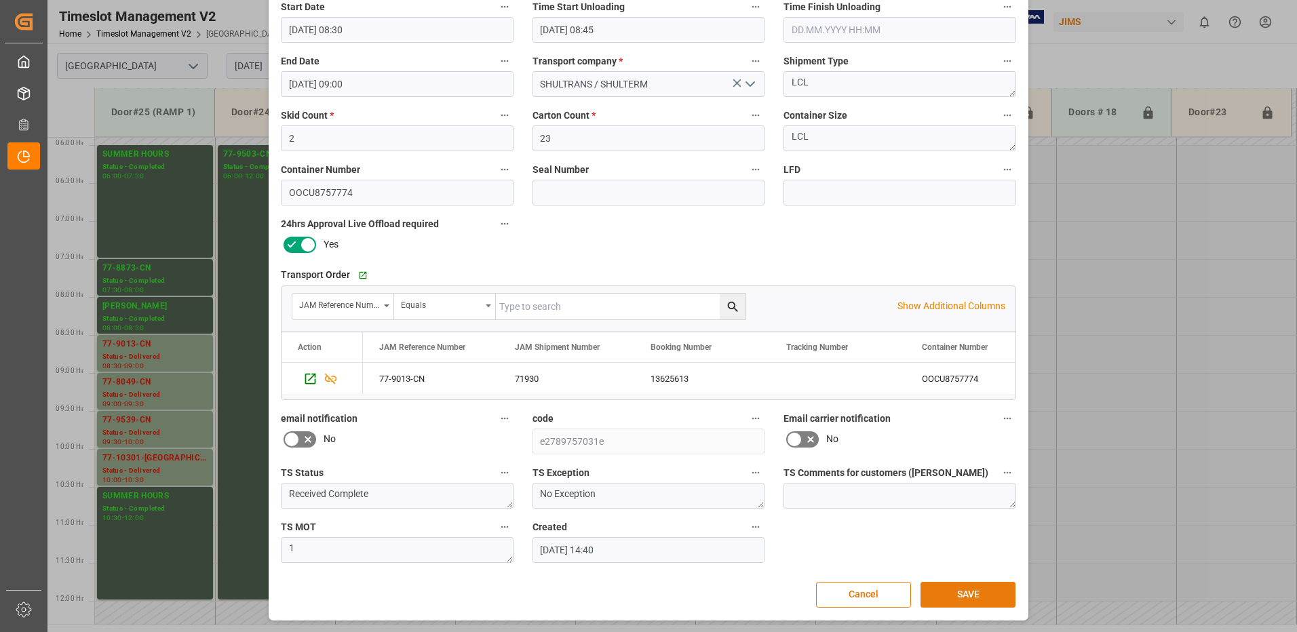
click at [948, 594] on button "SAVE" at bounding box center [968, 595] width 95 height 26
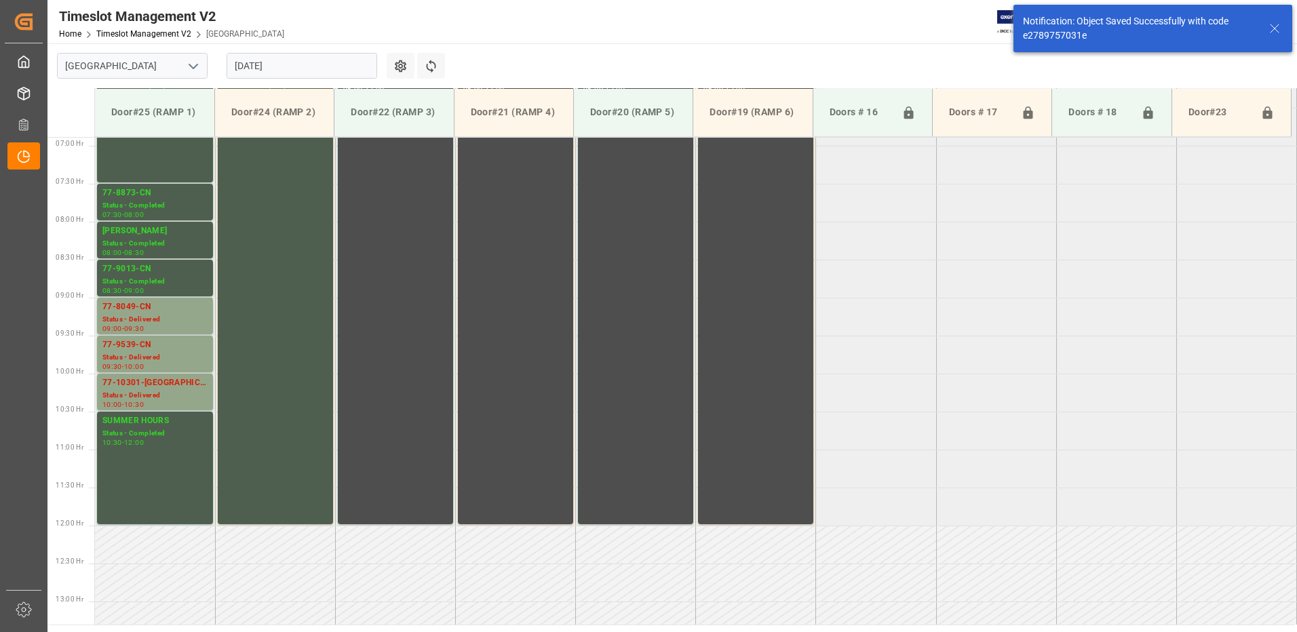
scroll to position [524, 0]
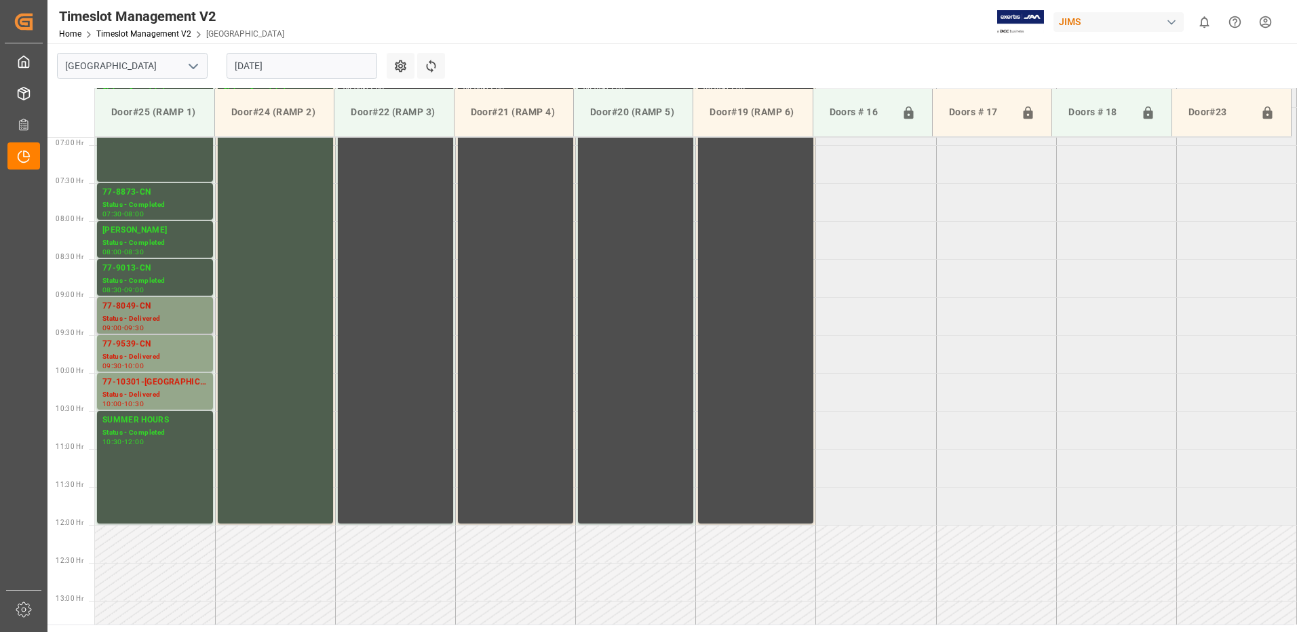
click at [142, 311] on div "77-8049-CN" at bounding box center [154, 307] width 105 height 14
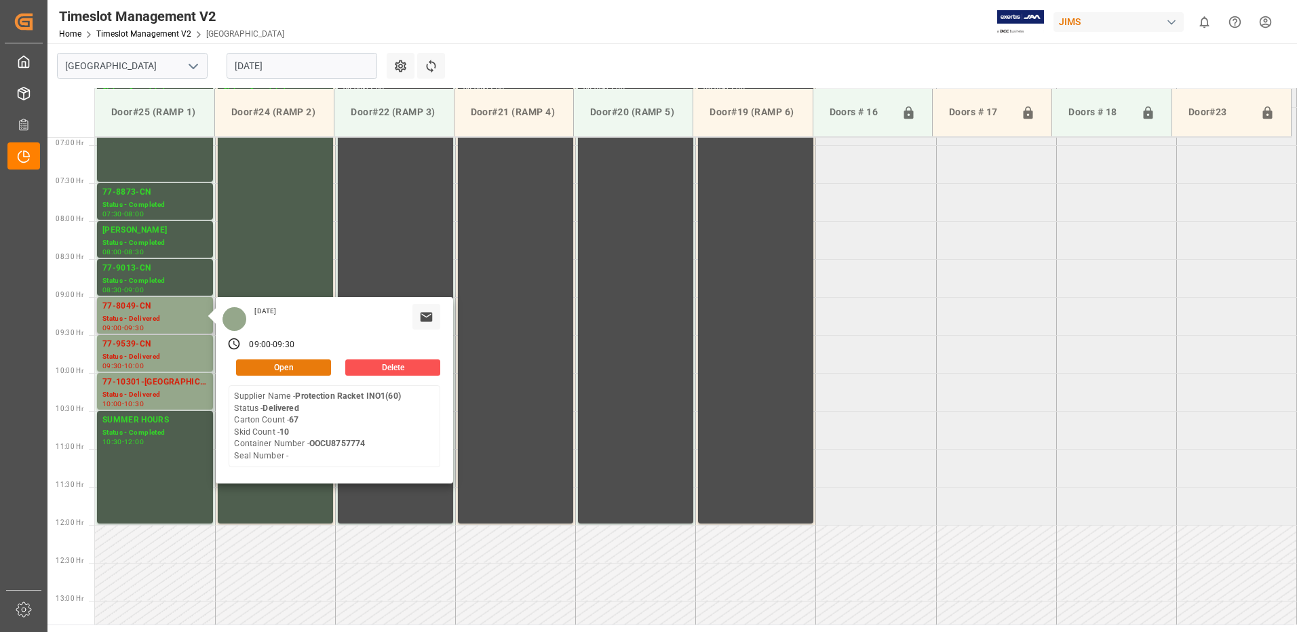
click at [285, 364] on button "Open" at bounding box center [283, 368] width 95 height 16
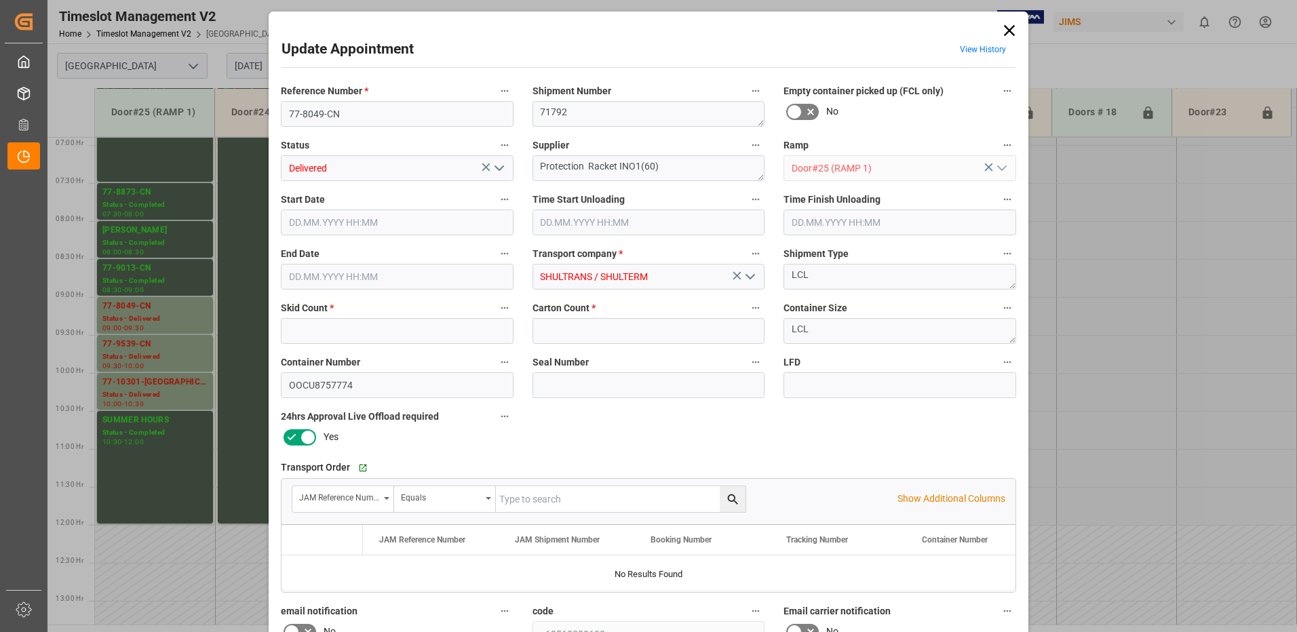
type input "10"
type input "67"
type input "[DATE] 09:00"
type input "[DATE] 08:45"
type input "[DATE] 09:30"
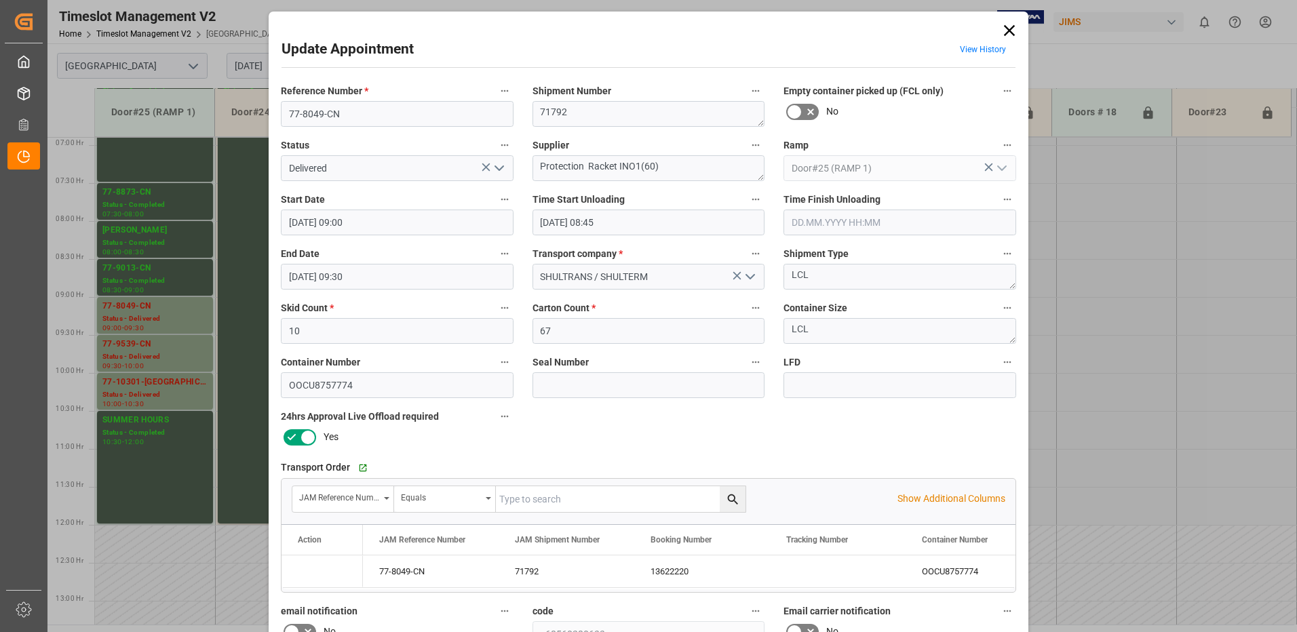
type input "[DATE] 14:41"
click at [496, 169] on polyline "open menu" at bounding box center [499, 168] width 8 height 4
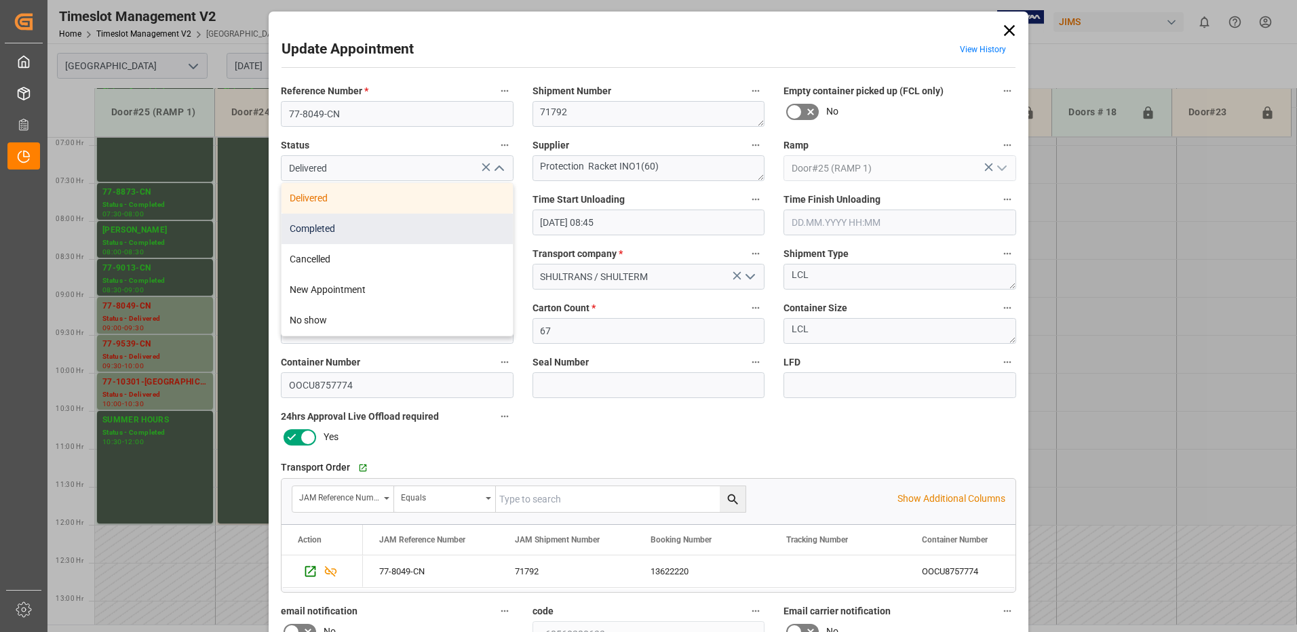
click at [438, 227] on div "Completed" at bounding box center [397, 229] width 231 height 31
type input "Completed"
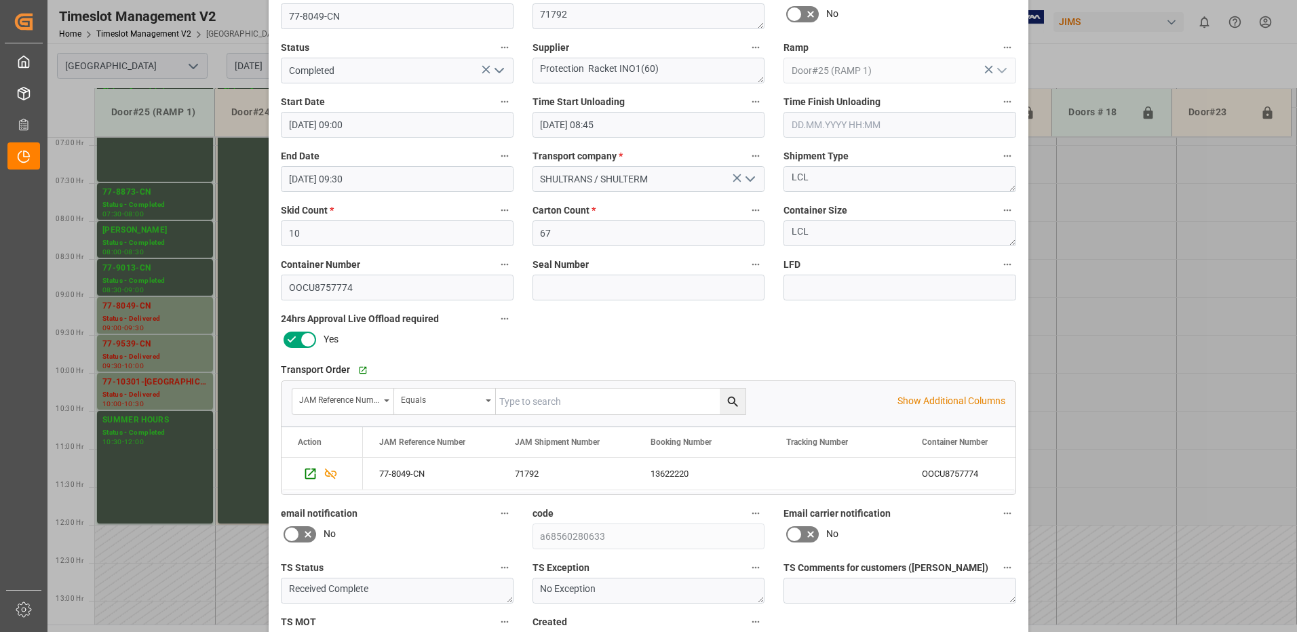
scroll to position [193, 0]
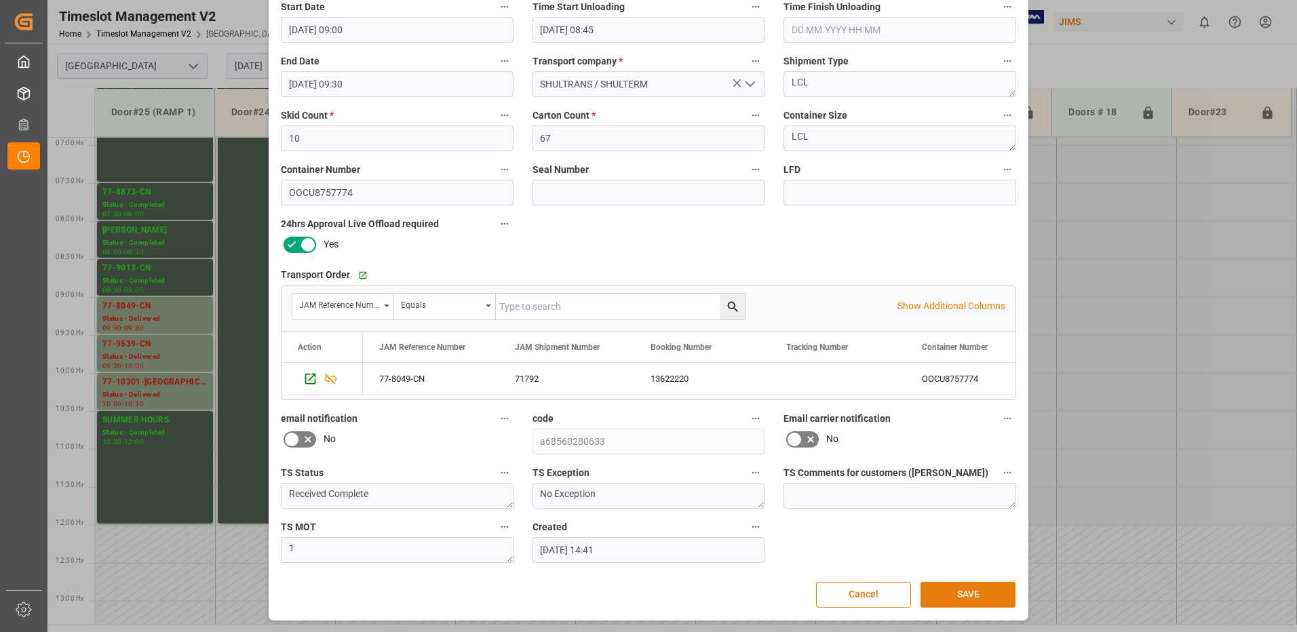
click at [967, 597] on button "SAVE" at bounding box center [968, 595] width 95 height 26
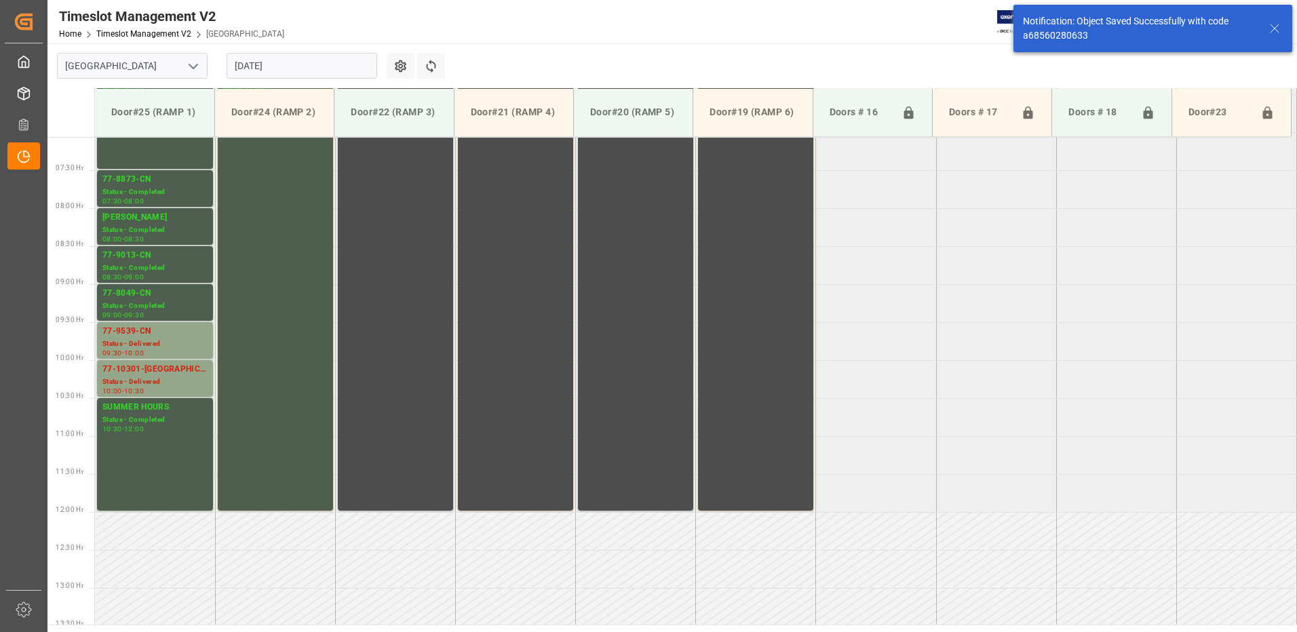
scroll to position [600, 0]
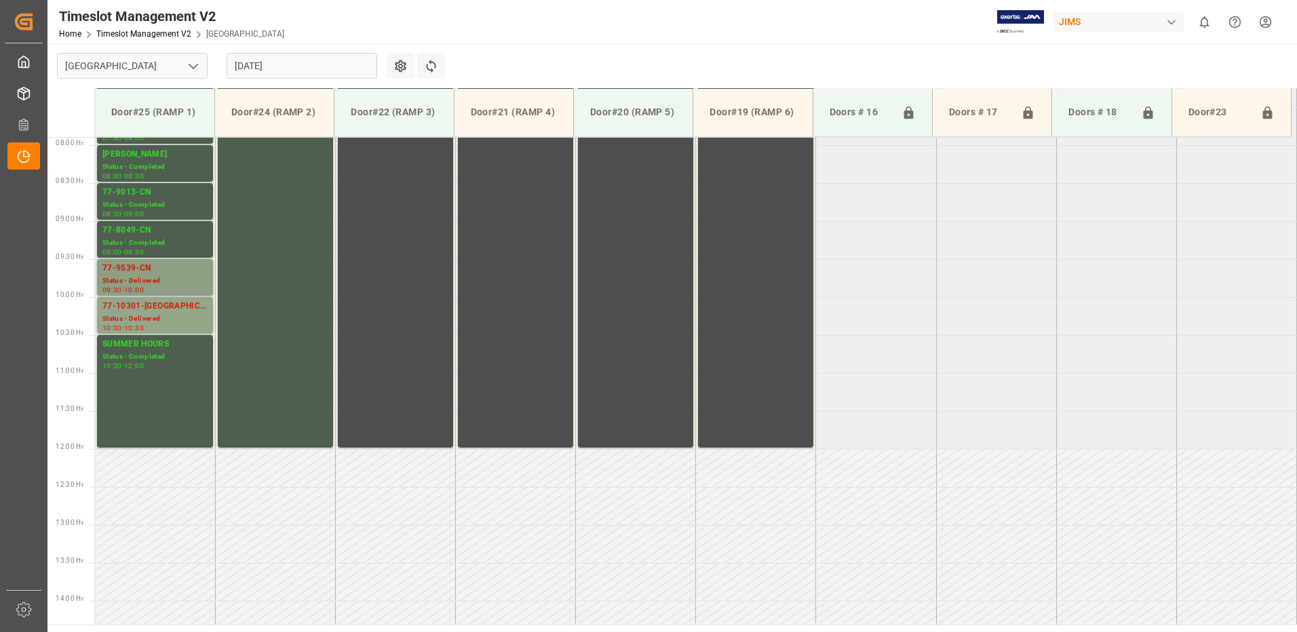
click at [151, 273] on div "77-9539-CN" at bounding box center [154, 269] width 105 height 14
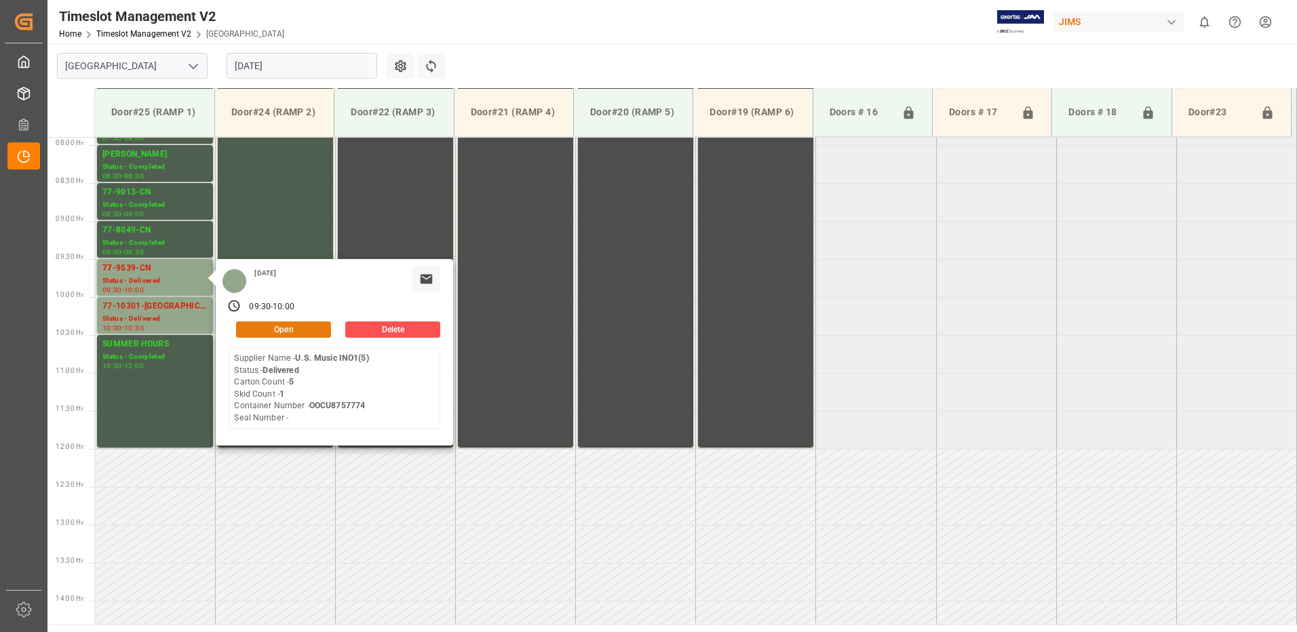
click at [311, 328] on button "Open" at bounding box center [283, 330] width 95 height 16
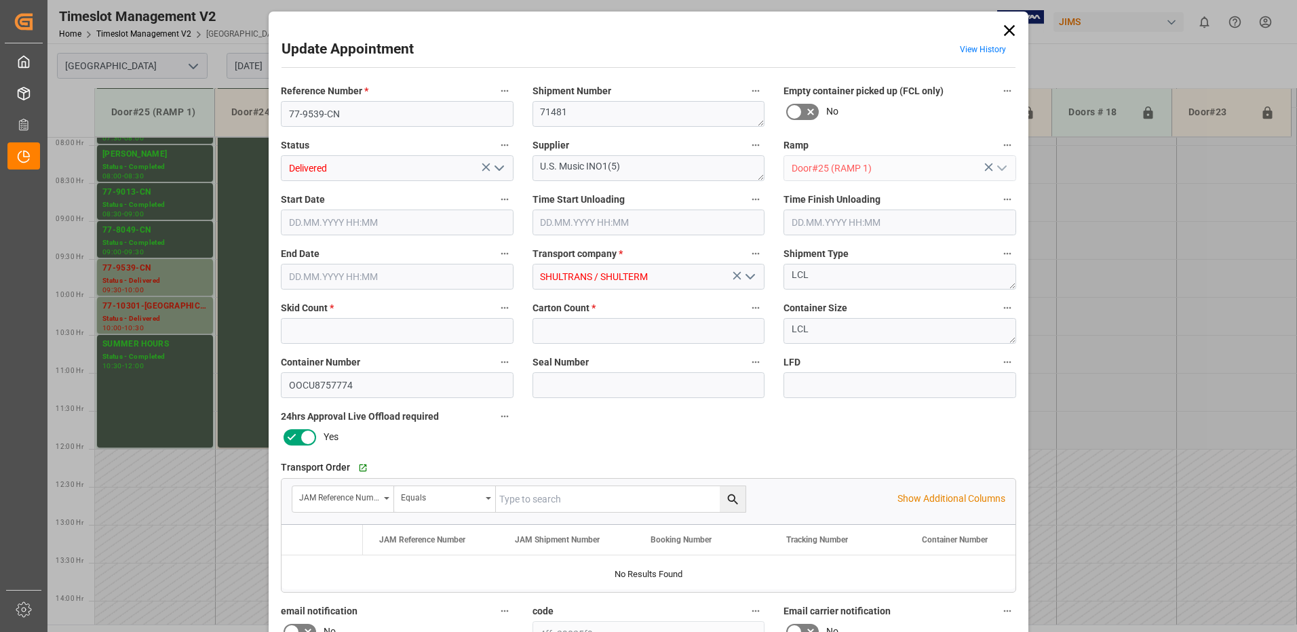
type input "1"
type input "5"
type input "[DATE] 09:30"
type input "[DATE] 08:45"
type input "[DATE] 10:00"
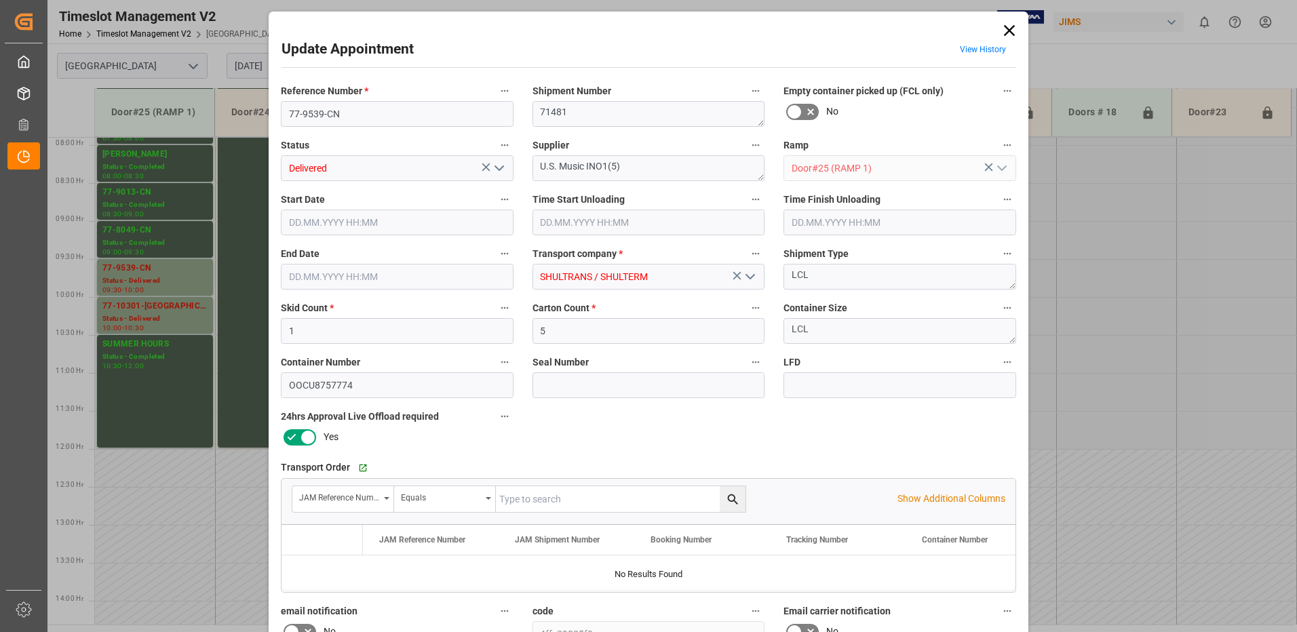
type input "[DATE] 14:41"
click at [501, 164] on icon "open menu" at bounding box center [499, 168] width 16 height 16
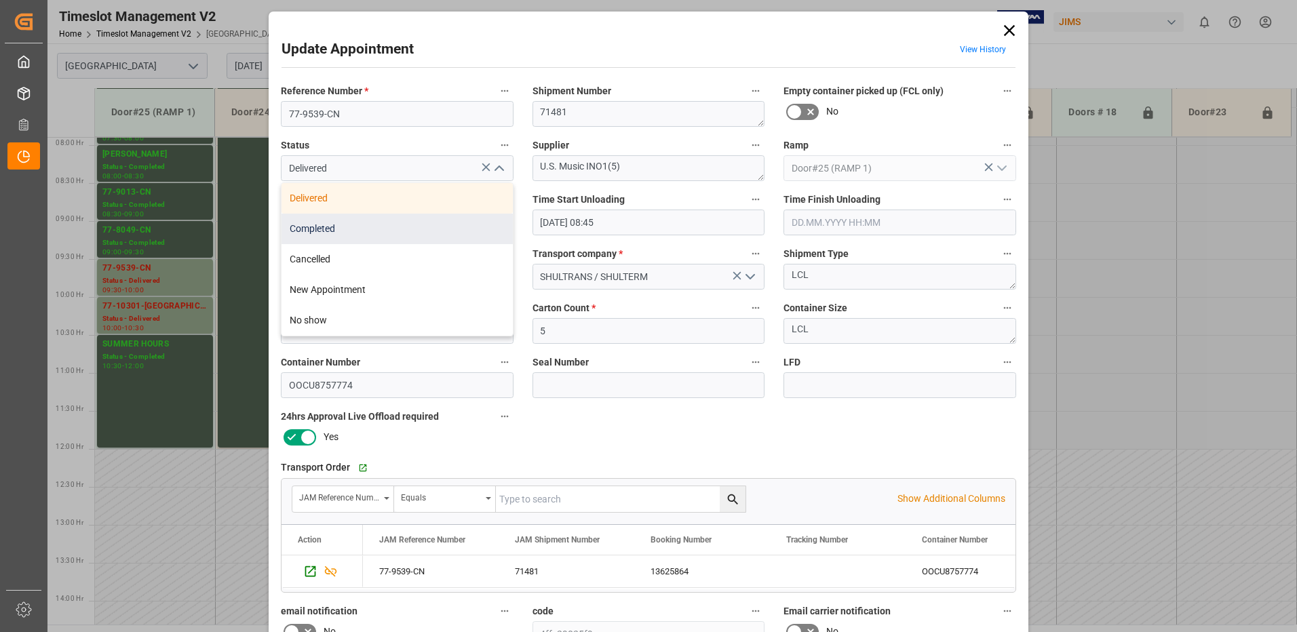
click at [421, 229] on div "Completed" at bounding box center [397, 229] width 231 height 31
type input "Completed"
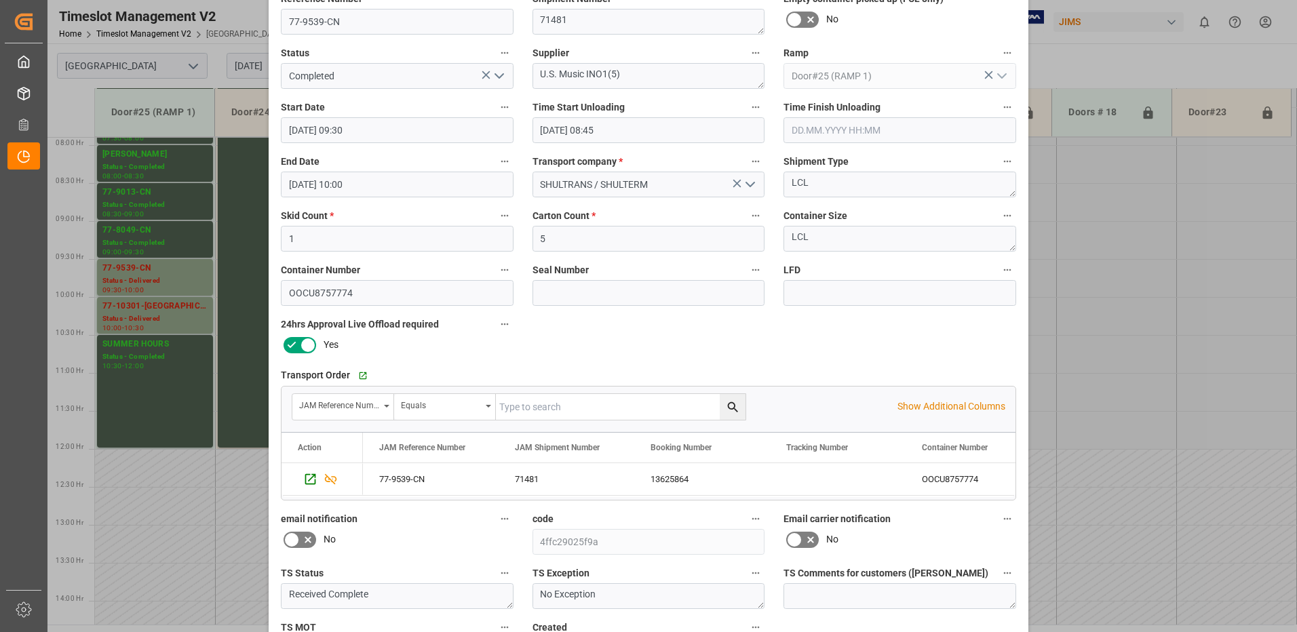
scroll to position [193, 0]
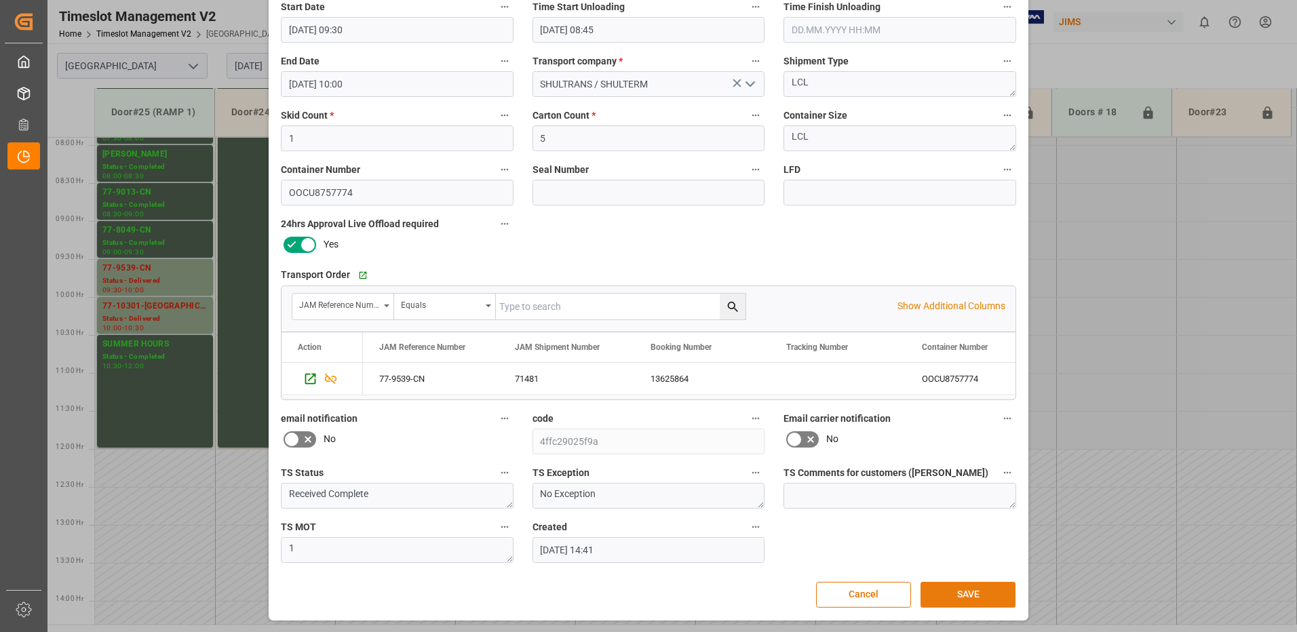
click at [964, 596] on button "SAVE" at bounding box center [968, 595] width 95 height 26
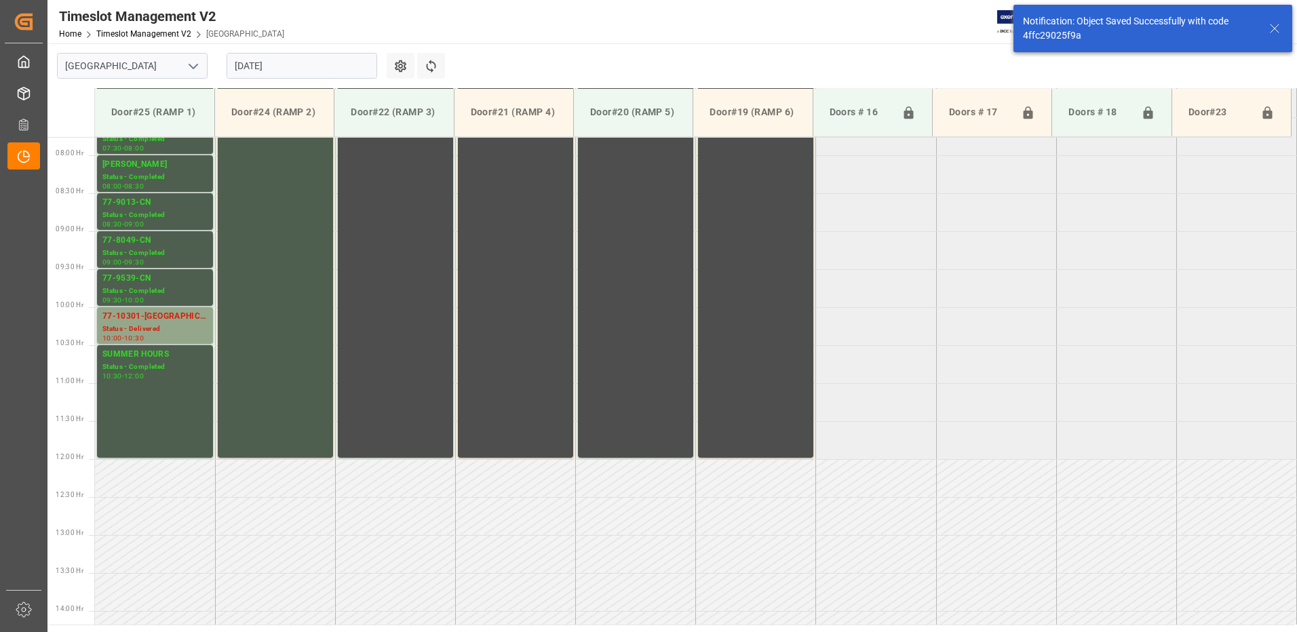
scroll to position [600, 0]
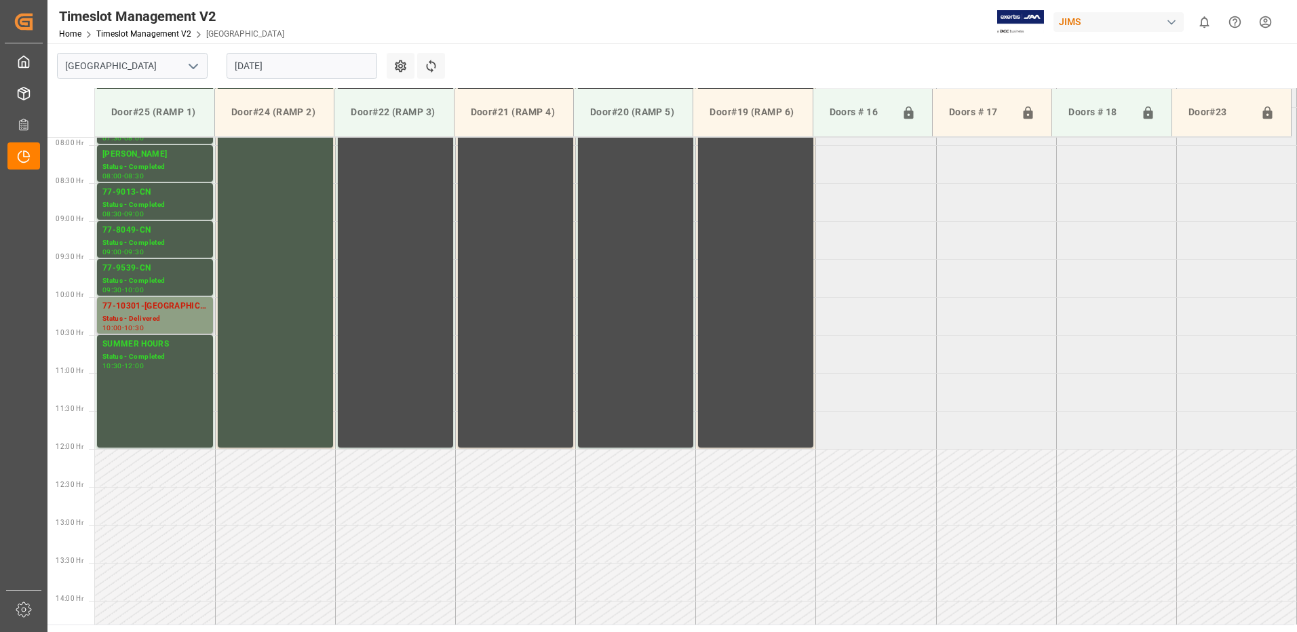
click at [150, 317] on div "Status - Delivered" at bounding box center [154, 319] width 105 height 12
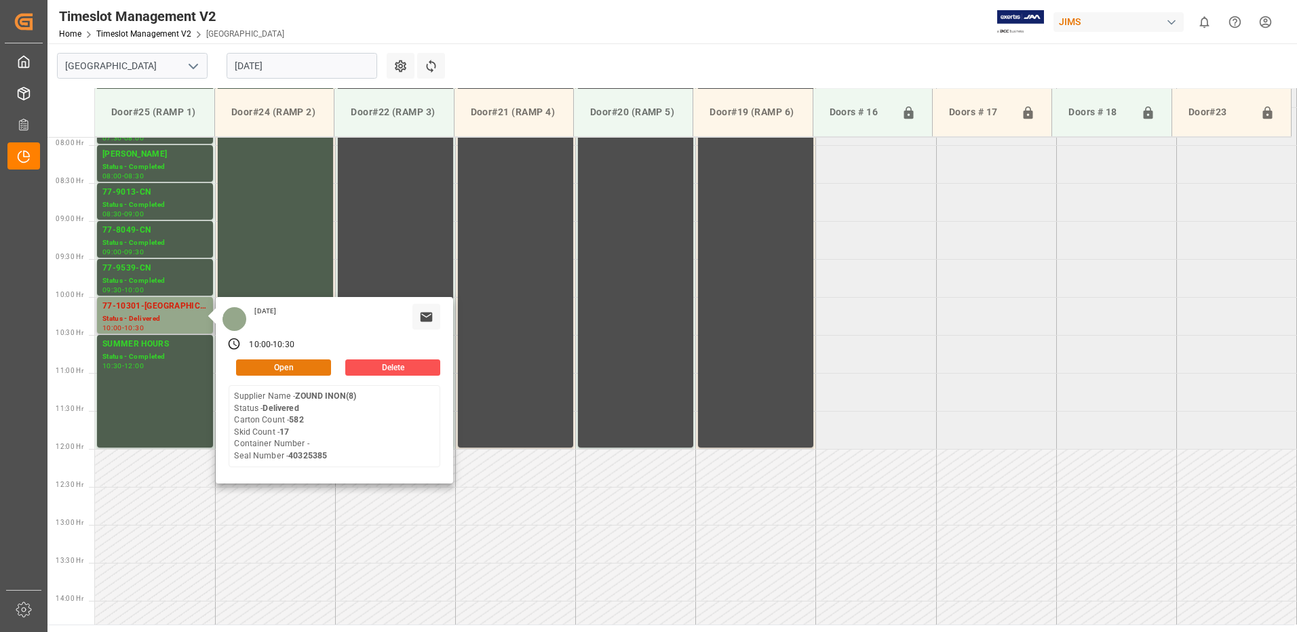
click at [296, 366] on button "Open" at bounding box center [283, 368] width 95 height 16
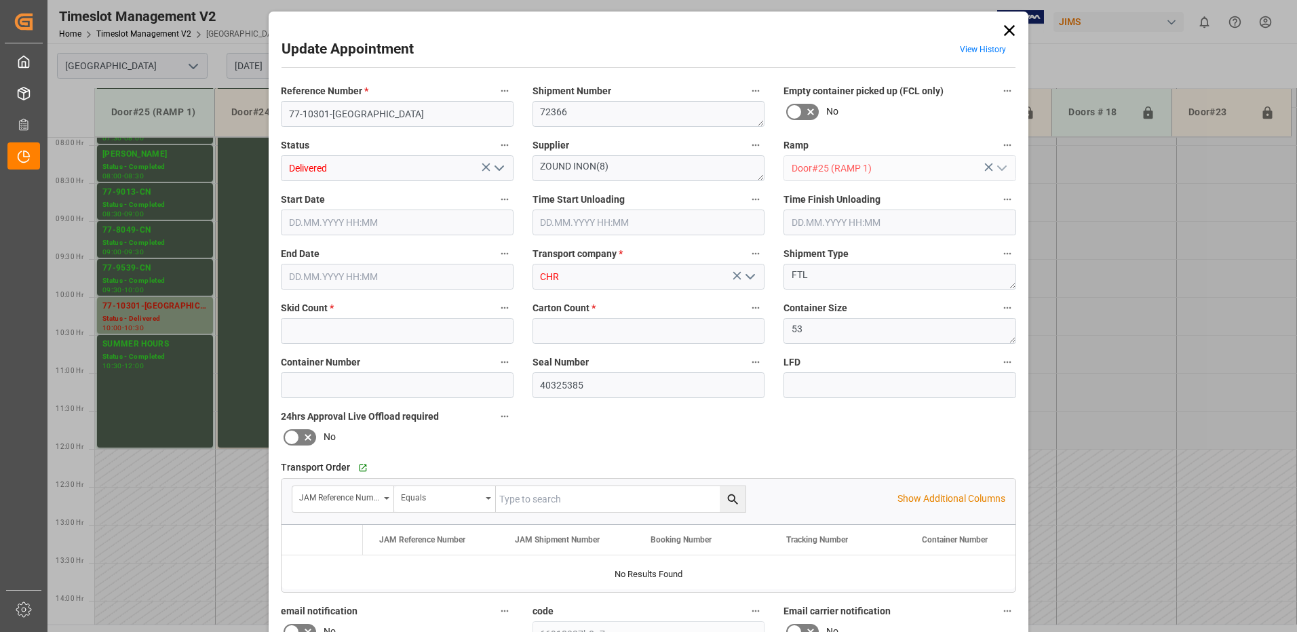
type input "17"
type input "582"
type input "[DATE] 10:00"
type input "[DATE] 10:30"
type input "[DATE] 15:54"
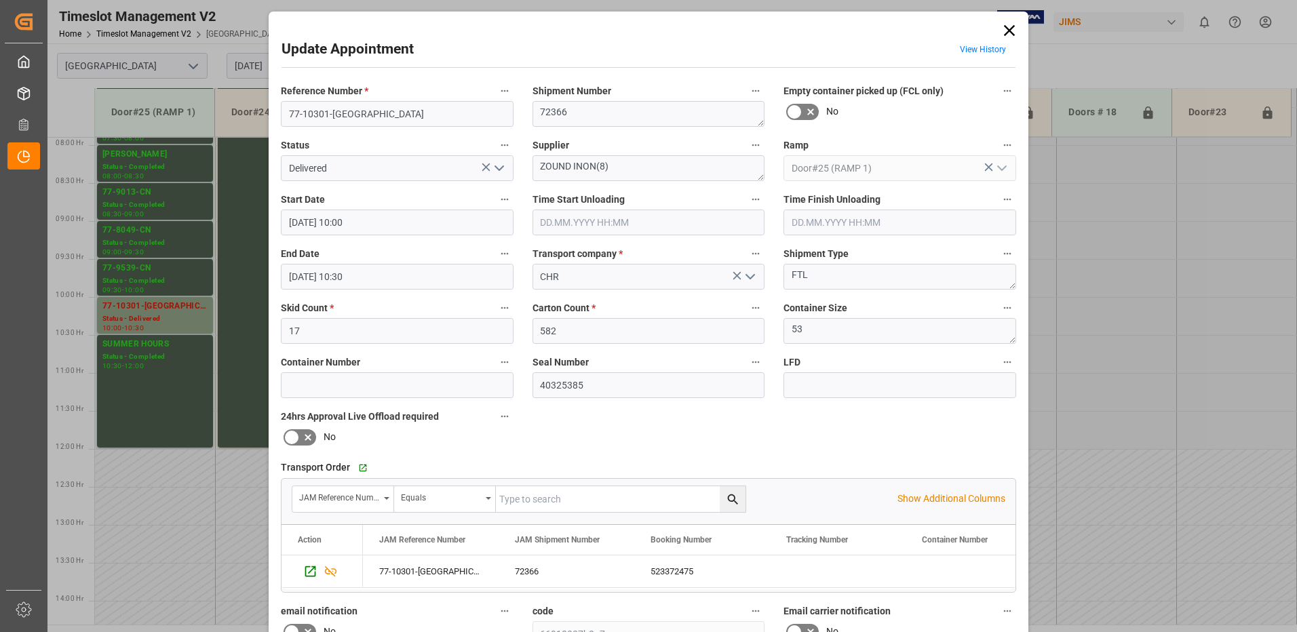
click at [497, 169] on icon "open menu" at bounding box center [499, 168] width 16 height 16
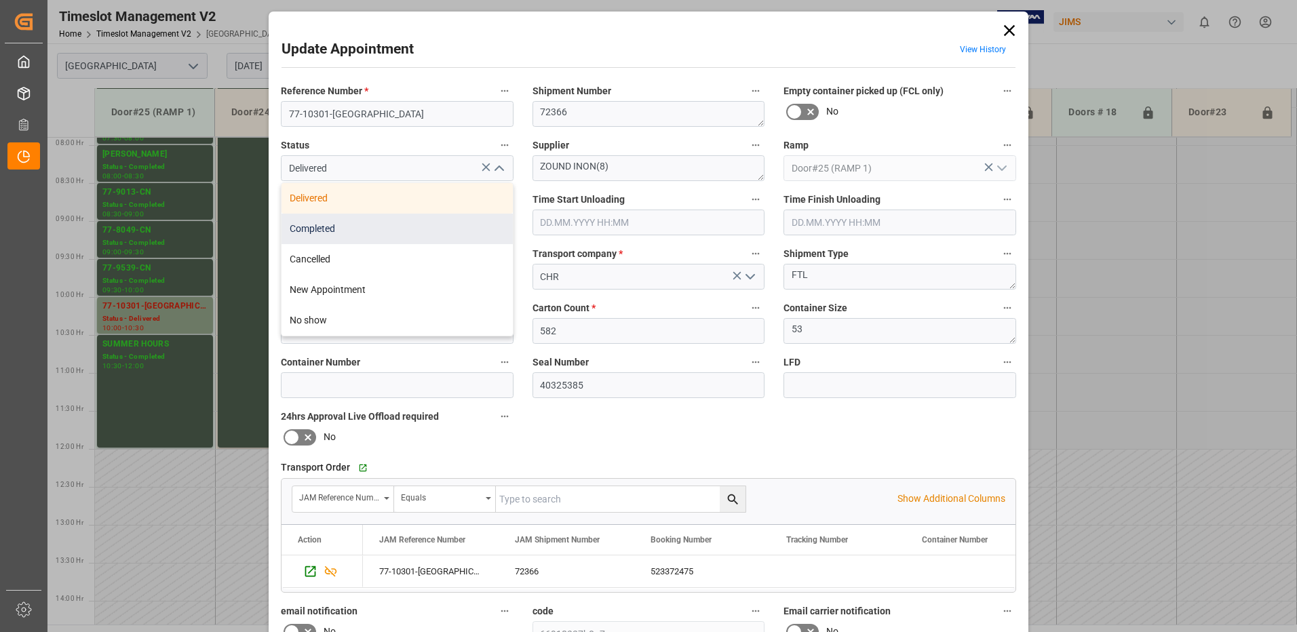
click at [449, 227] on div "Completed" at bounding box center [397, 229] width 231 height 31
type input "Completed"
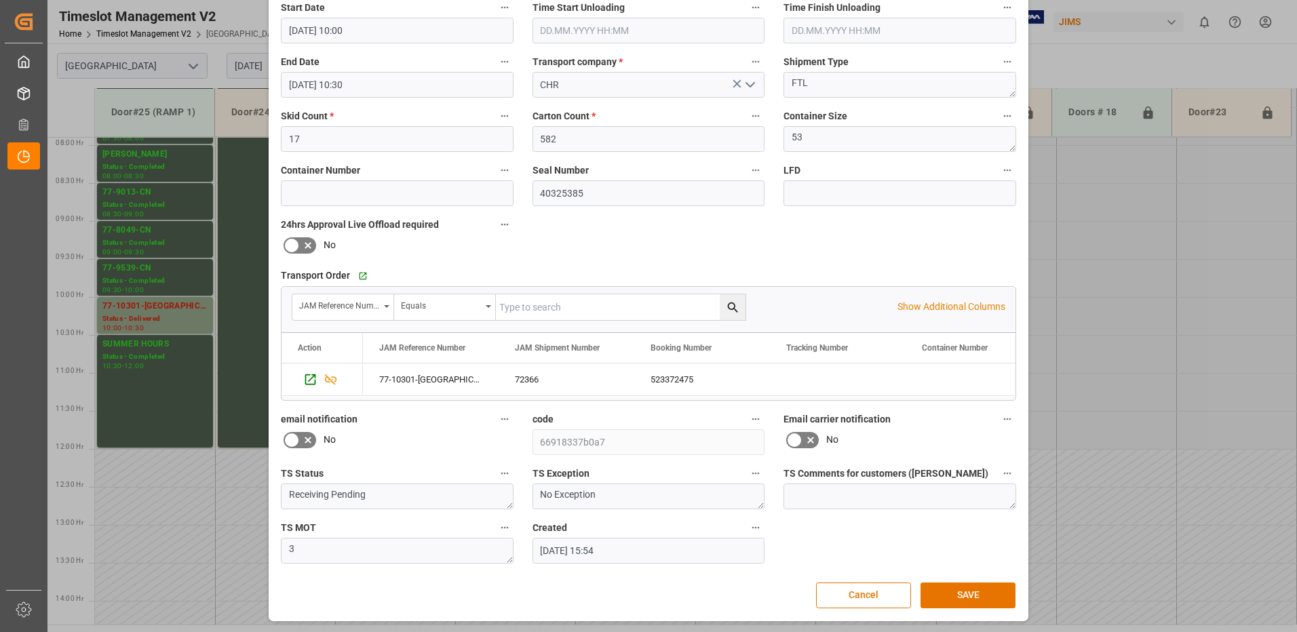
scroll to position [193, 0]
click at [950, 596] on button "SAVE" at bounding box center [968, 595] width 95 height 26
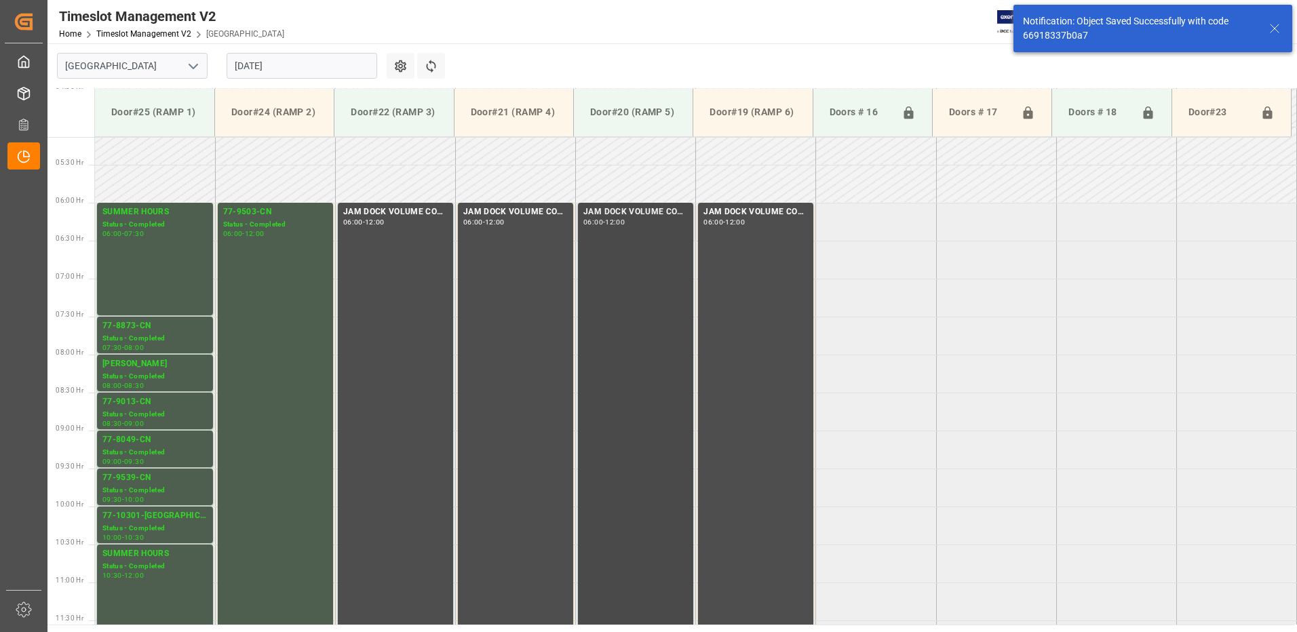
scroll to position [336, 0]
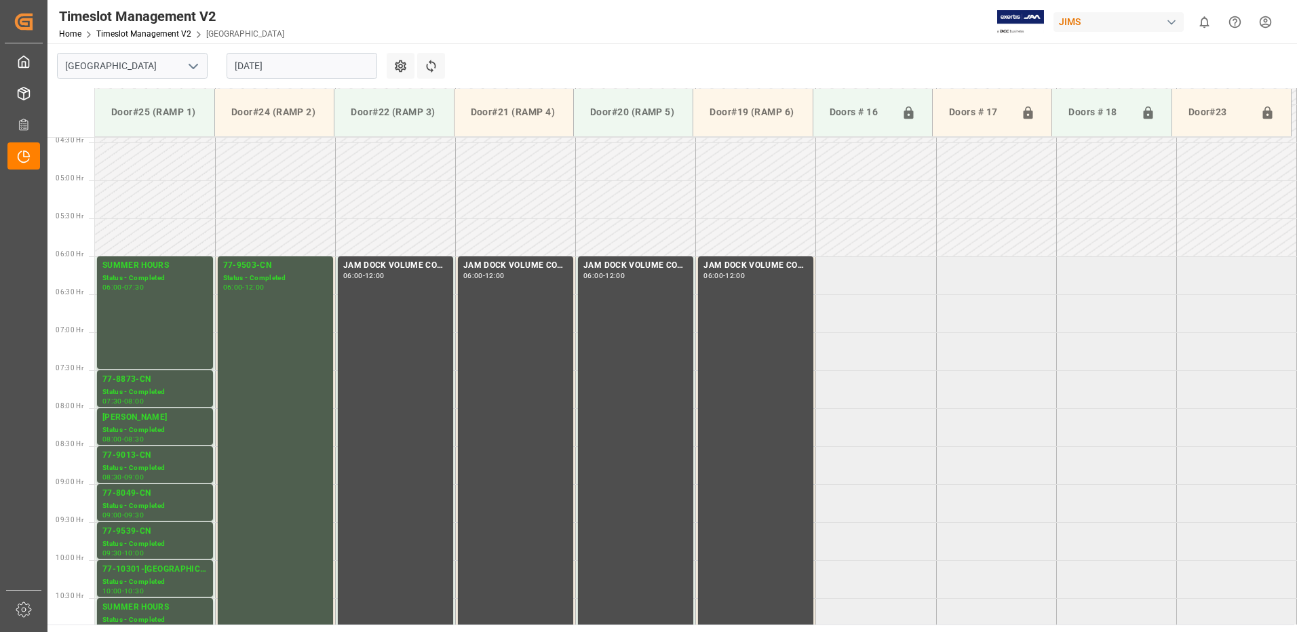
click at [302, 60] on input "[DATE]" at bounding box center [302, 66] width 151 height 26
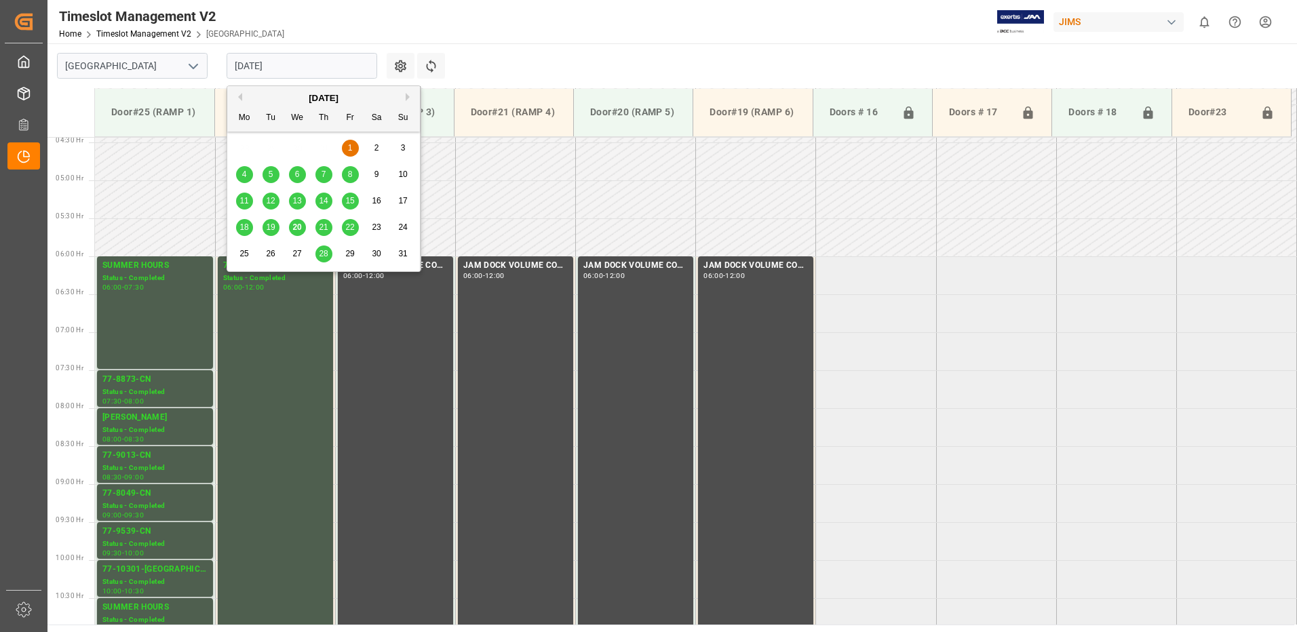
click at [269, 174] on span "5" at bounding box center [271, 174] width 5 height 9
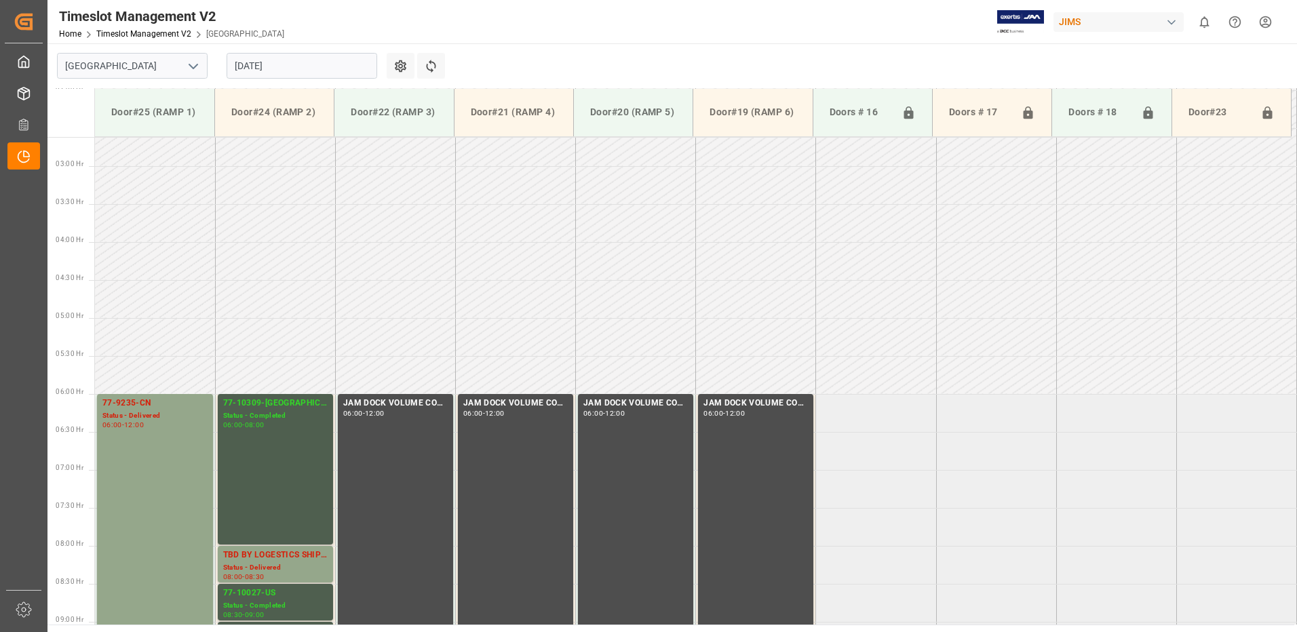
scroll to position [448, 0]
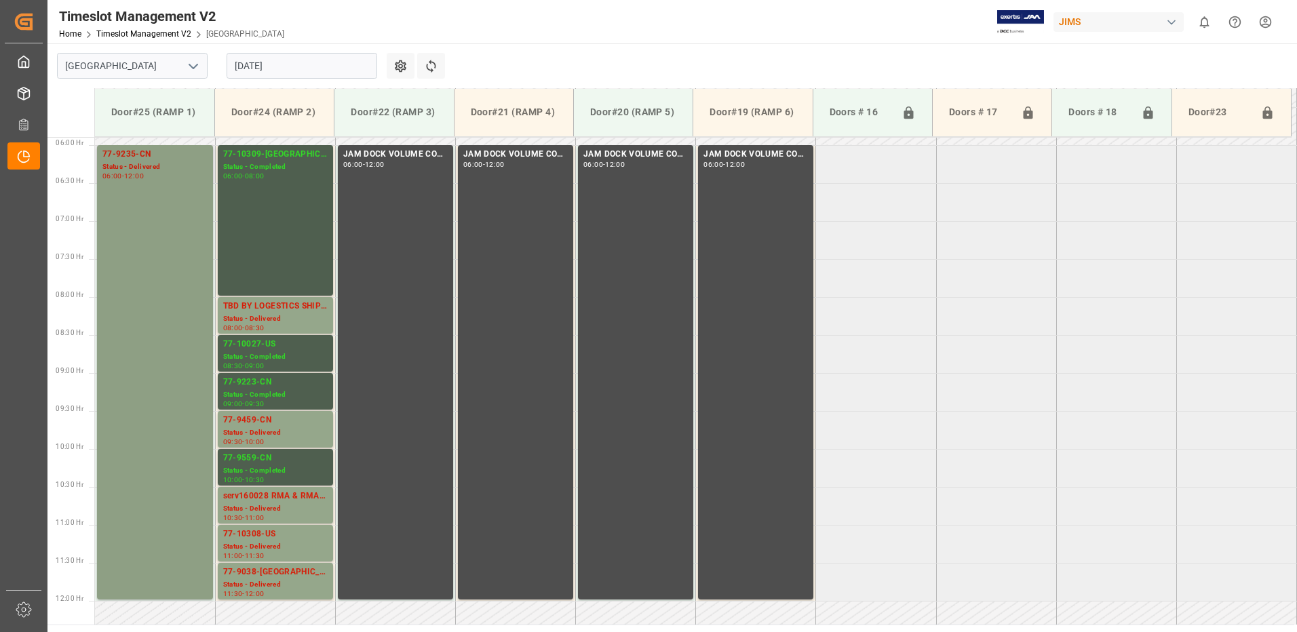
click at [121, 182] on div "77-9235-CN Status - Delivered 06:00 - 12:00" at bounding box center [154, 372] width 105 height 449
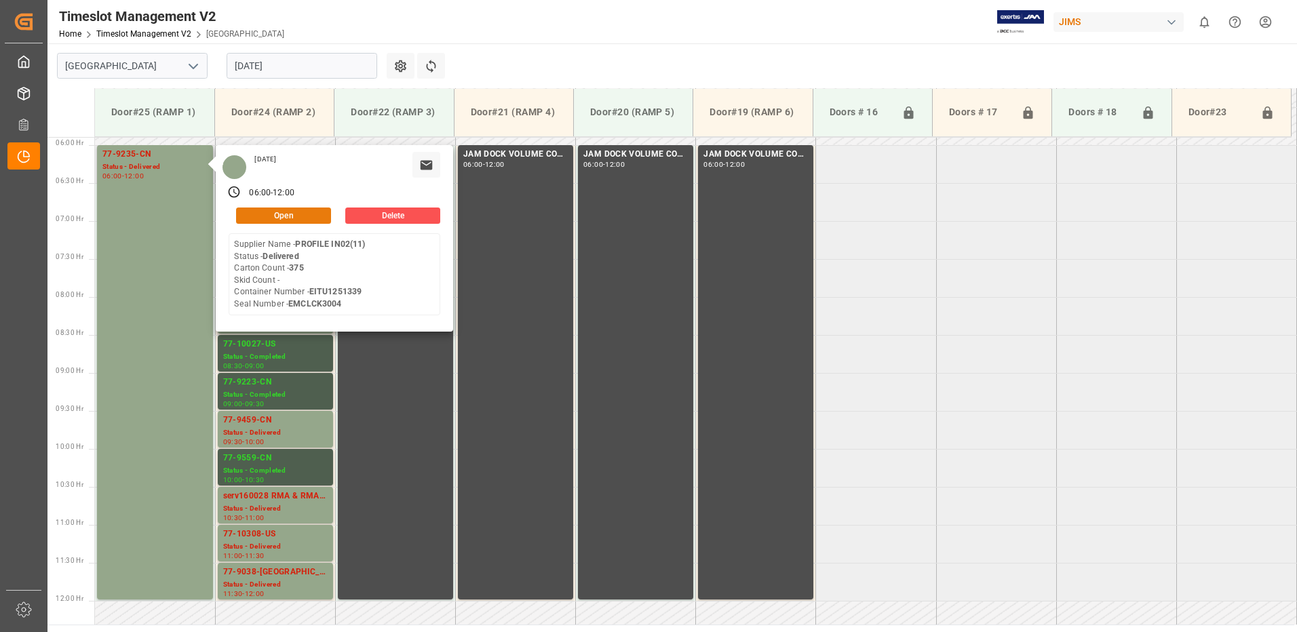
click at [287, 215] on button "Open" at bounding box center [283, 216] width 95 height 16
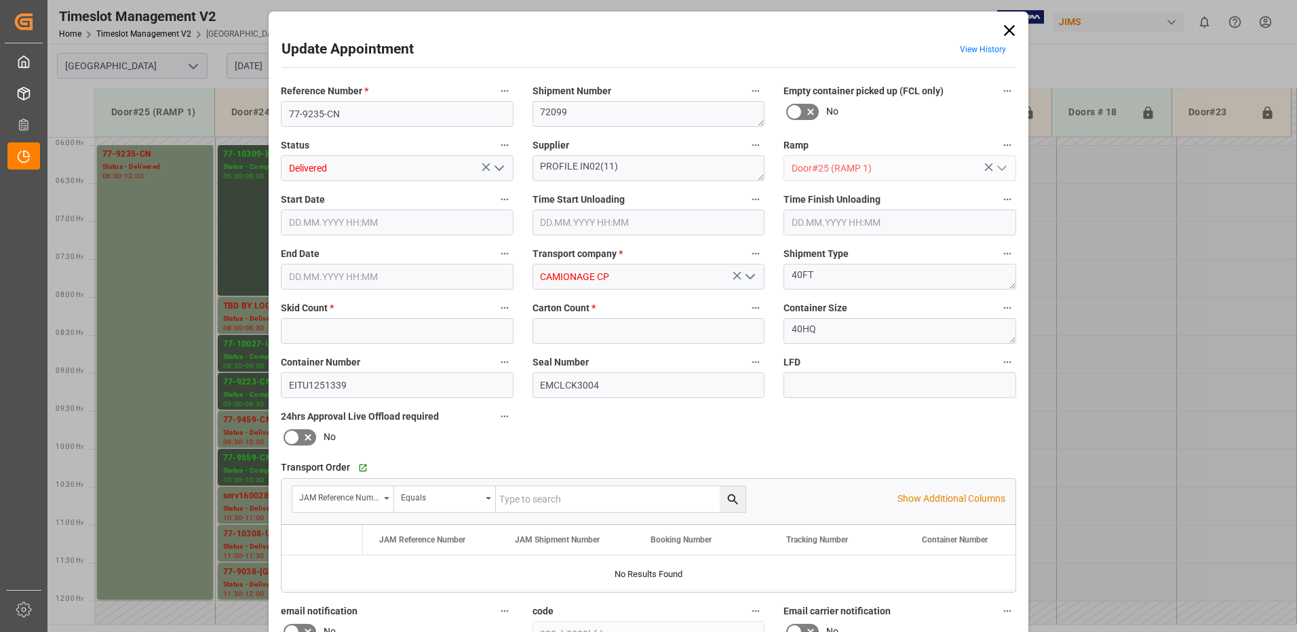
type input "0"
type input "375"
type input "[DATE] 06:00"
type input "[DATE] 06:45"
type input "[DATE] 12:00"
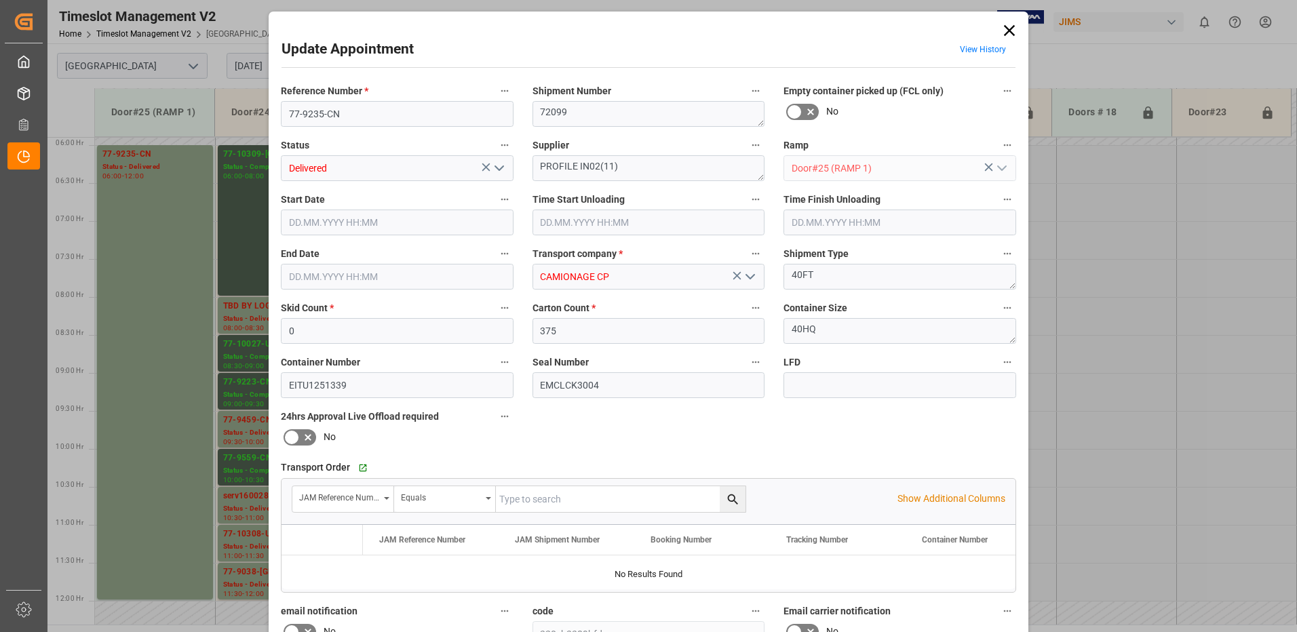
type input "[DATE] 14:43"
click at [497, 167] on icon "open menu" at bounding box center [499, 168] width 16 height 16
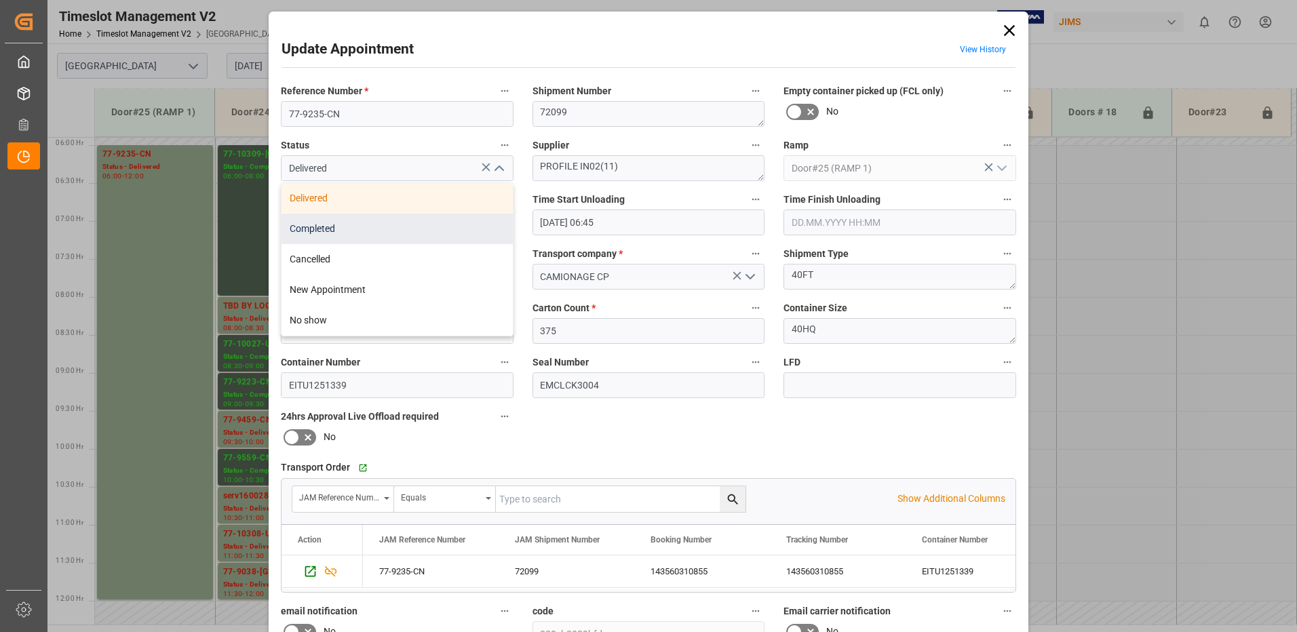
click at [404, 229] on div "Completed" at bounding box center [397, 229] width 231 height 31
type input "Completed"
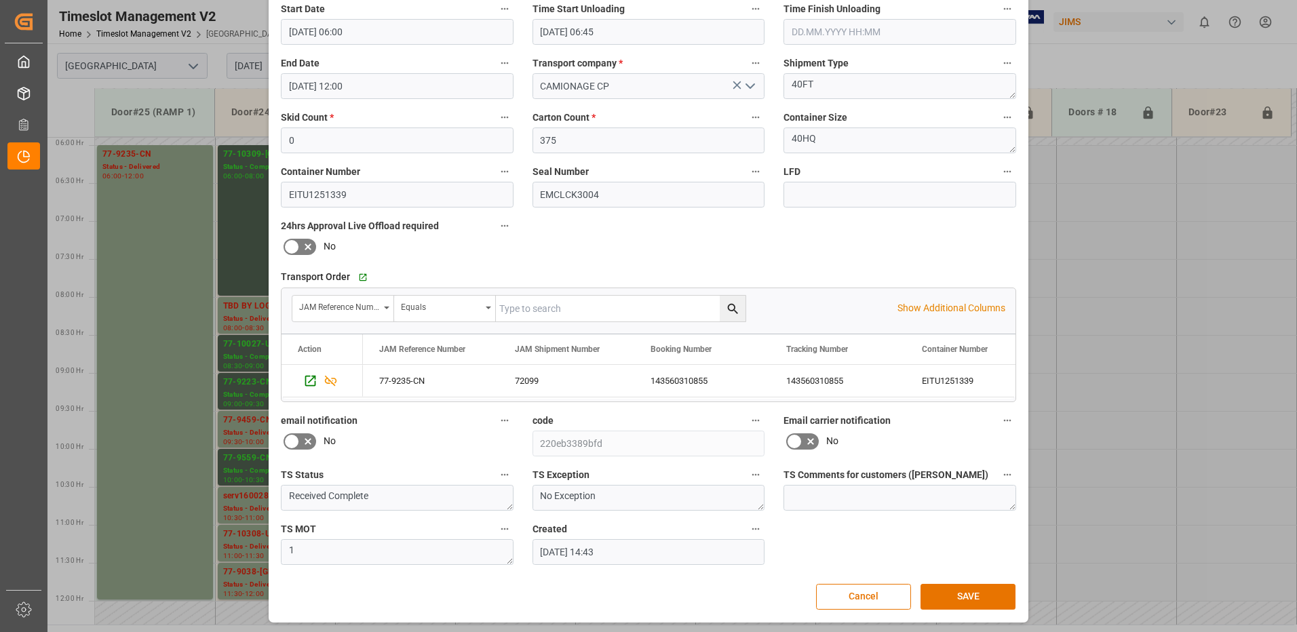
scroll to position [193, 0]
click at [967, 592] on button "SAVE" at bounding box center [968, 595] width 95 height 26
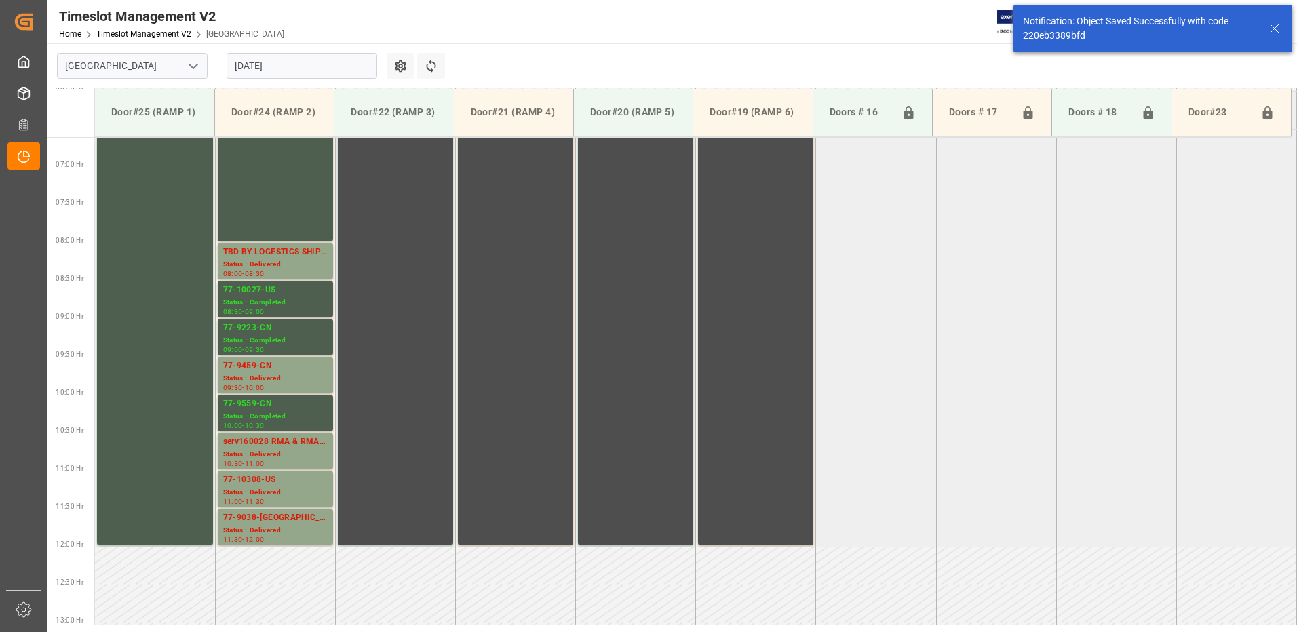
scroll to position [507, 0]
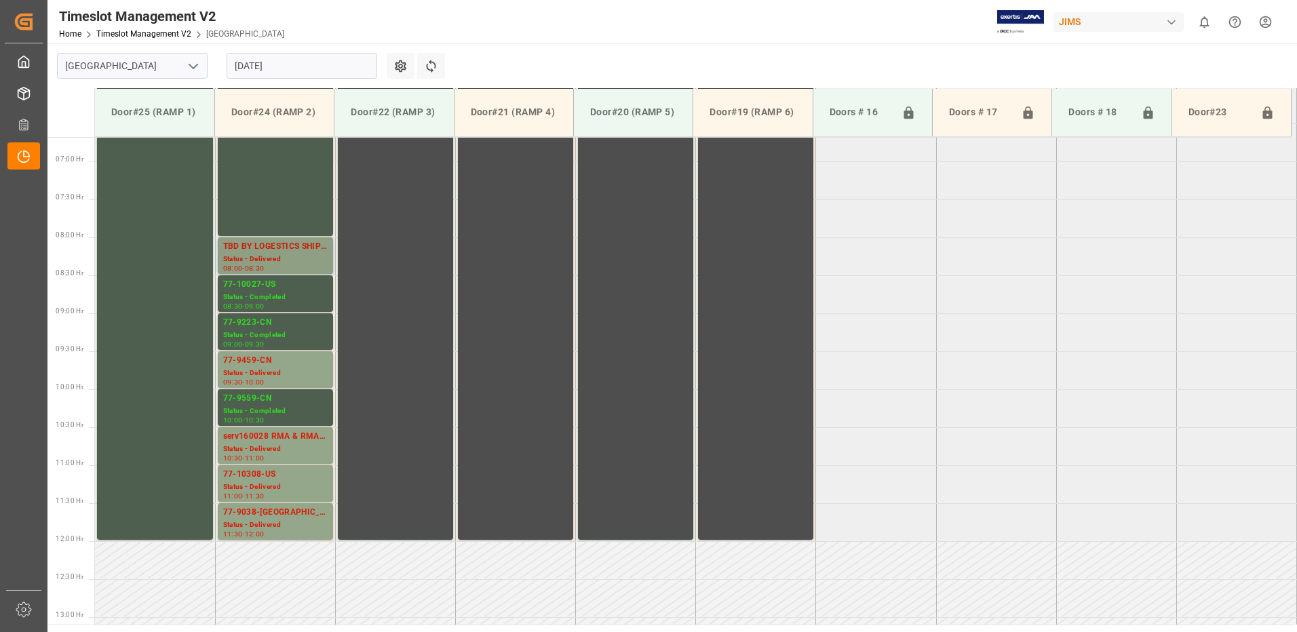
click at [277, 250] on div "TBD BY LOGESTICS SHIPM#/M" at bounding box center [275, 247] width 104 height 14
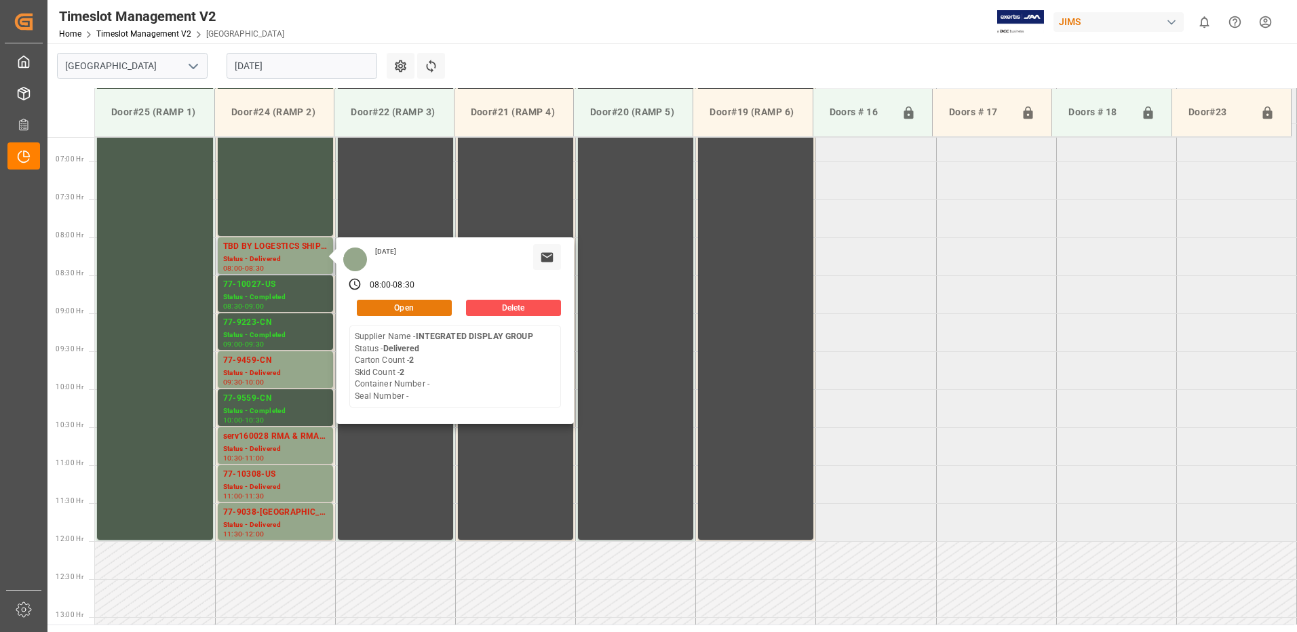
click at [422, 305] on button "Open" at bounding box center [404, 308] width 95 height 16
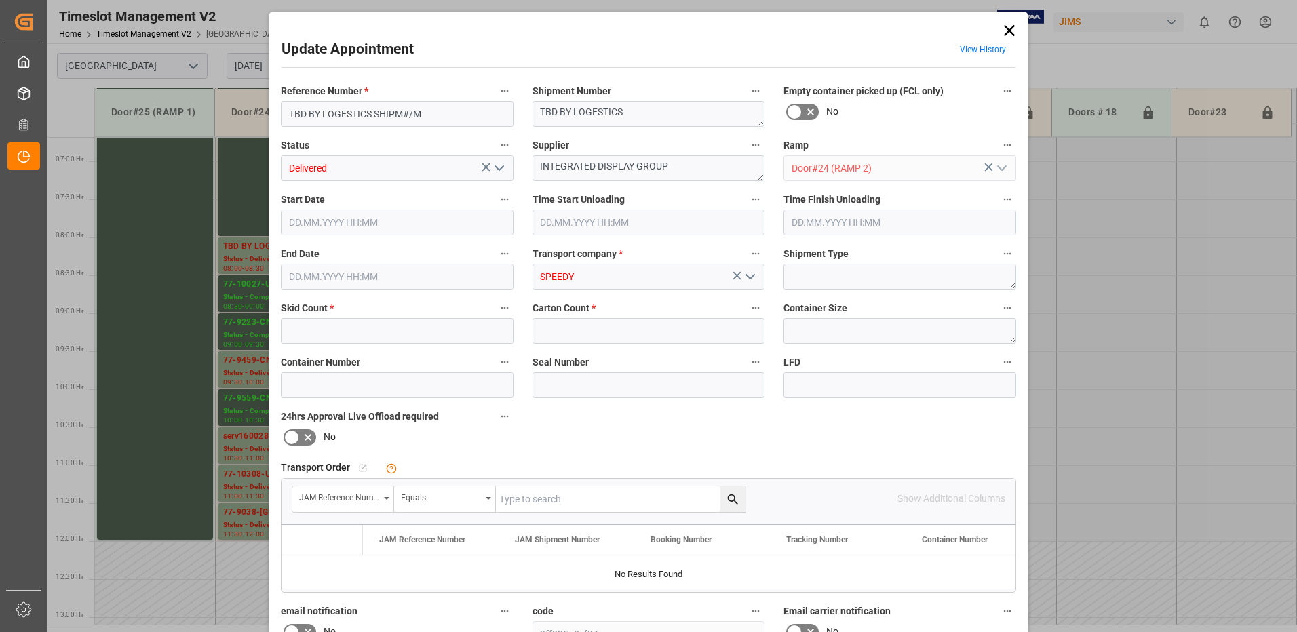
type input "2"
type input "[DATE] 08:00"
type input "[DATE] 09:15"
type input "[DATE] 08:30"
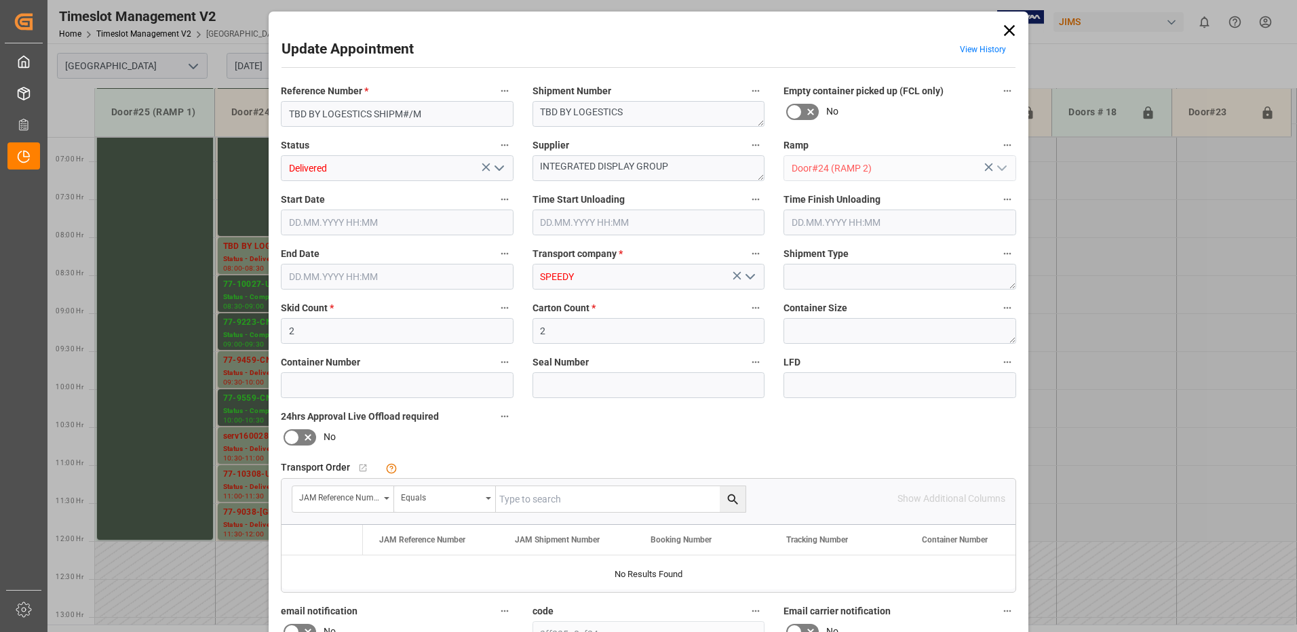
type input "[DATE] 19:10"
click at [1008, 29] on icon at bounding box center [1009, 30] width 11 height 11
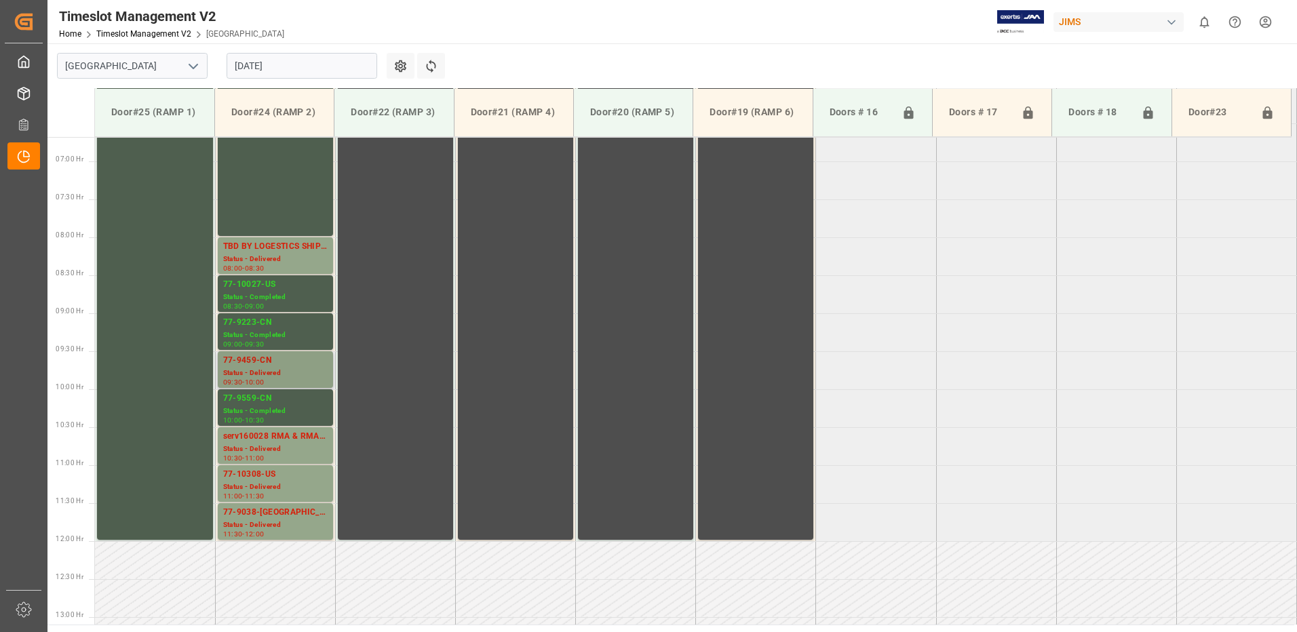
click at [261, 362] on div "77-9459-CN" at bounding box center [275, 361] width 104 height 14
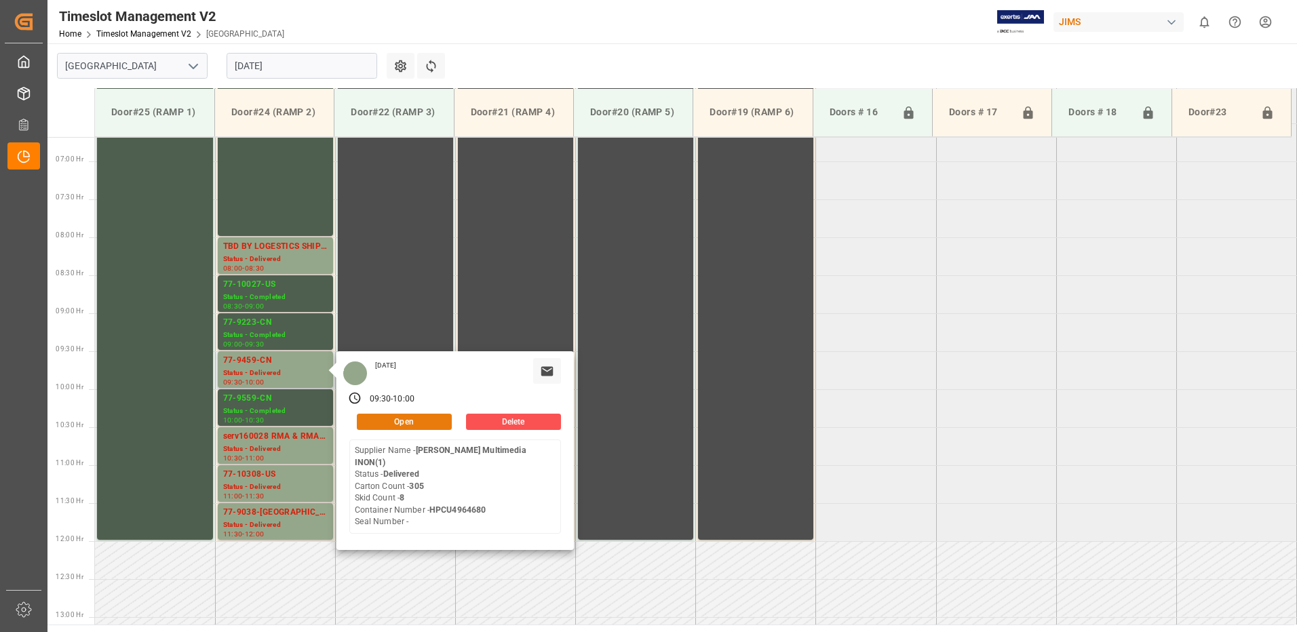
click at [400, 417] on button "Open" at bounding box center [404, 422] width 95 height 16
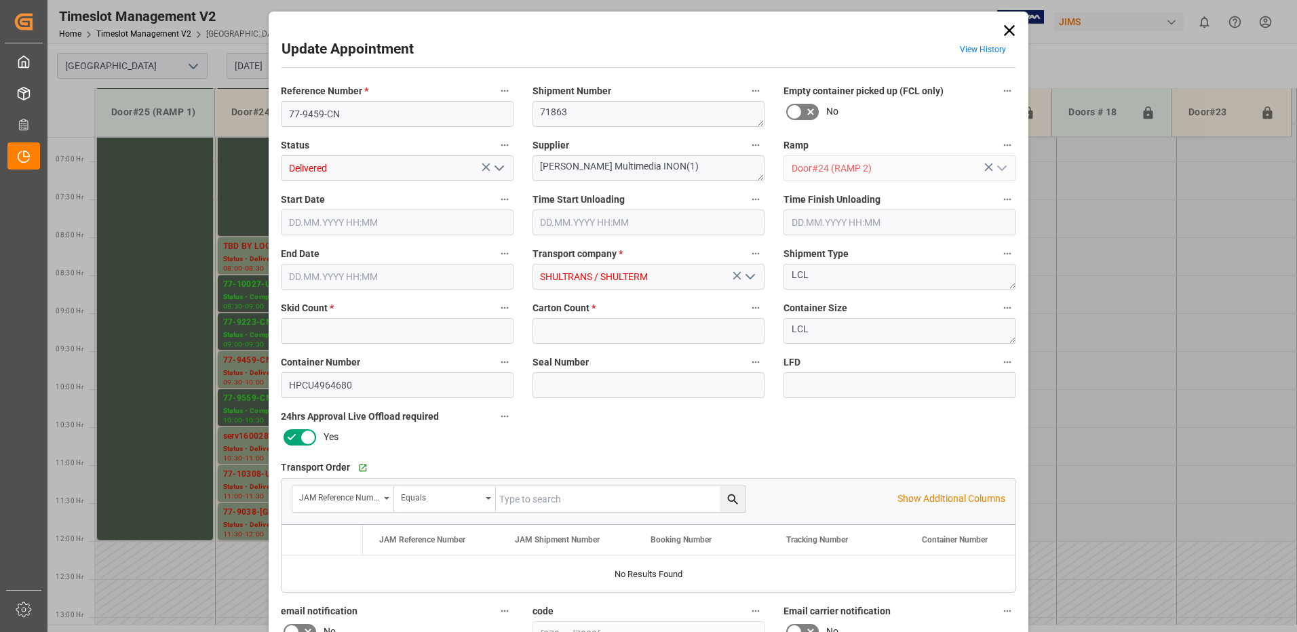
type input "8"
type input "305"
type input "[DATE] 09:30"
type input "[DATE] 10:30"
type input "[DATE] 10:00"
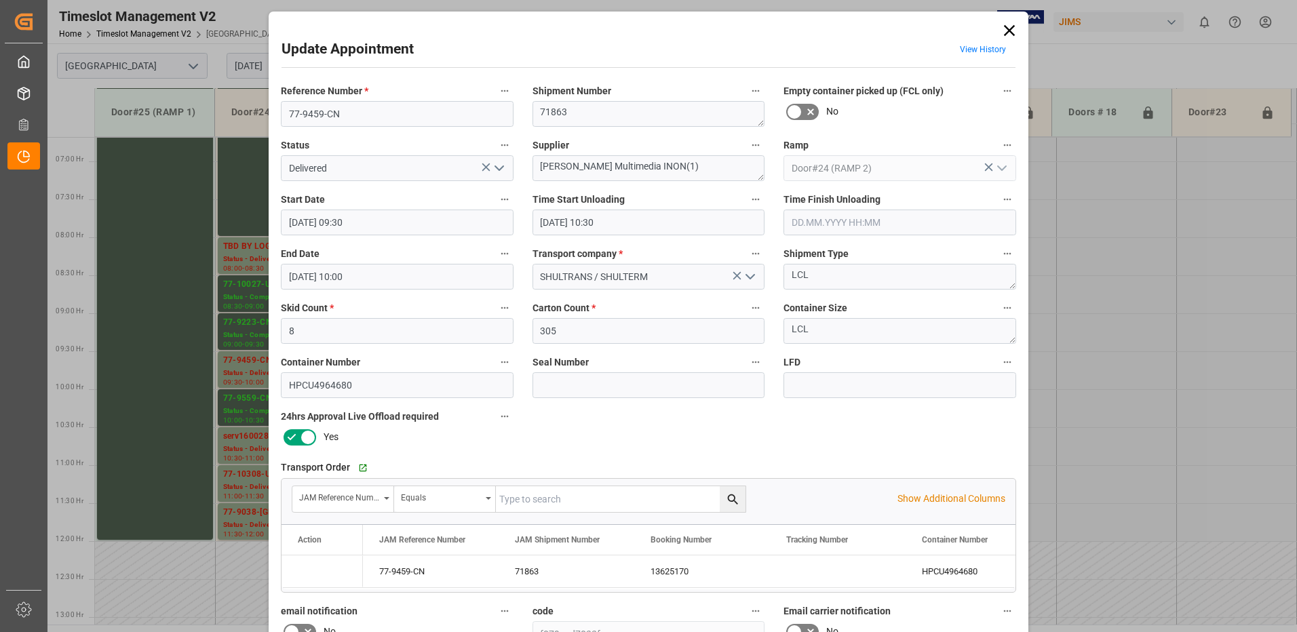
type input "[DATE] 14:58"
click at [497, 168] on icon "open menu" at bounding box center [499, 168] width 16 height 16
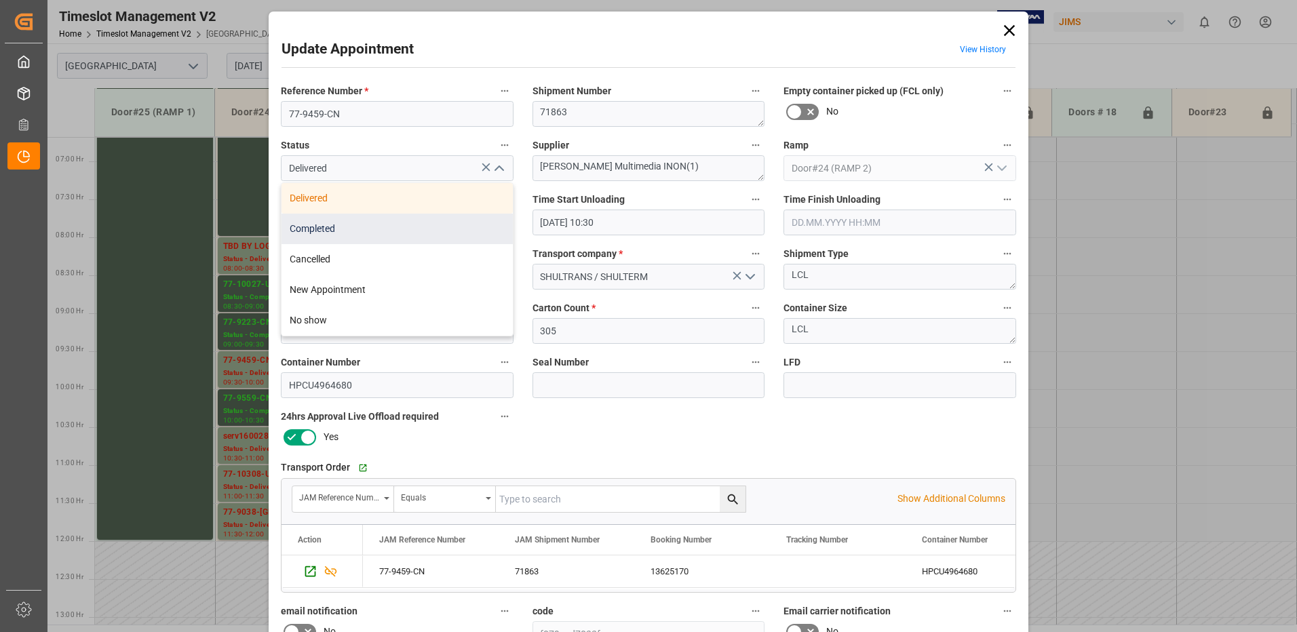
click at [420, 224] on div "Completed" at bounding box center [397, 229] width 231 height 31
type input "Completed"
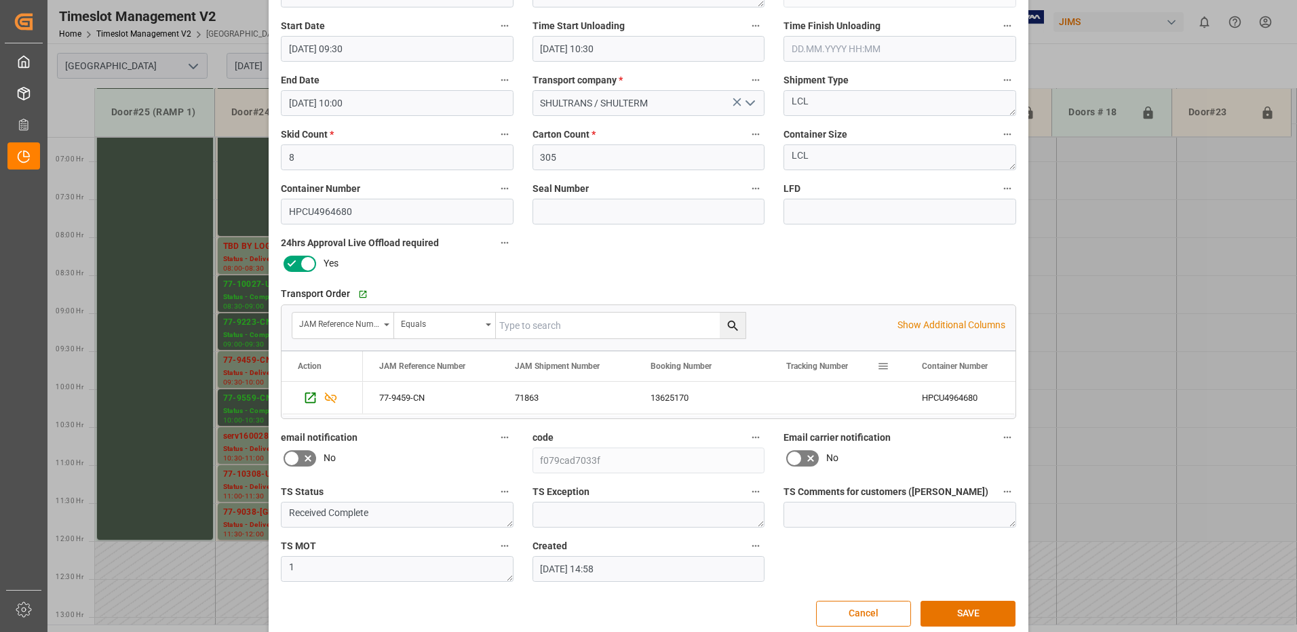
scroll to position [193, 0]
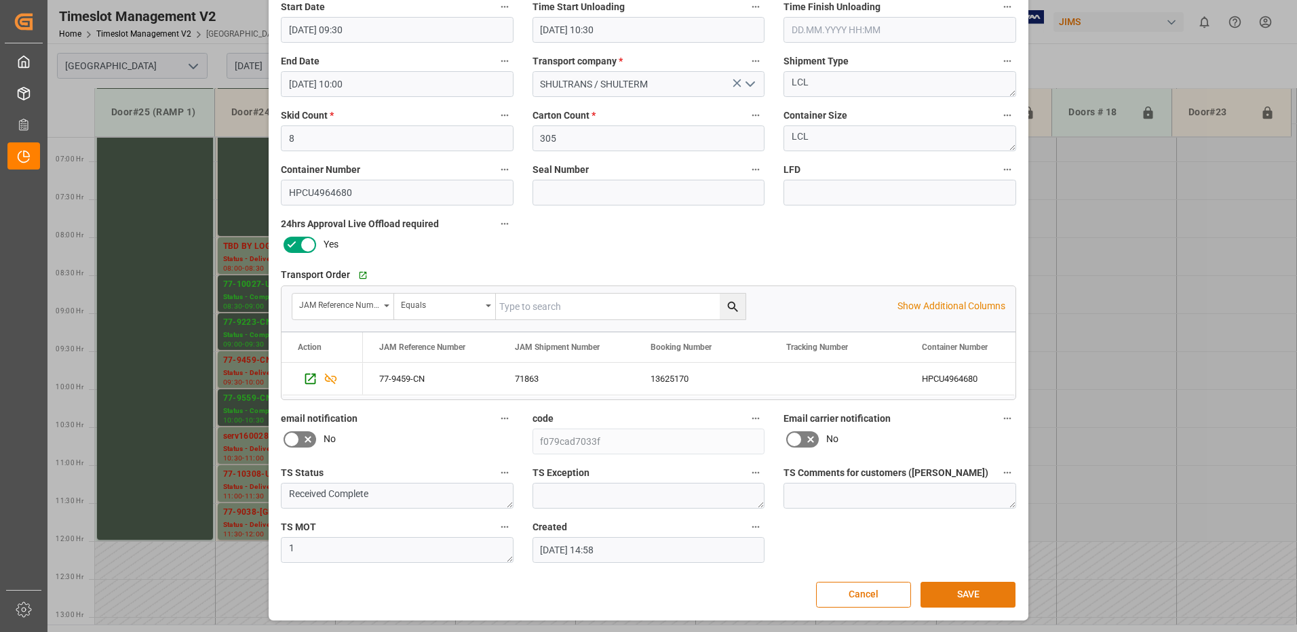
click at [968, 596] on button "SAVE" at bounding box center [968, 595] width 95 height 26
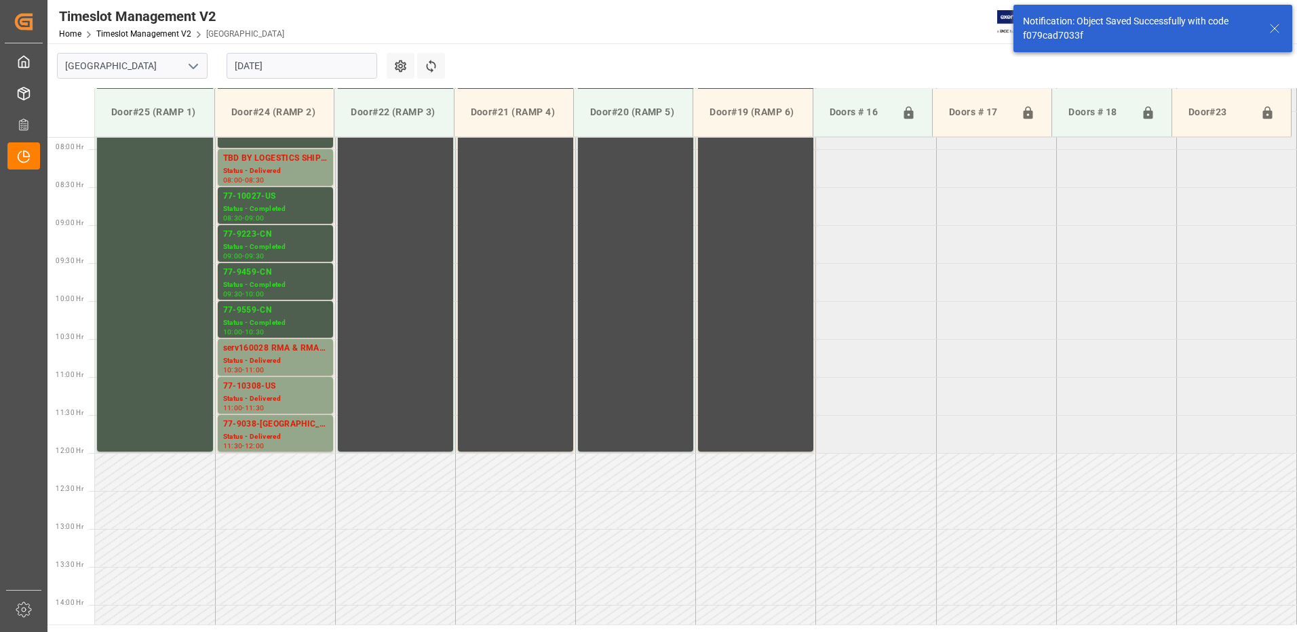
scroll to position [600, 0]
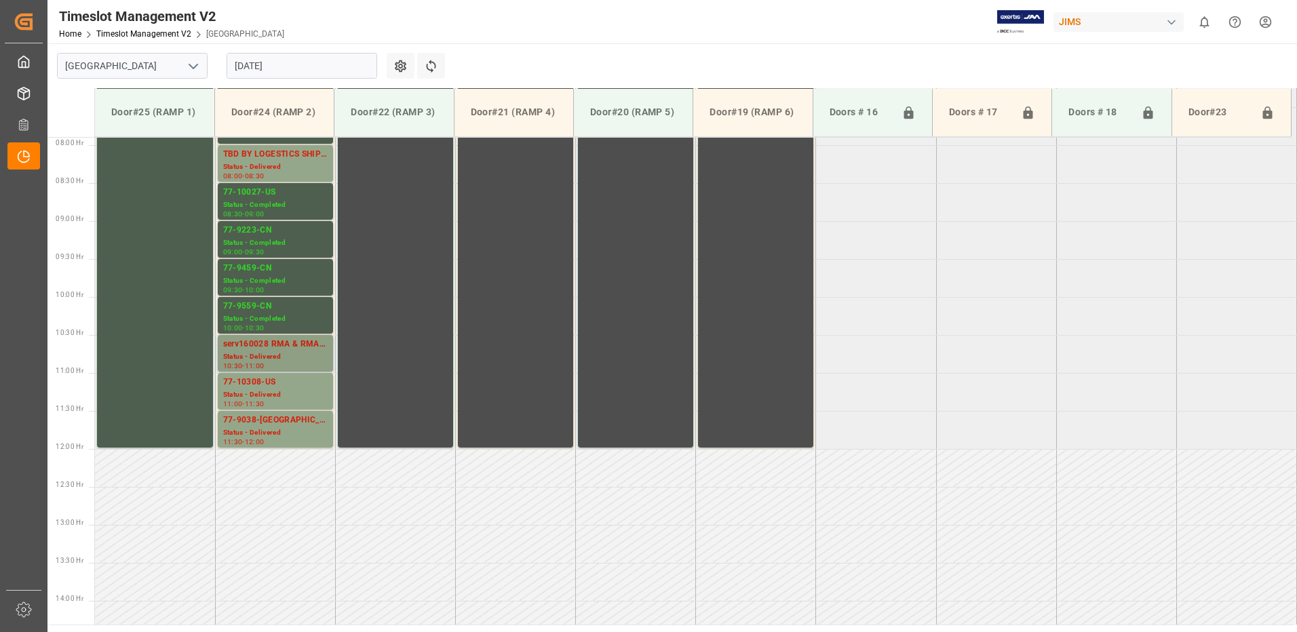
click at [269, 351] on div "Status - Delivered" at bounding box center [275, 357] width 104 height 12
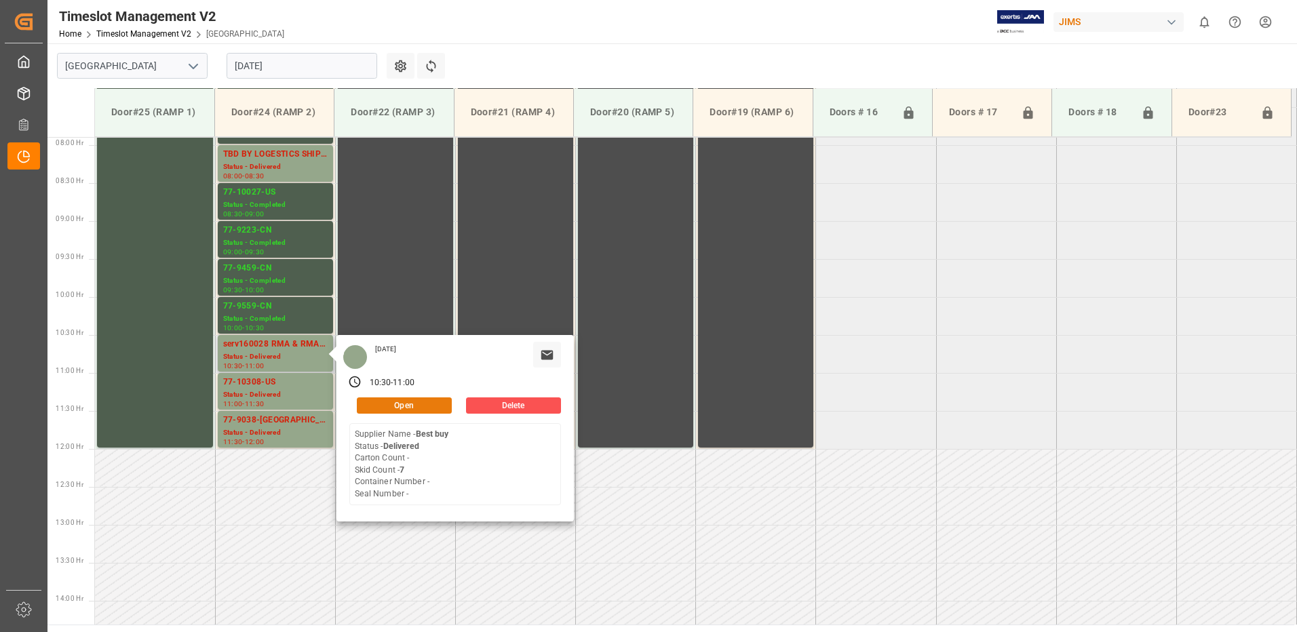
click at [427, 406] on button "Open" at bounding box center [404, 406] width 95 height 16
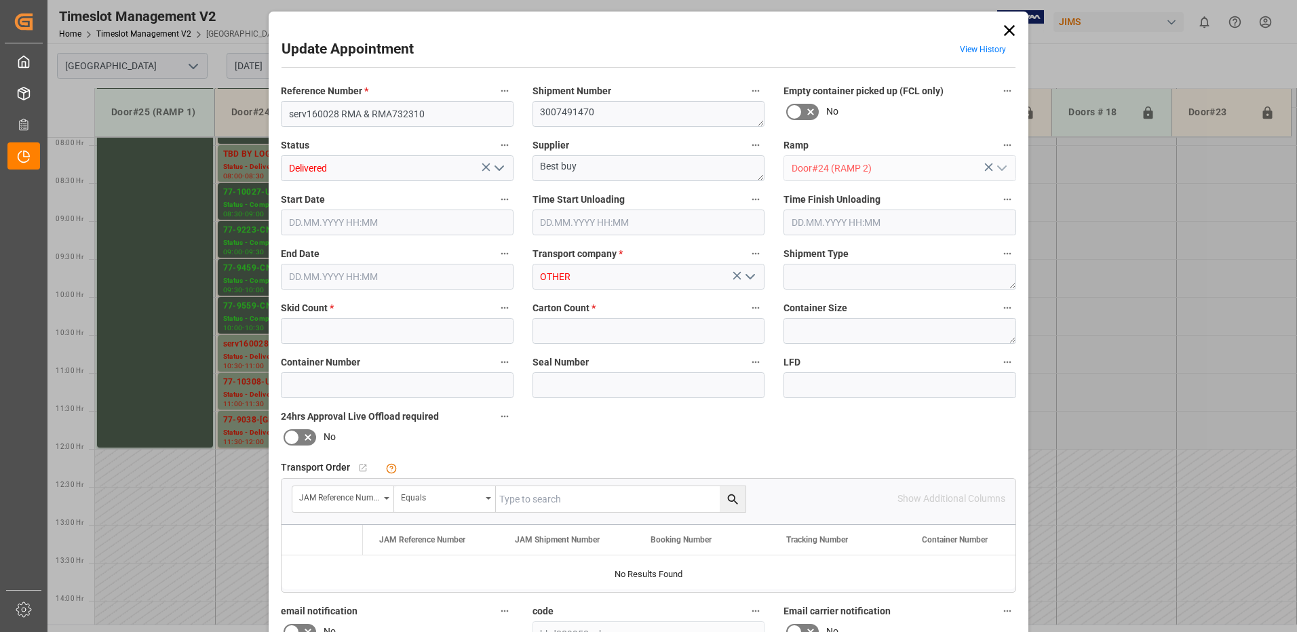
type input "7"
type input "0"
type input "[DATE] 10:30"
type input "[DATE] 10:45"
type input "[DATE] 11:00"
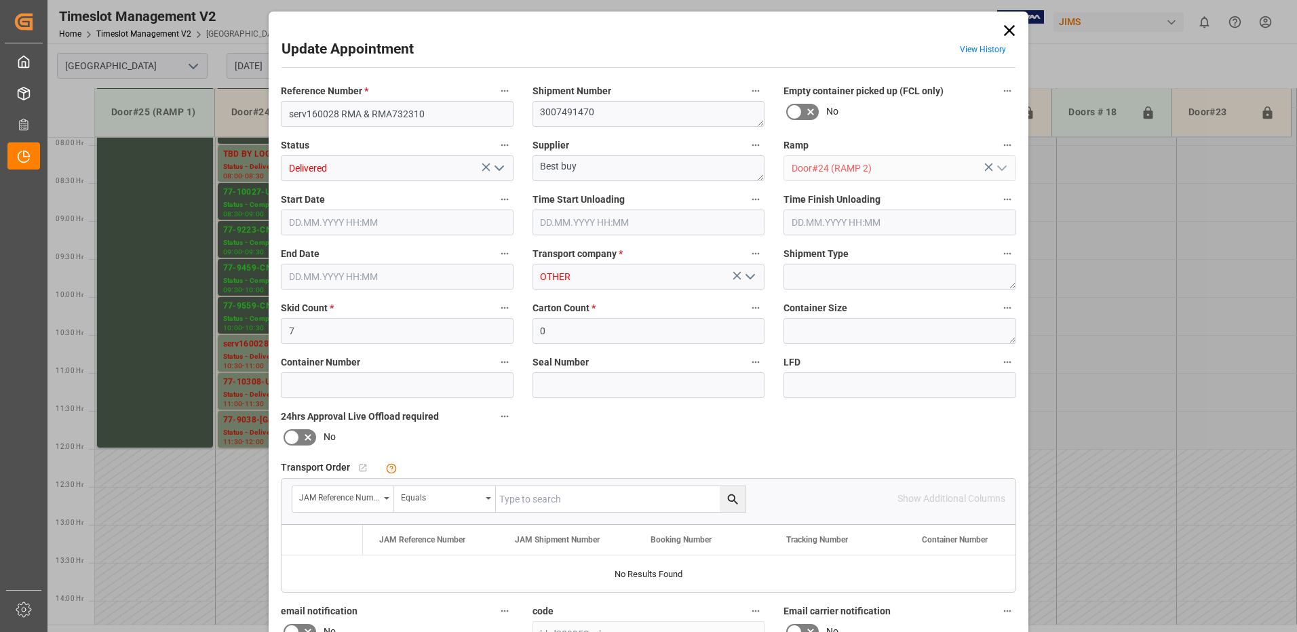
type input "[DATE] 14:50"
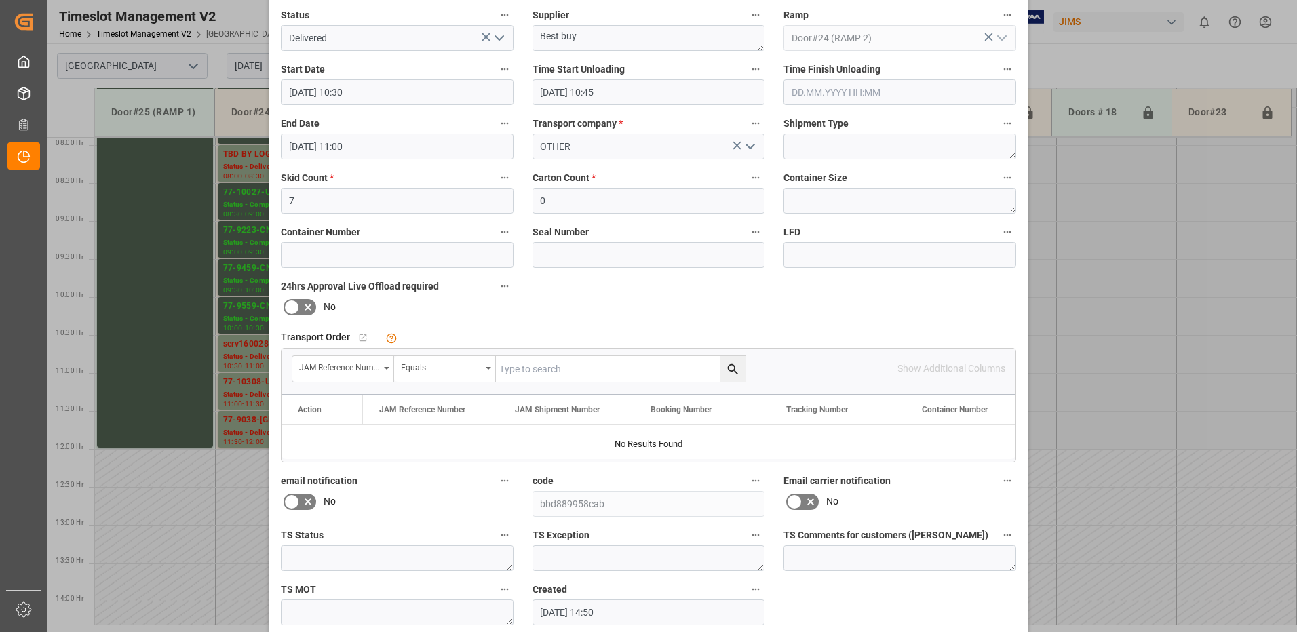
scroll to position [136, 0]
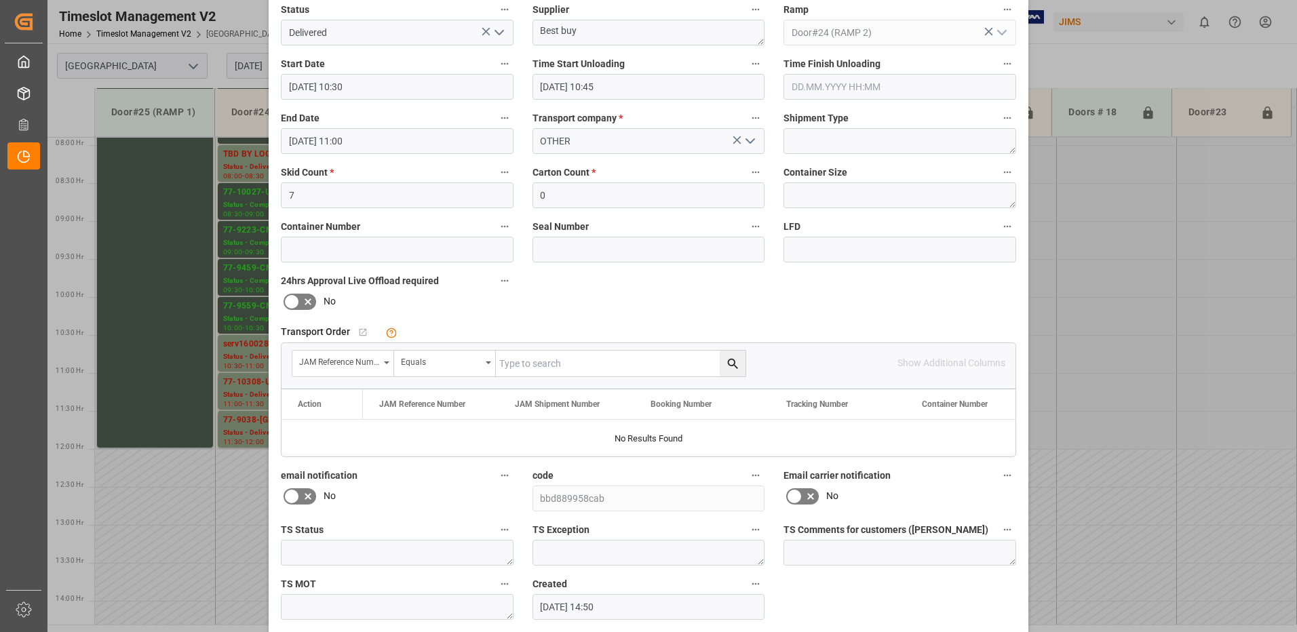
click at [498, 31] on icon "open menu" at bounding box center [499, 32] width 16 height 16
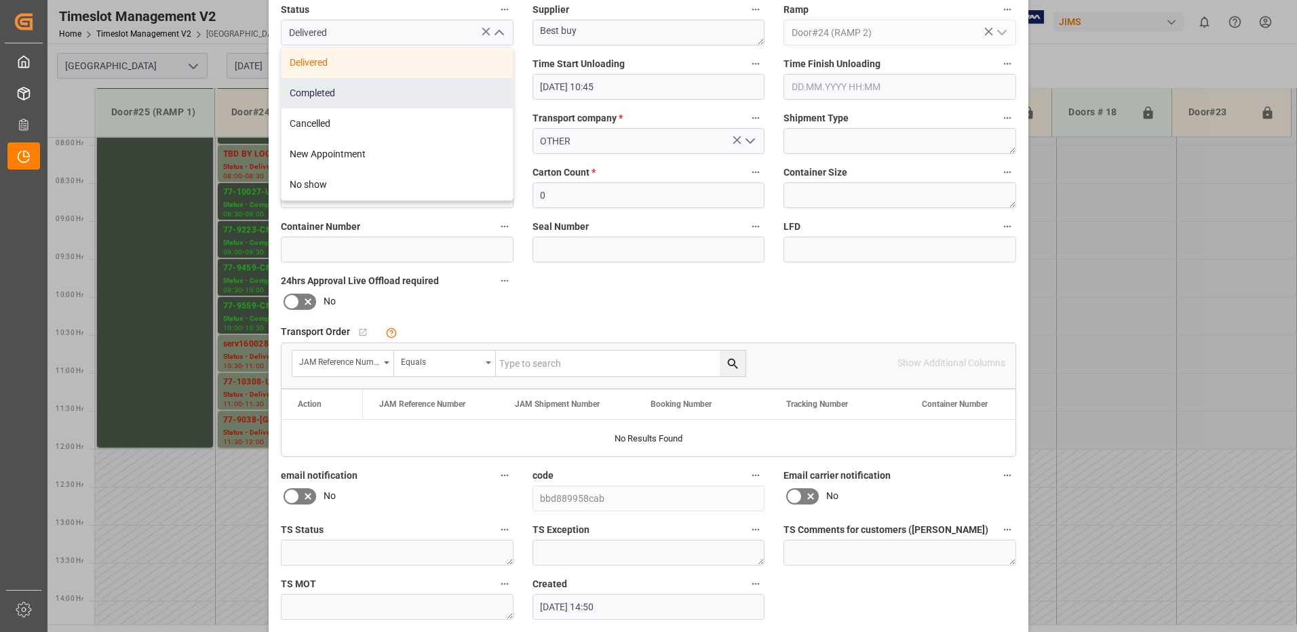
click at [399, 86] on div "Completed" at bounding box center [397, 93] width 231 height 31
type input "Completed"
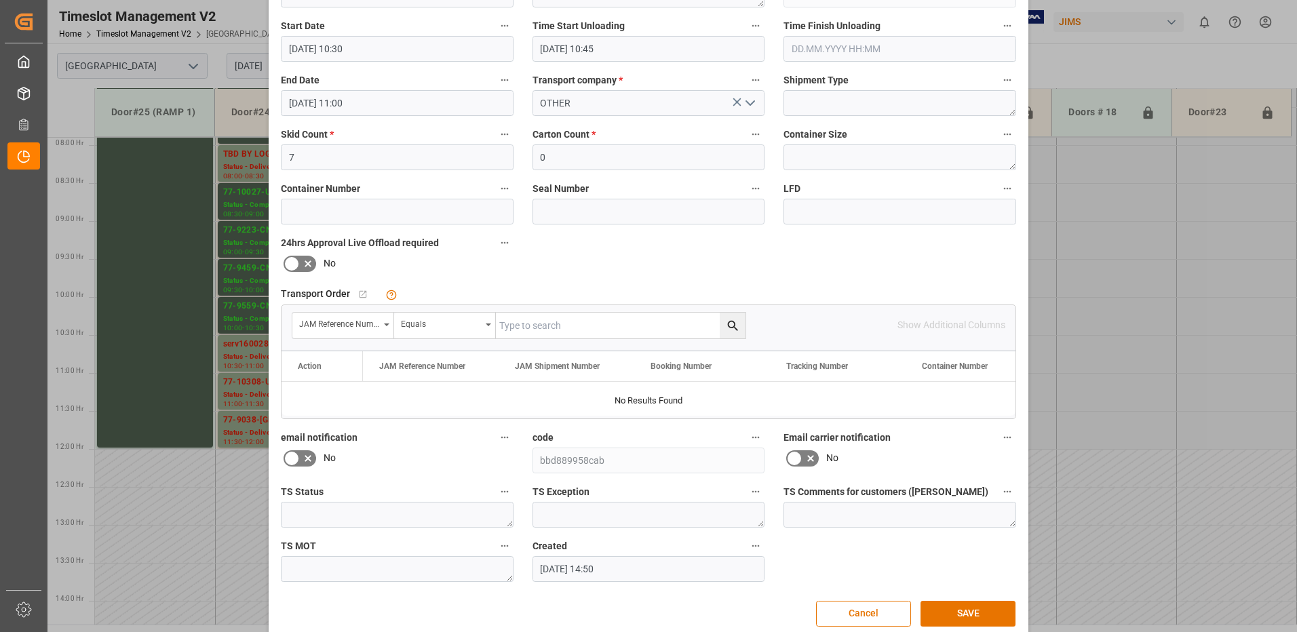
scroll to position [193, 0]
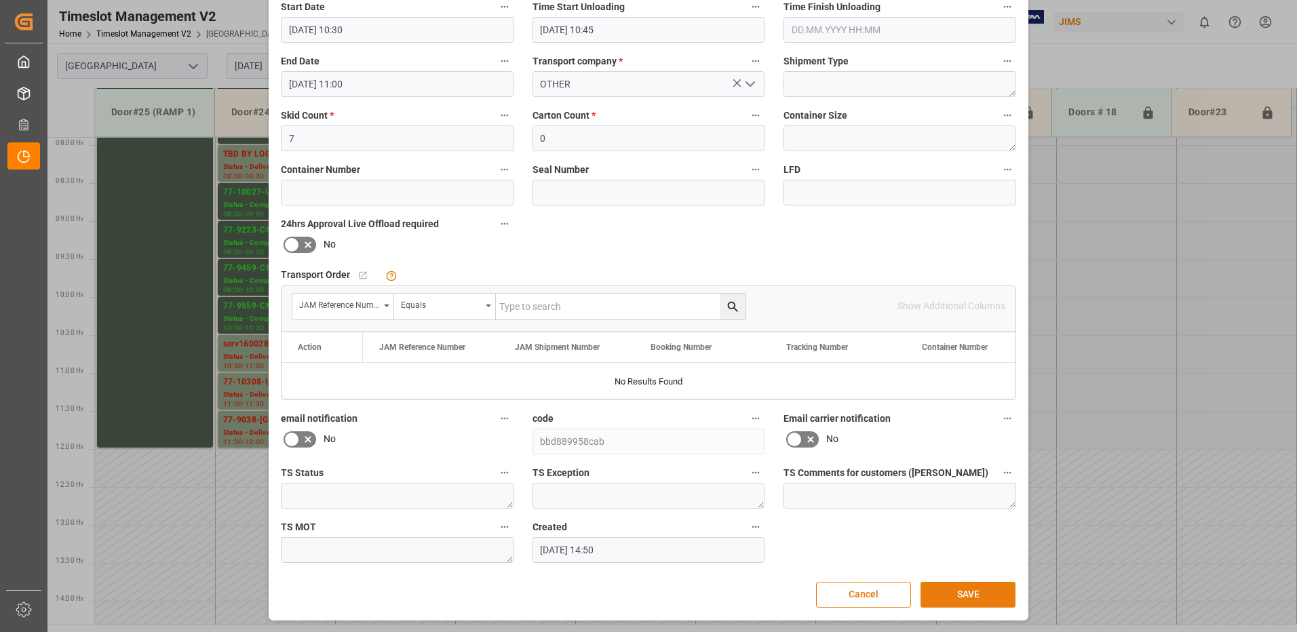
click at [967, 592] on button "SAVE" at bounding box center [968, 595] width 95 height 26
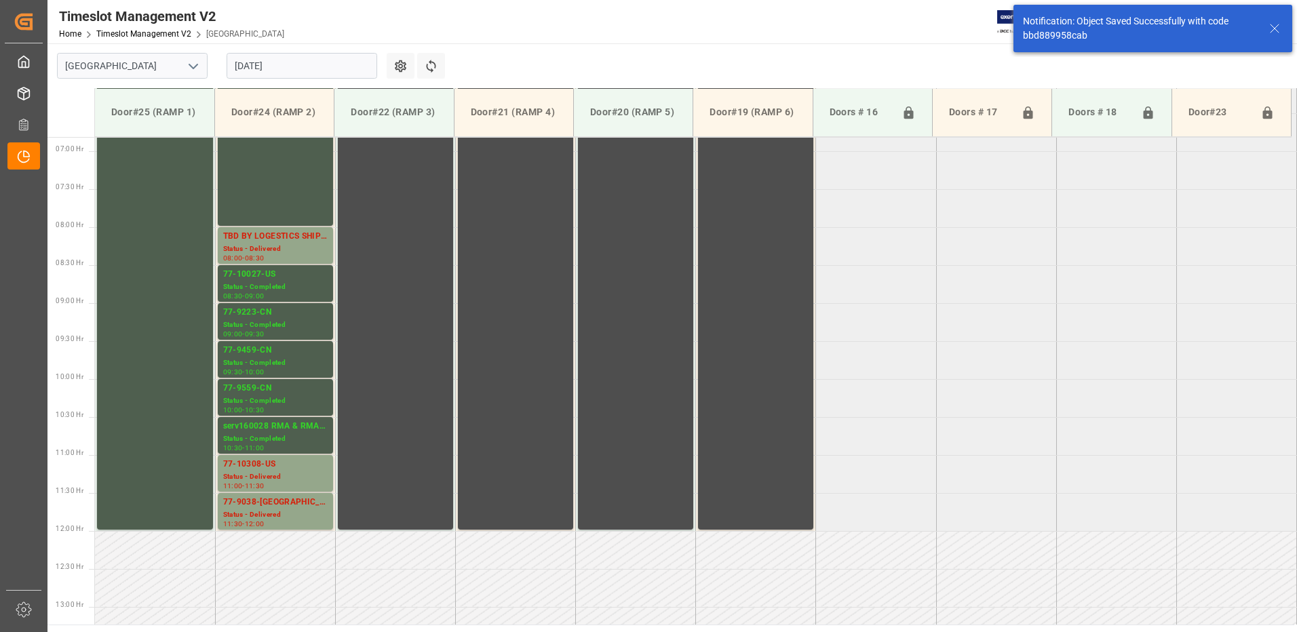
scroll to position [676, 0]
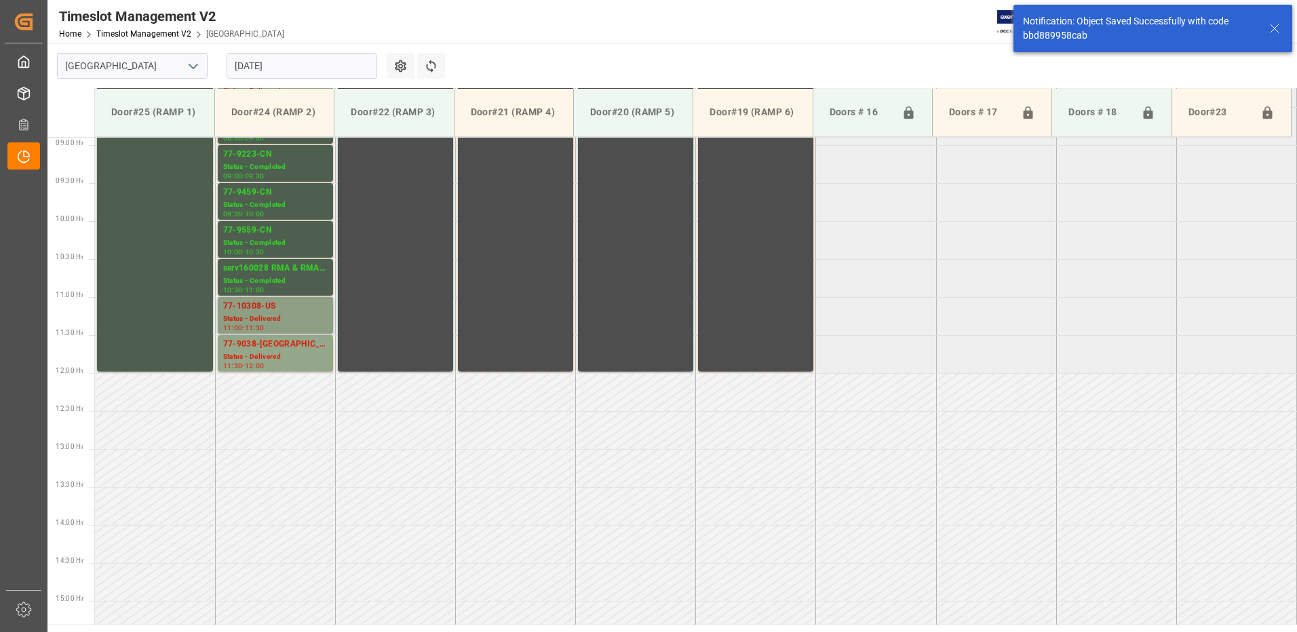
click at [263, 313] on div "Status - Delivered" at bounding box center [275, 319] width 104 height 12
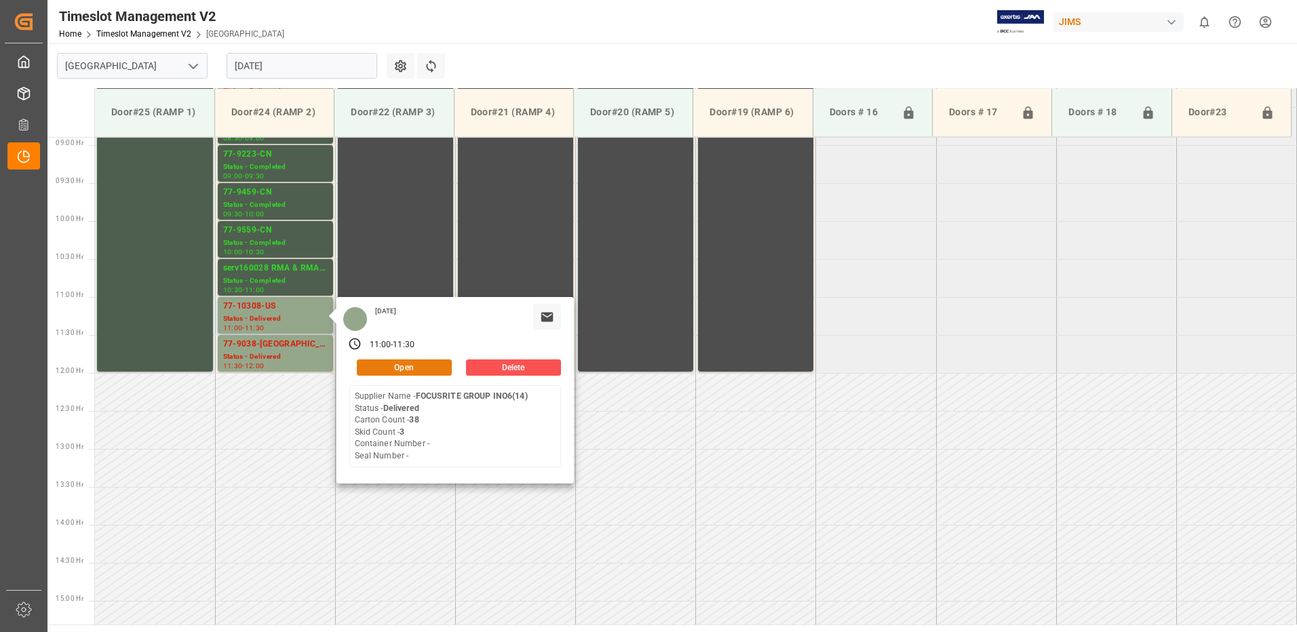
click at [412, 364] on button "Open" at bounding box center [404, 368] width 95 height 16
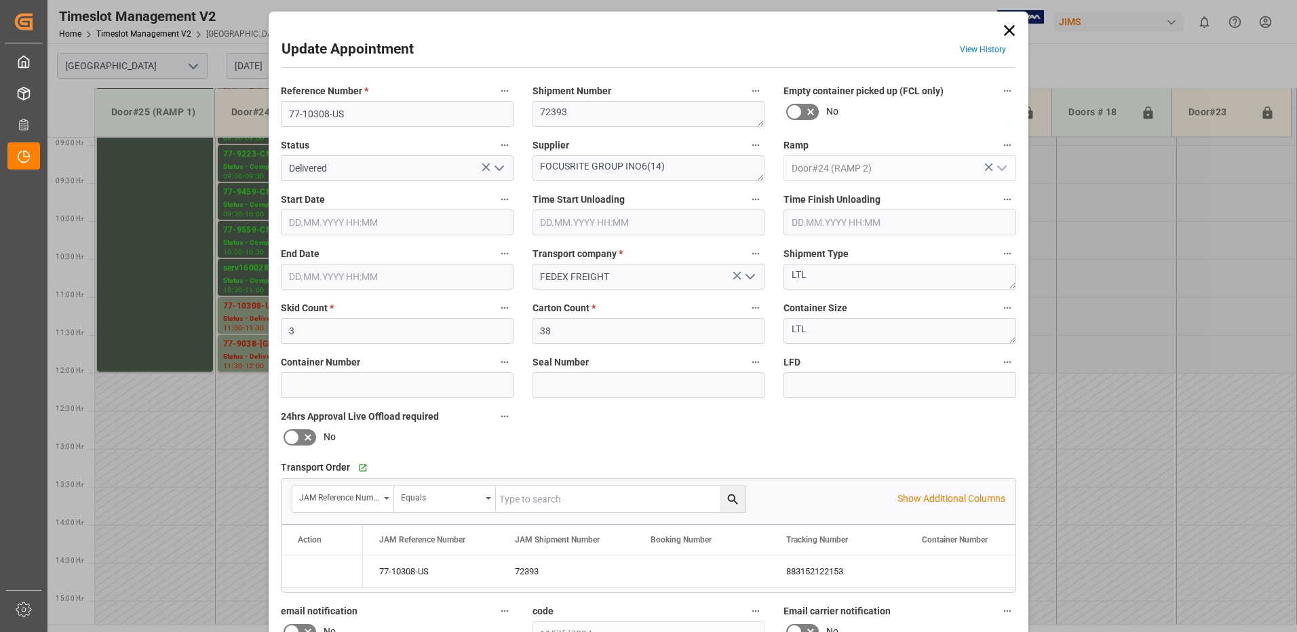
type input "3"
type input "38"
type input "[DATE] 11:00"
type input "[DATE] 10:30"
type input "[DATE] 10:45"
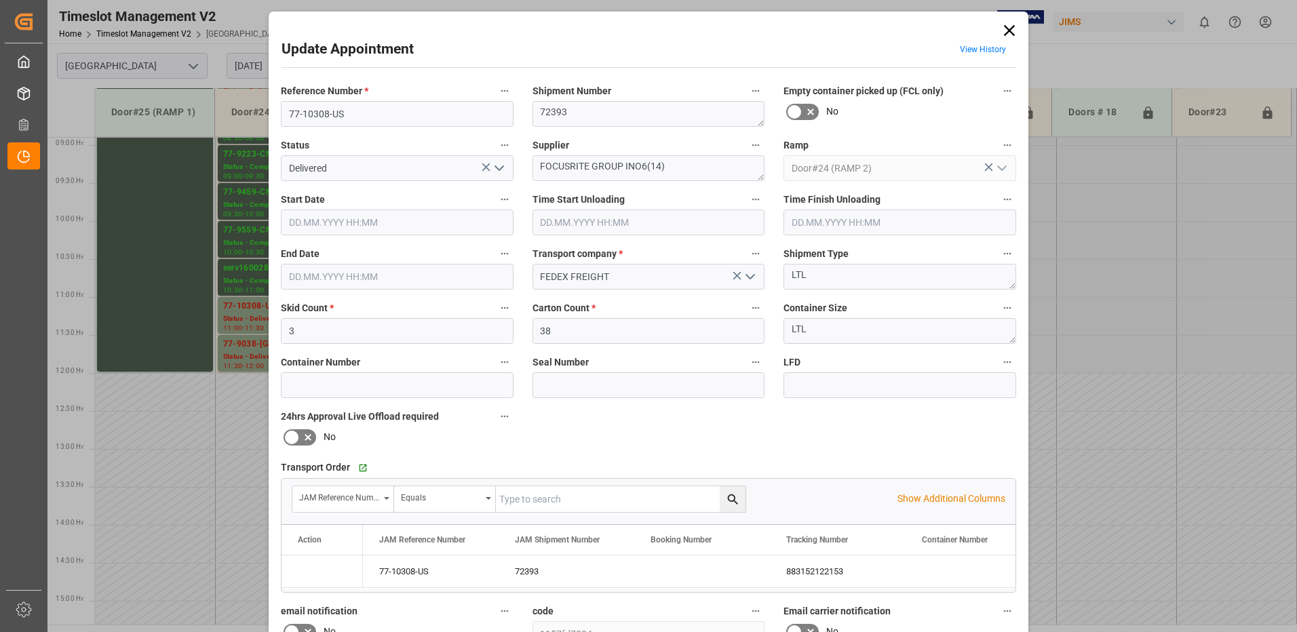
type input "[DATE] 11:30"
type input "[DATE] 15:10"
click at [498, 168] on icon "open menu" at bounding box center [499, 168] width 16 height 16
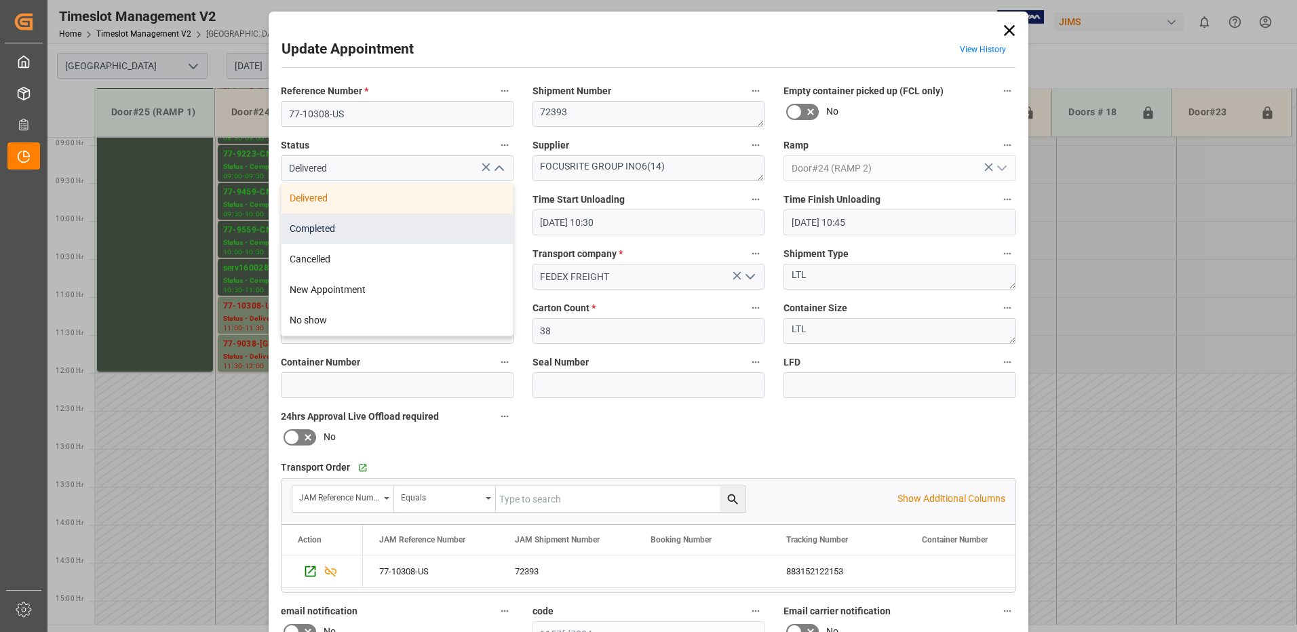
click at [362, 223] on div "Completed" at bounding box center [397, 229] width 231 height 31
type input "Completed"
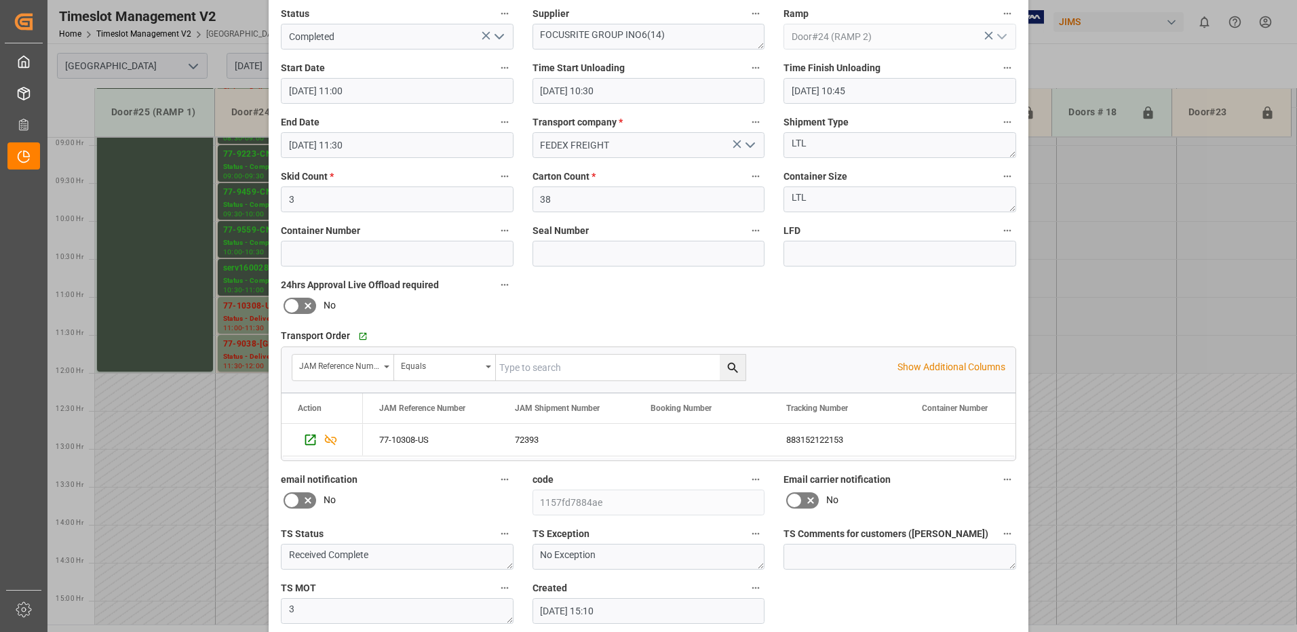
scroll to position [193, 0]
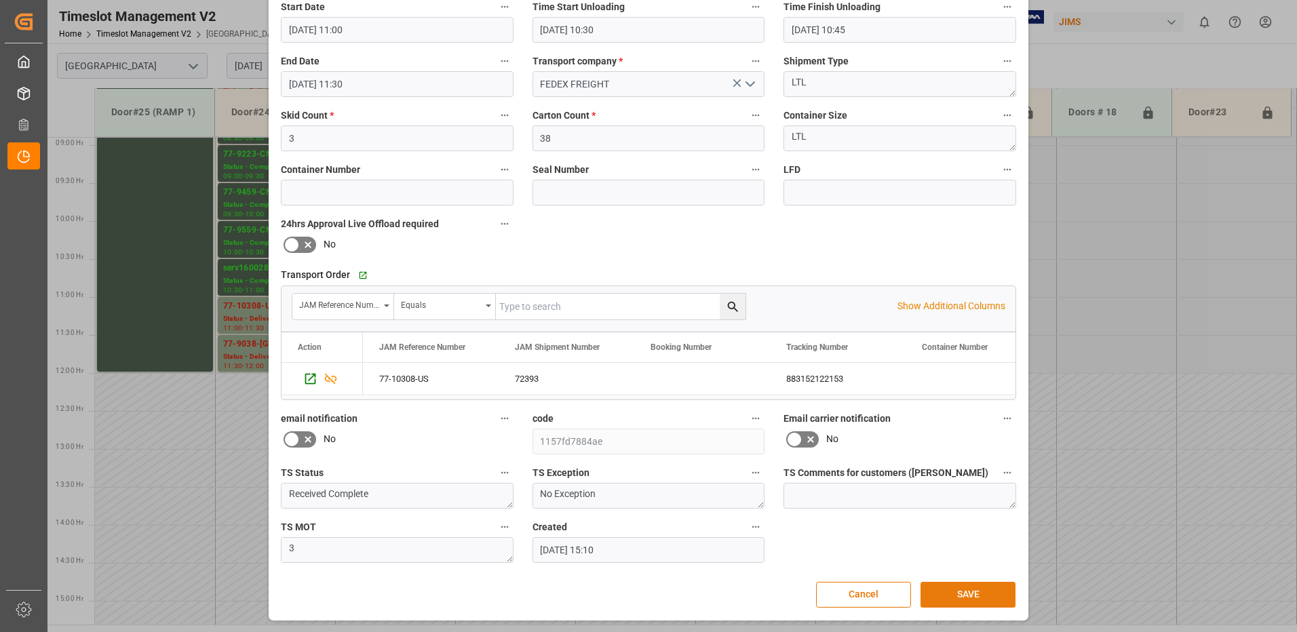
click at [961, 595] on button "SAVE" at bounding box center [968, 595] width 95 height 26
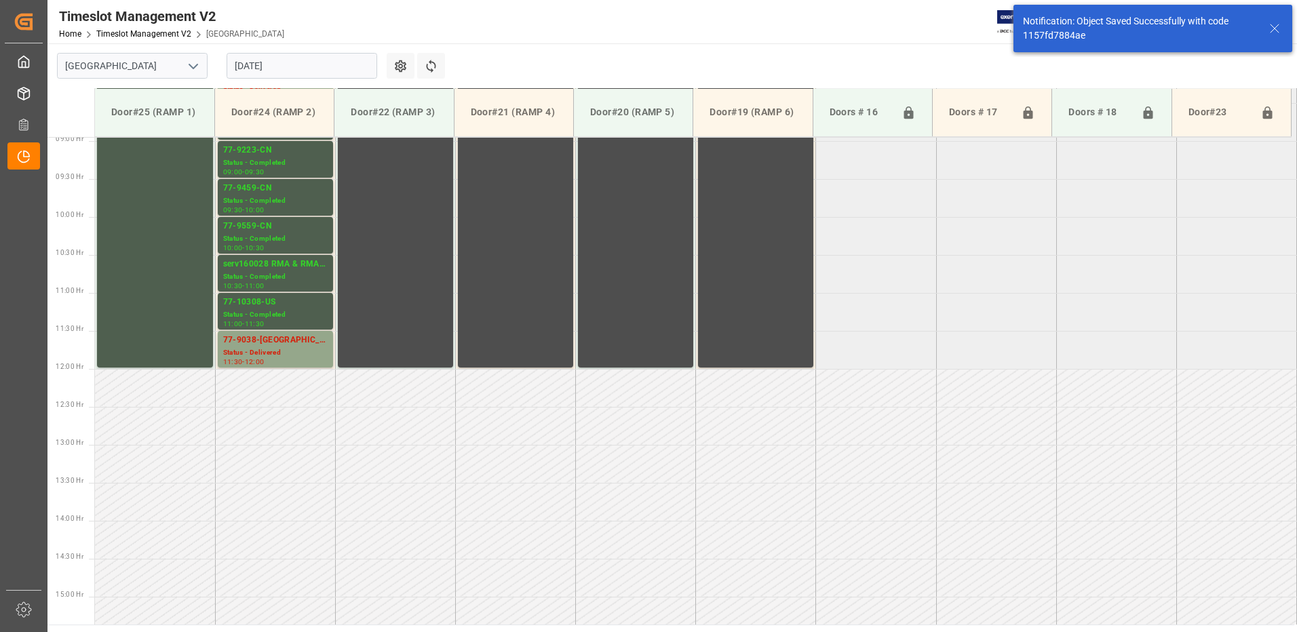
scroll to position [703, 0]
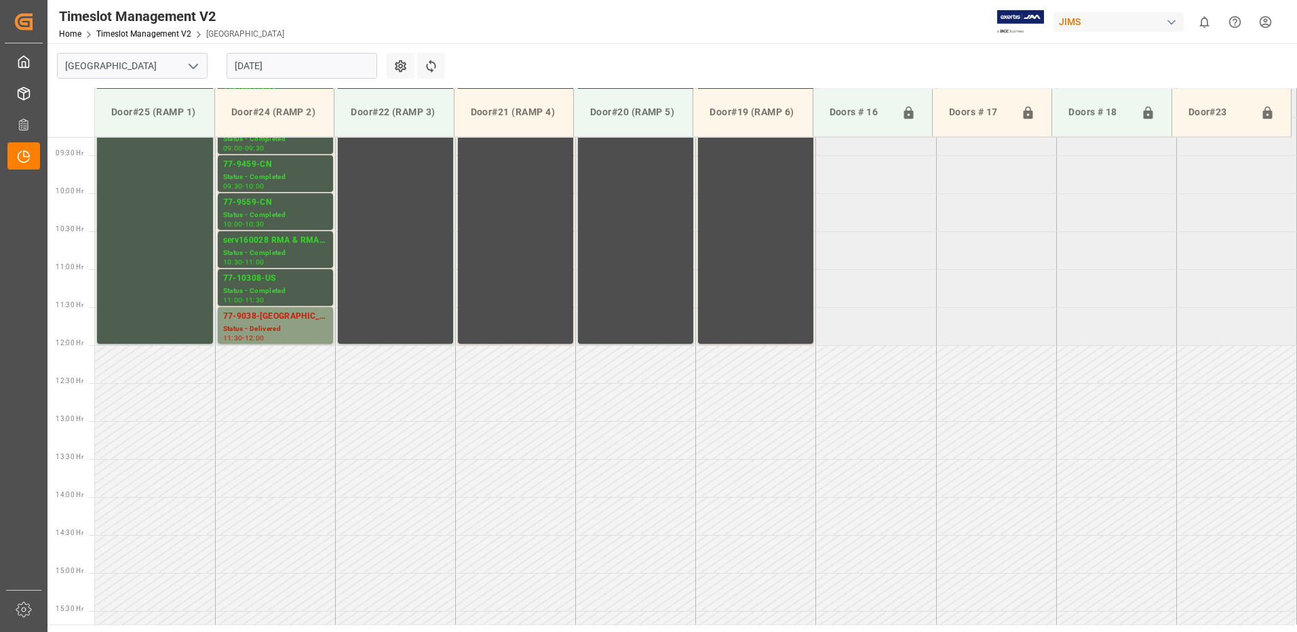
click at [274, 322] on div "77-9038-[GEOGRAPHIC_DATA]" at bounding box center [275, 317] width 104 height 14
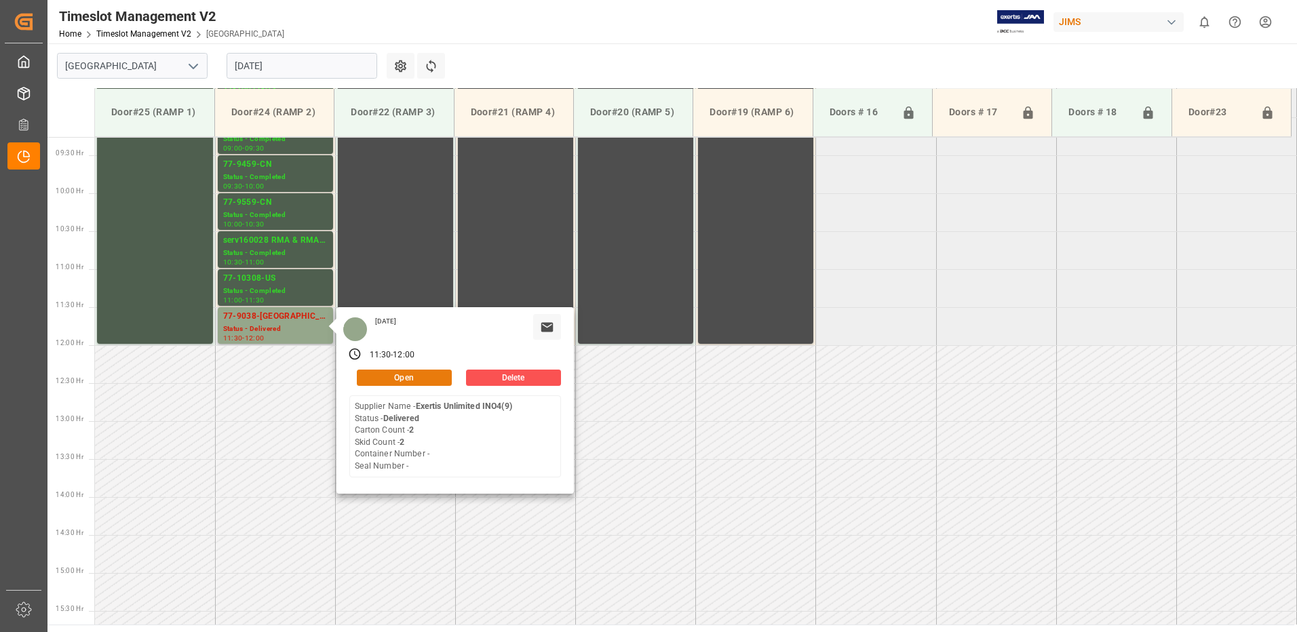
click at [430, 377] on button "Open" at bounding box center [404, 378] width 95 height 16
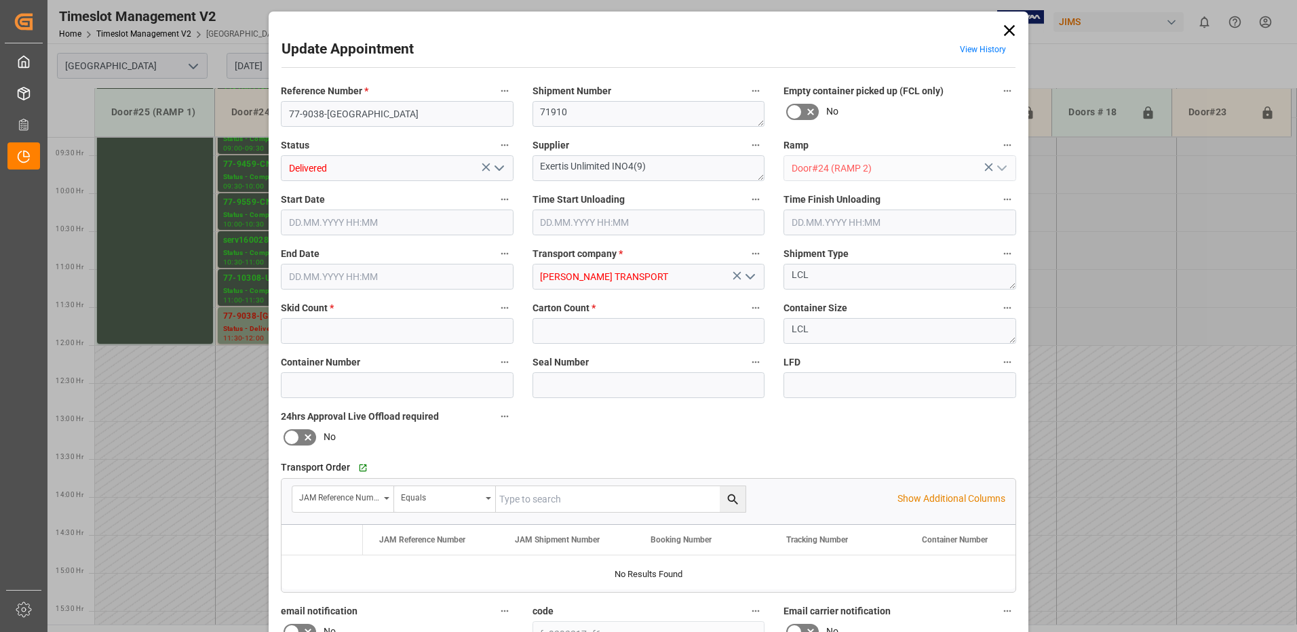
type input "2"
type input "[DATE] 11:30"
type input "[DATE] 09:45"
type input "[DATE] 12:00"
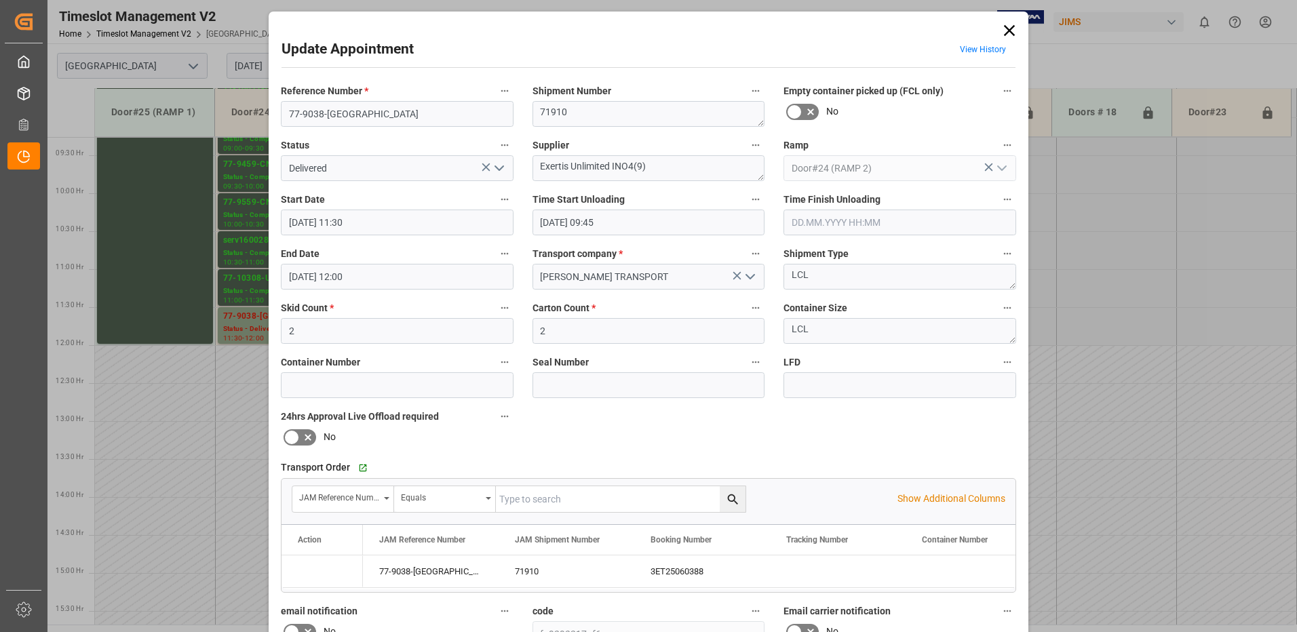
type input "[DATE] 20:30"
click at [496, 168] on icon "open menu" at bounding box center [499, 168] width 16 height 16
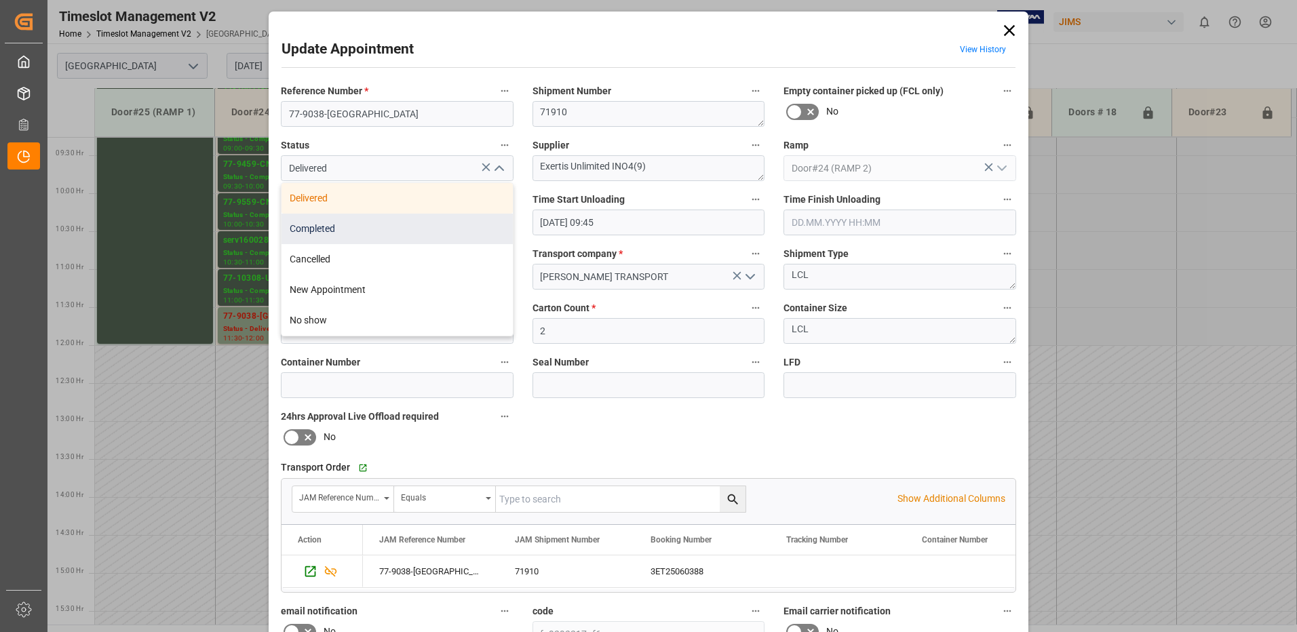
click at [403, 223] on div "Completed" at bounding box center [397, 229] width 231 height 31
type input "Completed"
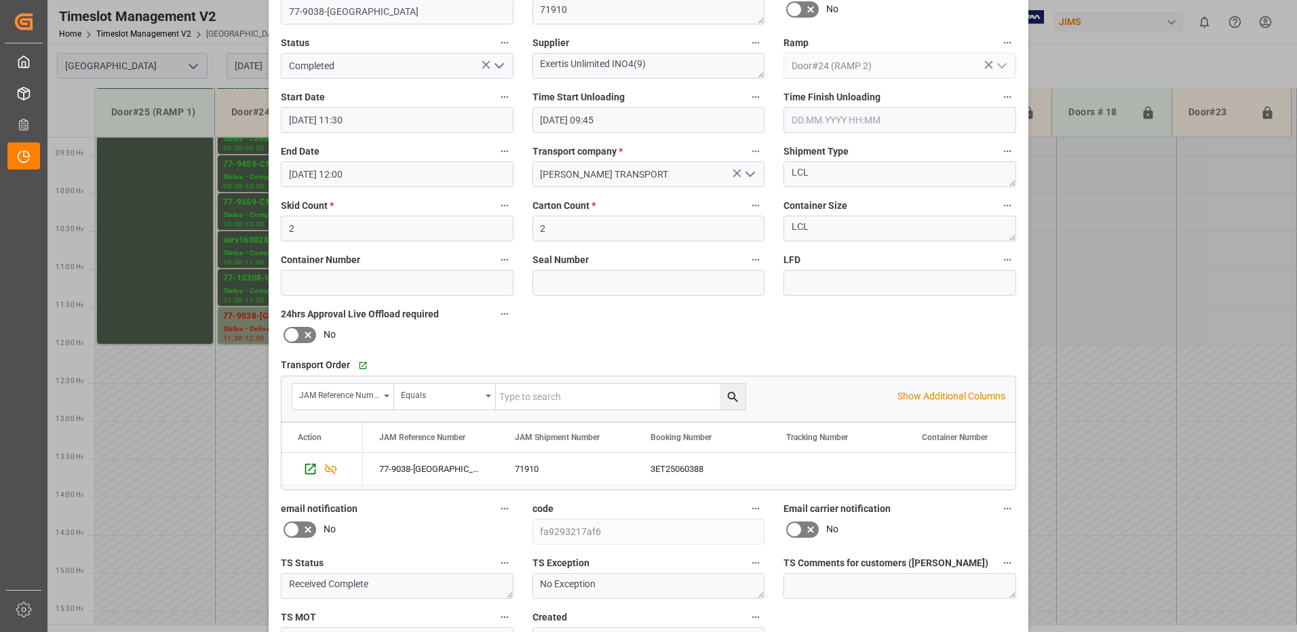
scroll to position [193, 0]
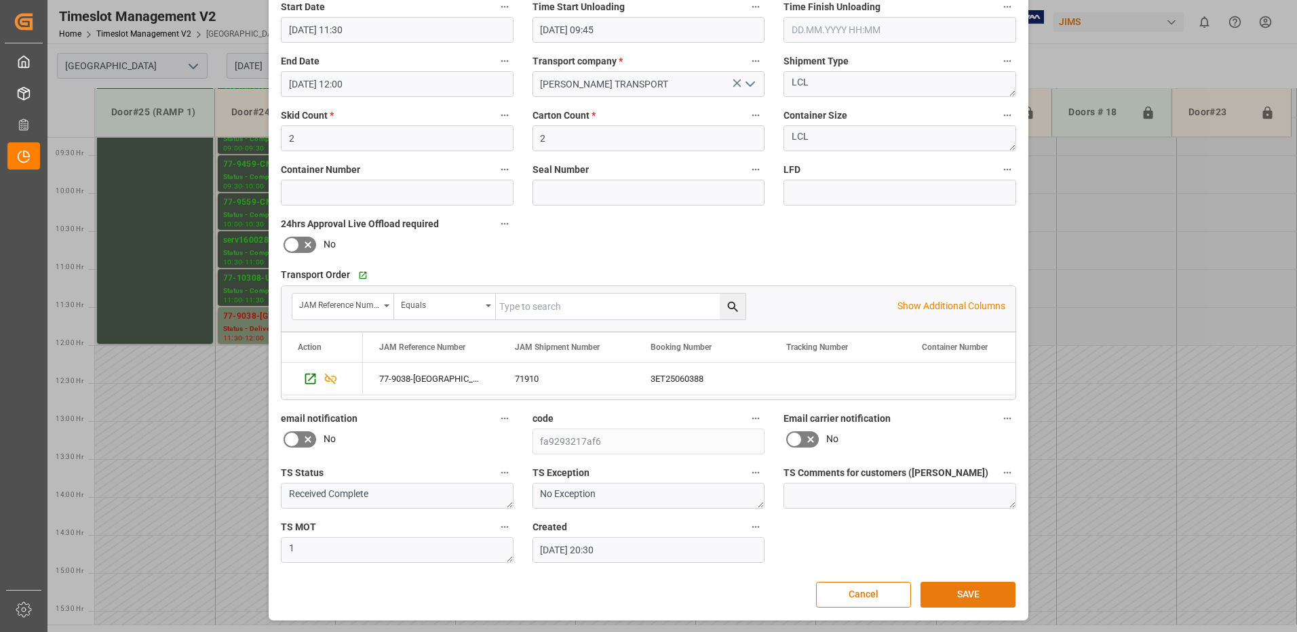
click at [982, 595] on button "SAVE" at bounding box center [968, 595] width 95 height 26
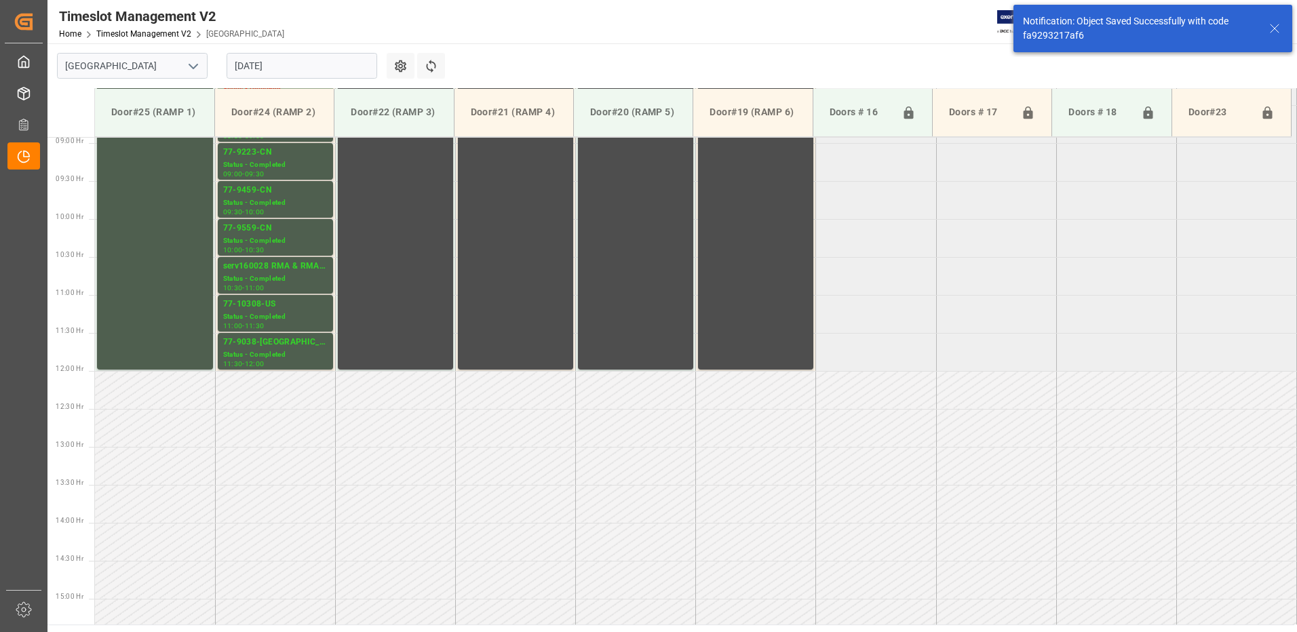
scroll to position [752, 0]
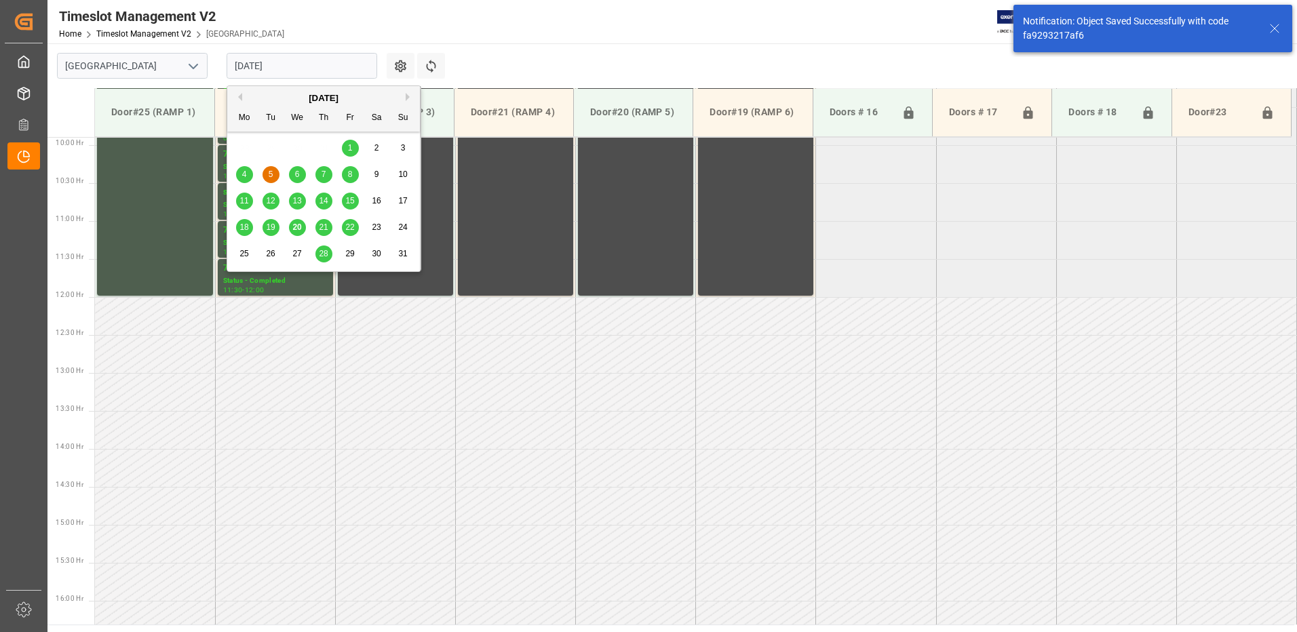
click at [307, 70] on input "[DATE]" at bounding box center [302, 66] width 151 height 26
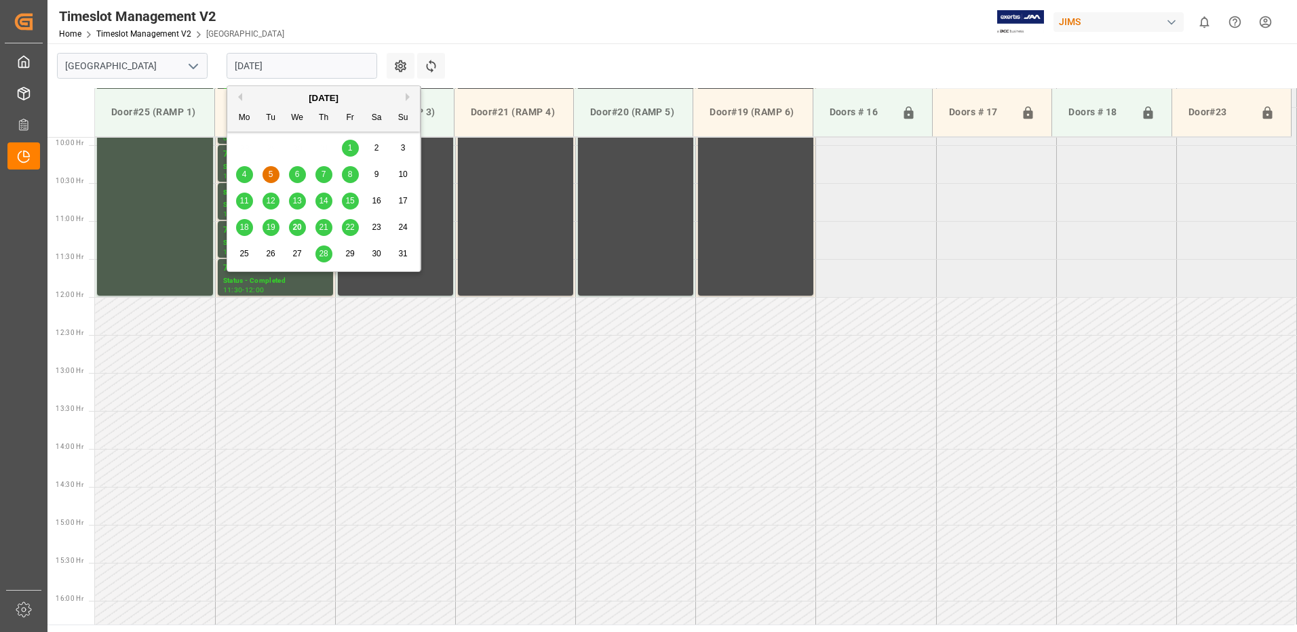
click at [300, 173] on div "6" at bounding box center [297, 175] width 17 height 16
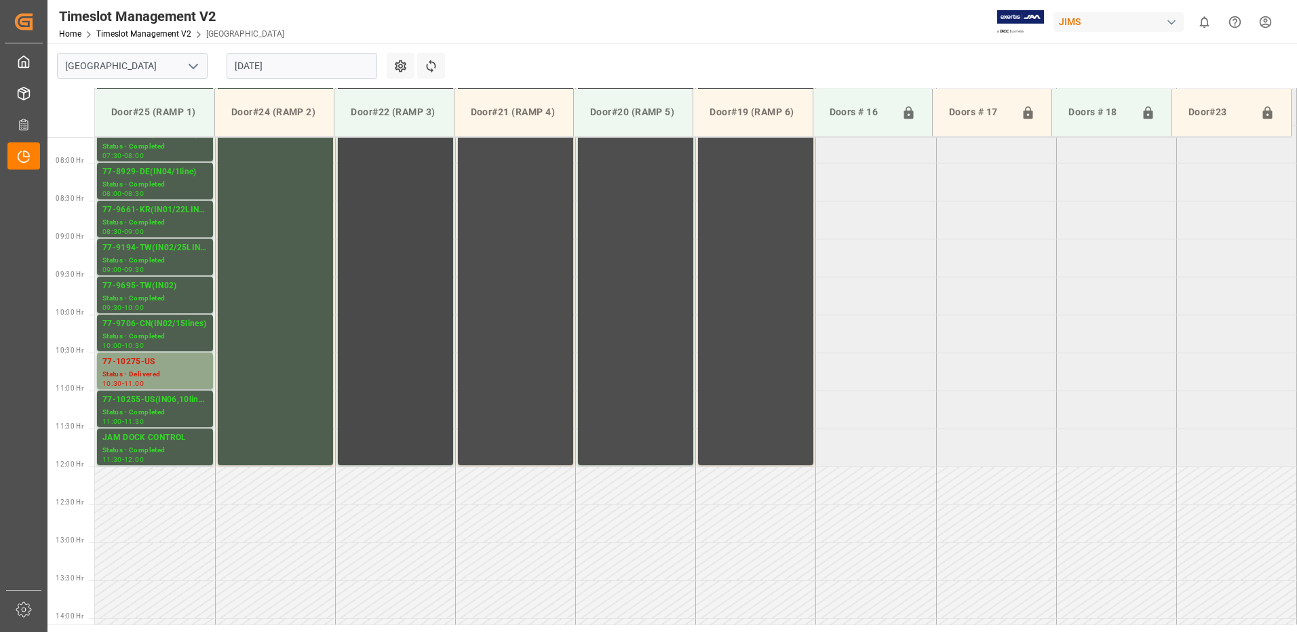
scroll to position [583, 0]
click at [309, 65] on input "[DATE]" at bounding box center [302, 66] width 151 height 26
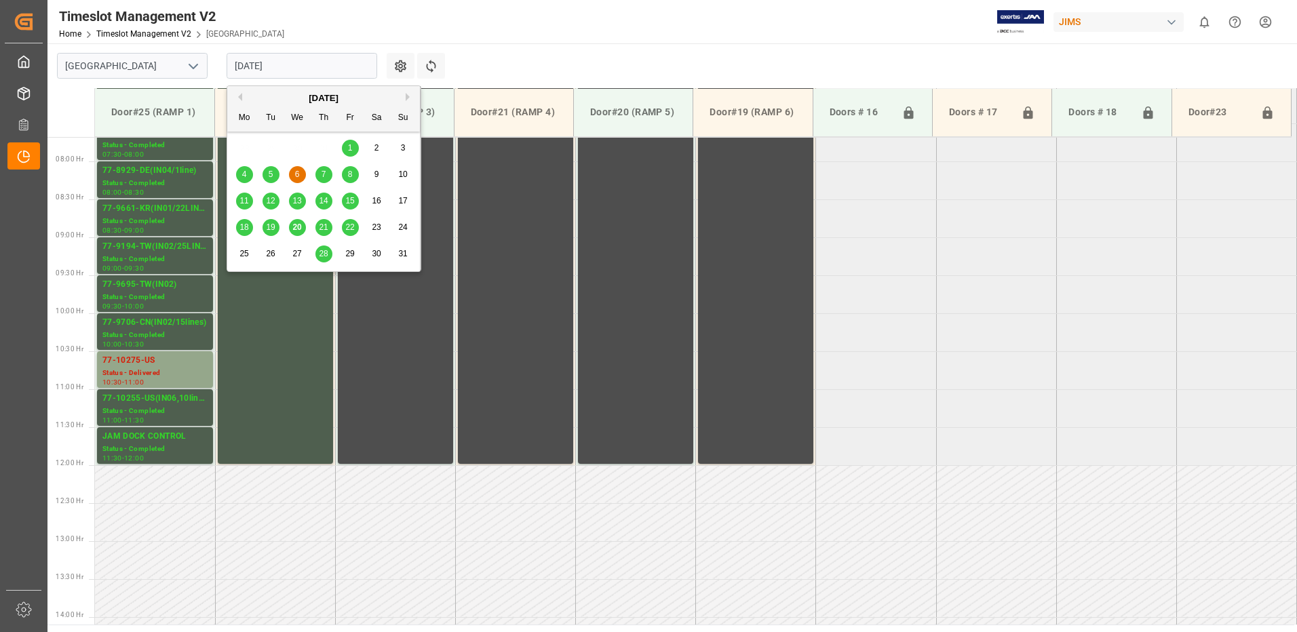
click at [321, 174] on div "7" at bounding box center [323, 175] width 17 height 16
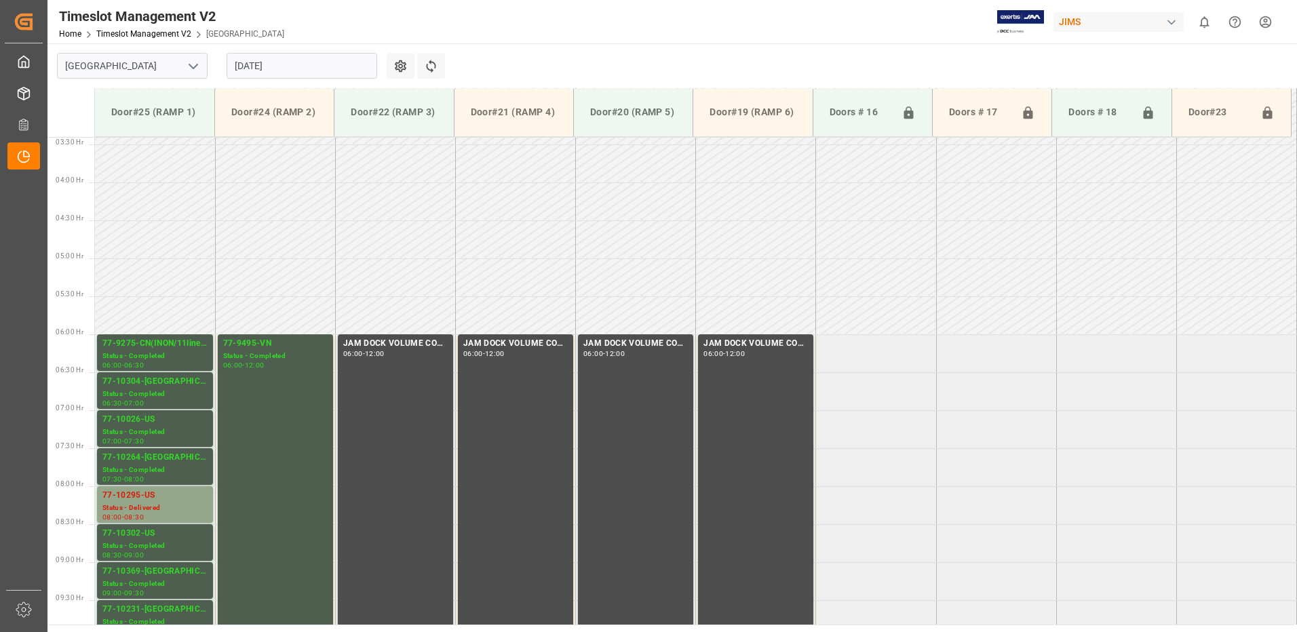
scroll to position [448, 0]
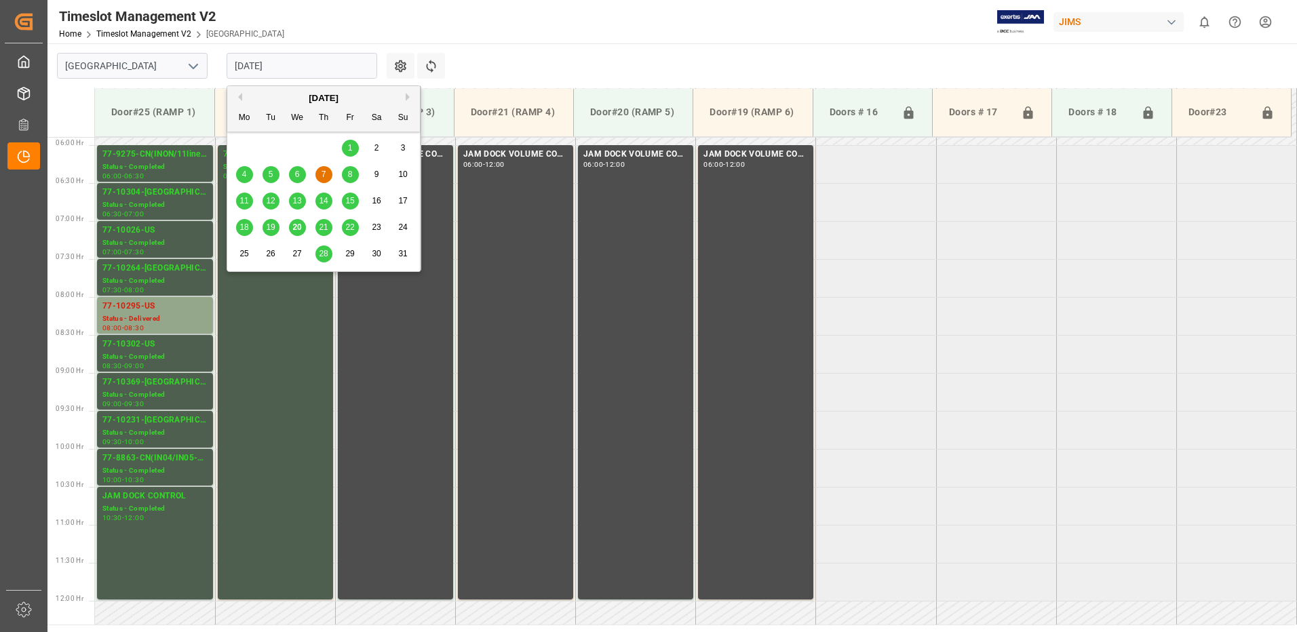
click at [312, 61] on input "[DATE]" at bounding box center [302, 66] width 151 height 26
click at [351, 172] on span "8" at bounding box center [350, 174] width 5 height 9
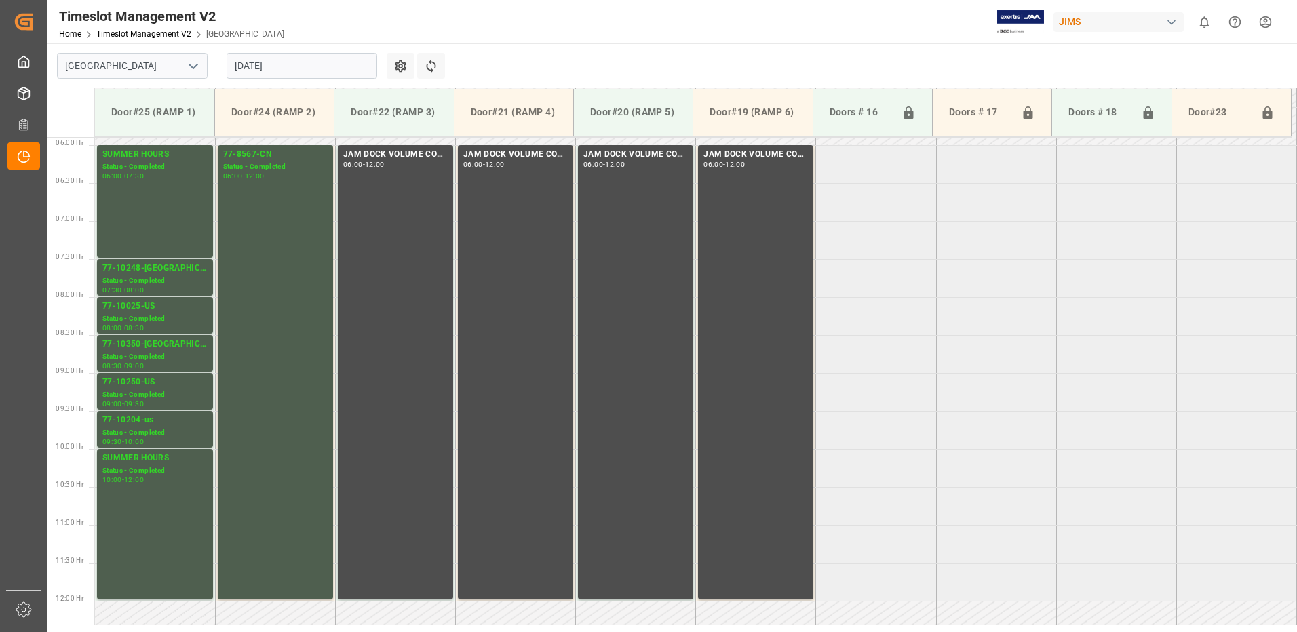
click at [321, 66] on input "[DATE]" at bounding box center [302, 66] width 151 height 26
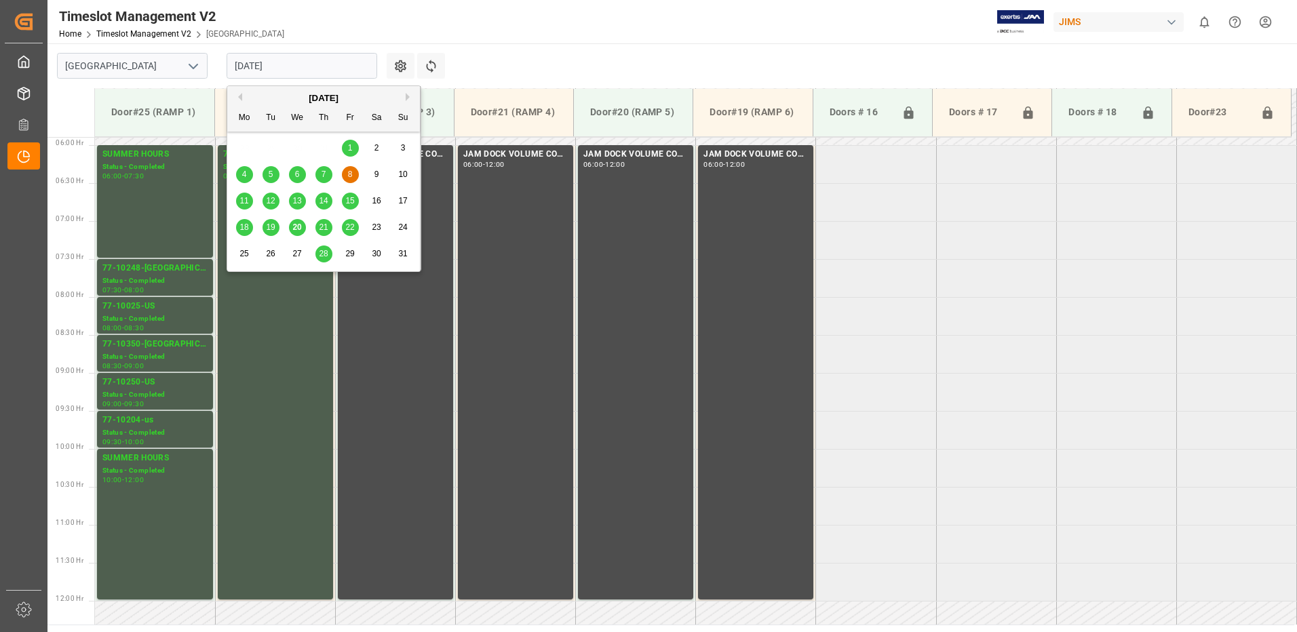
click at [244, 199] on span "11" at bounding box center [243, 200] width 9 height 9
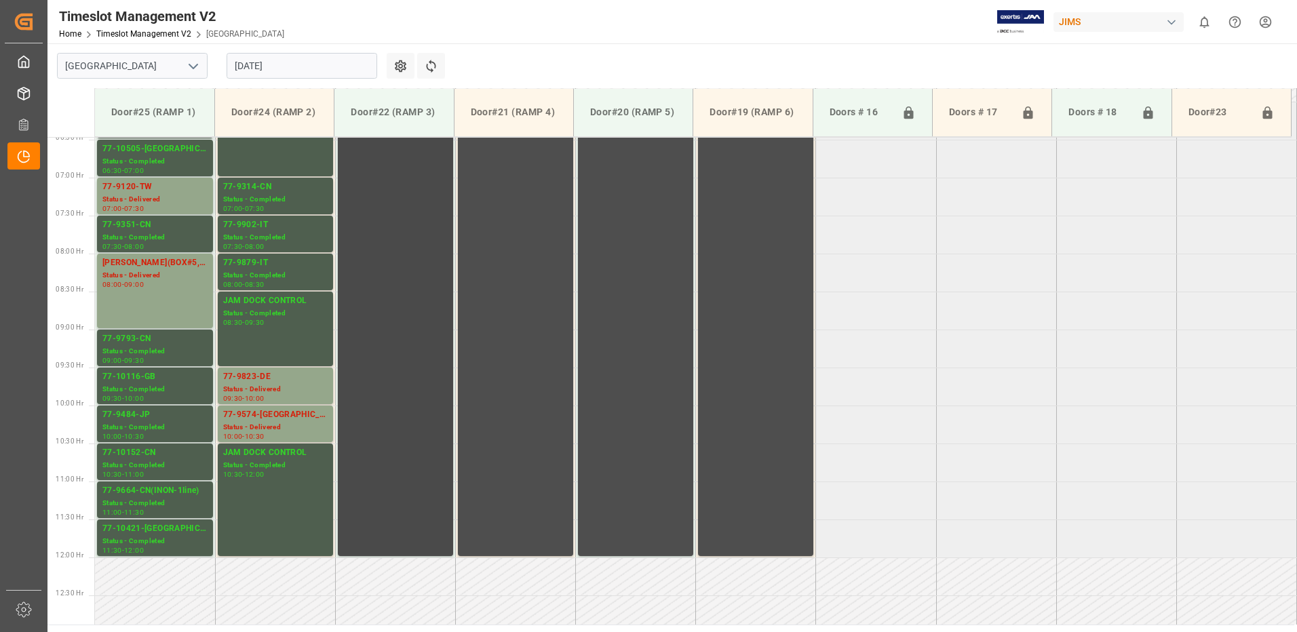
scroll to position [516, 0]
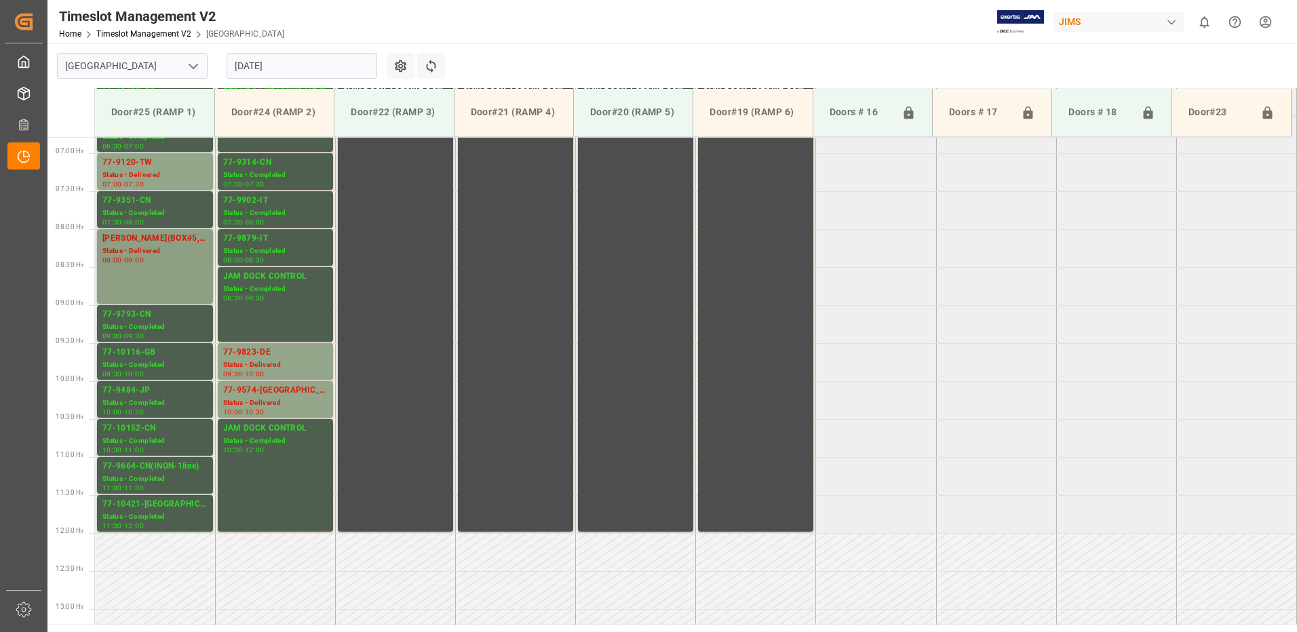
click at [169, 259] on div "08:00 - 09:00" at bounding box center [154, 260] width 105 height 7
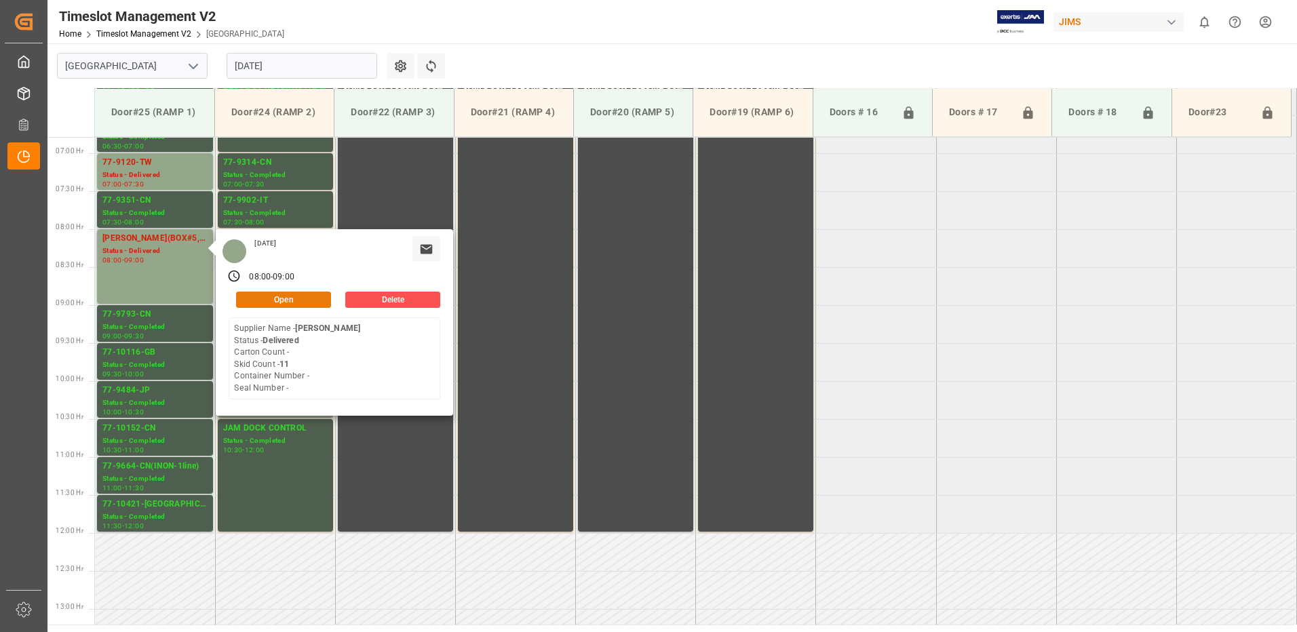
click at [301, 297] on button "Open" at bounding box center [283, 300] width 95 height 16
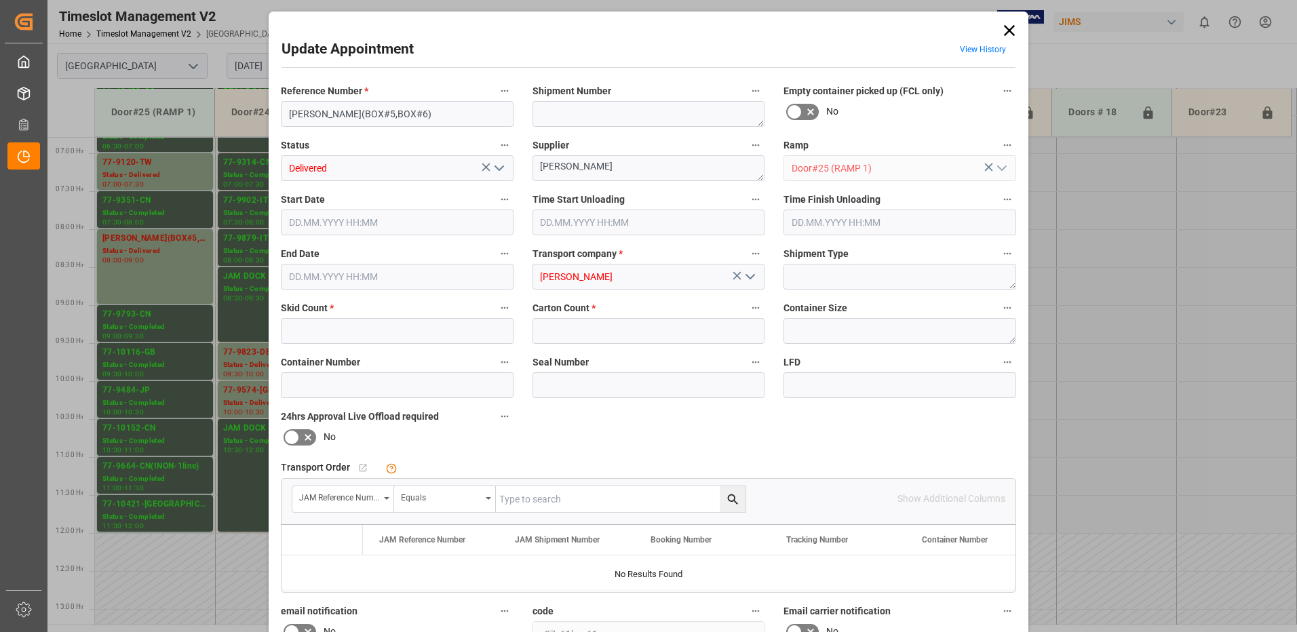
type input "11"
type input "0"
type input "[DATE] 08:00"
type input "[DATE] 11:30"
type input "[DATE] 09:00"
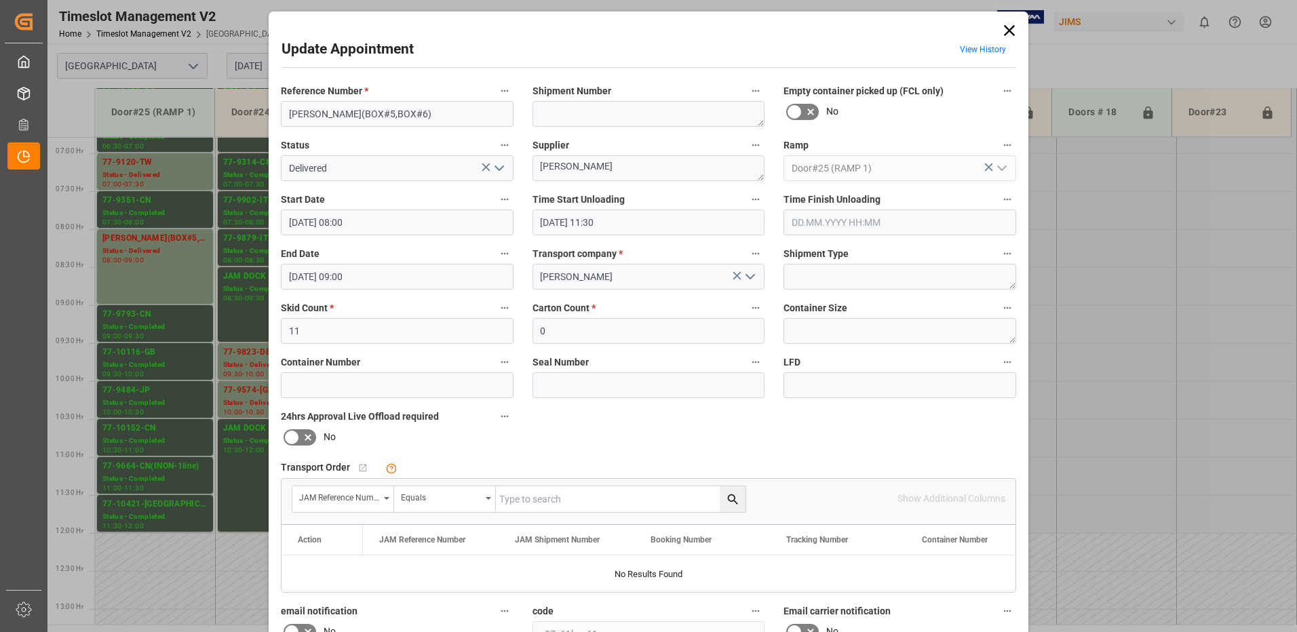
type input "[DATE] 14:52"
click at [497, 168] on icon "open menu" at bounding box center [499, 168] width 16 height 16
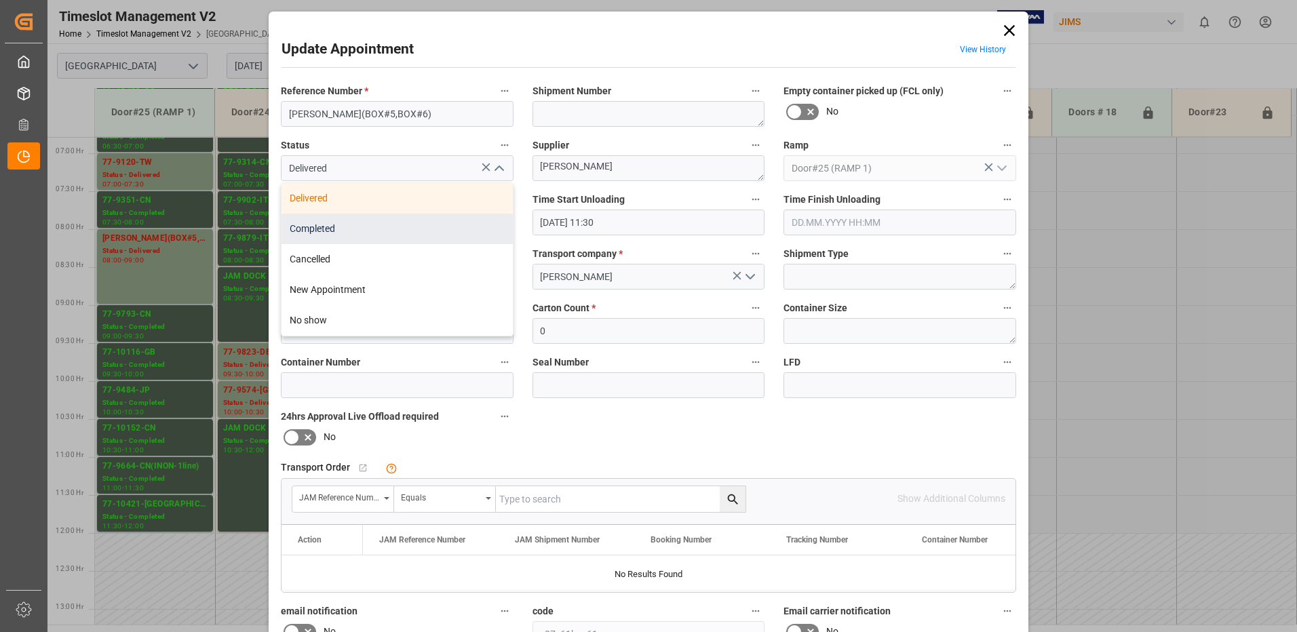
click at [438, 225] on div "Completed" at bounding box center [397, 229] width 231 height 31
type input "Completed"
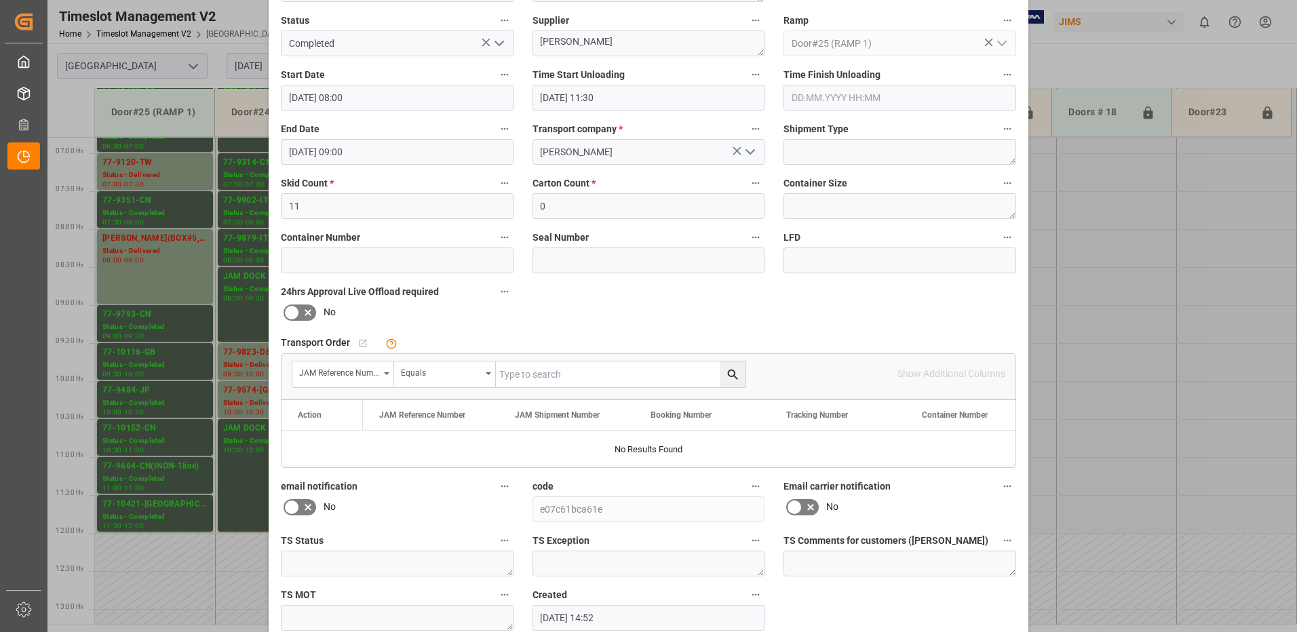
scroll to position [193, 0]
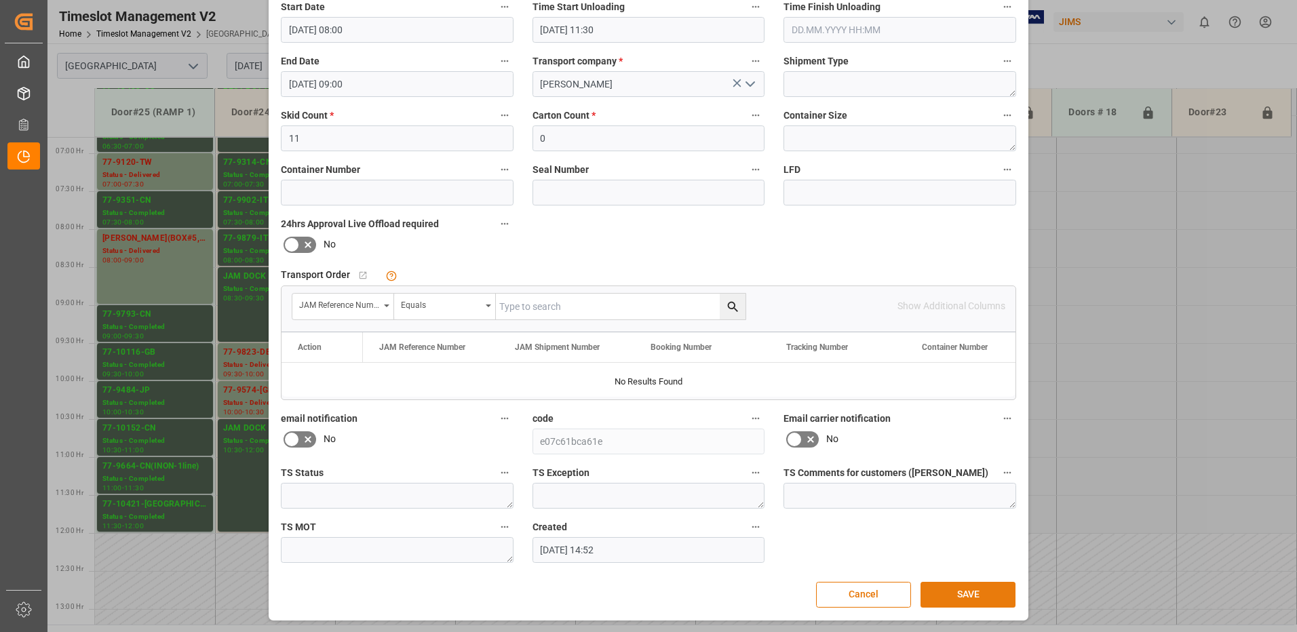
click at [968, 591] on button "SAVE" at bounding box center [968, 595] width 95 height 26
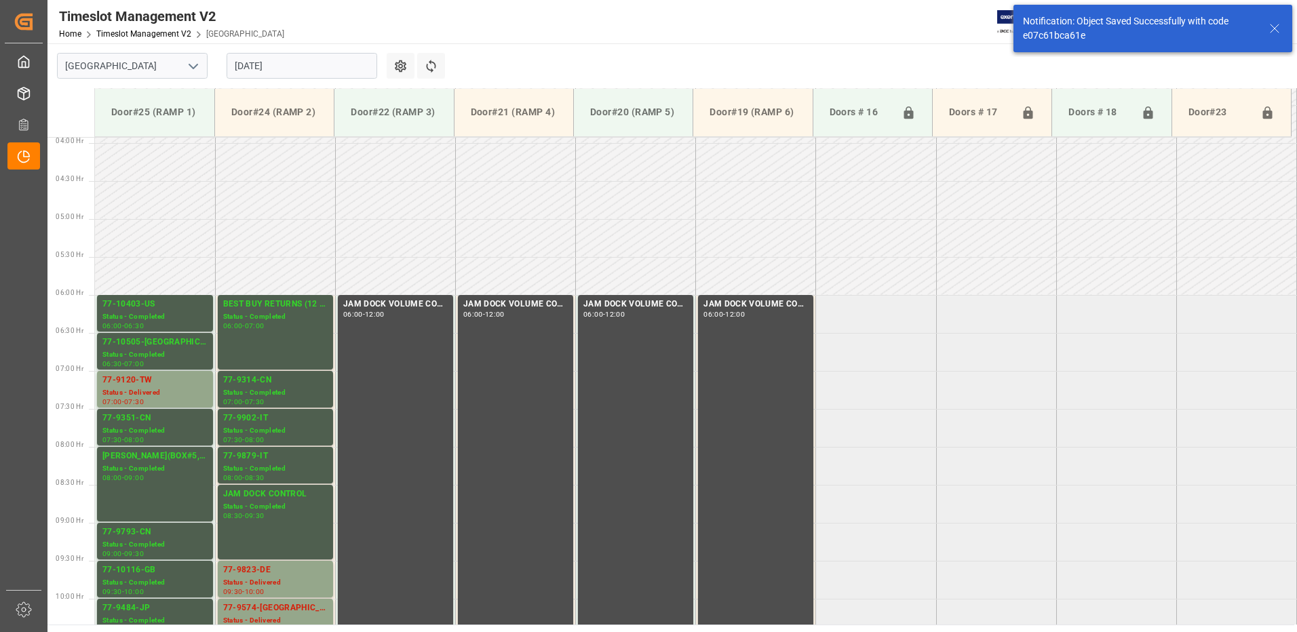
scroll to position [524, 0]
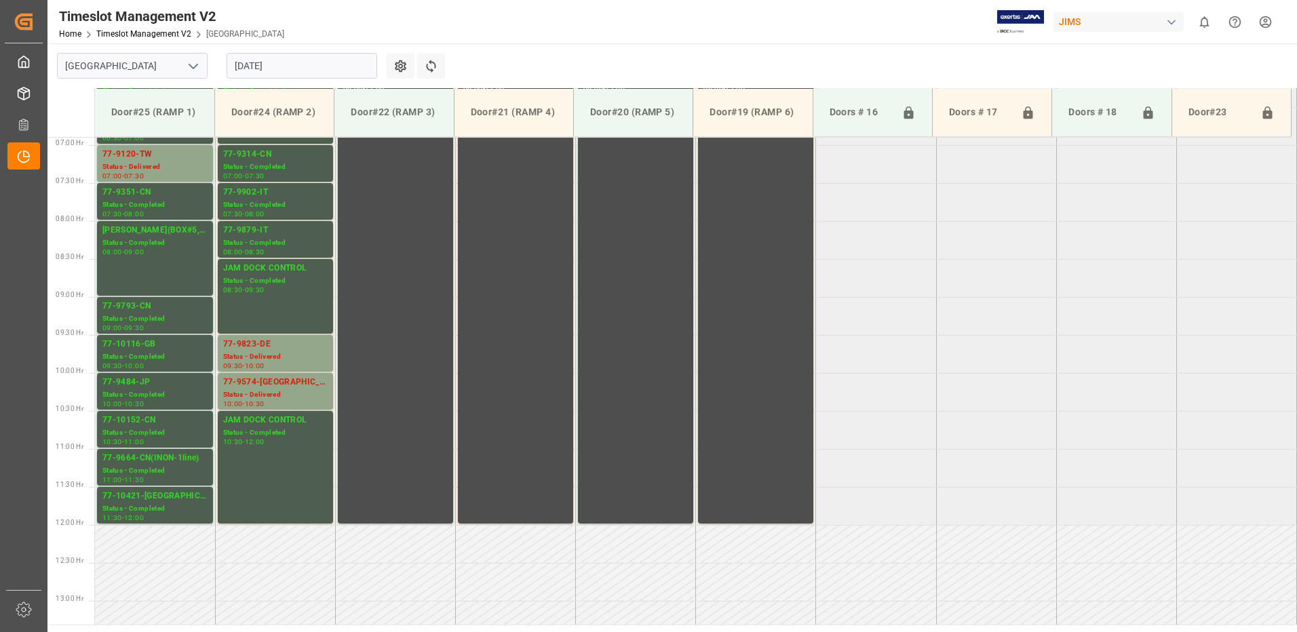
click at [312, 64] on input "[DATE]" at bounding box center [302, 66] width 151 height 26
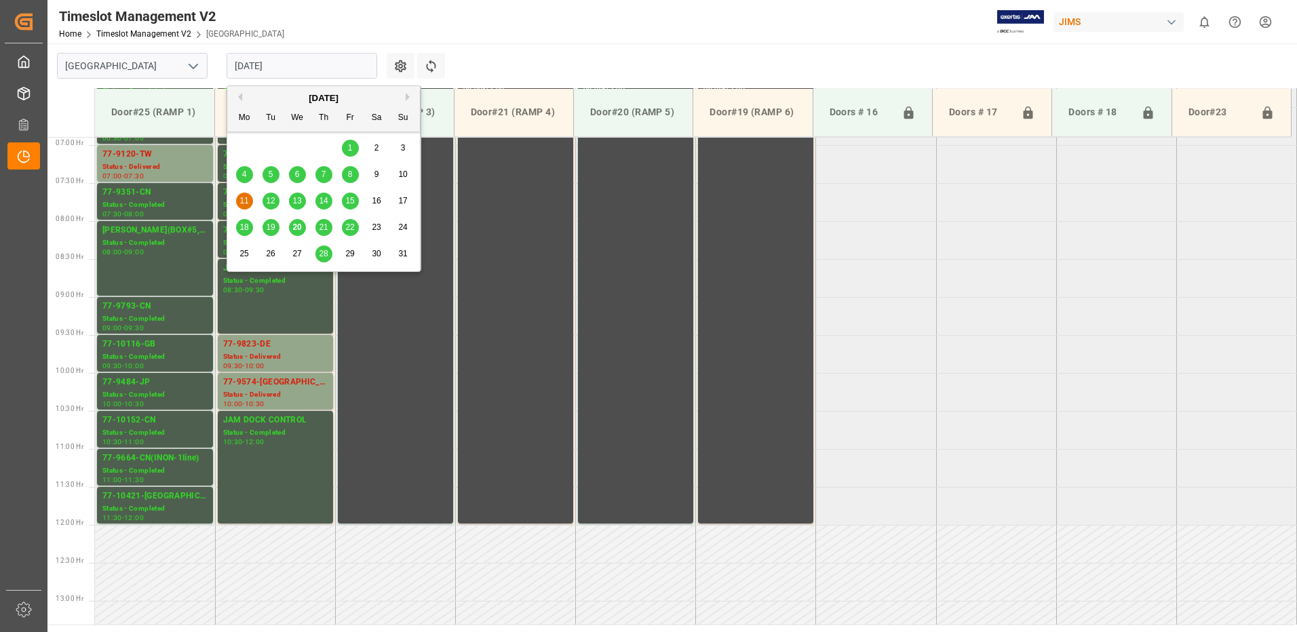
click at [274, 199] on span "12" at bounding box center [270, 200] width 9 height 9
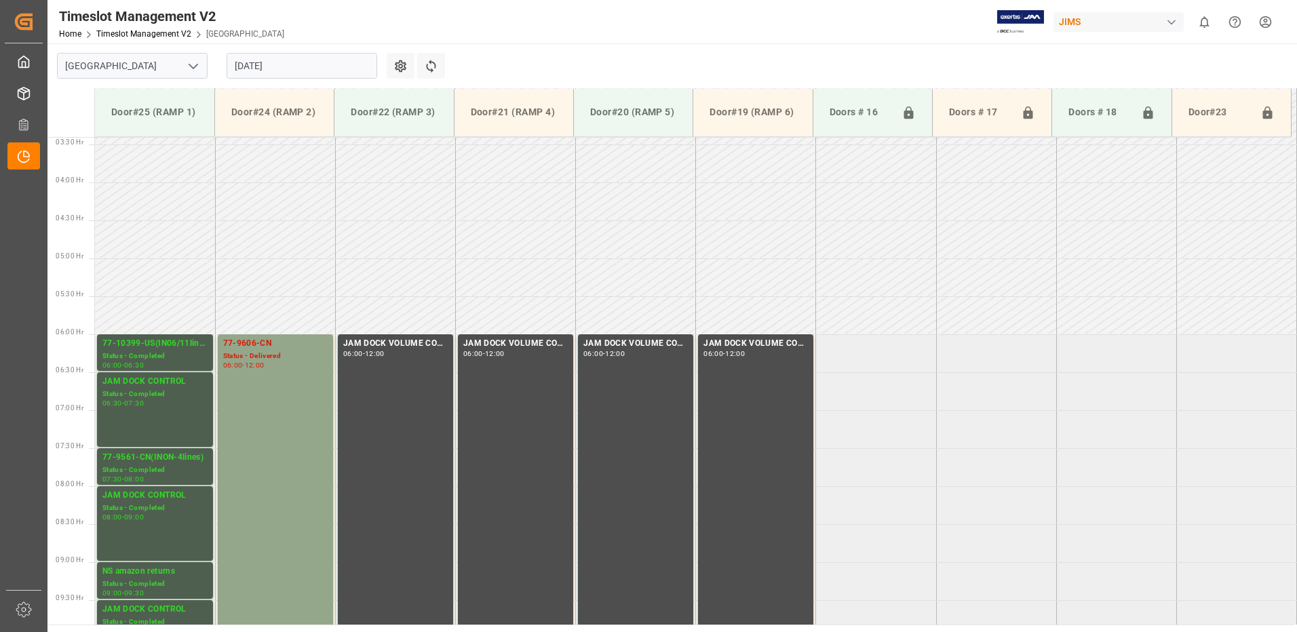
scroll to position [448, 0]
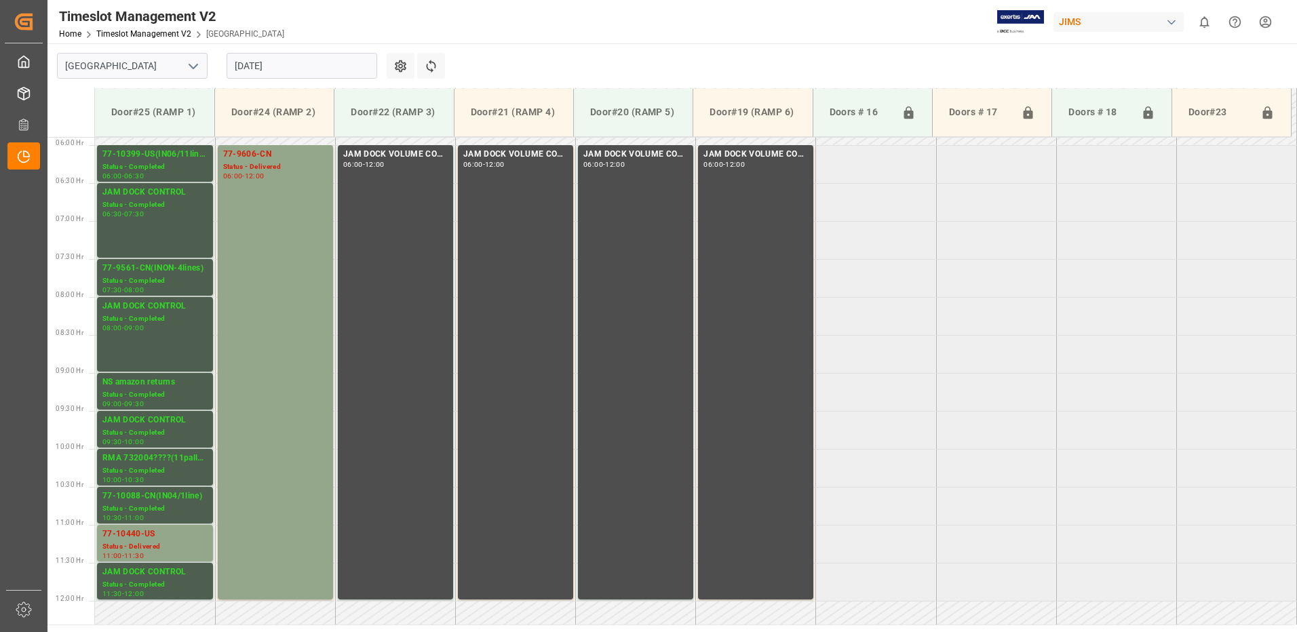
click at [327, 61] on input "[DATE]" at bounding box center [302, 66] width 151 height 26
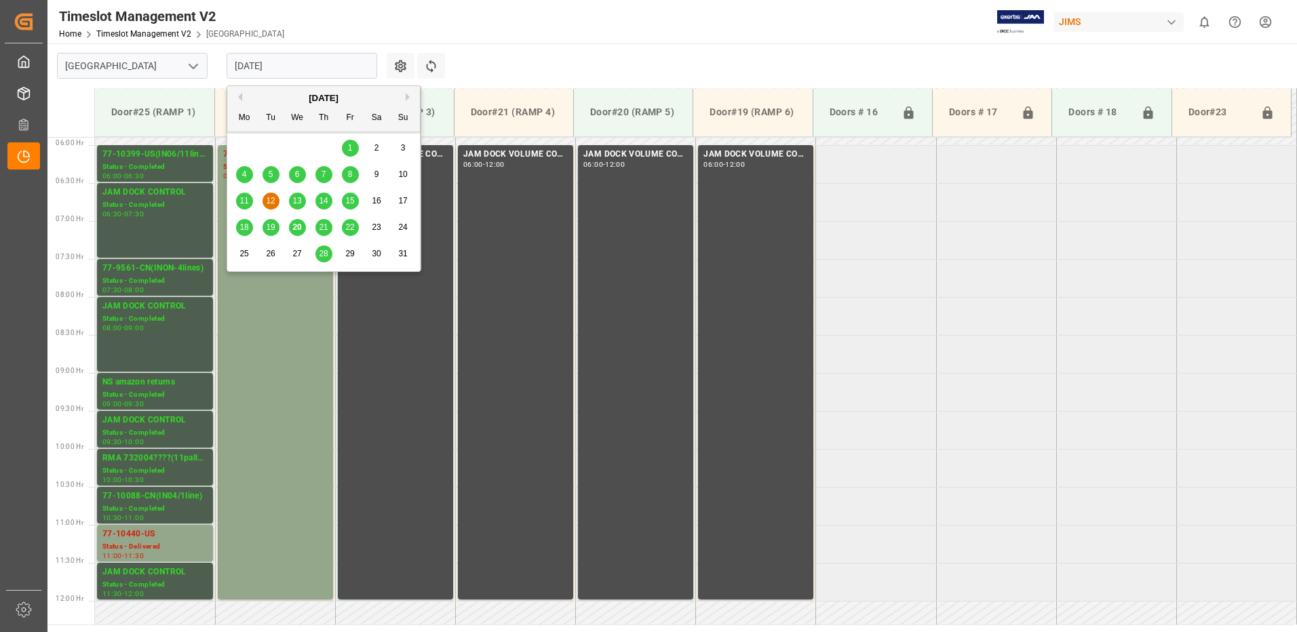
click at [296, 200] on span "13" at bounding box center [296, 200] width 9 height 9
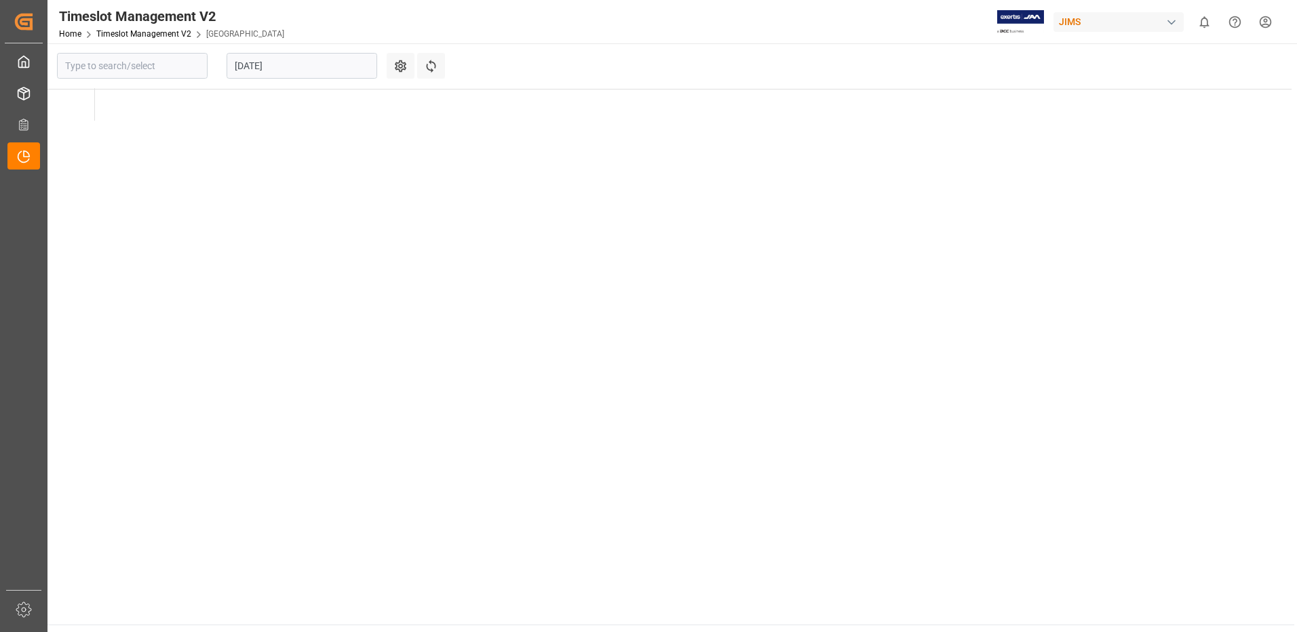
type input "[GEOGRAPHIC_DATA]"
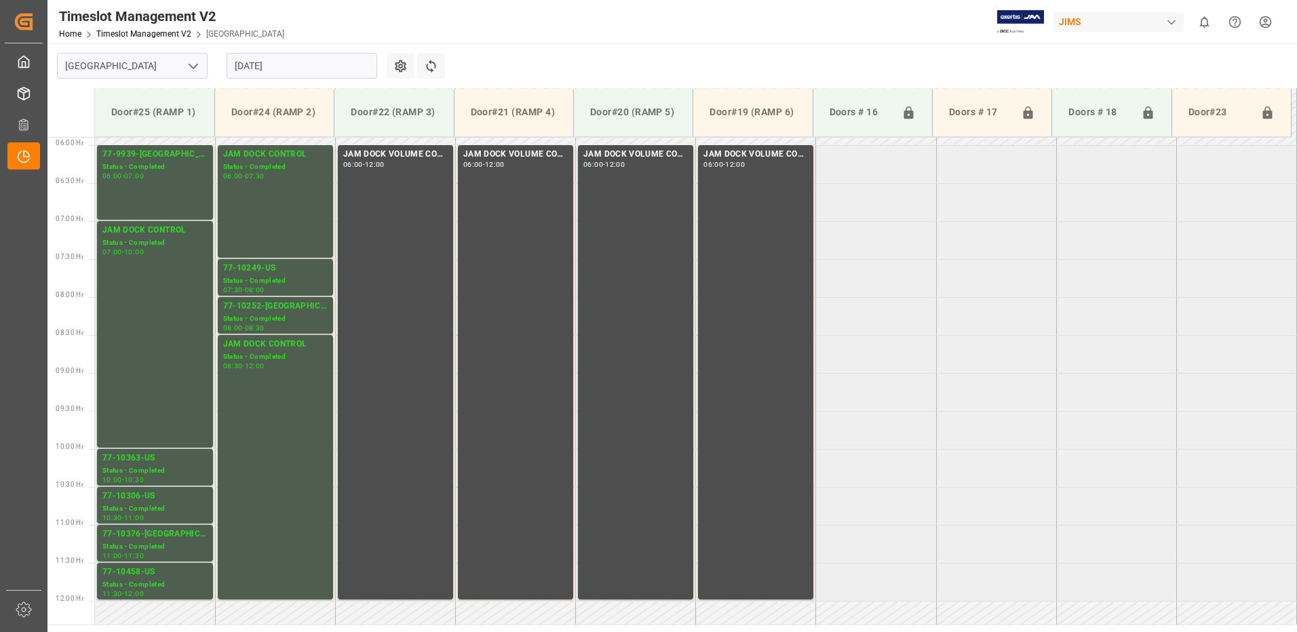
click at [307, 66] on input "[DATE]" at bounding box center [302, 66] width 151 height 26
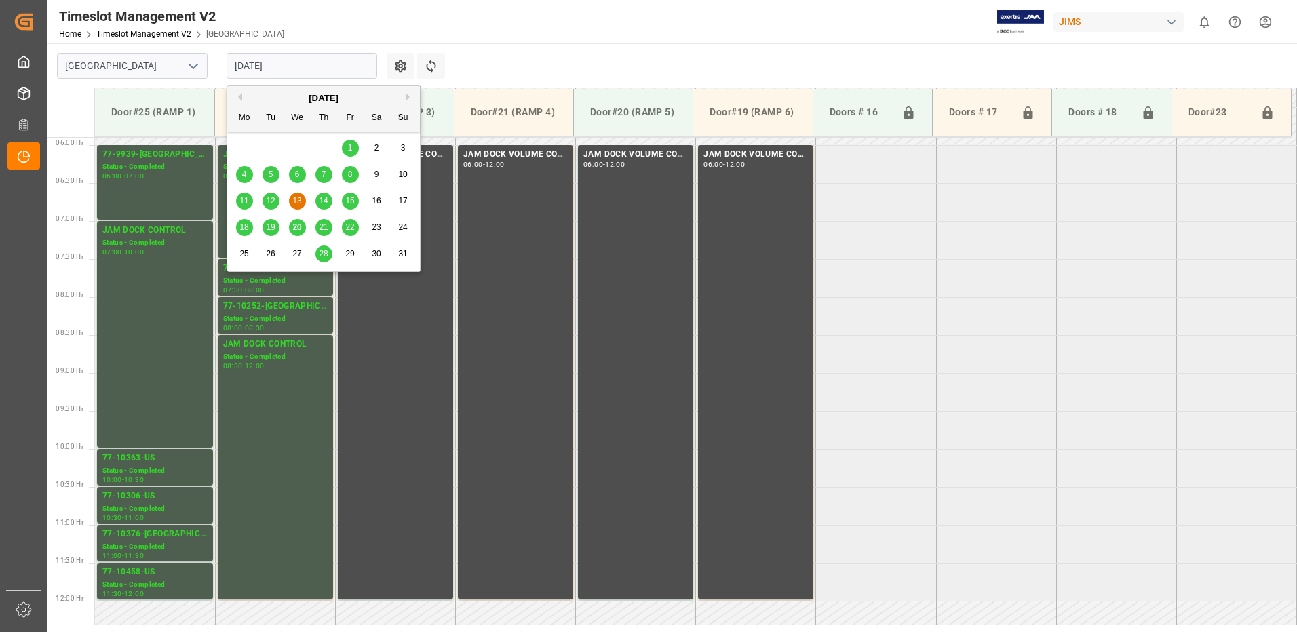
click at [324, 201] on span "14" at bounding box center [323, 200] width 9 height 9
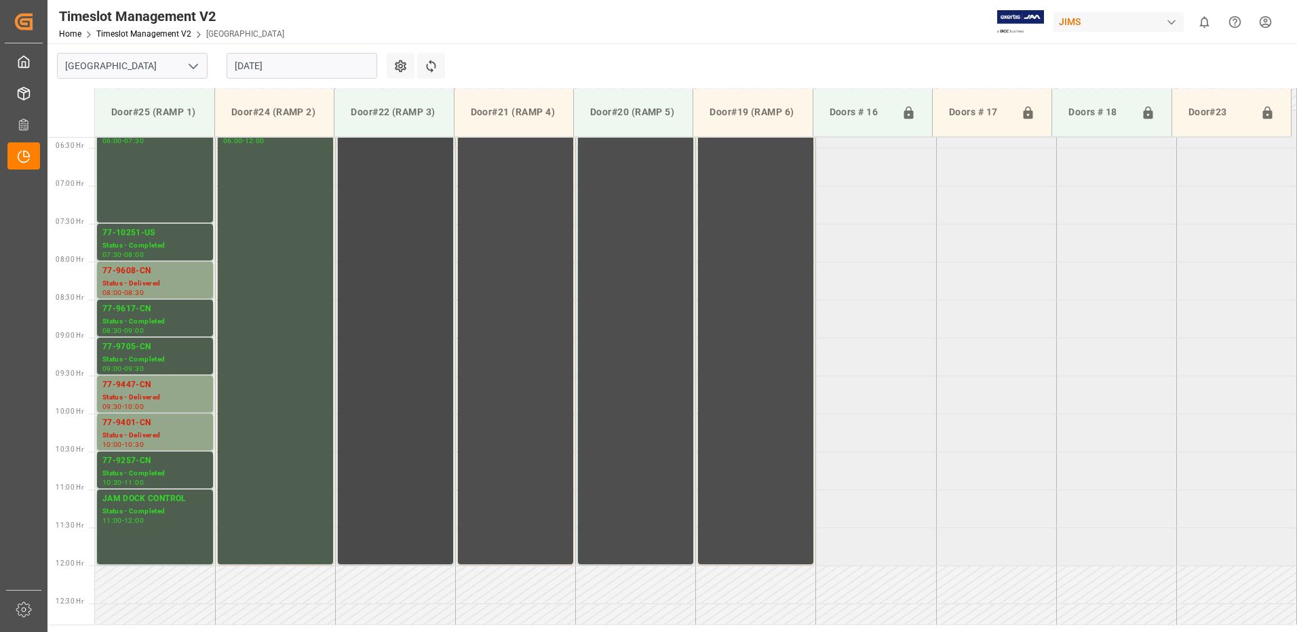
scroll to position [516, 0]
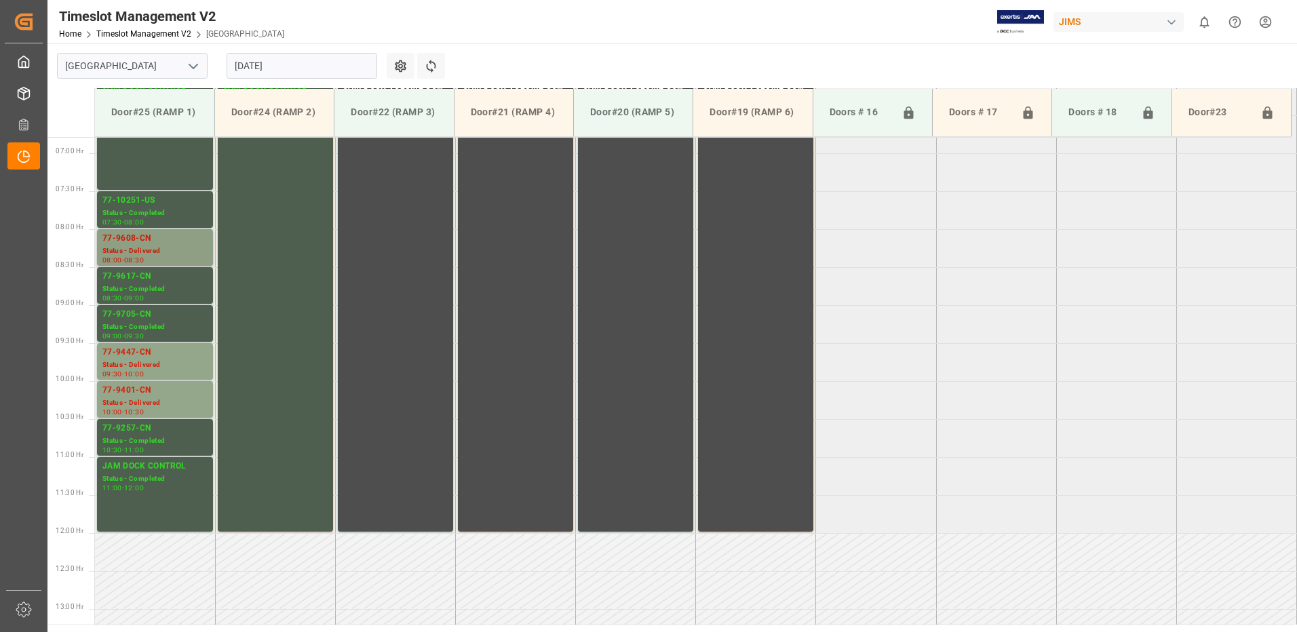
click at [155, 249] on div "Status - Delivered" at bounding box center [154, 252] width 105 height 12
click at [150, 364] on div "Status - Delivered" at bounding box center [154, 366] width 105 height 12
click at [149, 395] on div "77-9401-CN" at bounding box center [154, 391] width 105 height 14
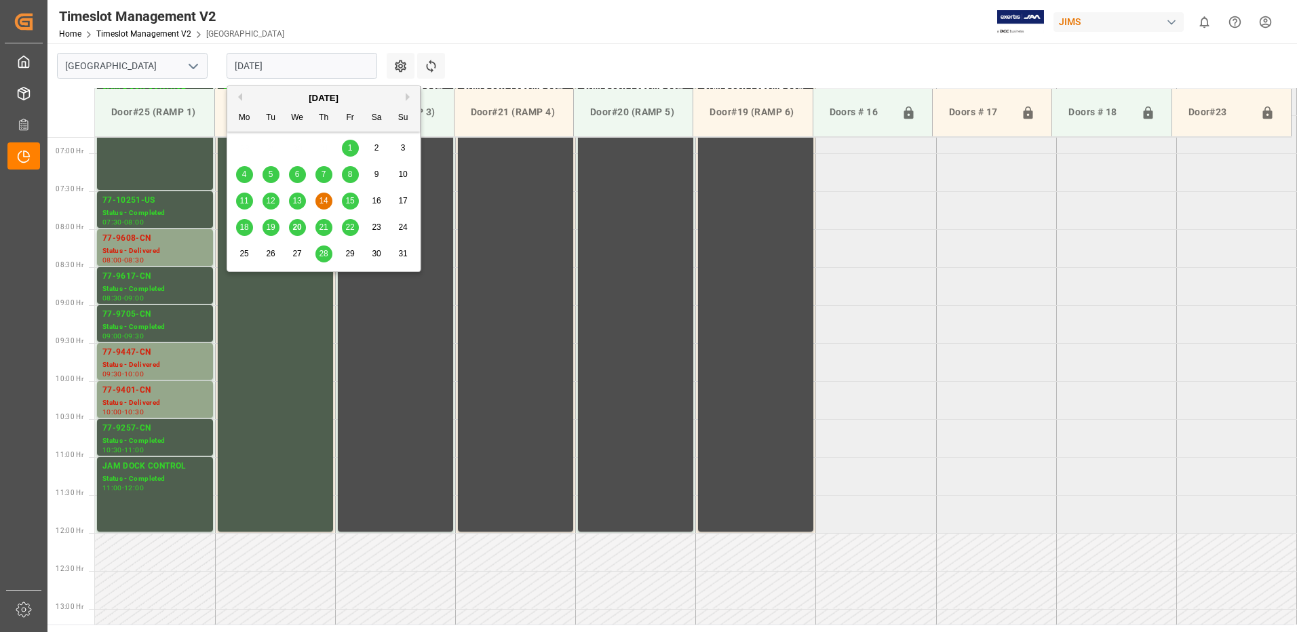
click at [331, 58] on input "[DATE]" at bounding box center [302, 66] width 151 height 26
click at [299, 226] on span "20" at bounding box center [296, 227] width 9 height 9
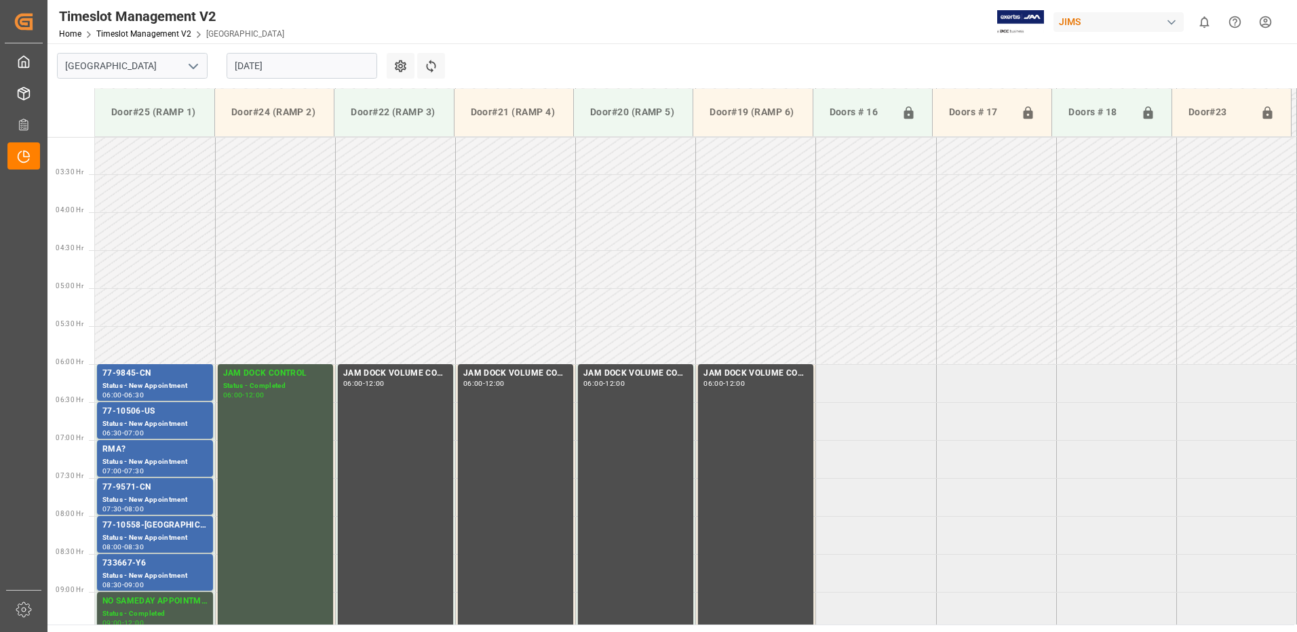
scroll to position [448, 0]
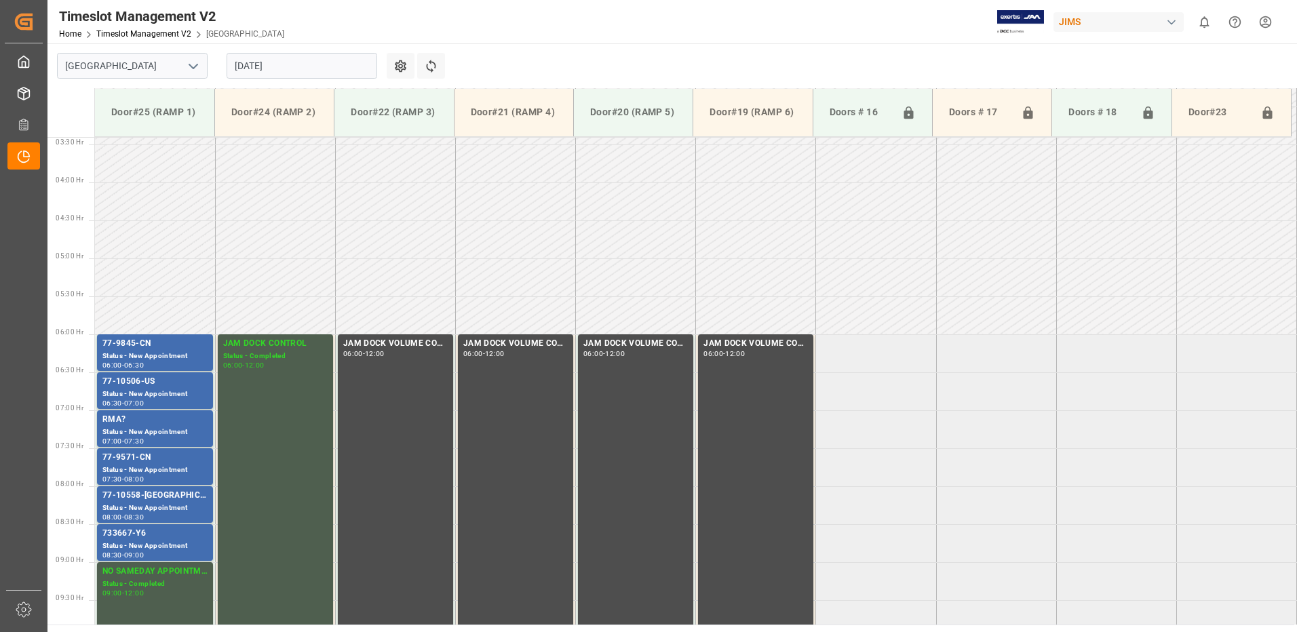
scroll to position [448, 0]
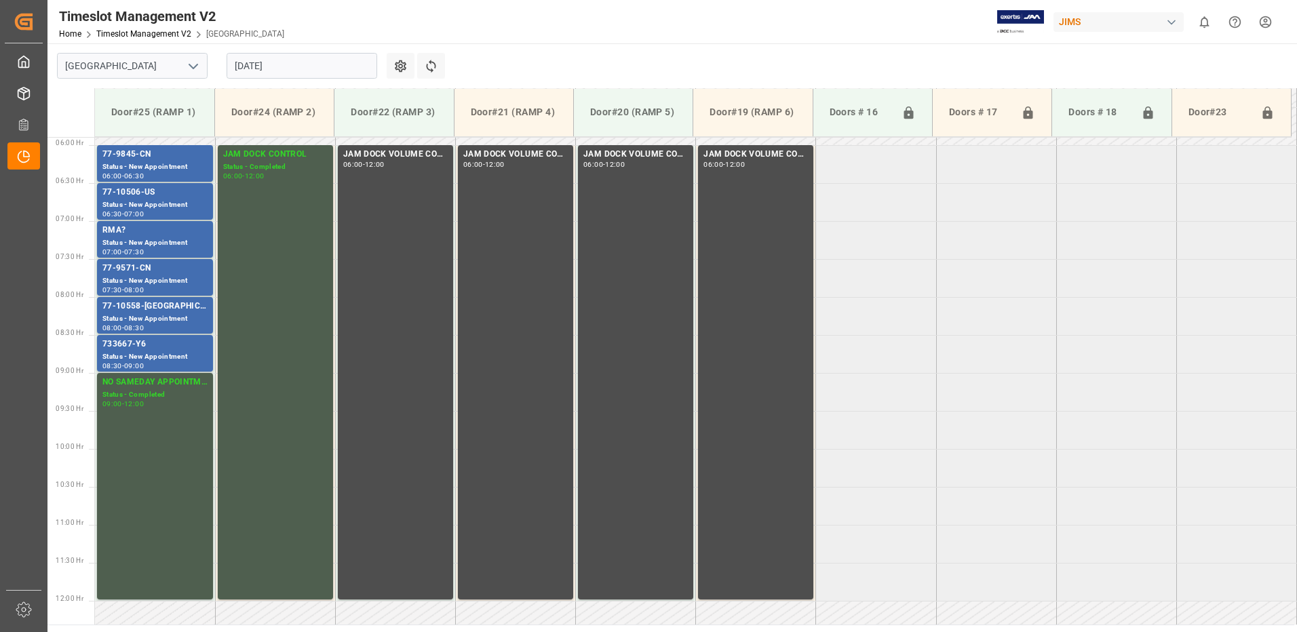
click at [304, 65] on input "[DATE]" at bounding box center [302, 66] width 151 height 26
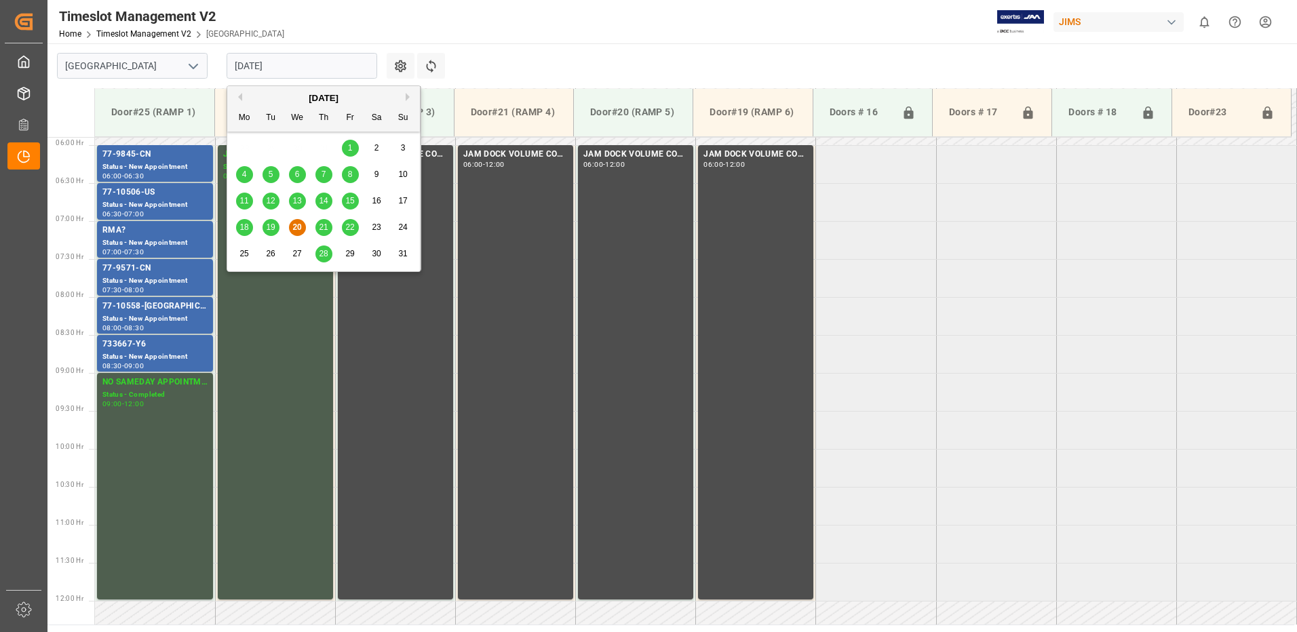
click at [326, 229] on span "21" at bounding box center [323, 227] width 9 height 9
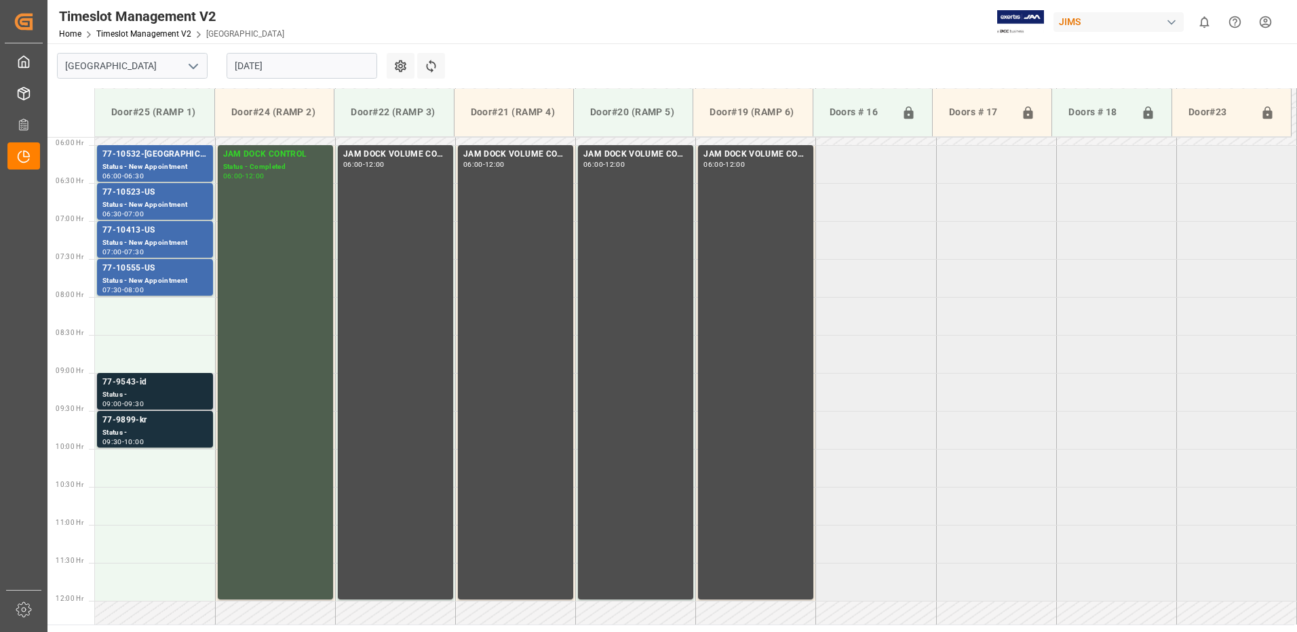
click at [144, 391] on div "Status -" at bounding box center [154, 395] width 105 height 12
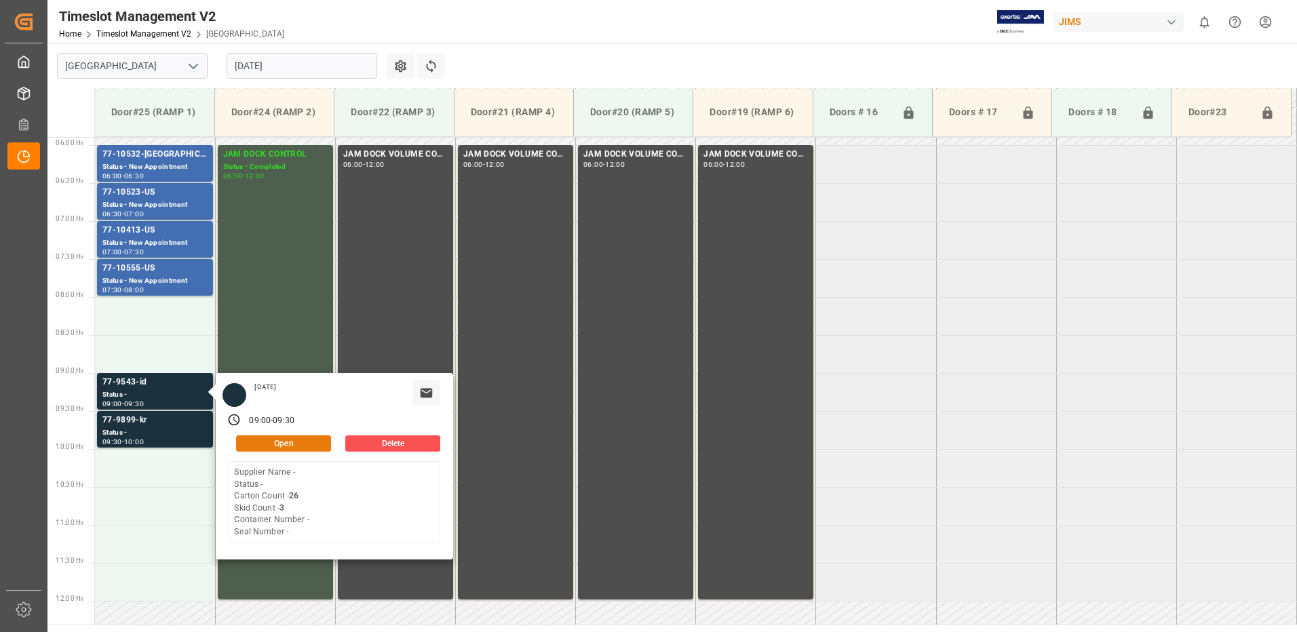
click at [295, 442] on button "Open" at bounding box center [283, 444] width 95 height 16
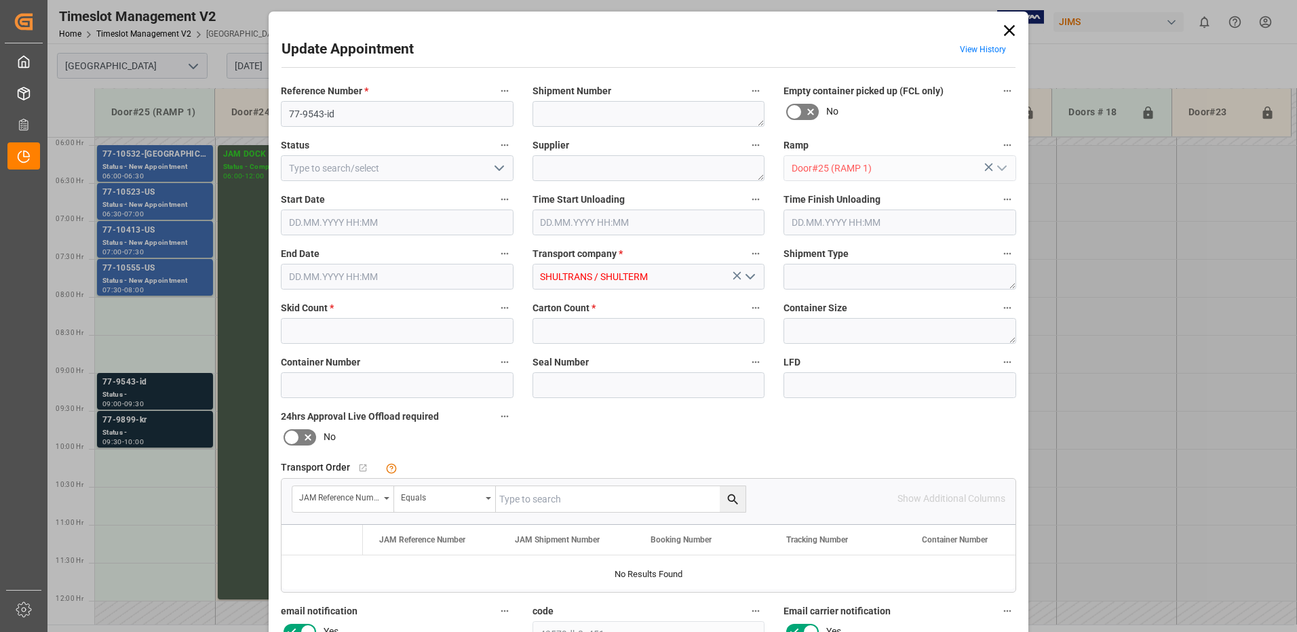
type input "3"
type input "26"
type input "21.08.2025 09:00"
type input "21.08.2025 09:30"
type input "20.08.2025 11:17"
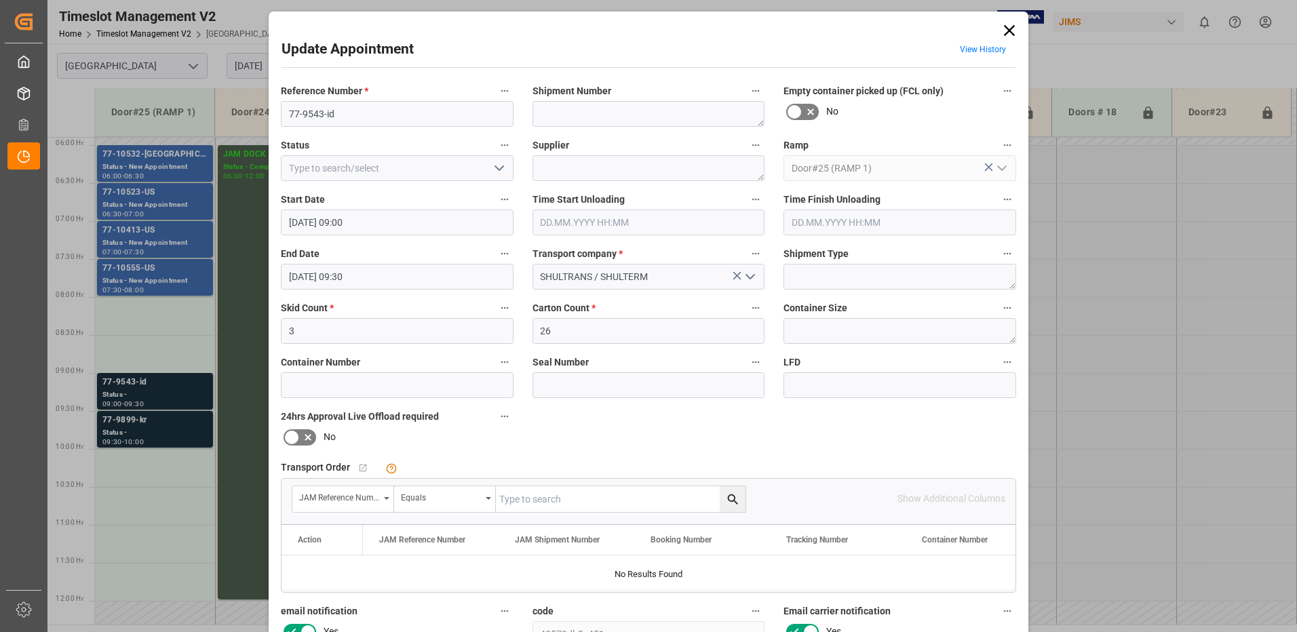
click at [552, 501] on input "text" at bounding box center [621, 499] width 250 height 26
type input "77-9543-id"
click at [727, 500] on icon "search button" at bounding box center [732, 499] width 10 height 10
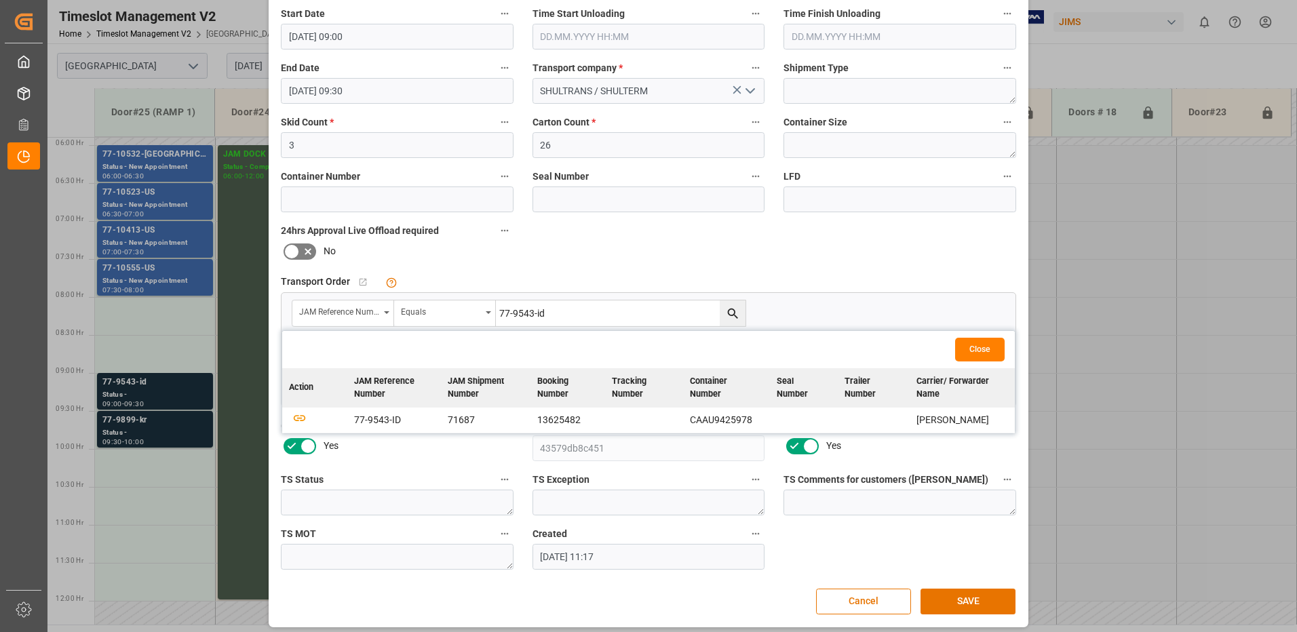
scroll to position [193, 0]
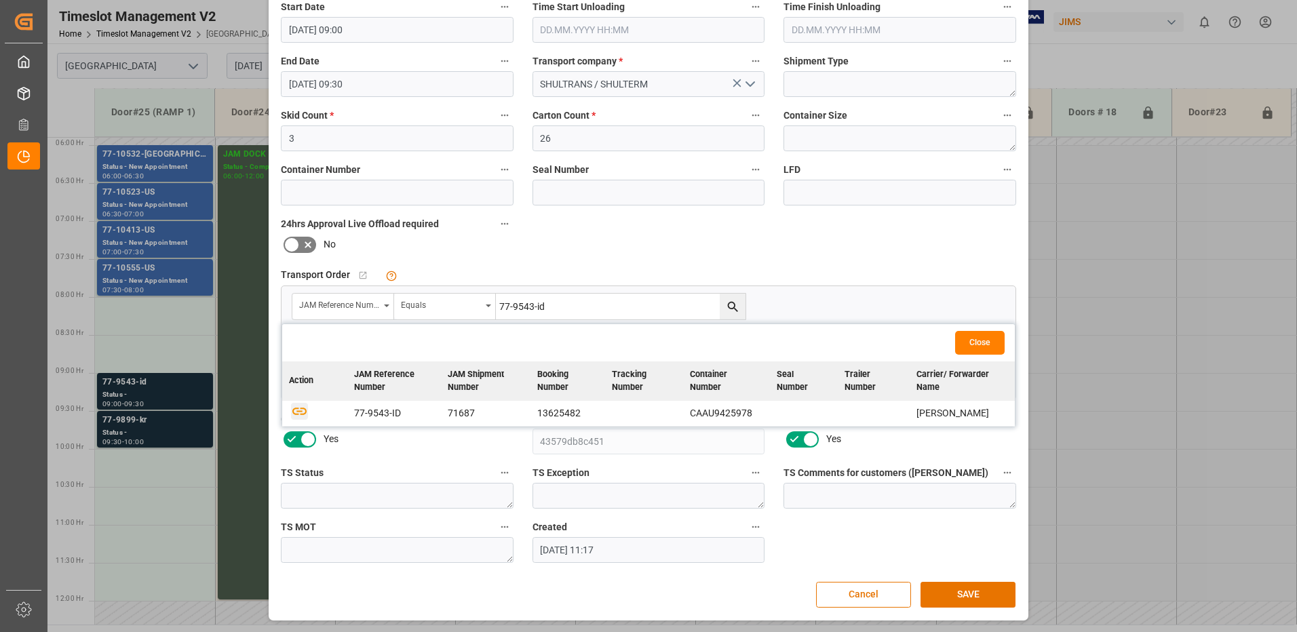
click at [299, 413] on icon "button" at bounding box center [299, 410] width 17 height 17
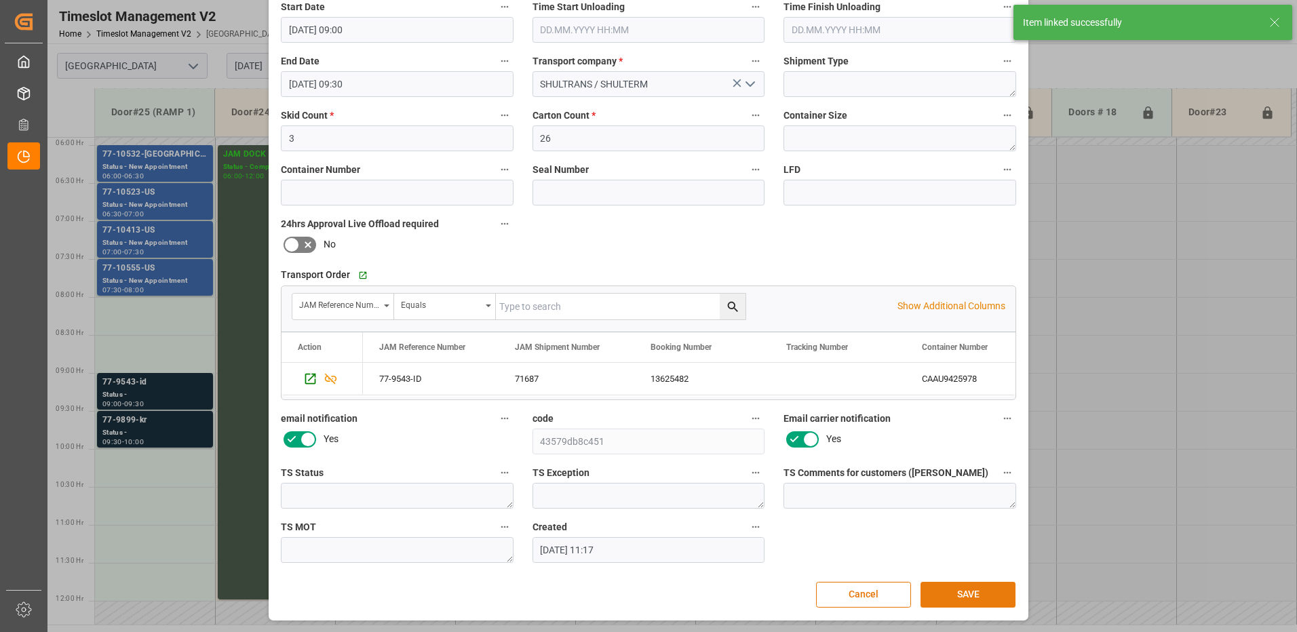
click at [960, 595] on button "SAVE" at bounding box center [968, 595] width 95 height 26
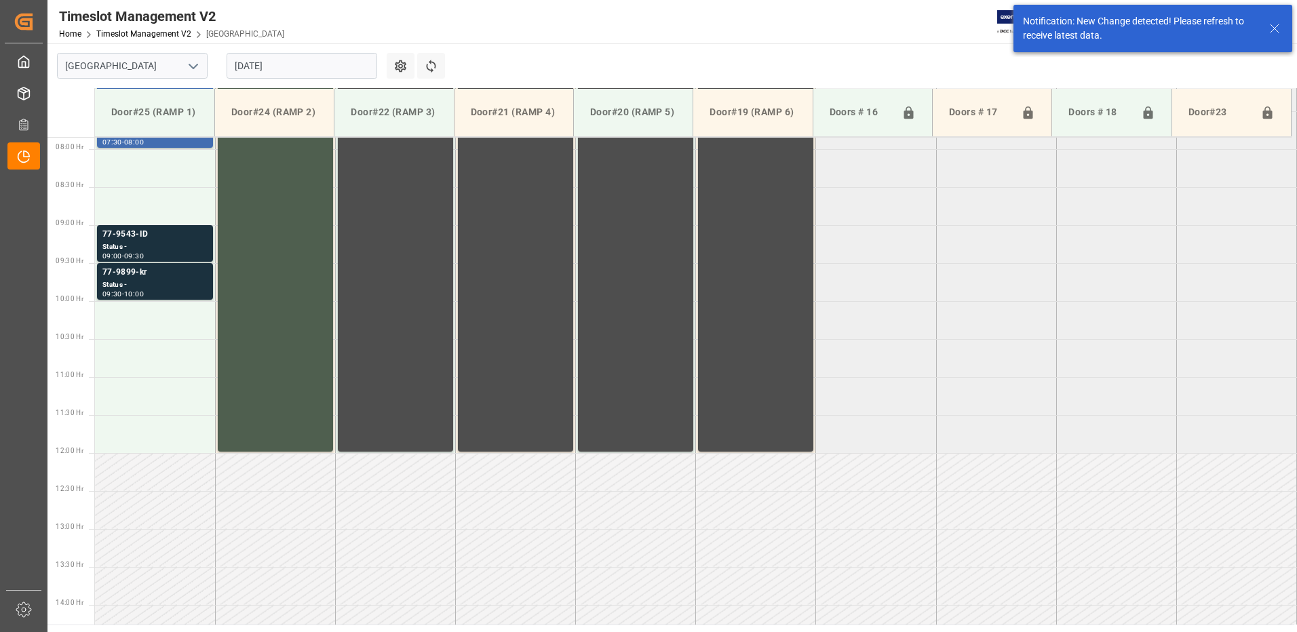
scroll to position [600, 0]
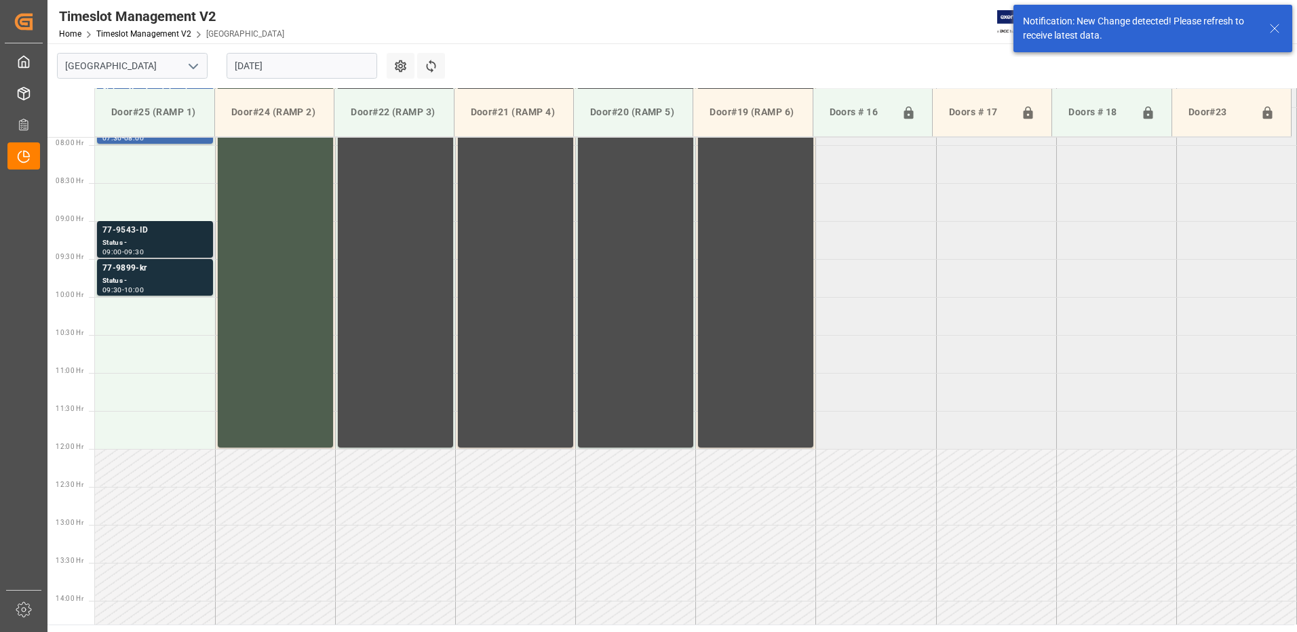
click at [165, 239] on div "Status -" at bounding box center [154, 243] width 105 height 12
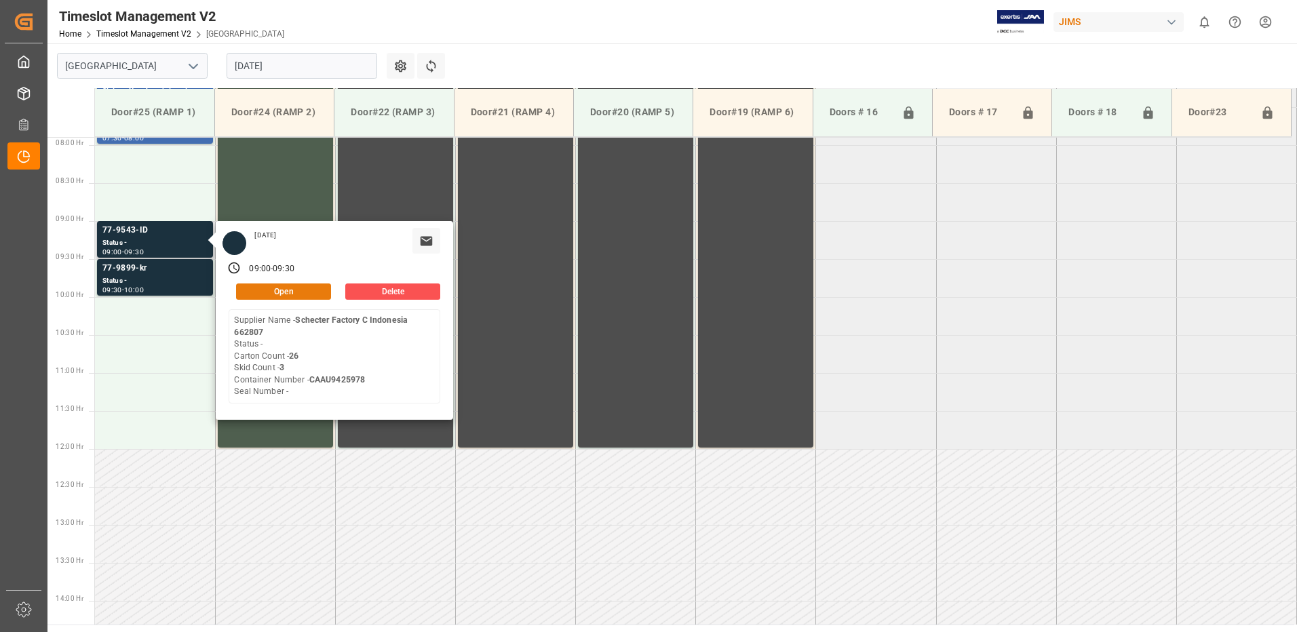
click at [297, 289] on button "Open" at bounding box center [283, 292] width 95 height 16
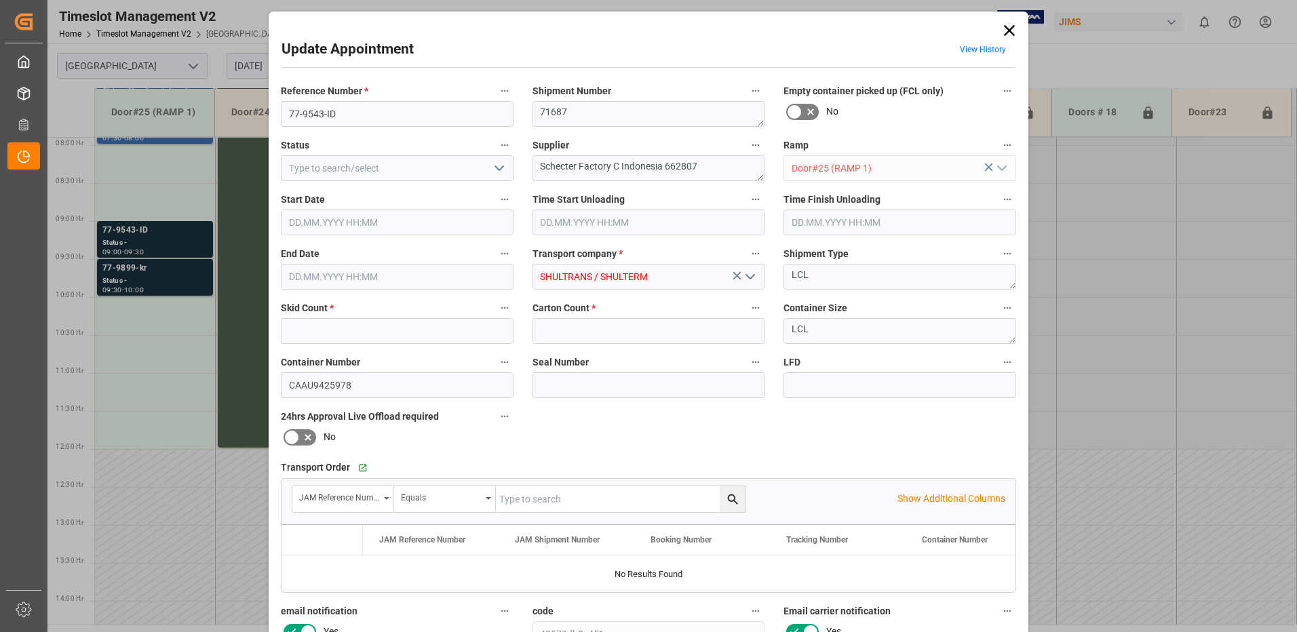
type input "3"
type input "26"
type input "21.08.2025 09:00"
type input "21.08.2025 09:30"
type input "20.08.2025 11:17"
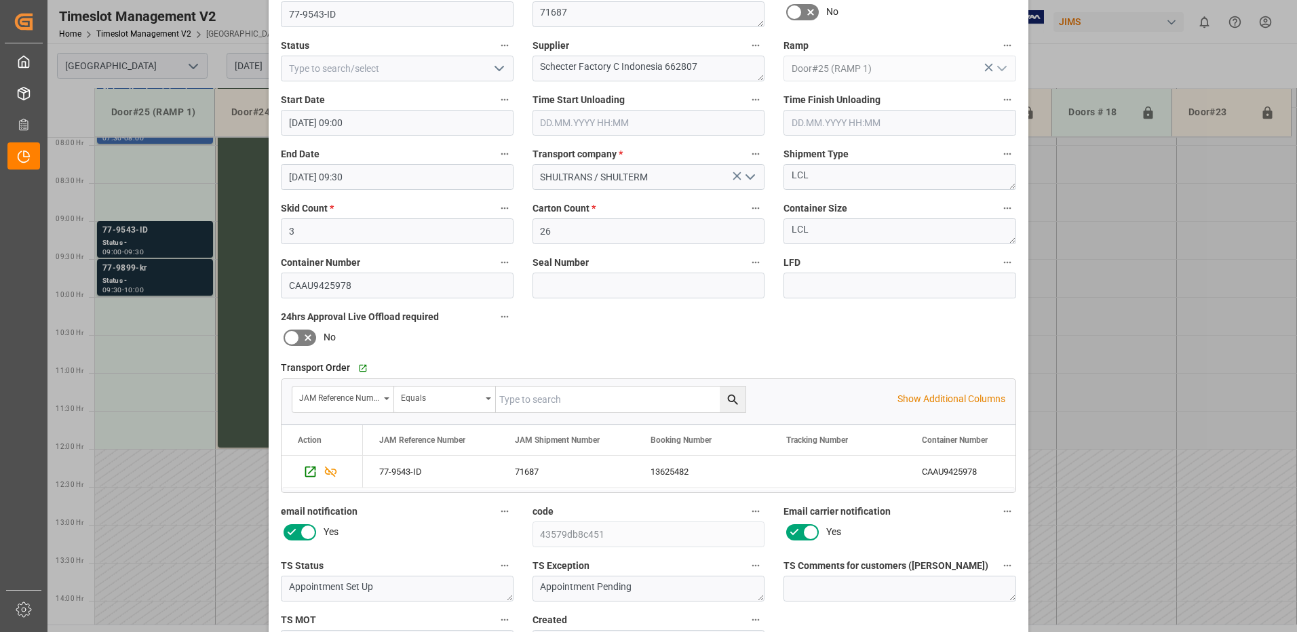
scroll to position [57, 0]
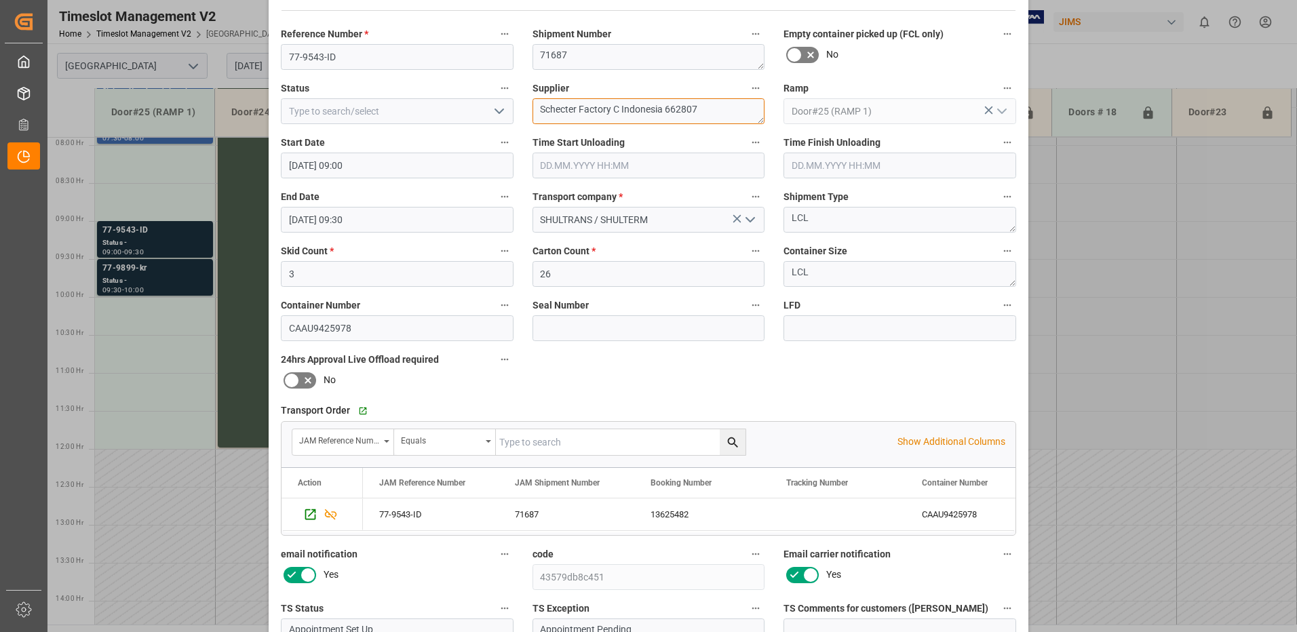
drag, startPoint x: 703, startPoint y: 102, endPoint x: 575, endPoint y: 115, distance: 129.5
click at [575, 115] on textarea "Schecter Factory C Indonesia 662807" at bounding box center [649, 111] width 233 height 26
type textarea "Schecter / IN01(24)"
click at [496, 111] on icon "open menu" at bounding box center [499, 111] width 16 height 16
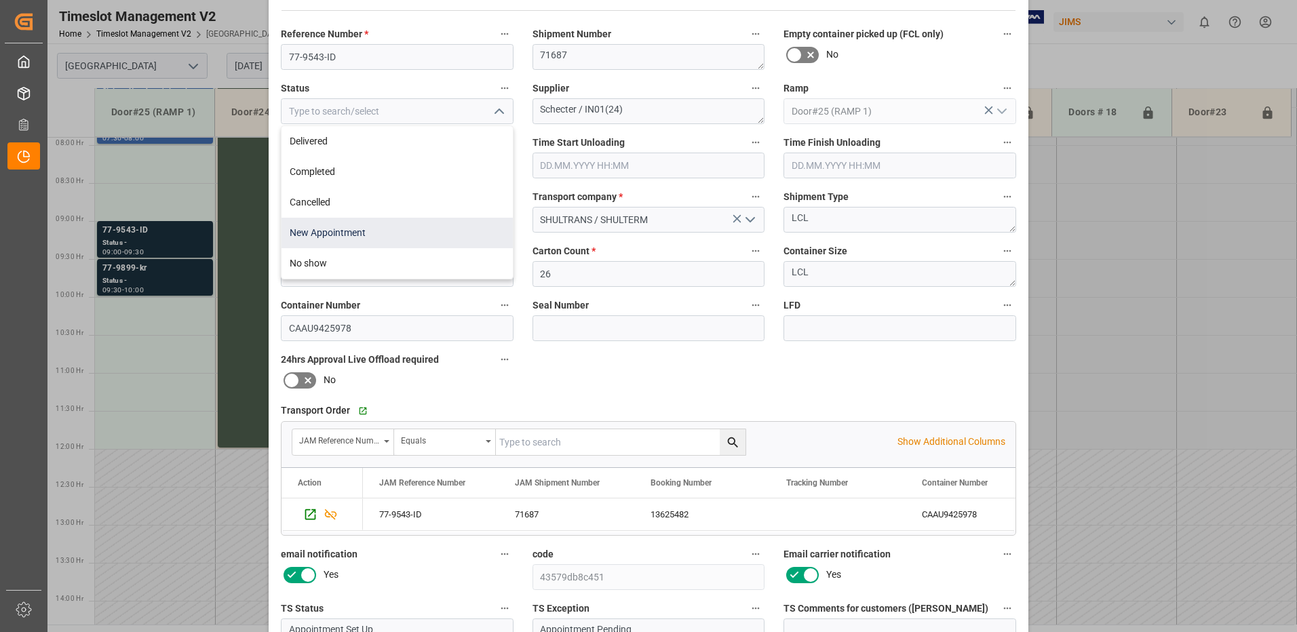
click at [402, 228] on div "New Appointment" at bounding box center [397, 233] width 231 height 31
type input "New Appointment"
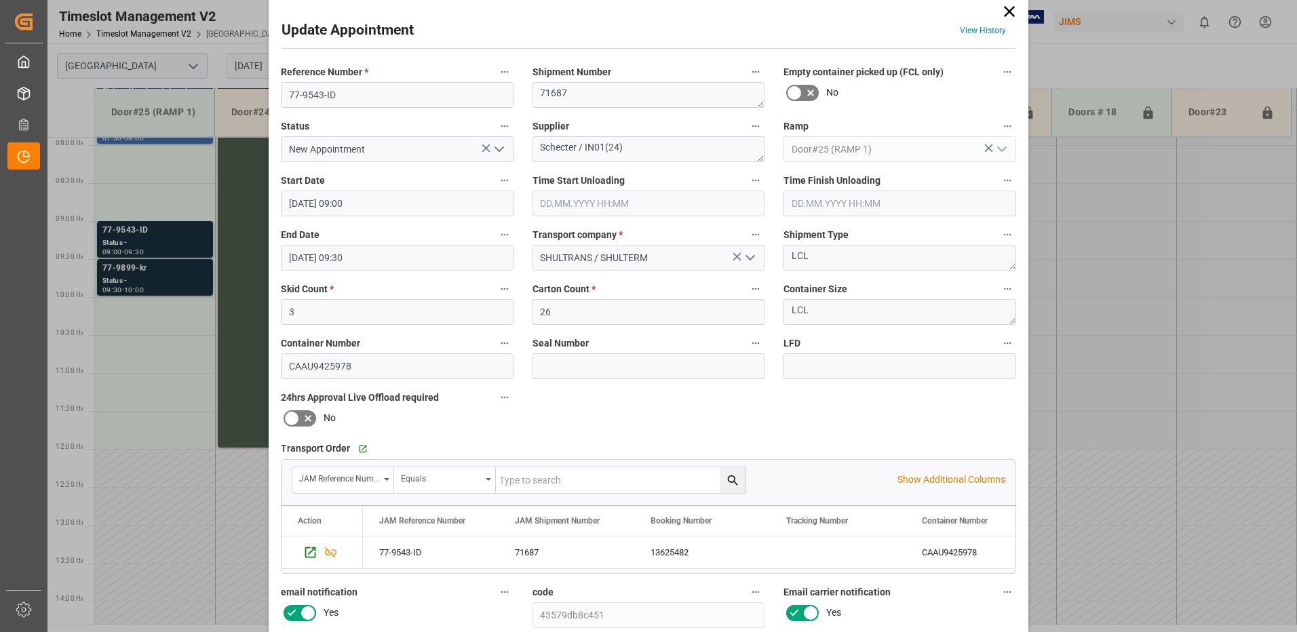
scroll to position [0, 0]
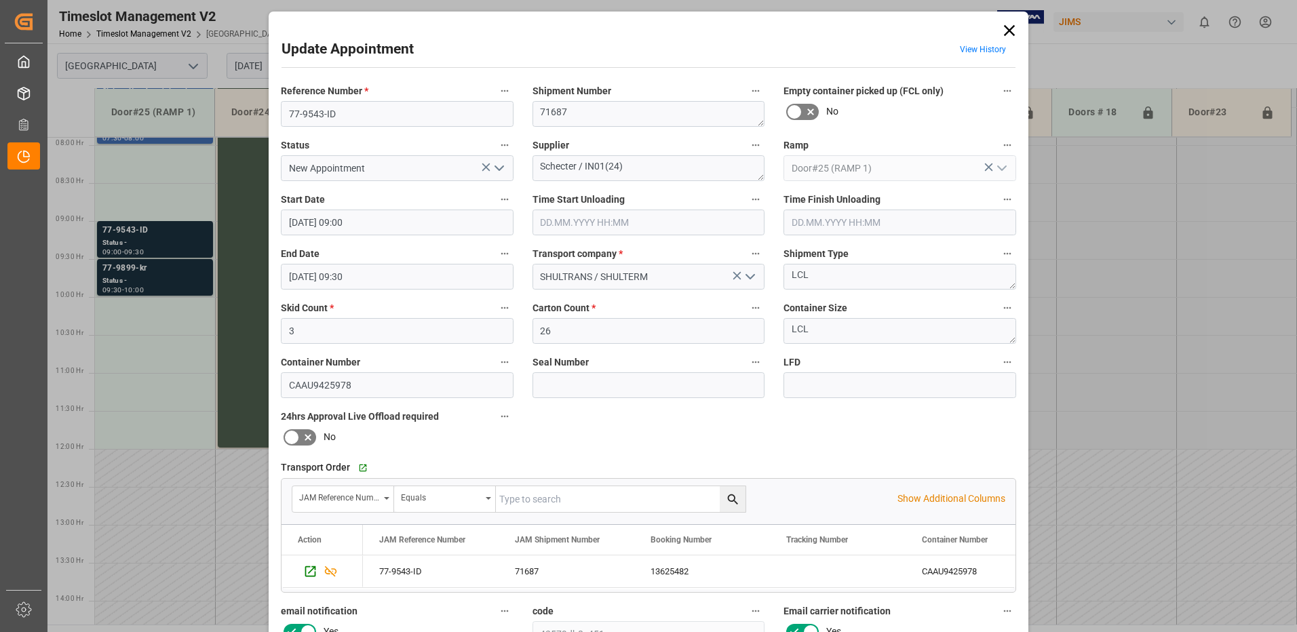
click at [394, 220] on input "21.08.2025 09:00" at bounding box center [397, 223] width 233 height 26
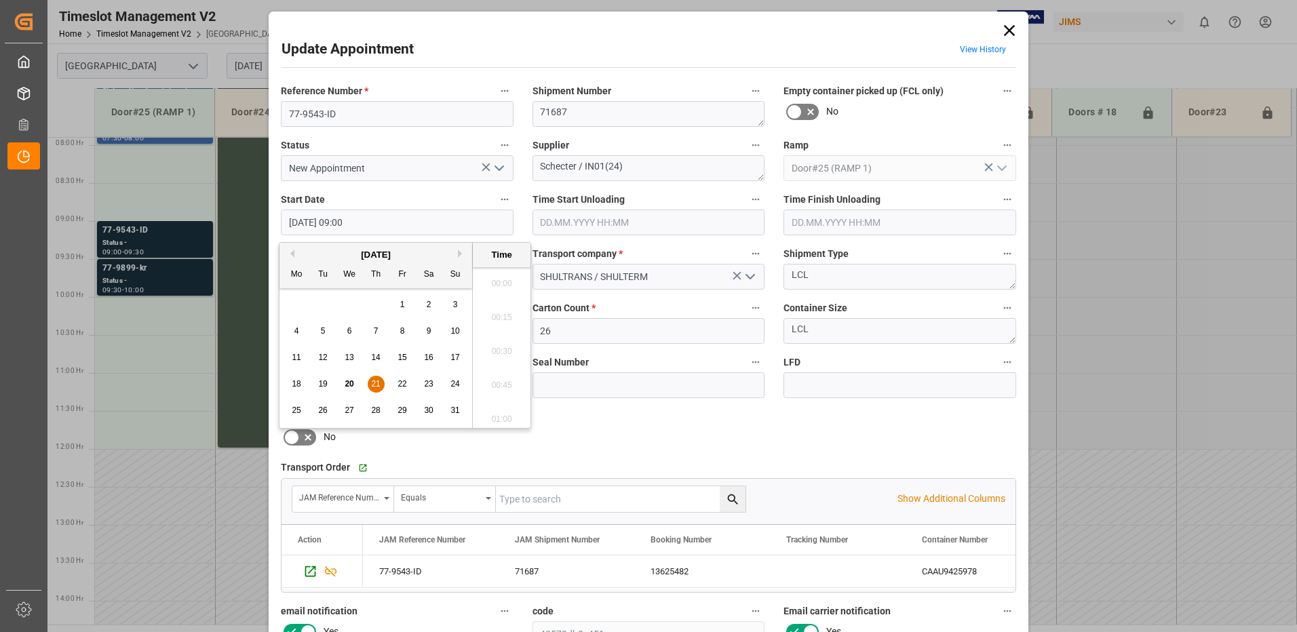
scroll to position [1158, 0]
click at [378, 384] on span "21" at bounding box center [375, 383] width 9 height 9
click at [501, 277] on li "08:00" at bounding box center [502, 280] width 58 height 34
type input "21.08.2025 08:00"
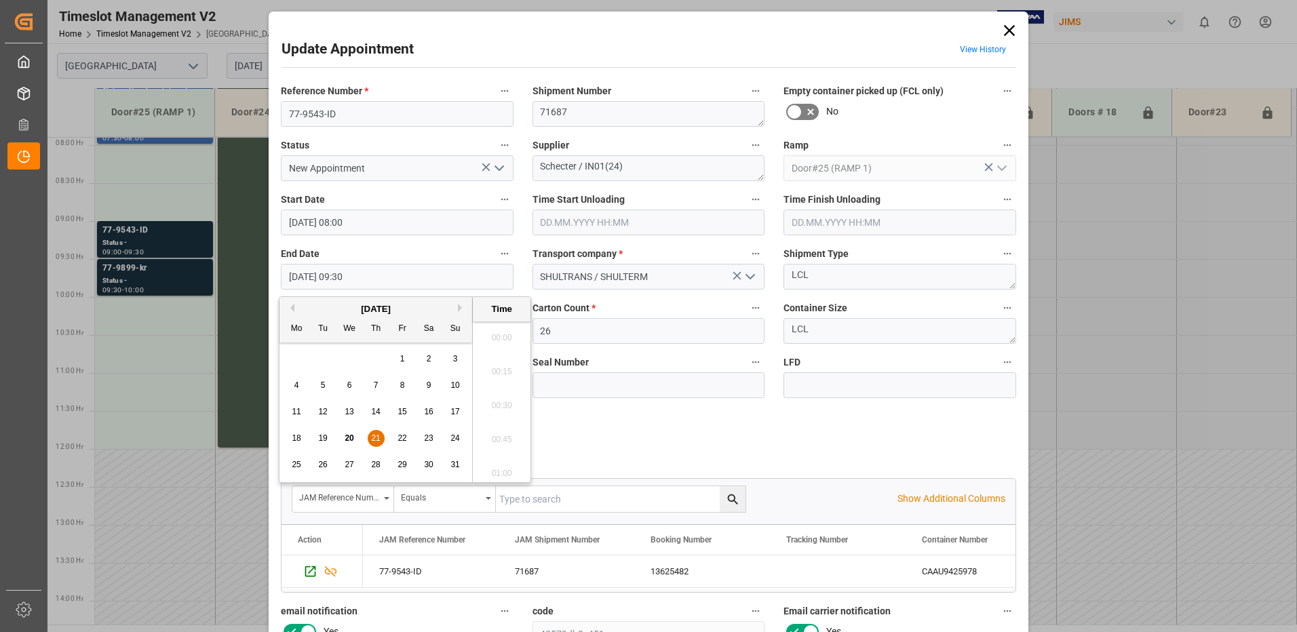
scroll to position [1226, 0]
click at [378, 275] on input "21.08.2025 09:30" at bounding box center [397, 277] width 233 height 26
click at [377, 438] on span "21" at bounding box center [375, 437] width 9 height 9
click at [497, 330] on li "08:30" at bounding box center [502, 334] width 58 height 34
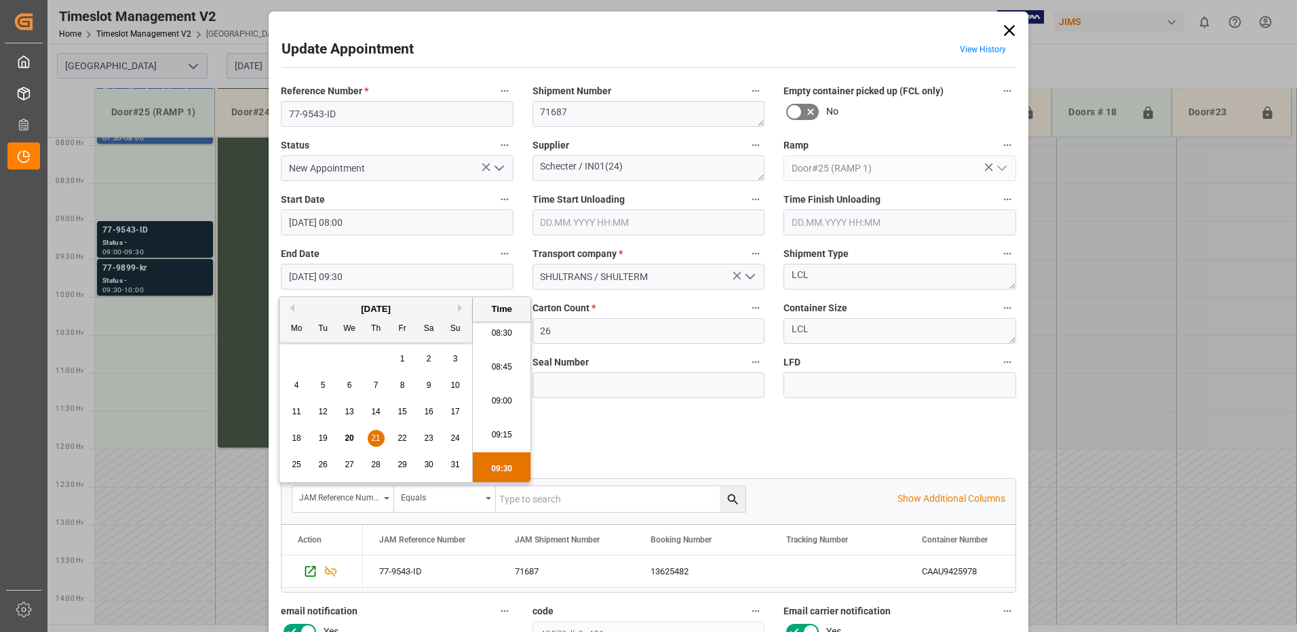
type input "21.08.2025 08:30"
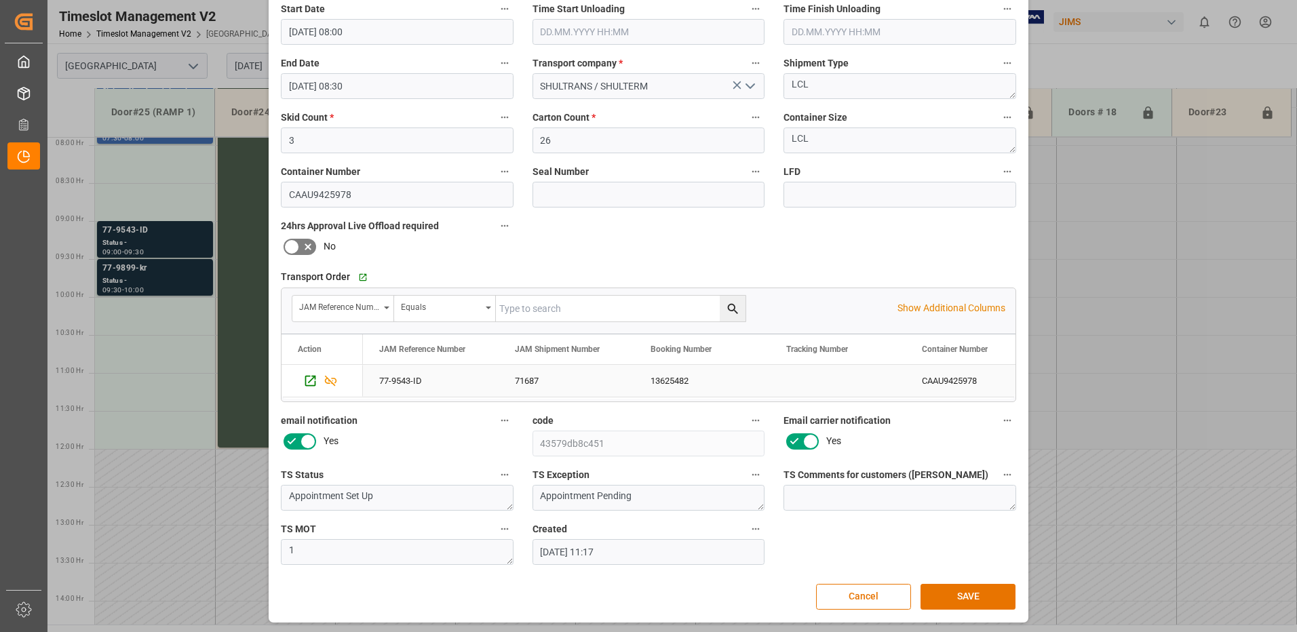
scroll to position [193, 0]
click at [971, 591] on button "SAVE" at bounding box center [968, 595] width 95 height 26
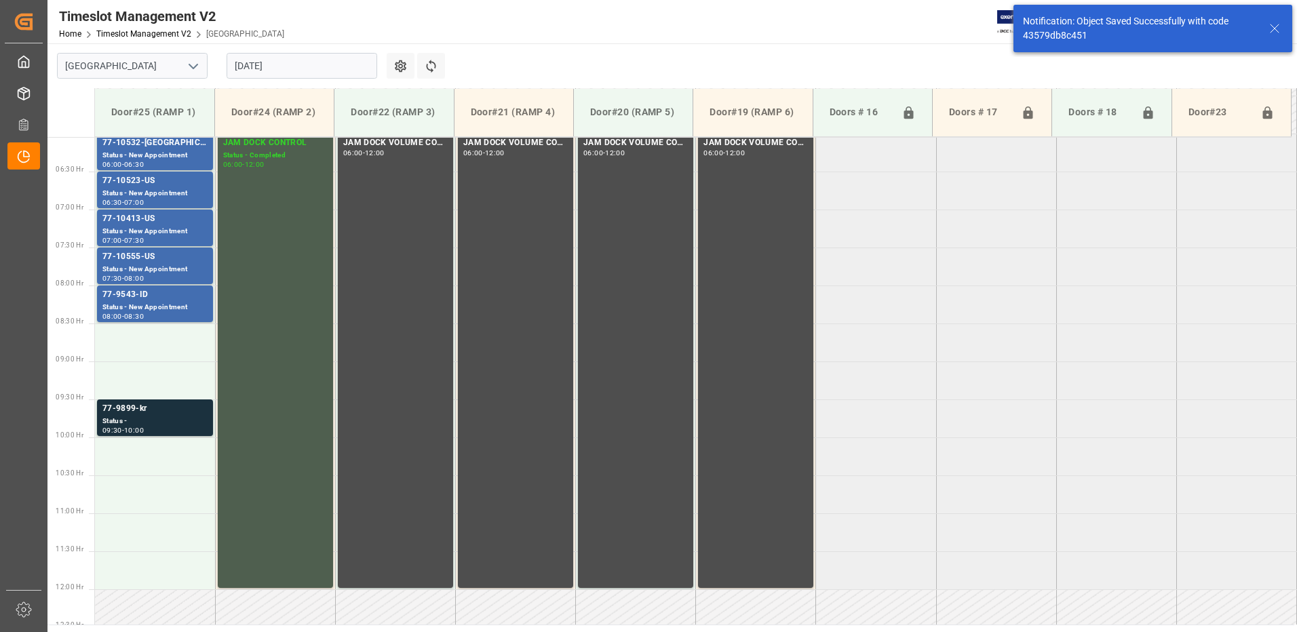
scroll to position [524, 0]
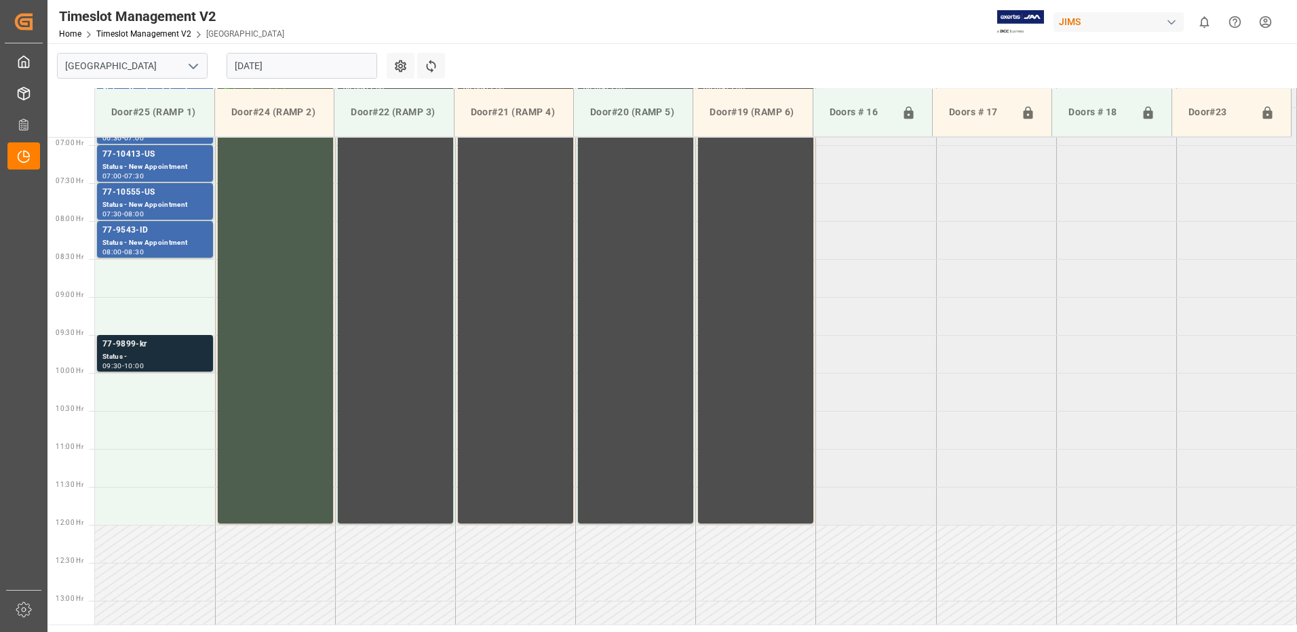
click at [155, 350] on div "77-9899-kr" at bounding box center [154, 345] width 105 height 14
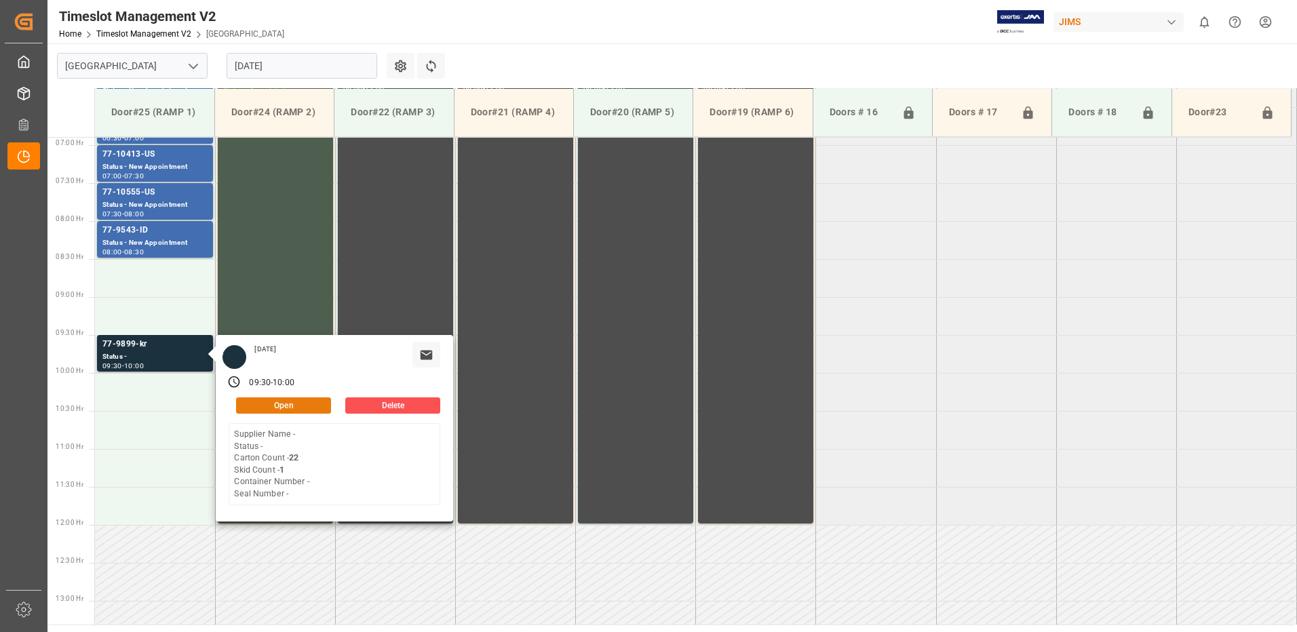
click at [311, 402] on button "Open" at bounding box center [283, 406] width 95 height 16
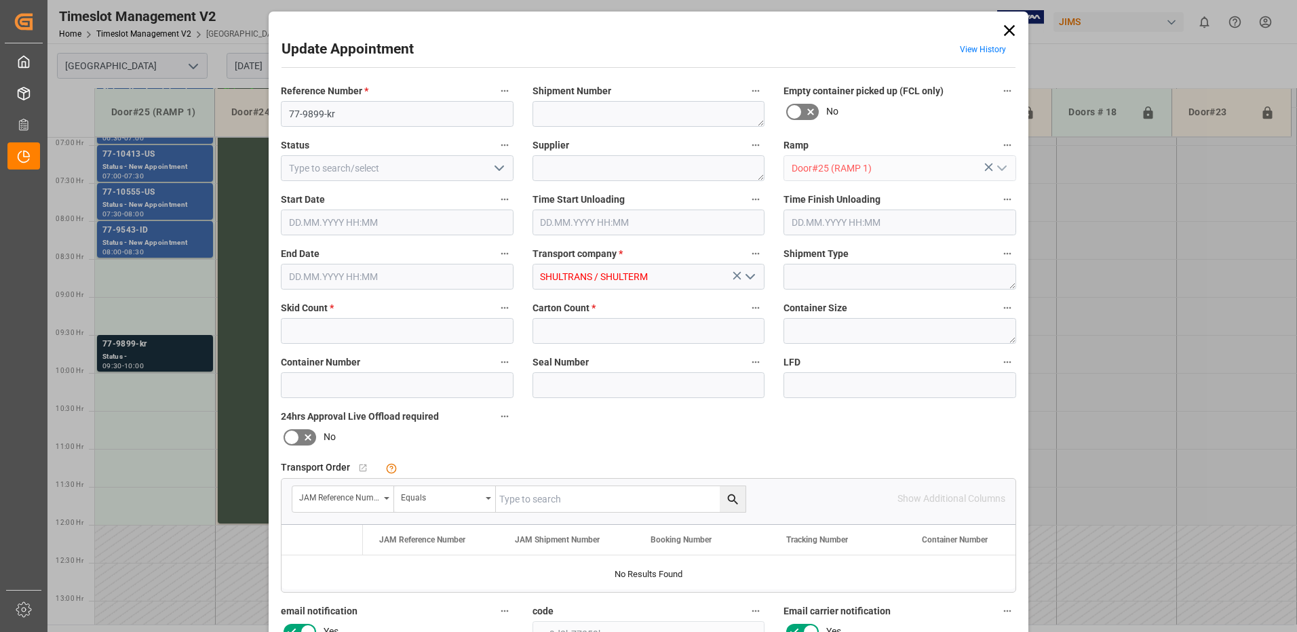
type input "1"
type input "22"
type input "21.08.2025 09:30"
type input "21.08.2025 10:00"
type input "20.08.2025 11:15"
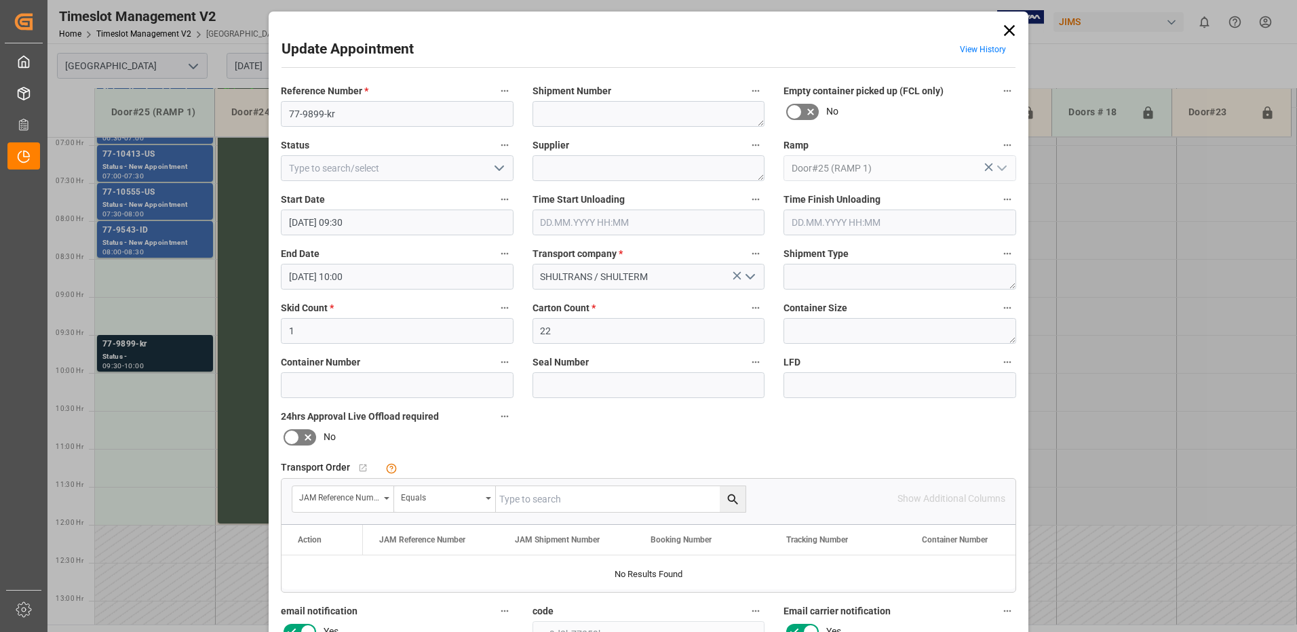
click at [568, 504] on input "text" at bounding box center [621, 499] width 250 height 26
type input "77-9899-KR"
click at [729, 501] on icon "search button" at bounding box center [732, 499] width 10 height 10
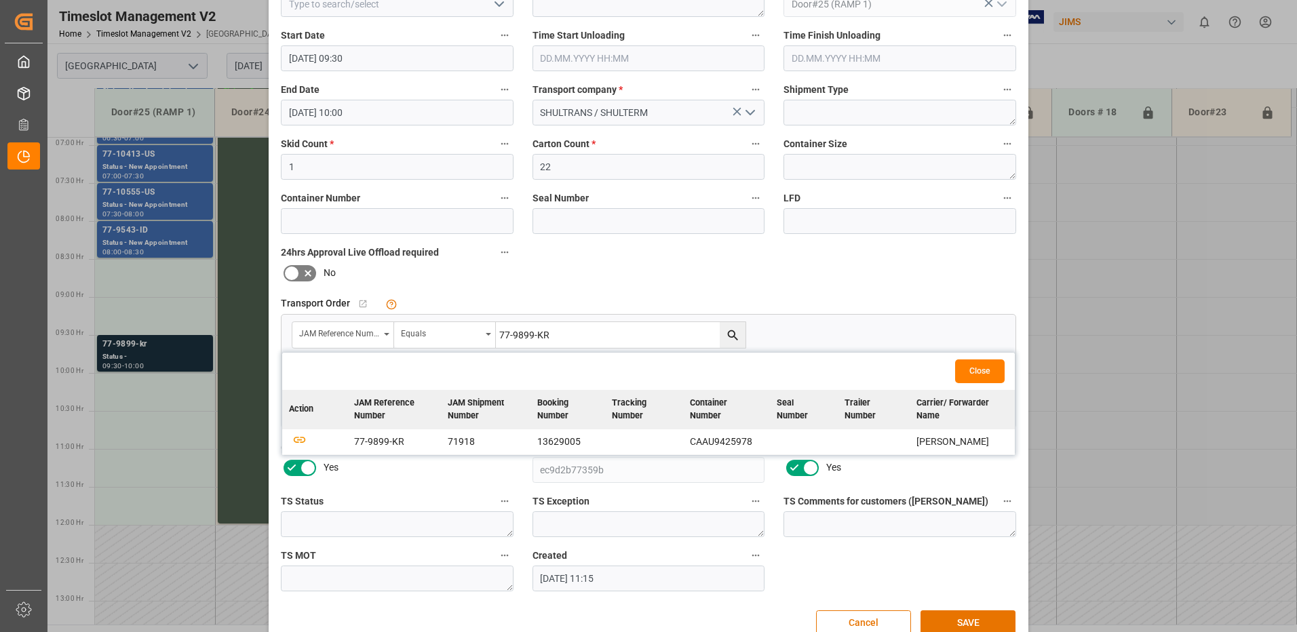
scroll to position [193, 0]
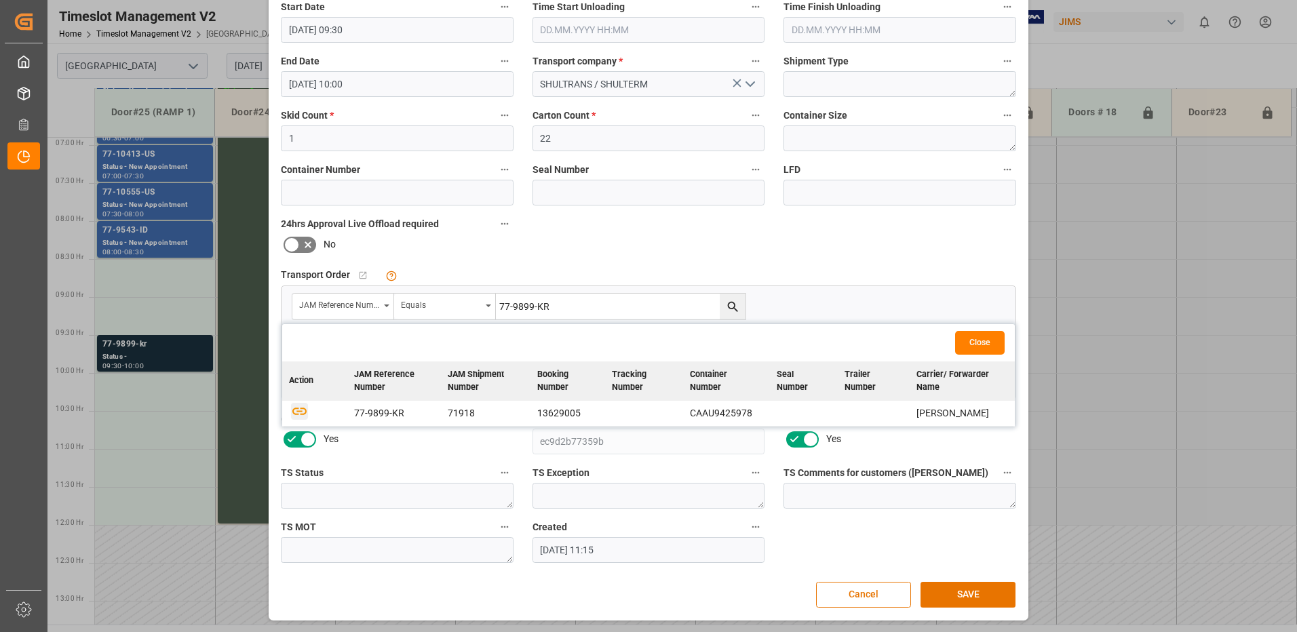
click at [296, 412] on icon "button" at bounding box center [299, 411] width 14 height 7
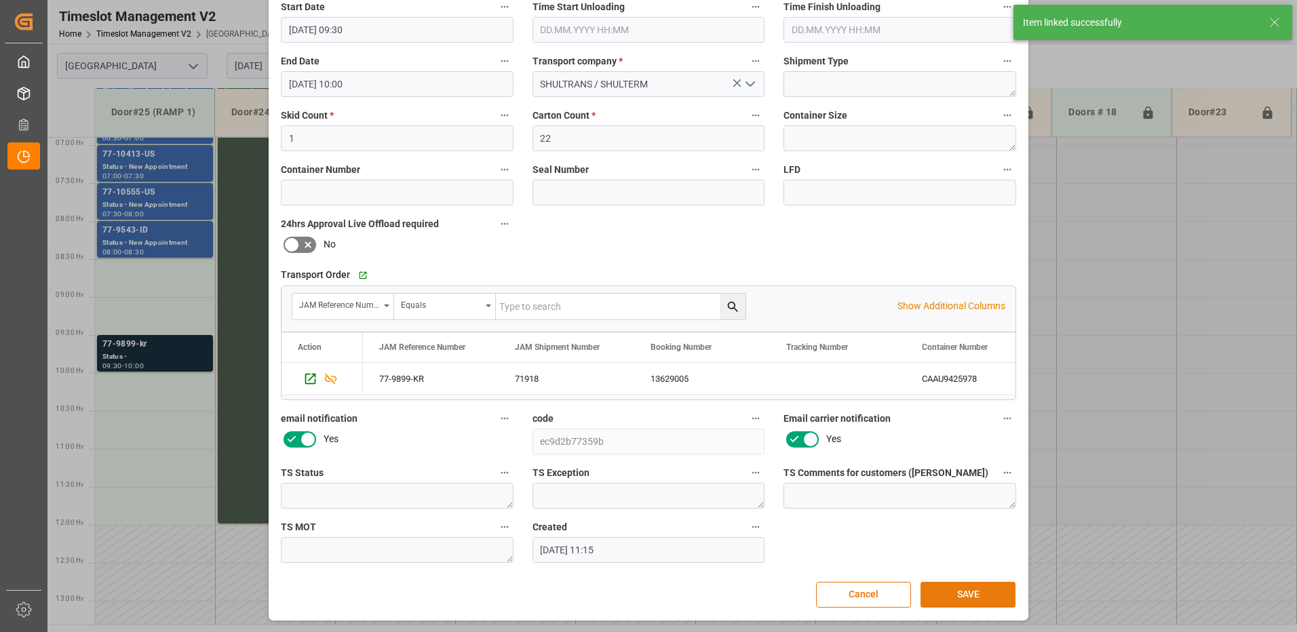
click at [967, 595] on button "SAVE" at bounding box center [968, 595] width 95 height 26
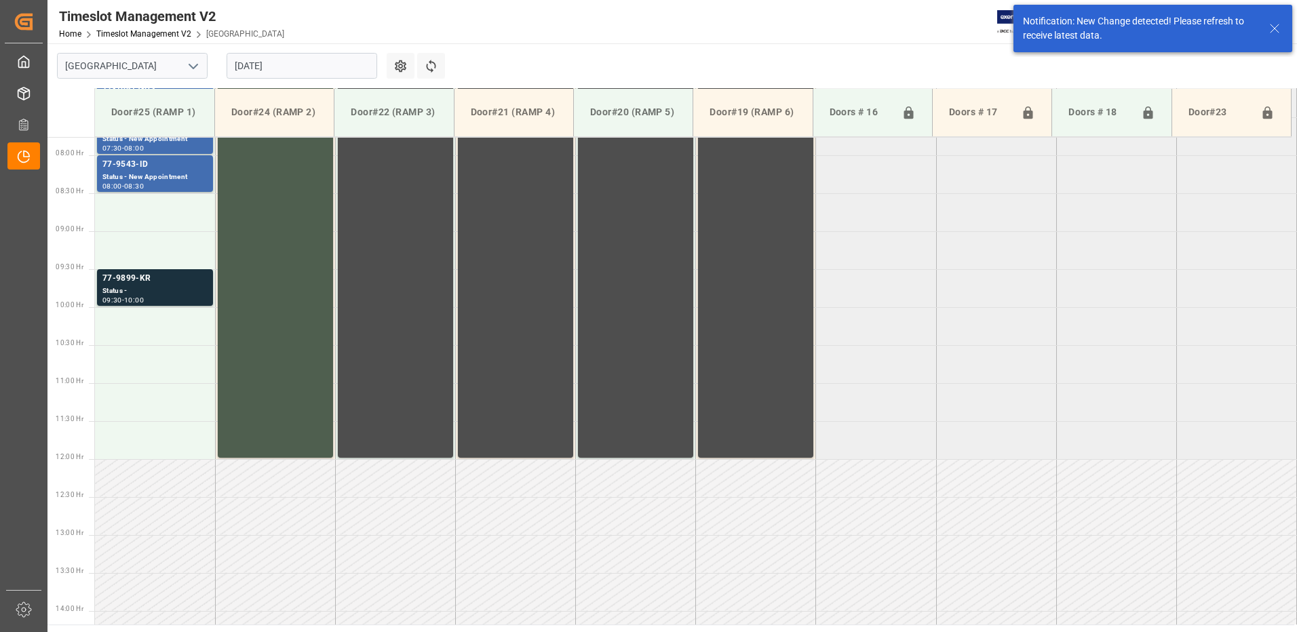
scroll to position [600, 0]
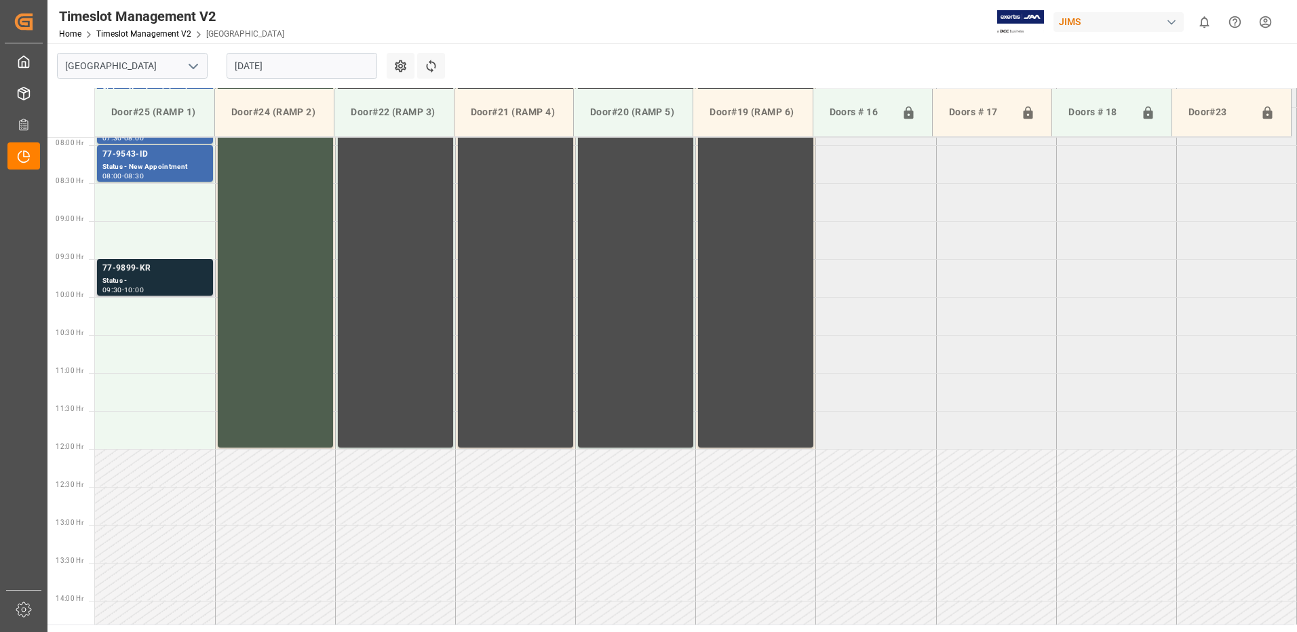
click at [167, 273] on div "77-9899-KR" at bounding box center [154, 269] width 105 height 14
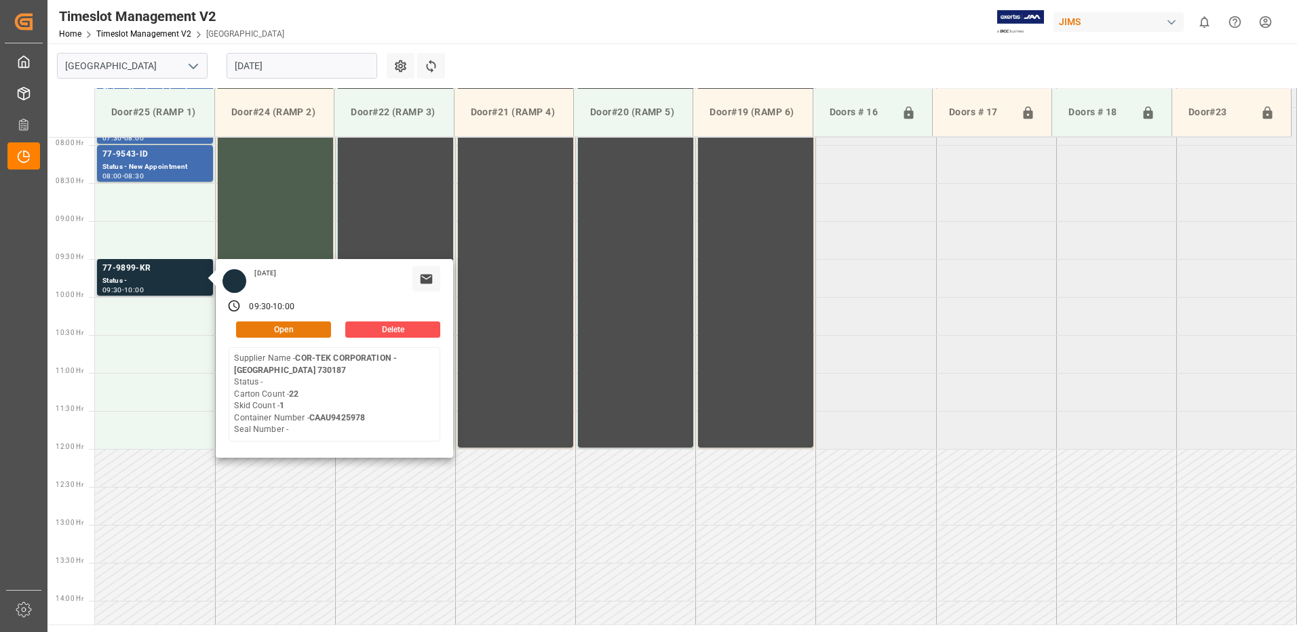
click at [298, 327] on button "Open" at bounding box center [283, 330] width 95 height 16
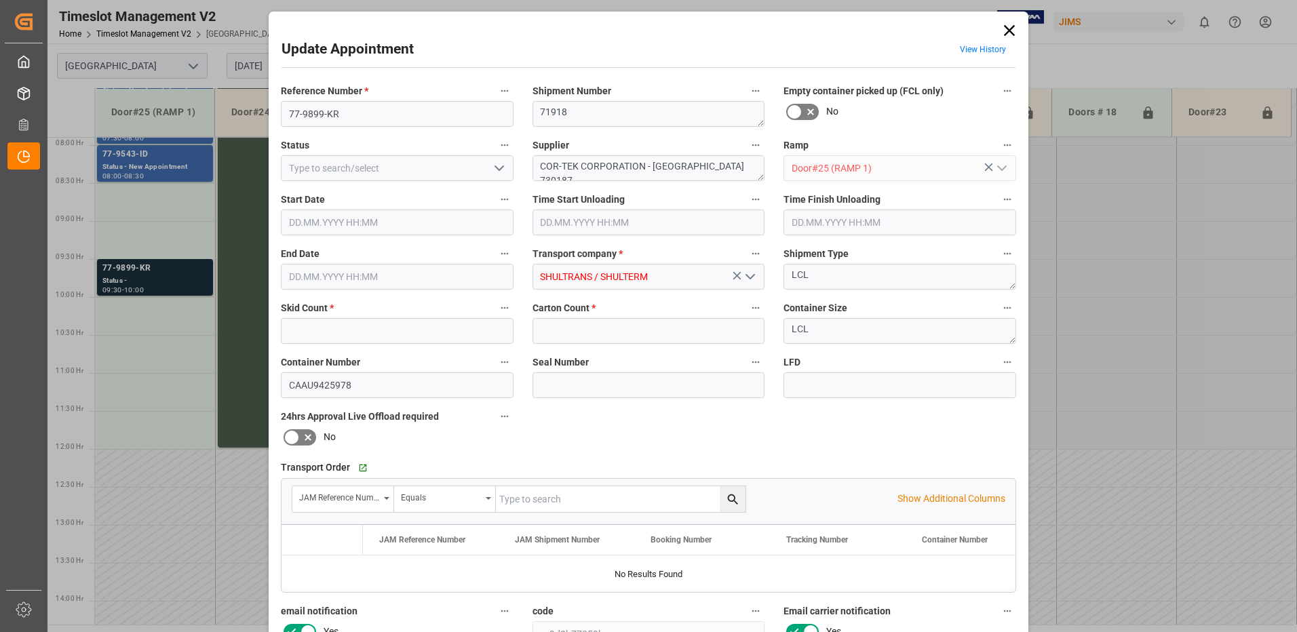
type input "1"
type input "22"
type input "21.08.2025 09:30"
type input "21.08.2025 10:00"
type input "20.08.2025 11:15"
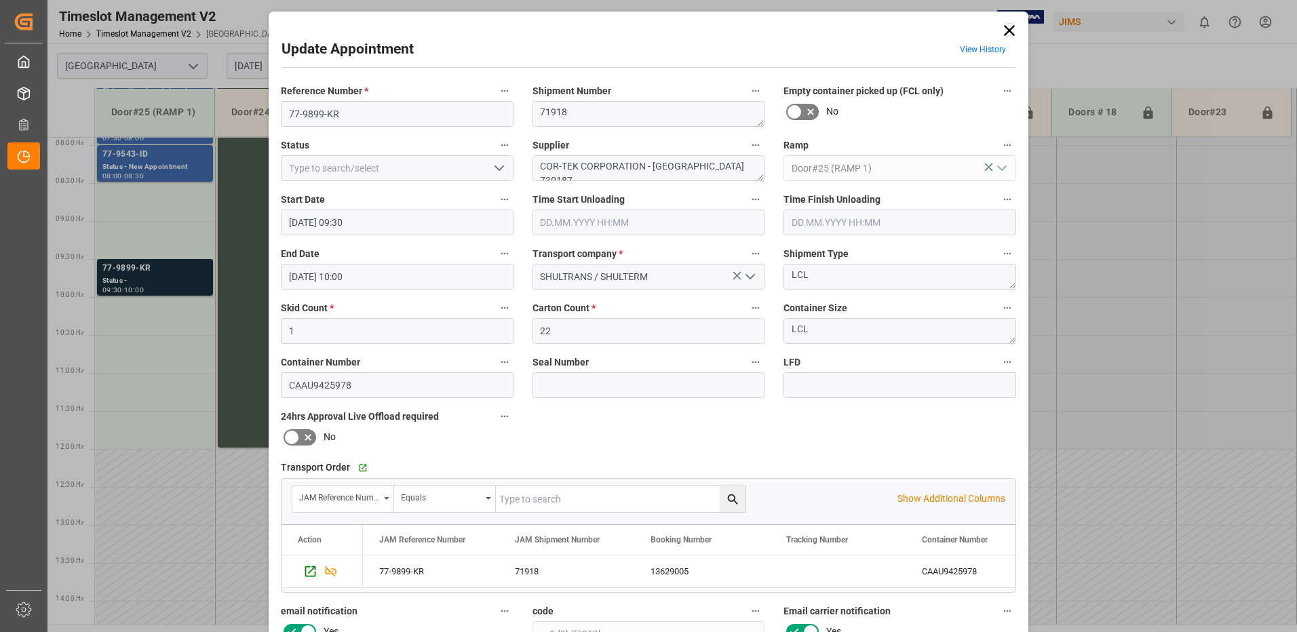
click at [498, 170] on icon "open menu" at bounding box center [499, 168] width 16 height 16
click at [410, 289] on div "New Appointment" at bounding box center [397, 290] width 231 height 31
type input "New Appointment"
drag, startPoint x: 712, startPoint y: 164, endPoint x: 603, endPoint y: 163, distance: 109.2
click at [603, 163] on textarea "COR-TEK CORPORATION - Korea 730187" at bounding box center [649, 168] width 233 height 26
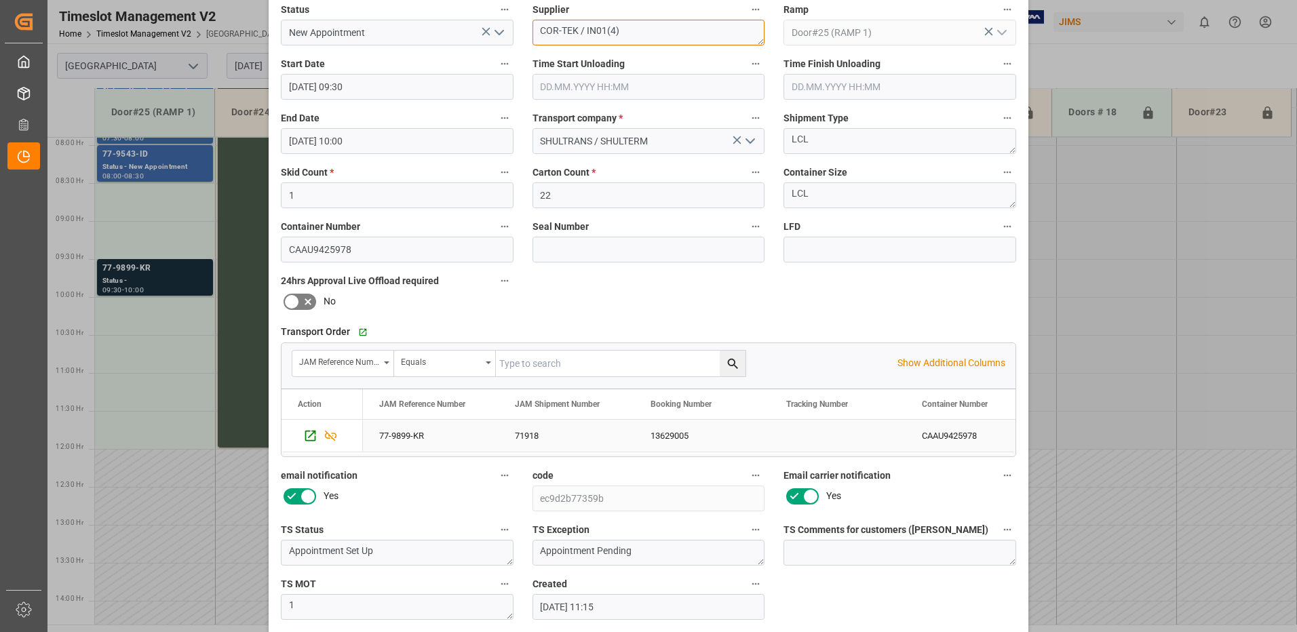
scroll to position [68, 0]
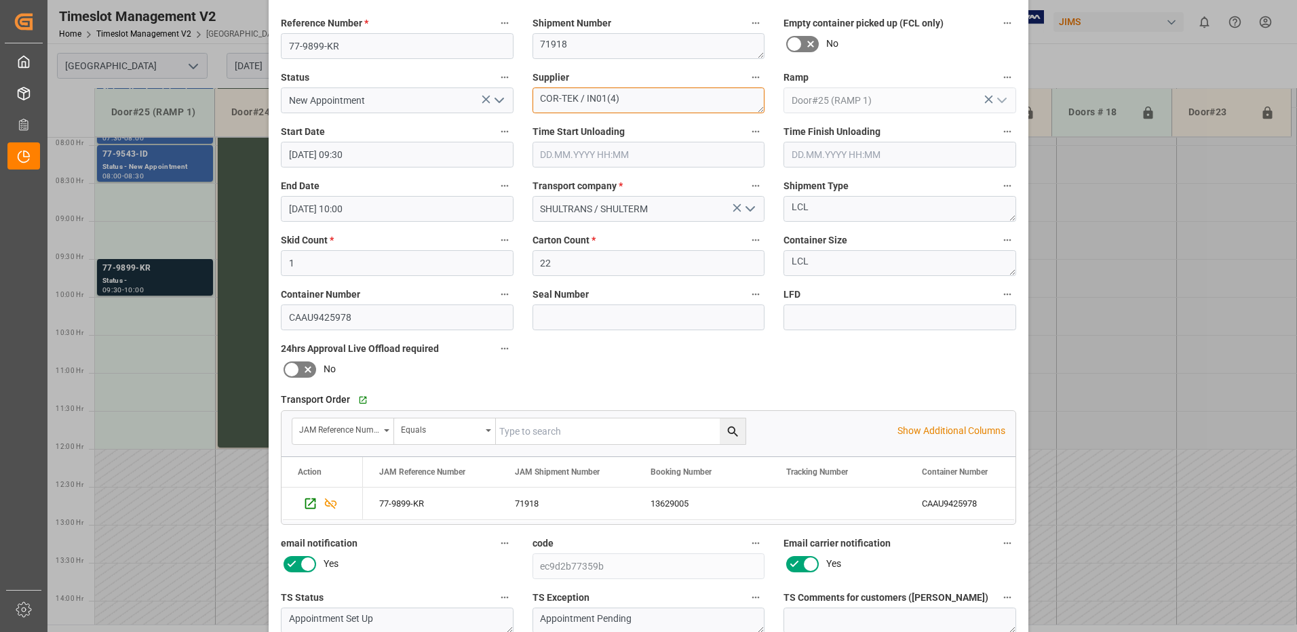
type textarea "COR-TEK / IN01(4)"
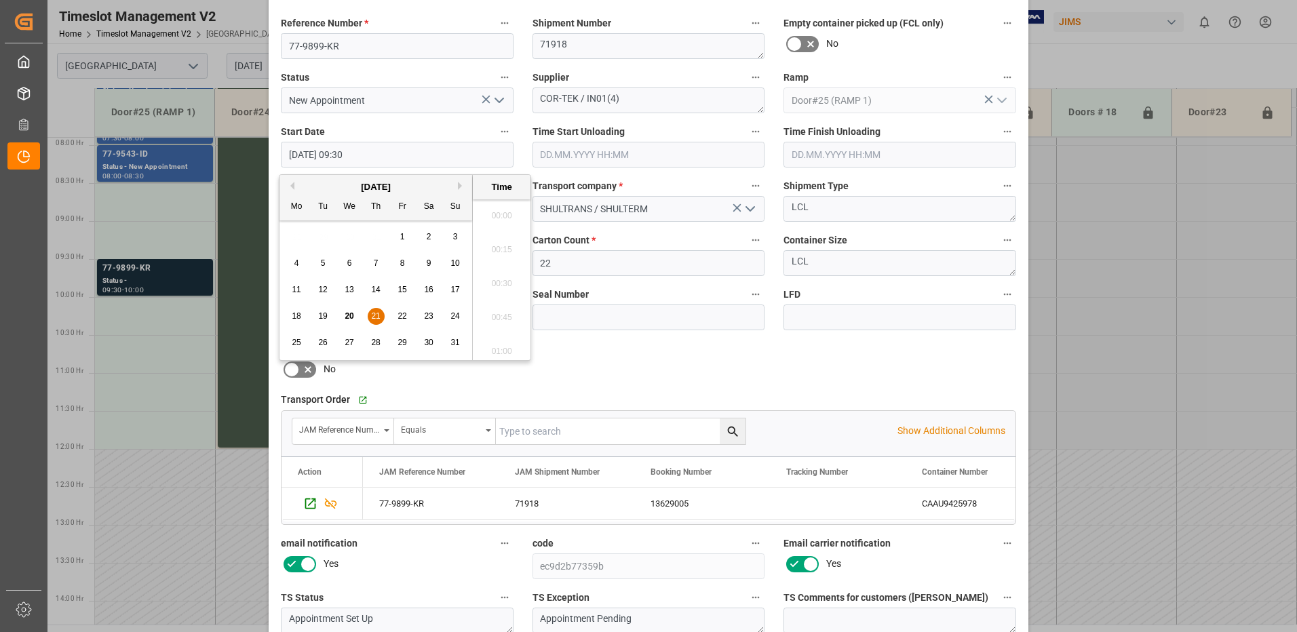
click at [389, 153] on input "21.08.2025 09:30" at bounding box center [397, 155] width 233 height 26
click at [375, 316] on span "21" at bounding box center [375, 315] width 9 height 9
click at [494, 209] on li "08:30" at bounding box center [502, 212] width 58 height 34
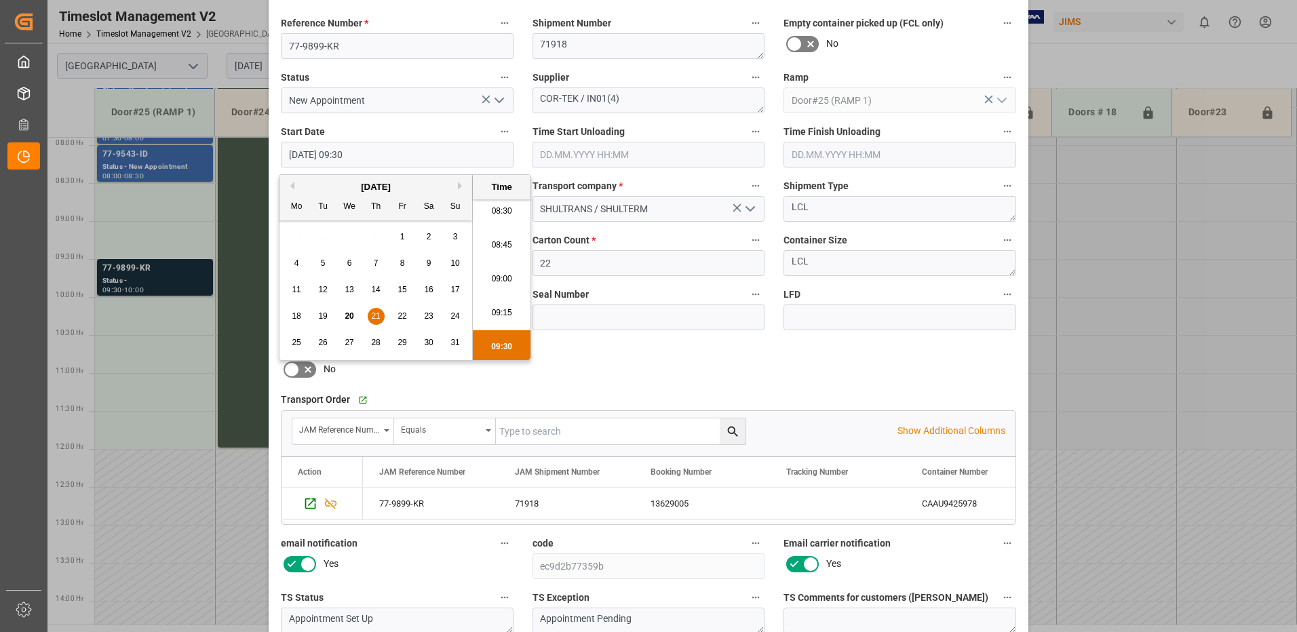
type input "21.08.2025 08:30"
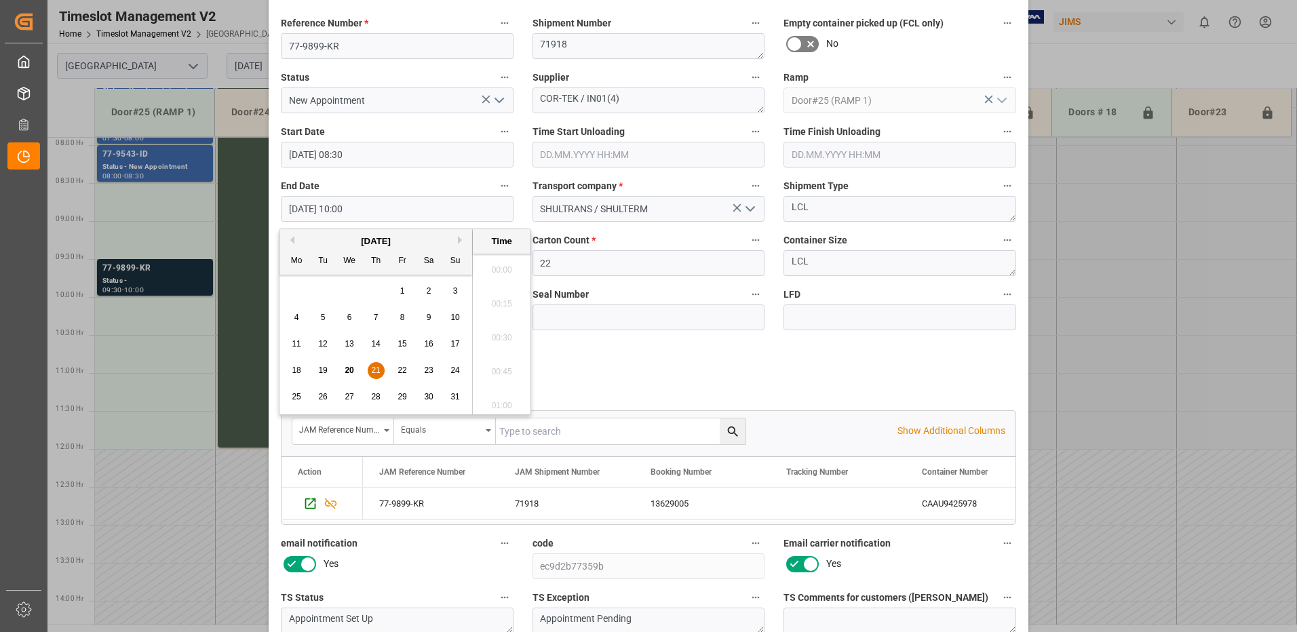
click at [379, 209] on input "21.08.2025 10:00" at bounding box center [397, 209] width 233 height 26
click at [373, 368] on span "21" at bounding box center [375, 370] width 9 height 9
click at [495, 263] on li "09:00" at bounding box center [502, 266] width 58 height 34
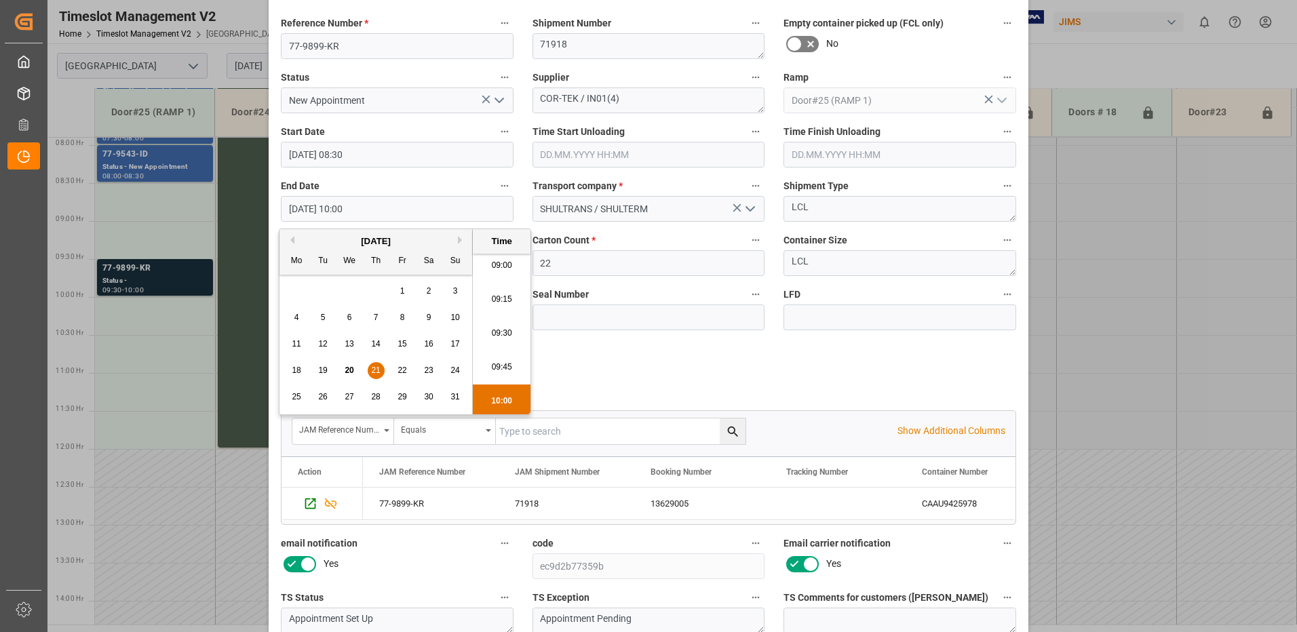
type input "21.08.2025 09:00"
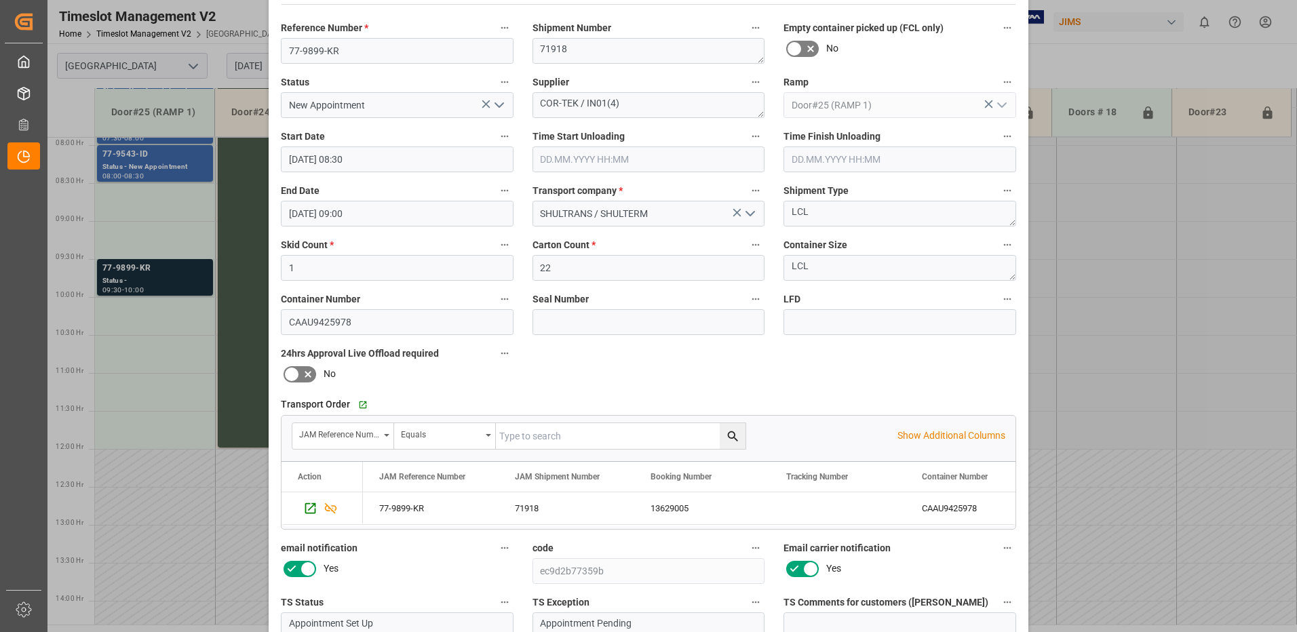
scroll to position [193, 0]
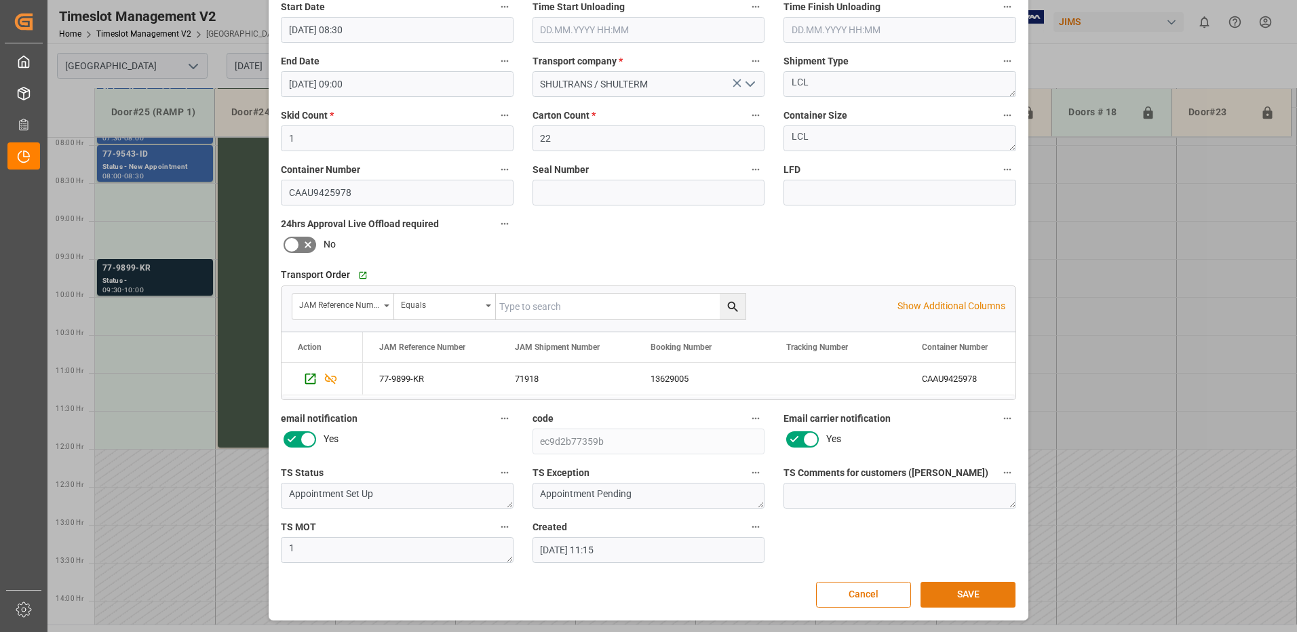
click at [963, 597] on button "SAVE" at bounding box center [968, 595] width 95 height 26
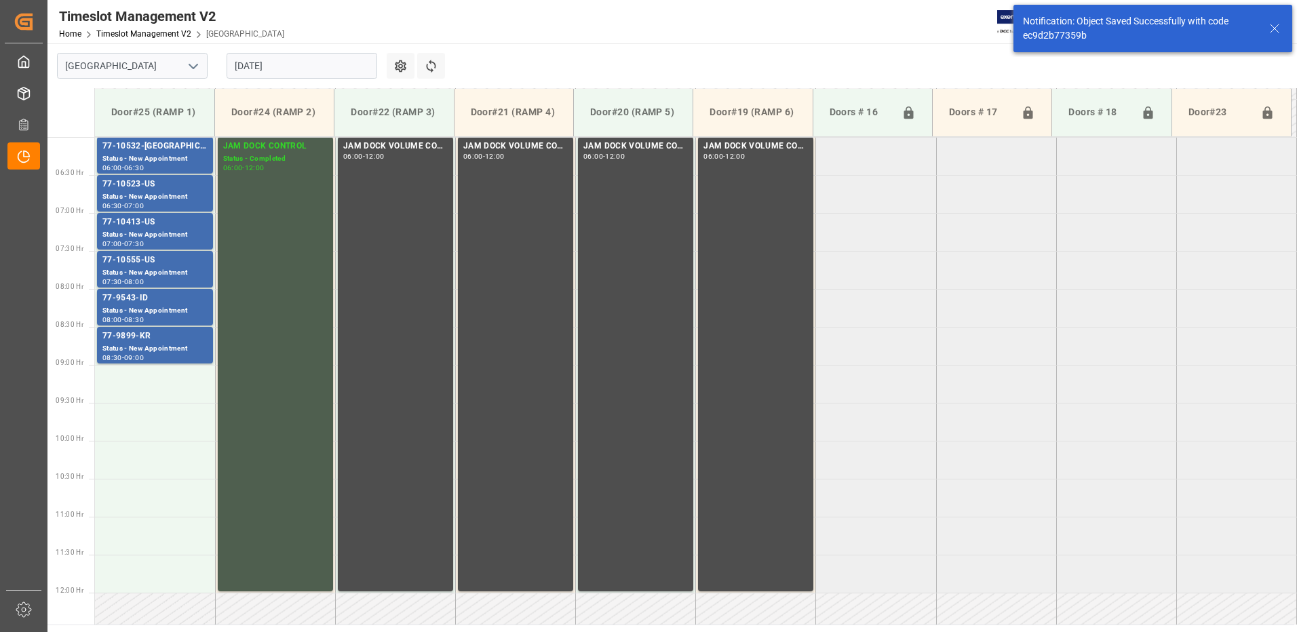
scroll to position [388, 0]
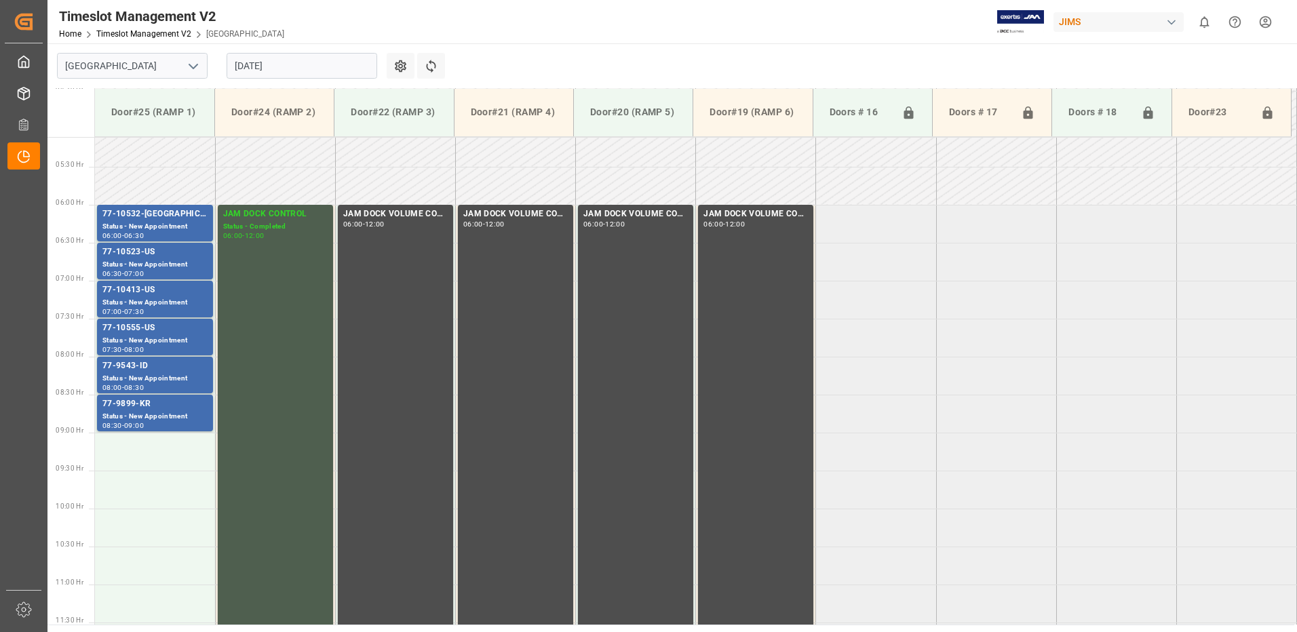
click at [320, 68] on input "[DATE]" at bounding box center [302, 66] width 151 height 26
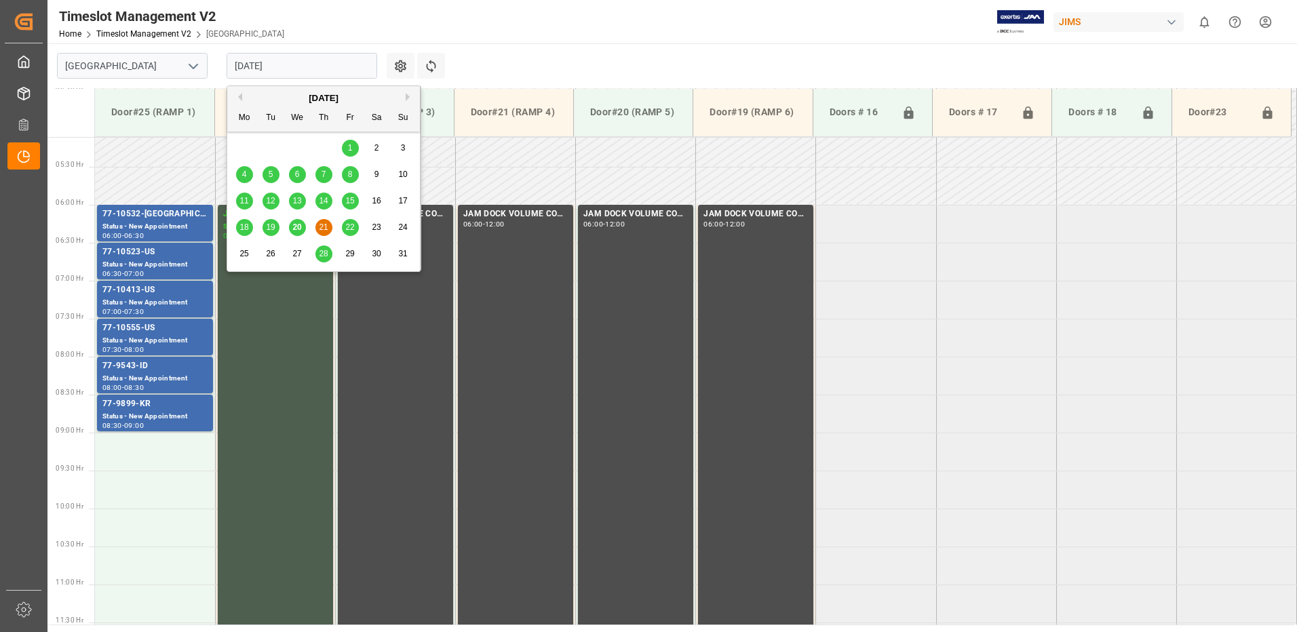
click at [351, 227] on span "22" at bounding box center [349, 227] width 9 height 9
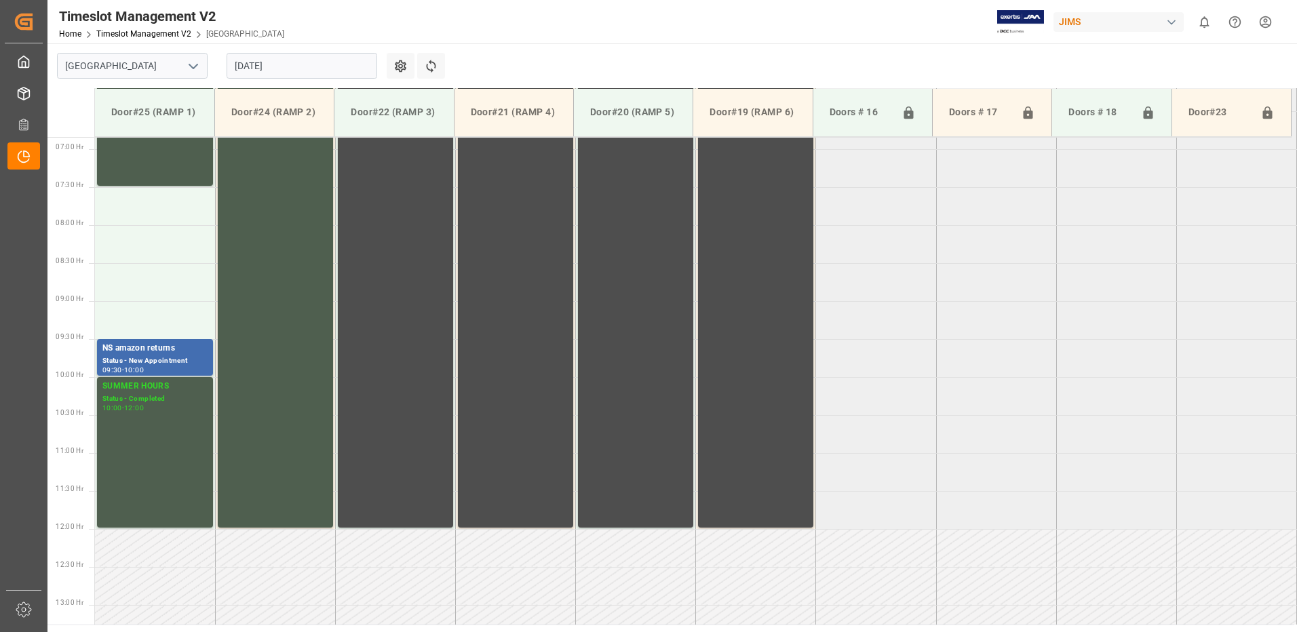
scroll to position [524, 0]
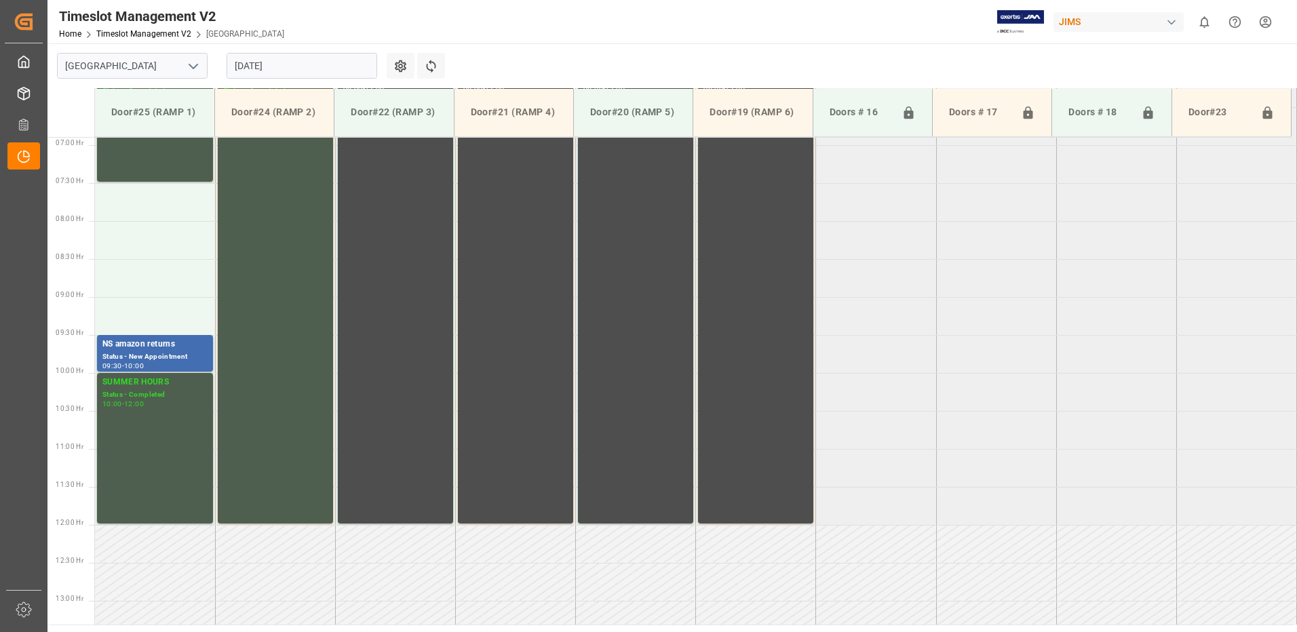
click at [328, 67] on input "[DATE]" at bounding box center [302, 66] width 151 height 26
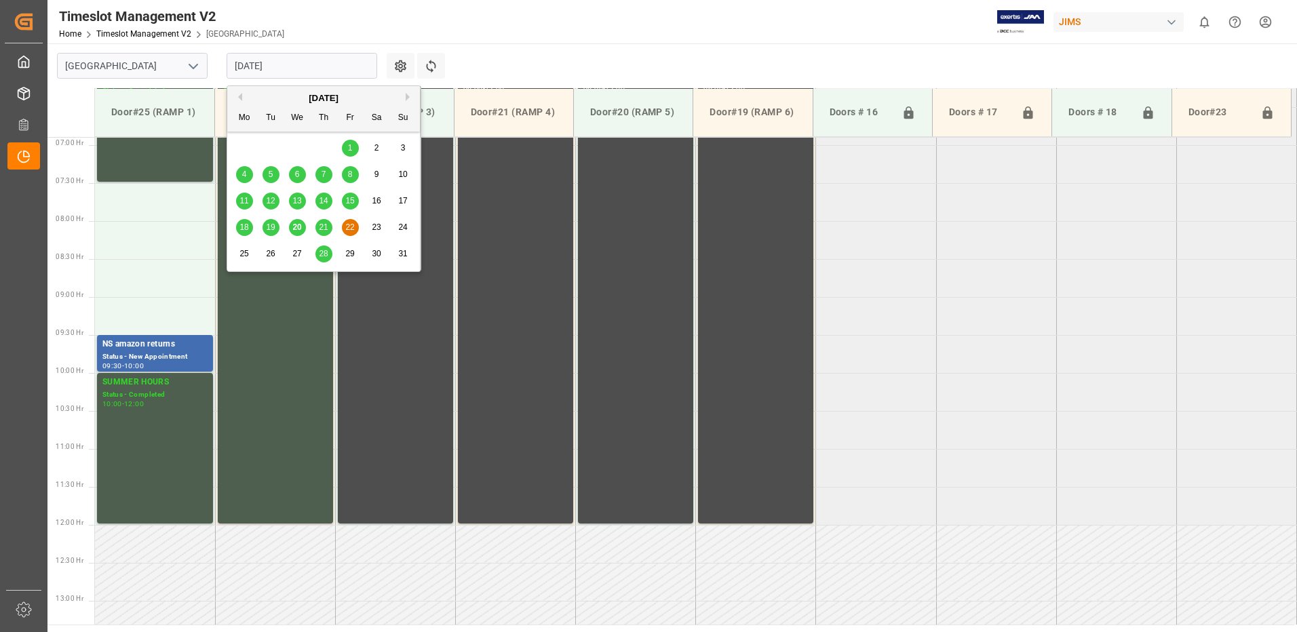
click at [301, 228] on span "20" at bounding box center [296, 227] width 9 height 9
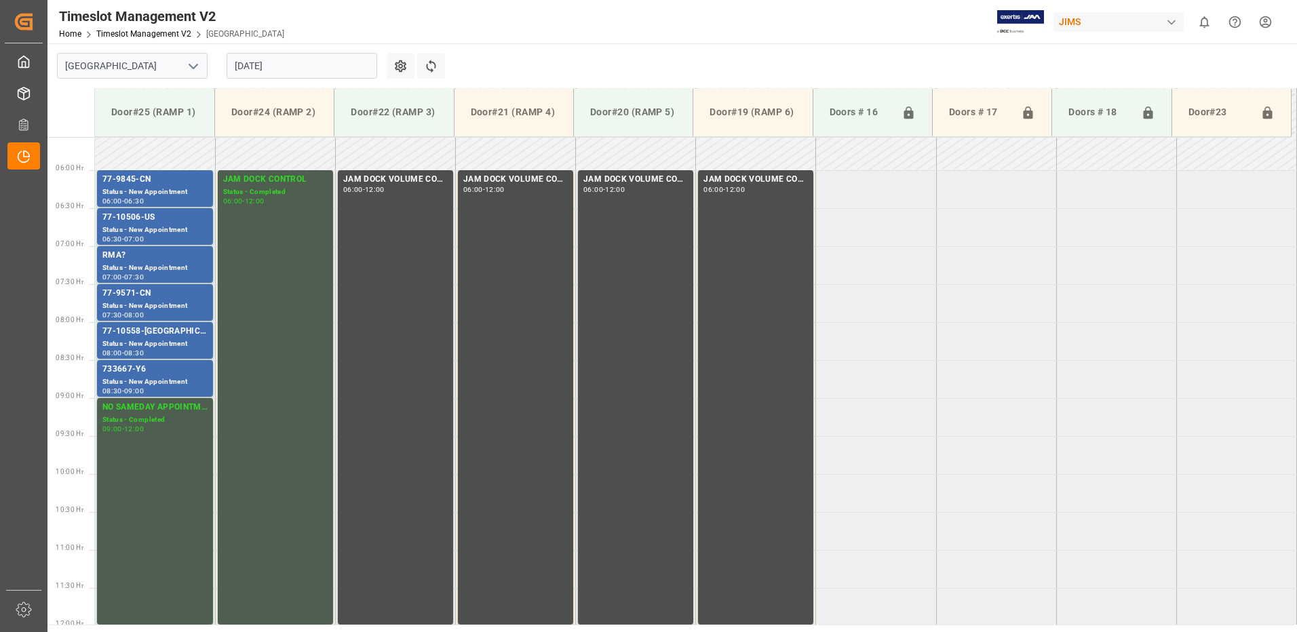
scroll to position [456, 0]
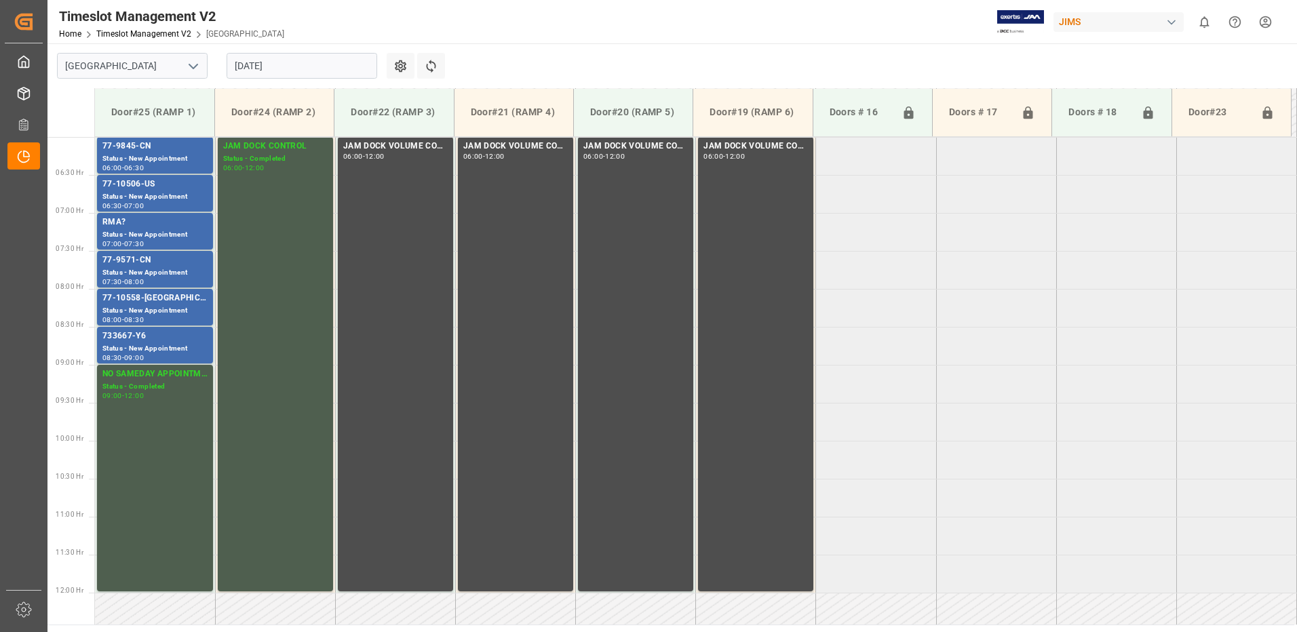
click at [297, 65] on input "[DATE]" at bounding box center [302, 66] width 151 height 26
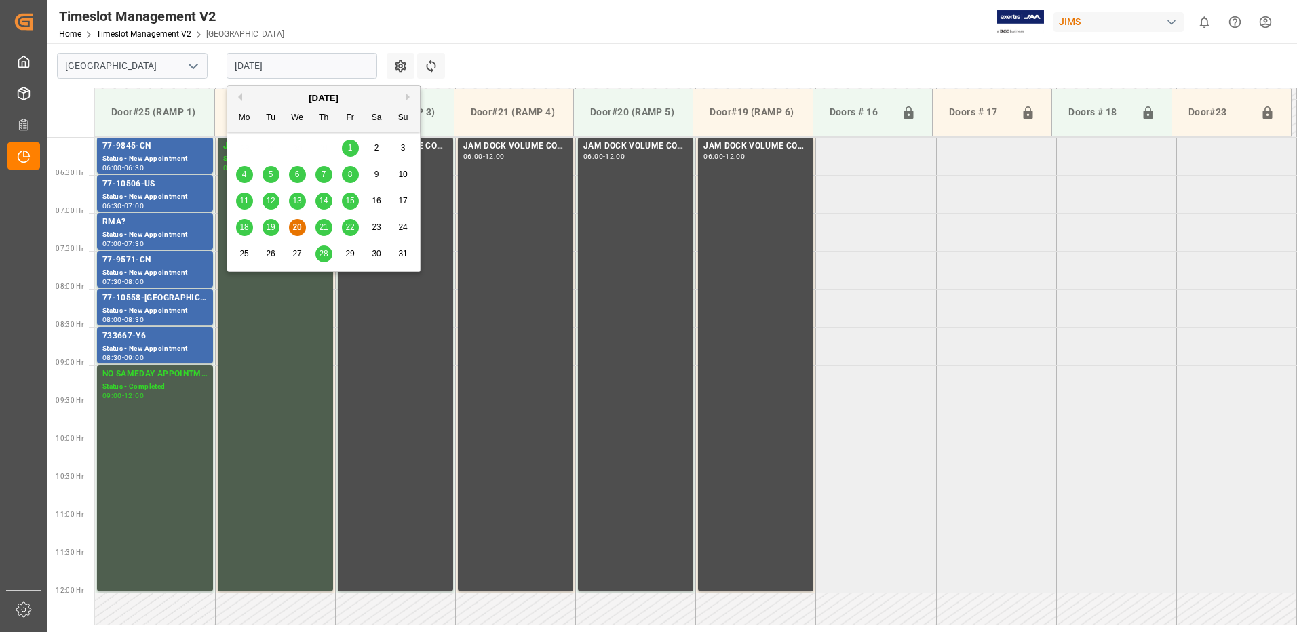
click at [323, 229] on span "21" at bounding box center [323, 227] width 9 height 9
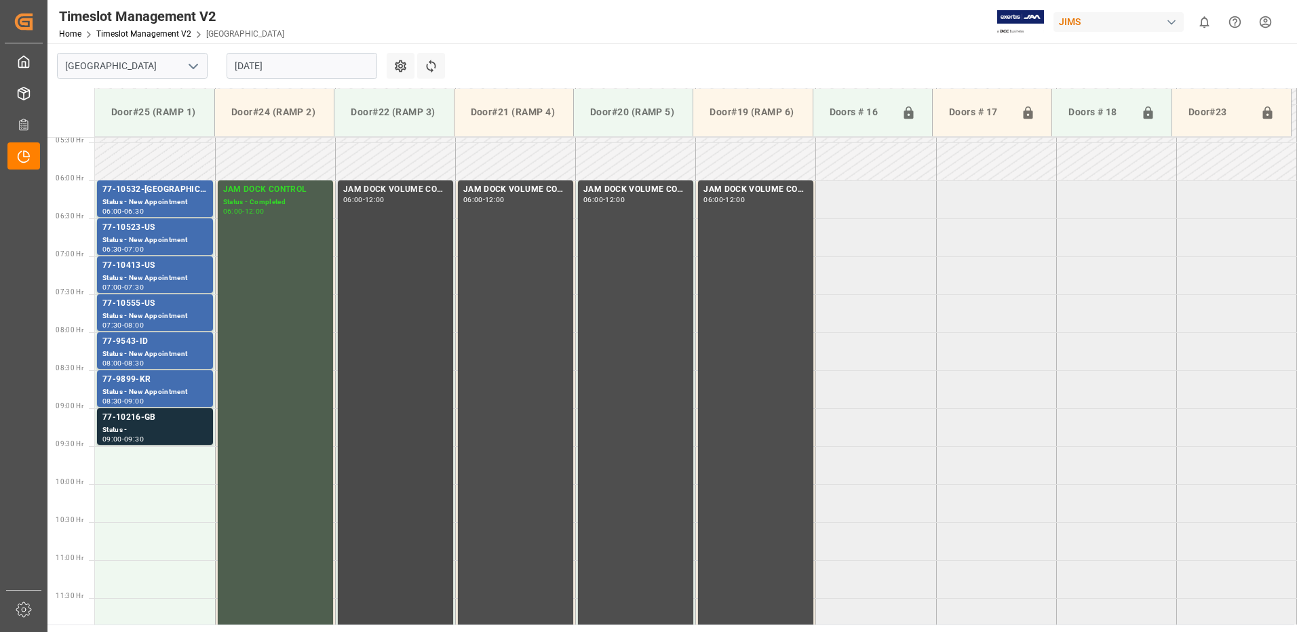
scroll to position [388, 0]
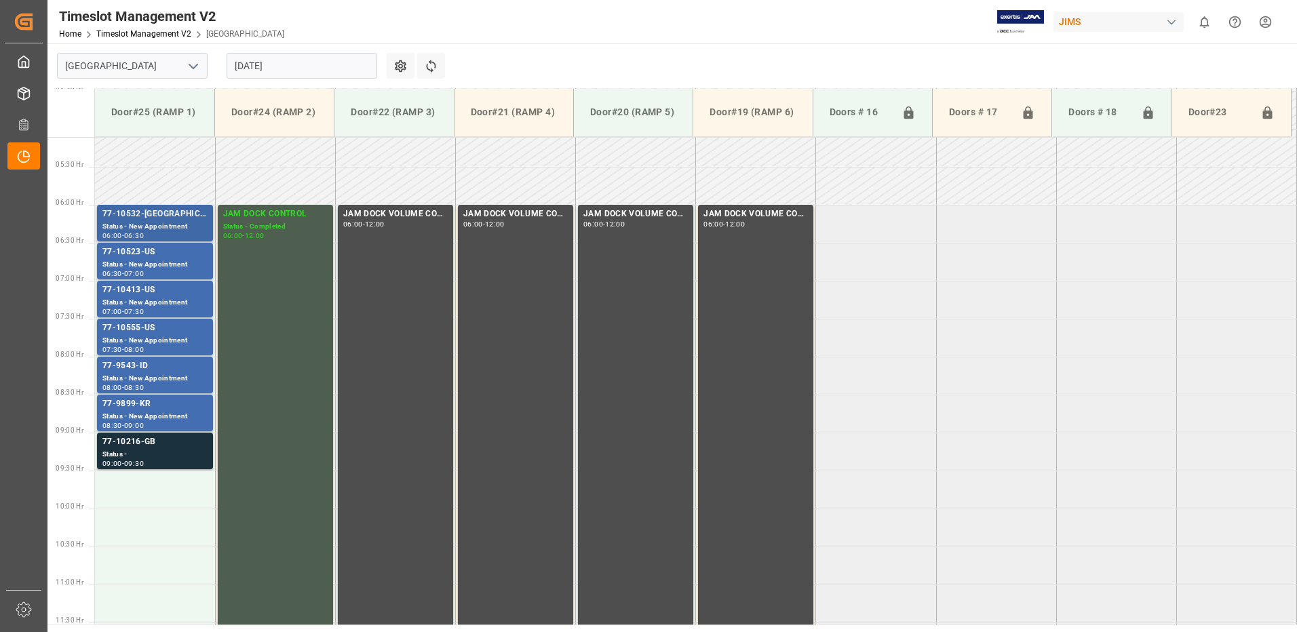
click at [140, 223] on div "Status - New Appointment" at bounding box center [154, 227] width 105 height 12
click at [145, 257] on div "77-10523-US" at bounding box center [154, 253] width 105 height 14
click at [151, 296] on div "77-10413-US" at bounding box center [154, 291] width 105 height 14
click at [153, 336] on div "Status - New Appointment" at bounding box center [154, 341] width 105 height 12
click at [159, 378] on div "Status - New Appointment" at bounding box center [154, 379] width 105 height 12
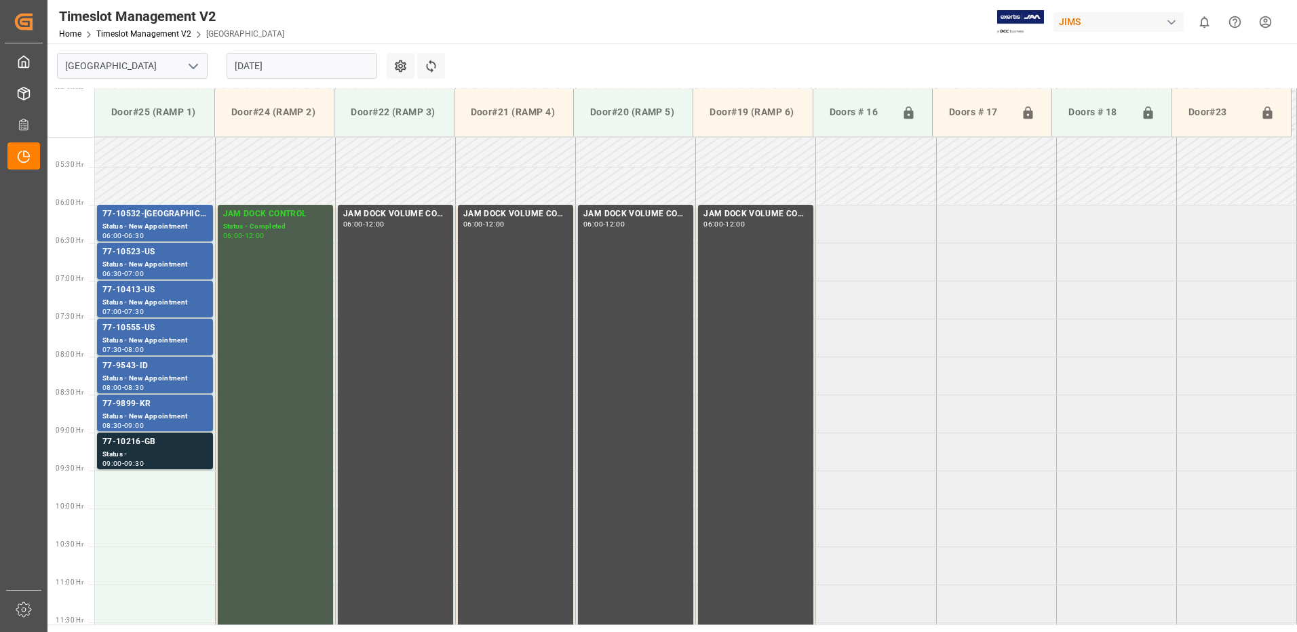
click at [160, 412] on div "Status - New Appointment" at bounding box center [154, 417] width 105 height 12
click at [153, 448] on div "77-10216-GB" at bounding box center [154, 443] width 105 height 14
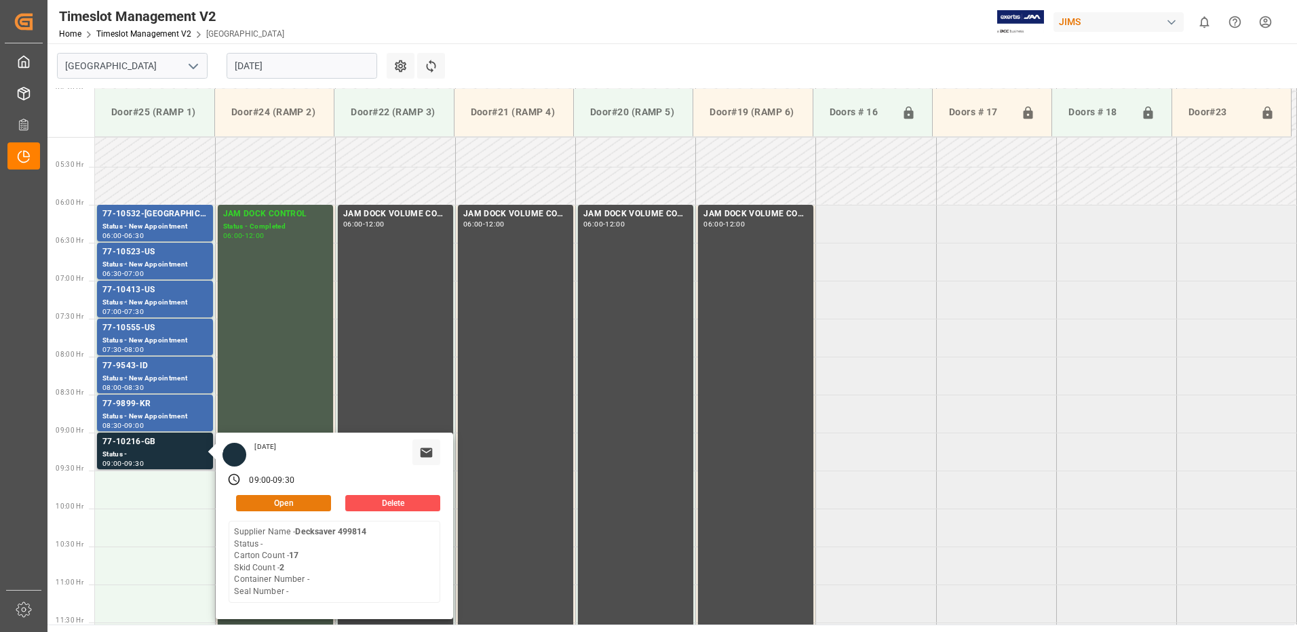
click at [292, 501] on button "Open" at bounding box center [283, 503] width 95 height 16
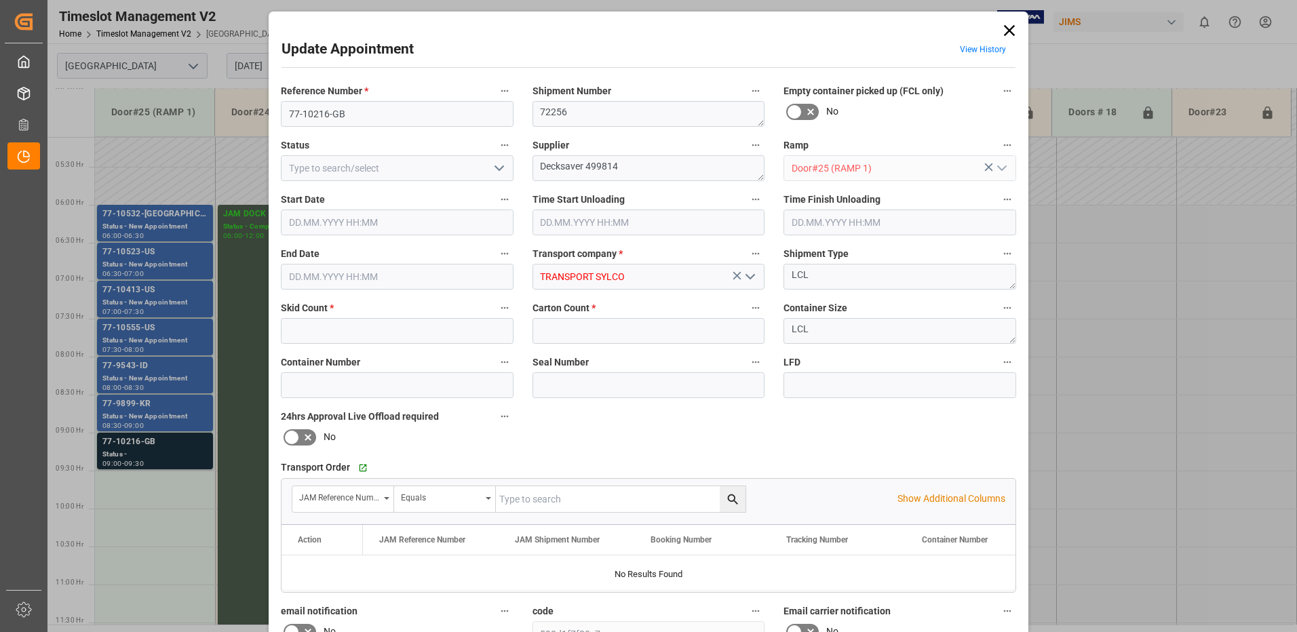
type input "2"
type input "17"
type input "21.08.2025 09:00"
type input "21.08.2025 09:30"
type input "20.08.2025 11:52"
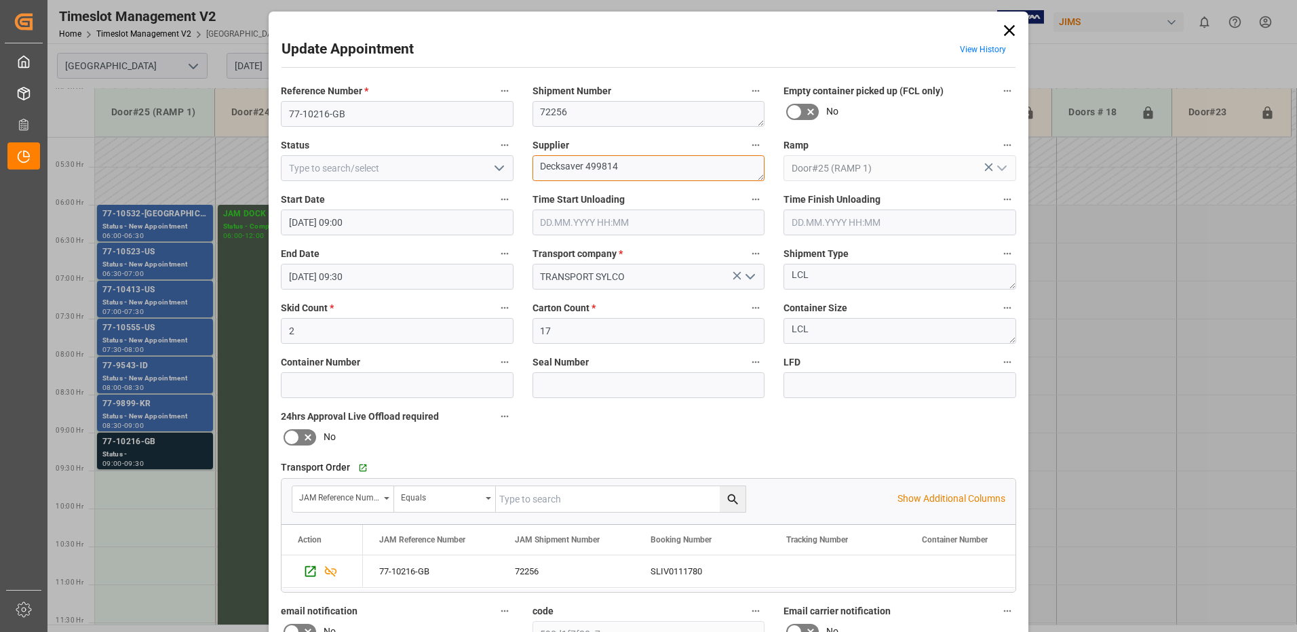
drag, startPoint x: 624, startPoint y: 163, endPoint x: 583, endPoint y: 166, distance: 40.8
click at [583, 166] on textarea "Decksaver 499814" at bounding box center [649, 168] width 233 height 26
type textarea "Decksaver / IN09(90)"
click at [497, 168] on icon "open menu" at bounding box center [499, 168] width 16 height 16
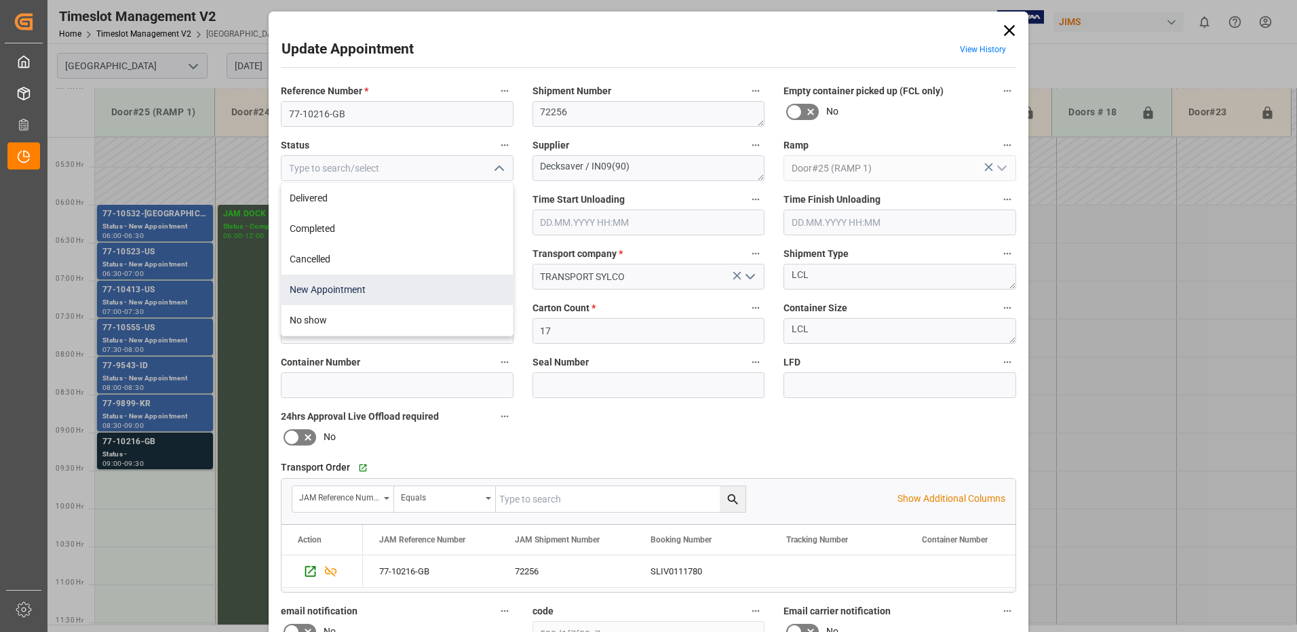
click at [420, 290] on div "New Appointment" at bounding box center [397, 290] width 231 height 31
type input "New Appointment"
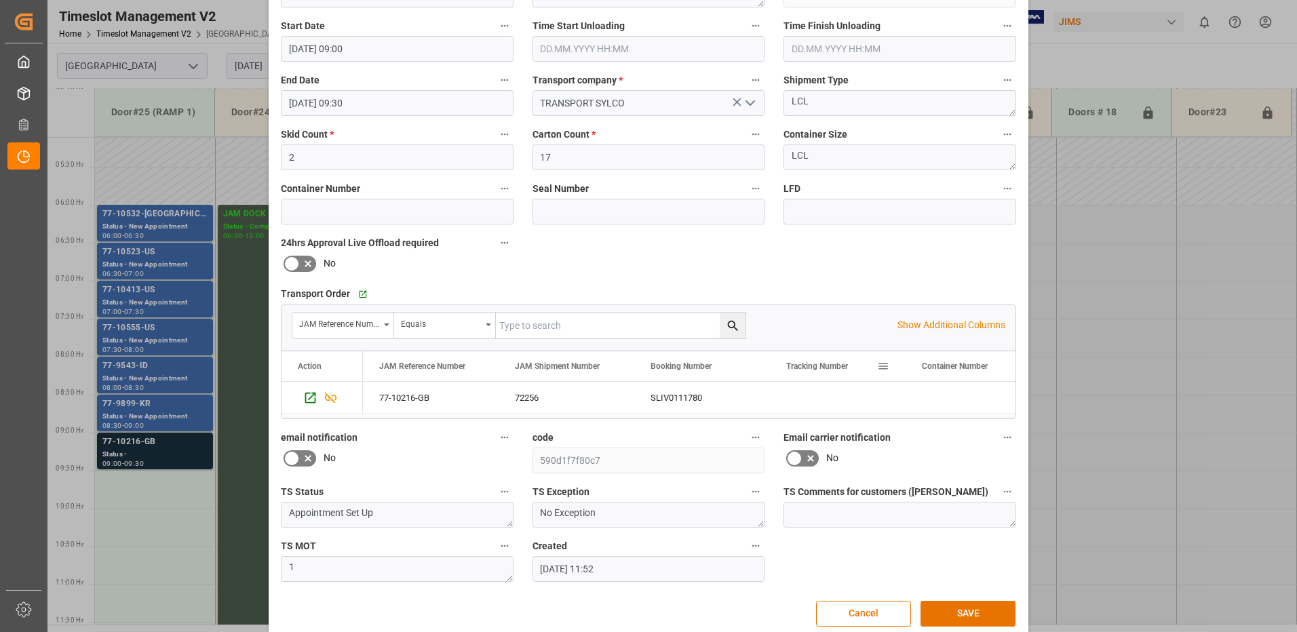
scroll to position [193, 0]
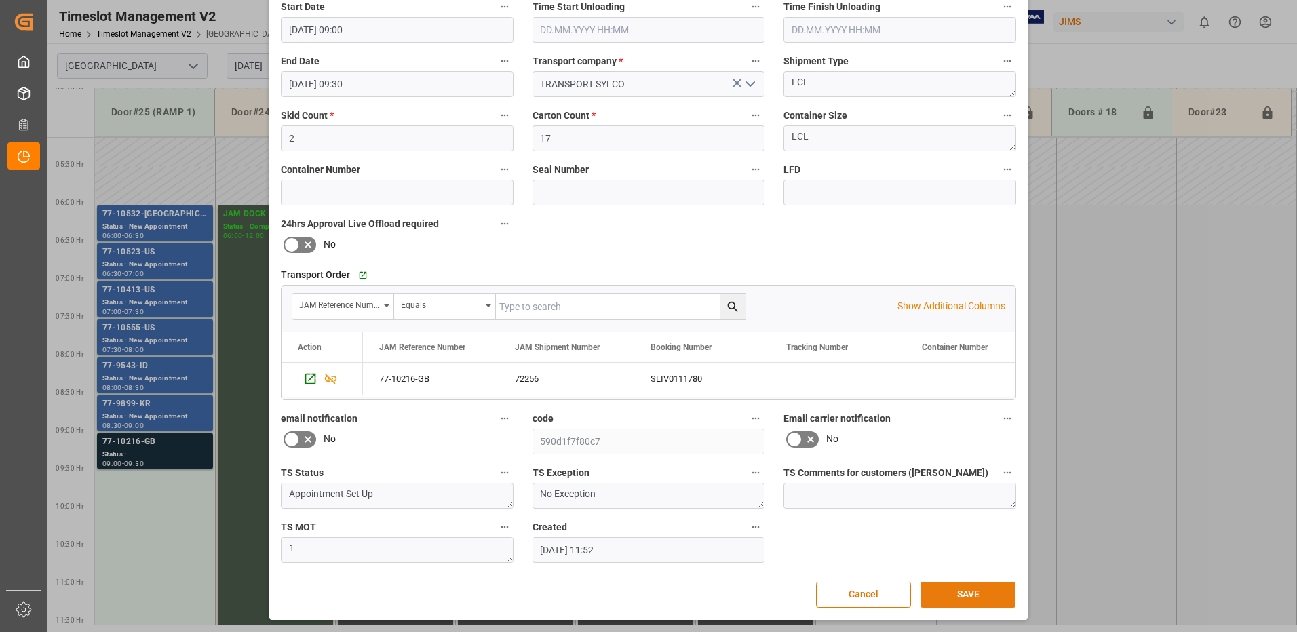
click at [970, 596] on button "SAVE" at bounding box center [968, 595] width 95 height 26
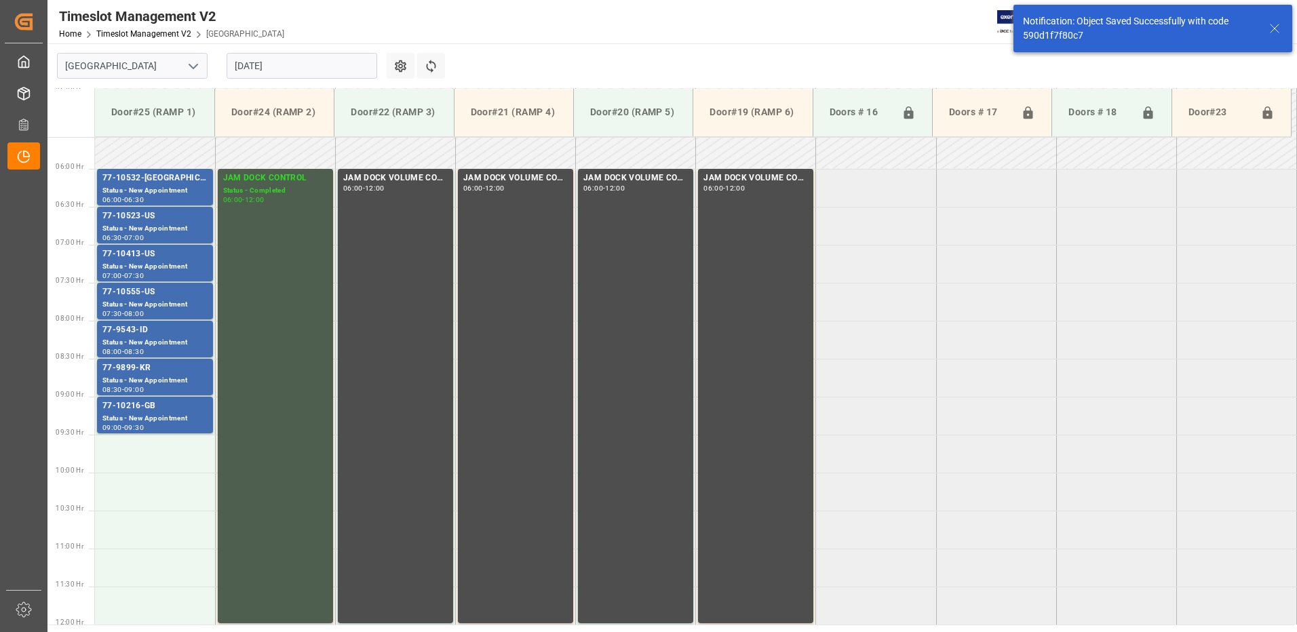
scroll to position [396, 0]
